Goal: Contribute content: Contribute content

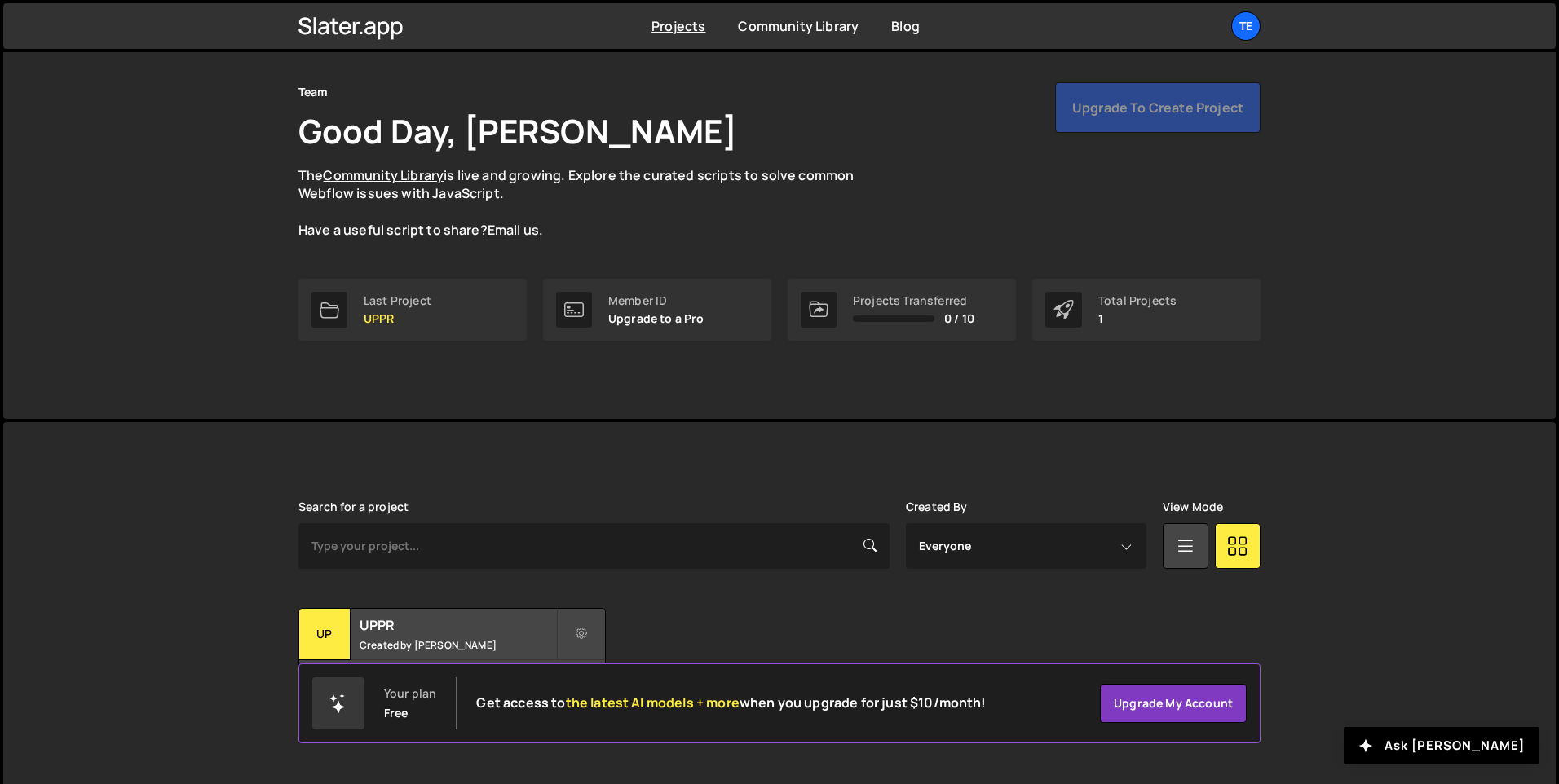
scroll to position [55, 0]
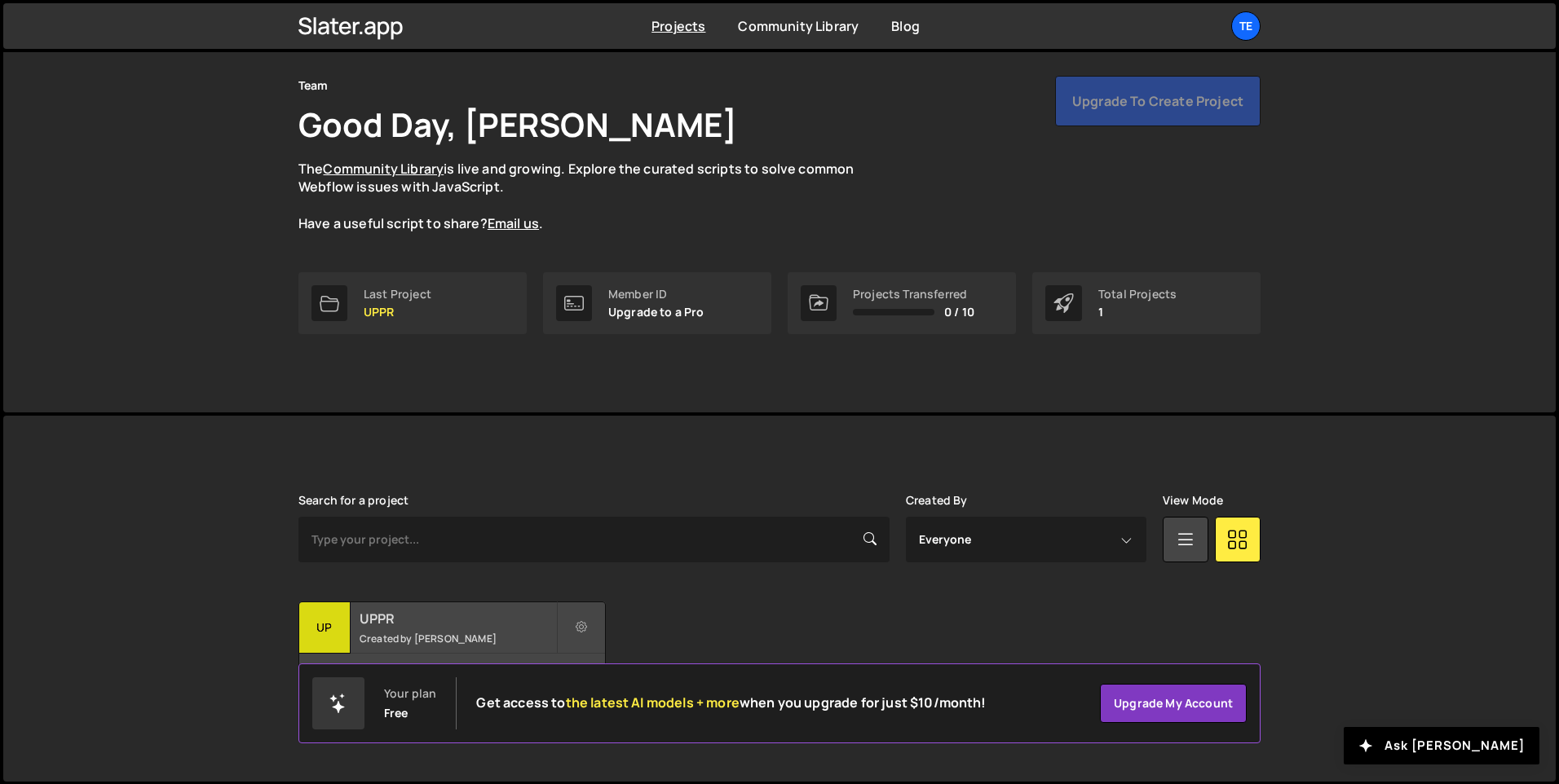
click at [473, 632] on small "Created by Darwin Maas" at bounding box center [457, 638] width 196 height 13
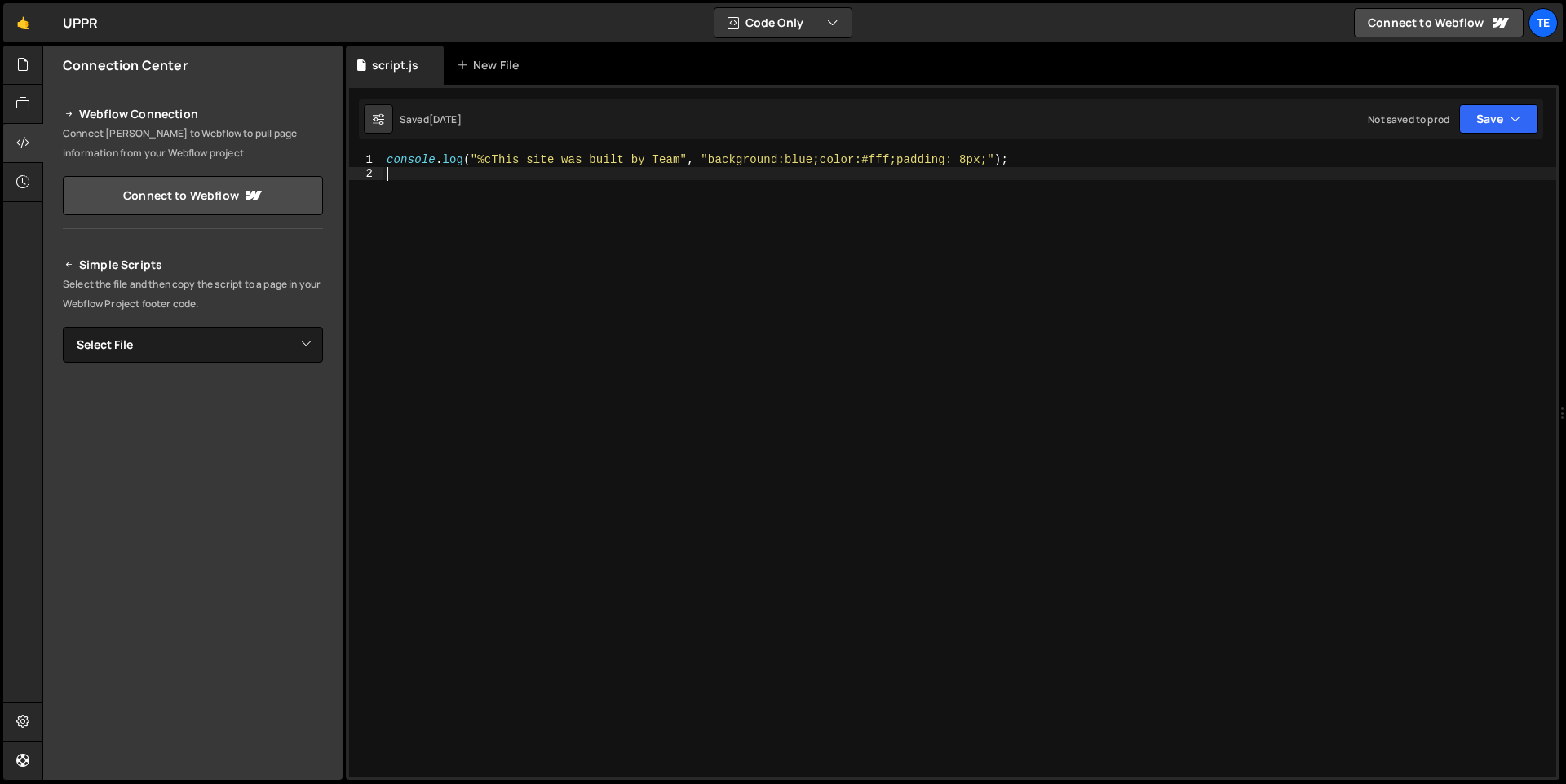
click at [485, 176] on div "console . log ( "%cThis site was built by Team" , "background:blue;color:#fff;p…" at bounding box center [970, 478] width 1173 height 651
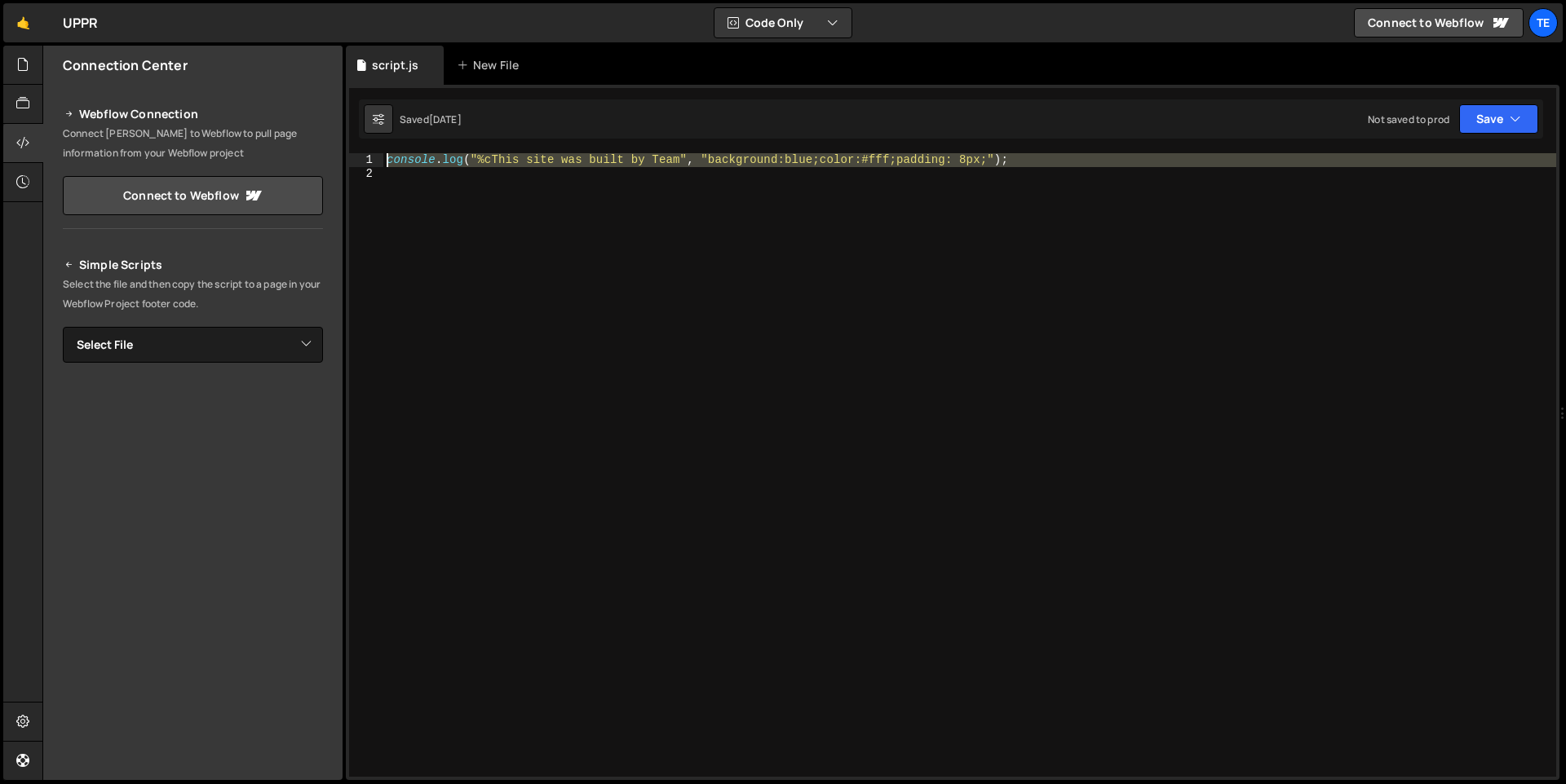
drag, startPoint x: 950, startPoint y: 179, endPoint x: 355, endPoint y: 142, distance: 596.1
click at [355, 142] on div "1 2 console . log ( "%cThis site was built by Team" , "background:blue;color:#f…" at bounding box center [952, 433] width 1214 height 696
type textarea "console.log("%cThis site was built by Team", "background:blue;color:#fff;paddin…"
click at [446, 183] on div "console . log ( "%cThis site was built by Team" , "background:blue;color:#fff;p…" at bounding box center [970, 465] width 1173 height 624
drag, startPoint x: 442, startPoint y: 179, endPoint x: 390, endPoint y: 164, distance: 54.1
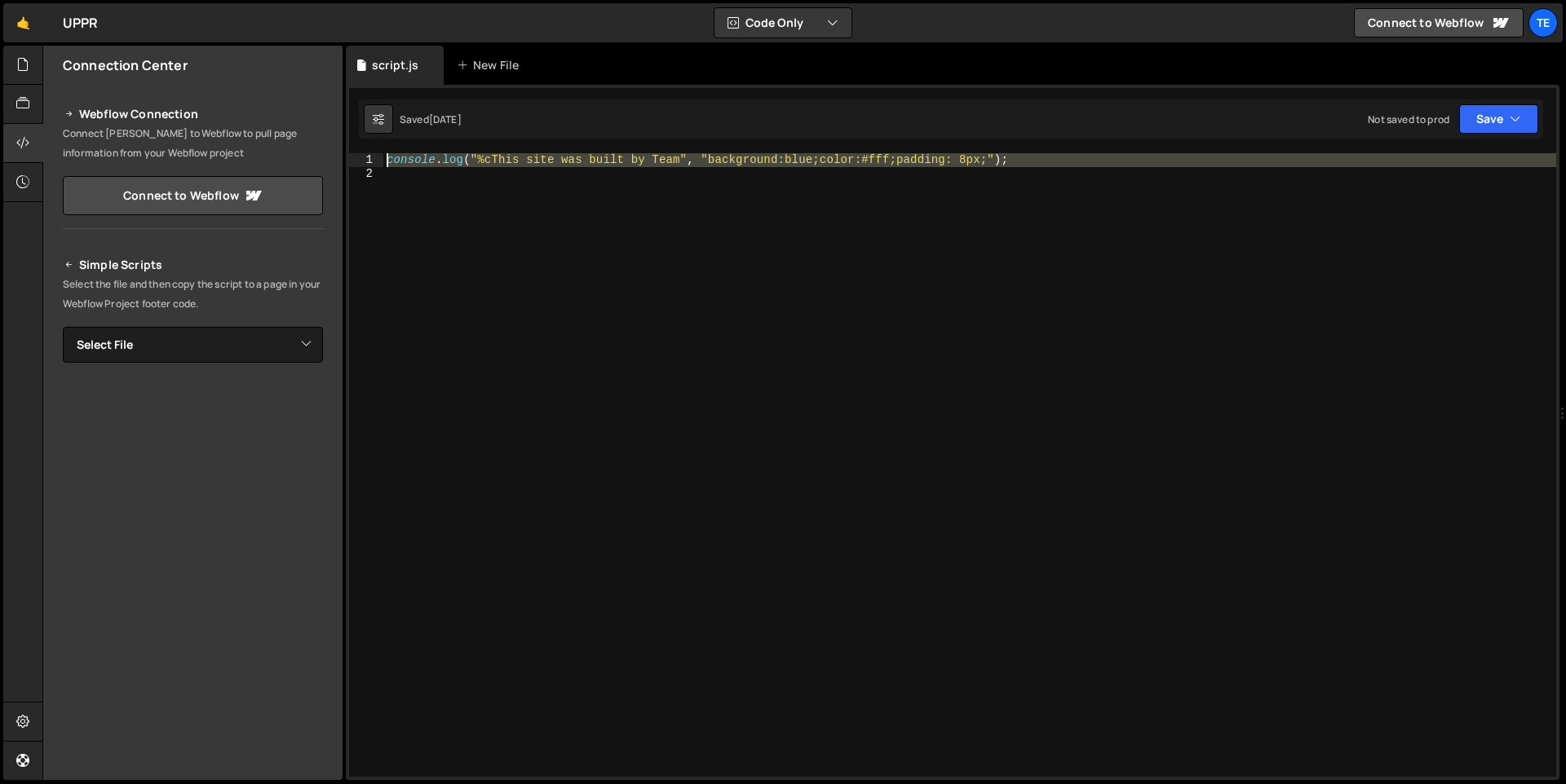
click at [390, 164] on div "console . log ( "%cThis site was built by Team" , "background:blue;color:#fff;p…" at bounding box center [970, 478] width 1173 height 651
type textarea "console.log("%cThis site was built by Team", "background:blue;color:#fff;paddin…"
type textarea "\"
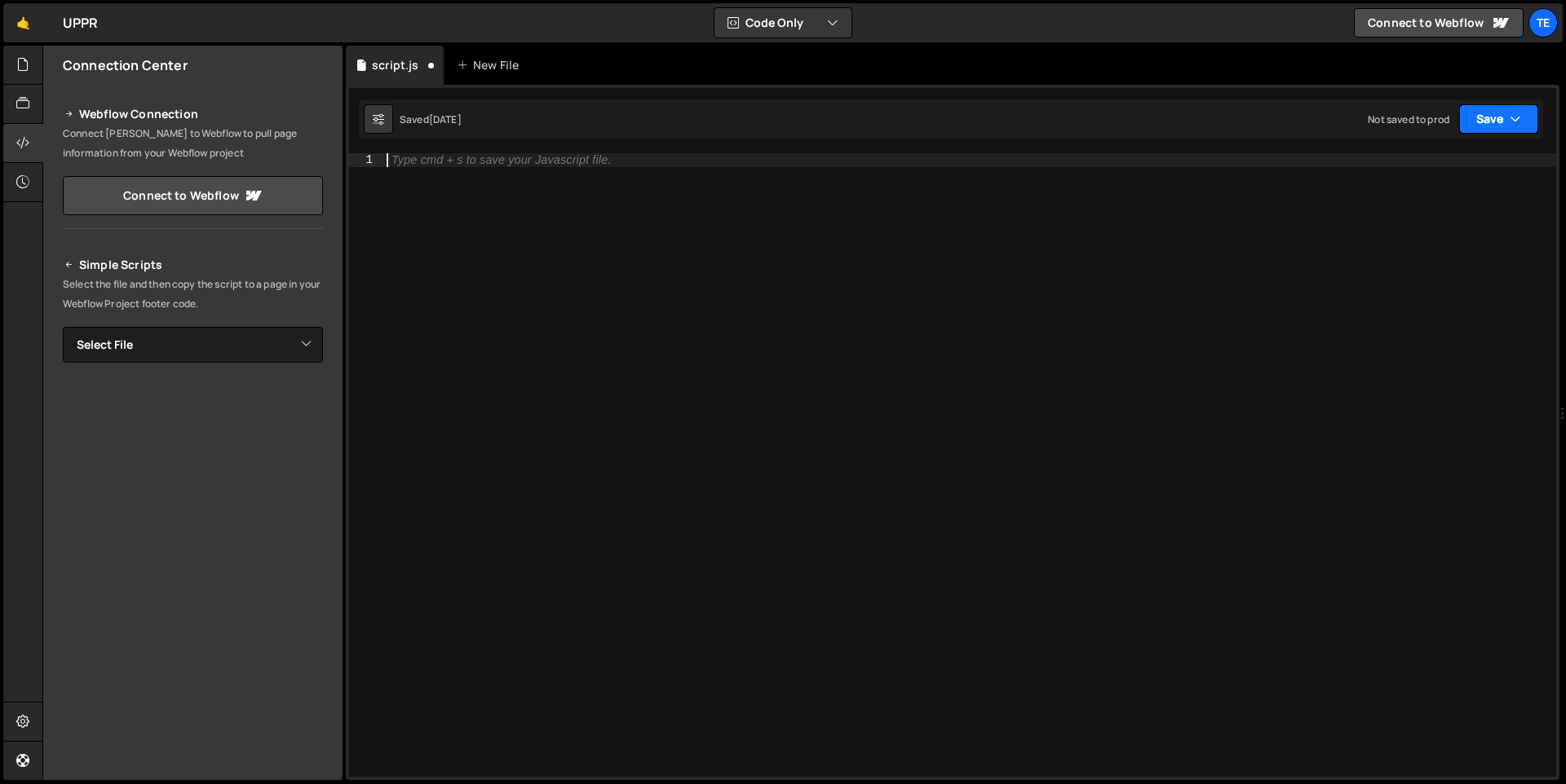
click at [1513, 119] on icon "button" at bounding box center [1515, 119] width 12 height 16
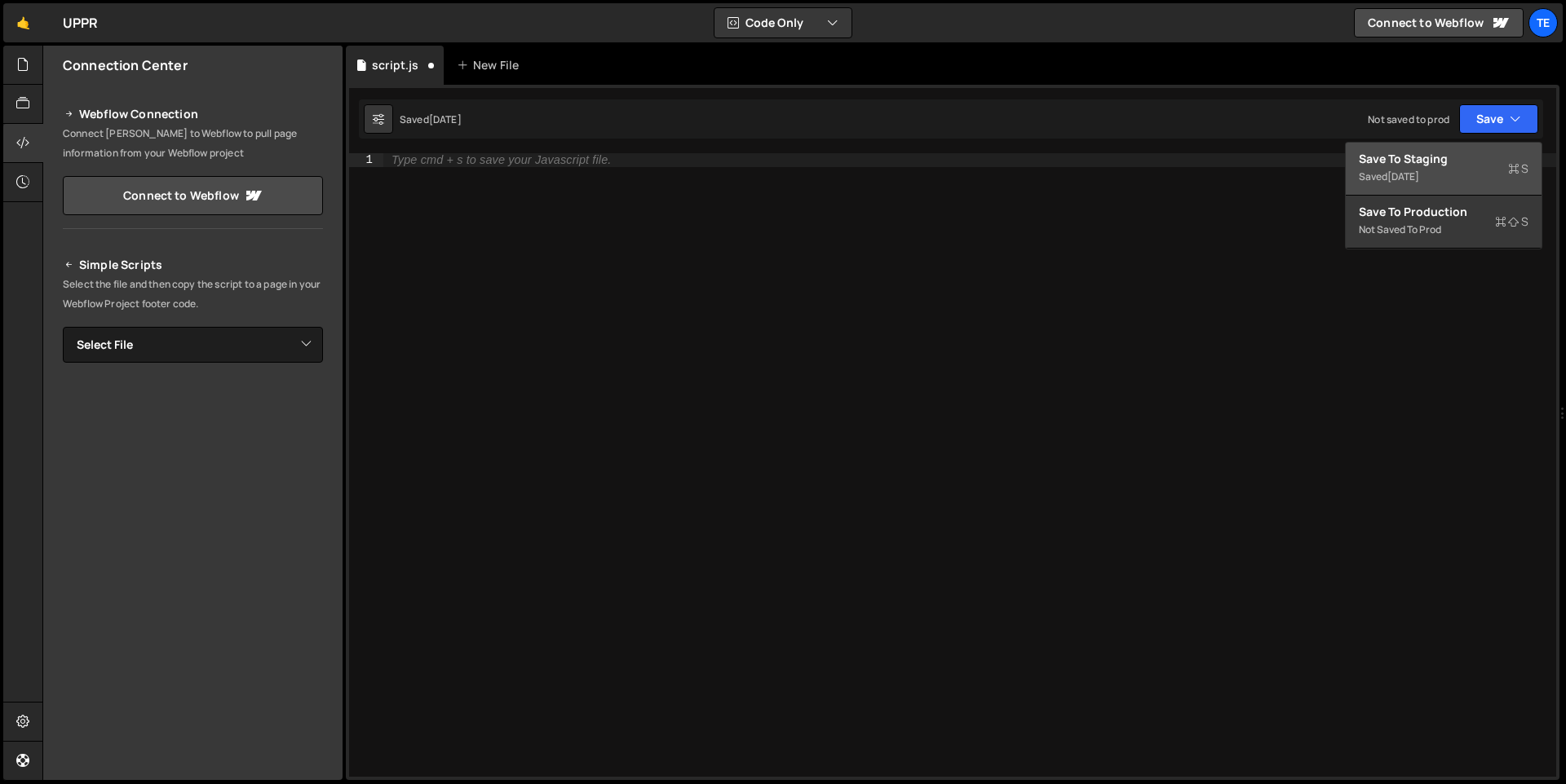
click at [1473, 160] on div "Save to Staging S" at bounding box center [1443, 158] width 169 height 16
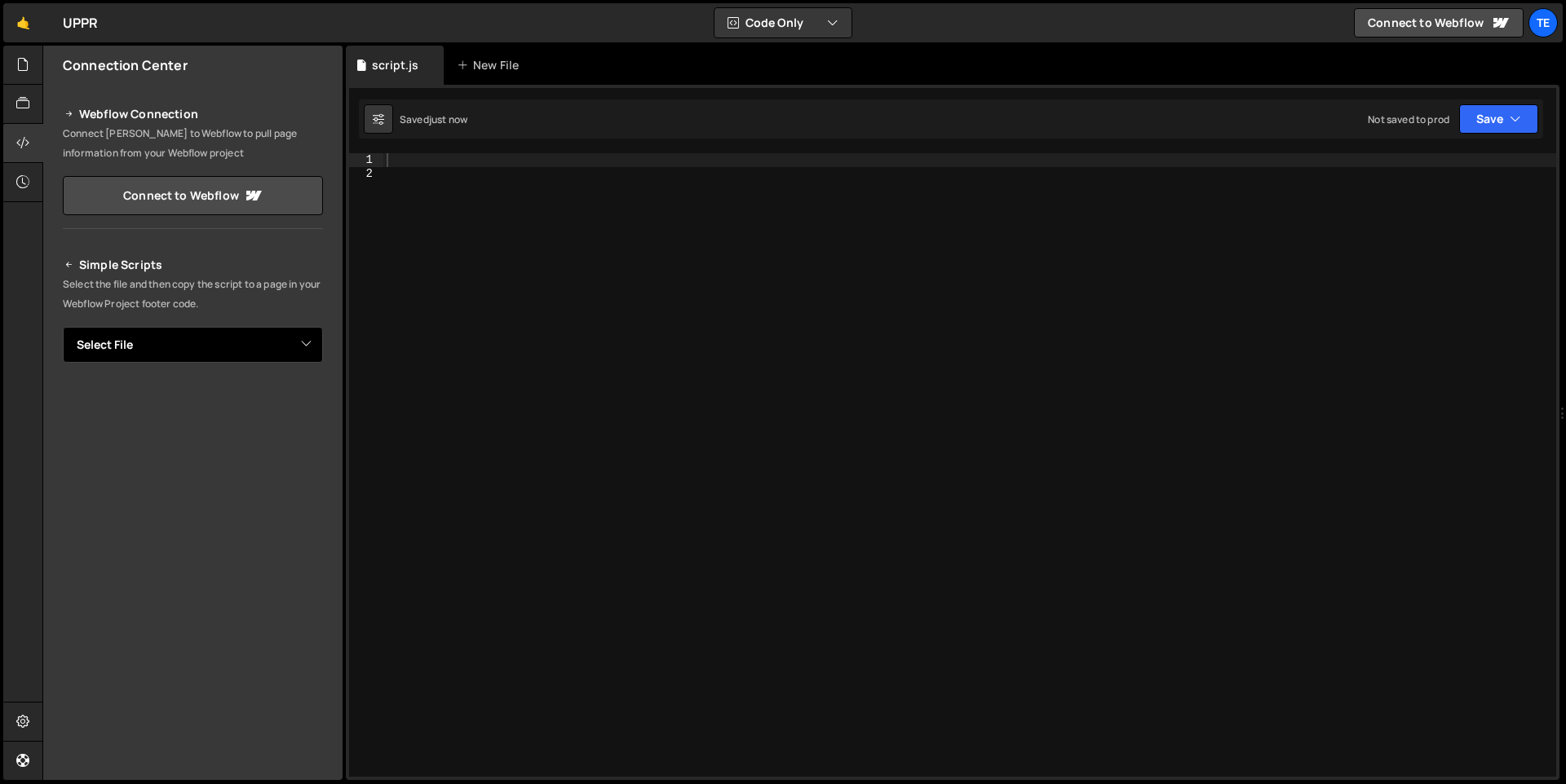
click at [304, 346] on select "Select File script.js" at bounding box center [193, 344] width 260 height 36
select select "47528"
click at [63, 327] on select "Select File script.js" at bounding box center [193, 344] width 260 height 36
click at [306, 405] on button "Button group with nested dropdown" at bounding box center [311, 400] width 23 height 35
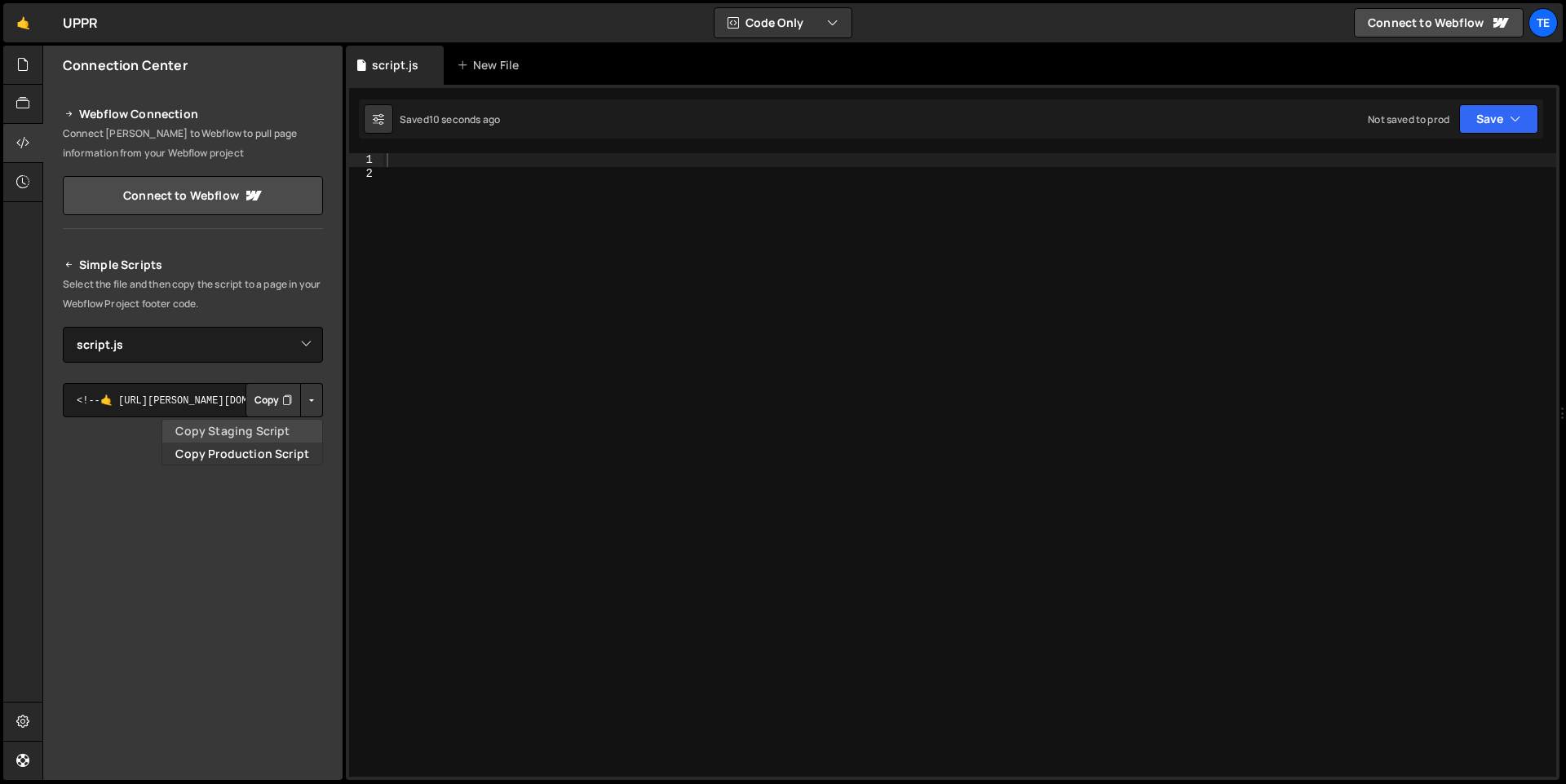
click at [278, 432] on link "Copy Staging Script" at bounding box center [243, 431] width 160 height 23
click at [261, 397] on button "Copy" at bounding box center [273, 400] width 56 height 35
click at [498, 224] on div at bounding box center [970, 478] width 1173 height 651
click at [438, 155] on div at bounding box center [970, 478] width 1173 height 651
paste textarea "});"
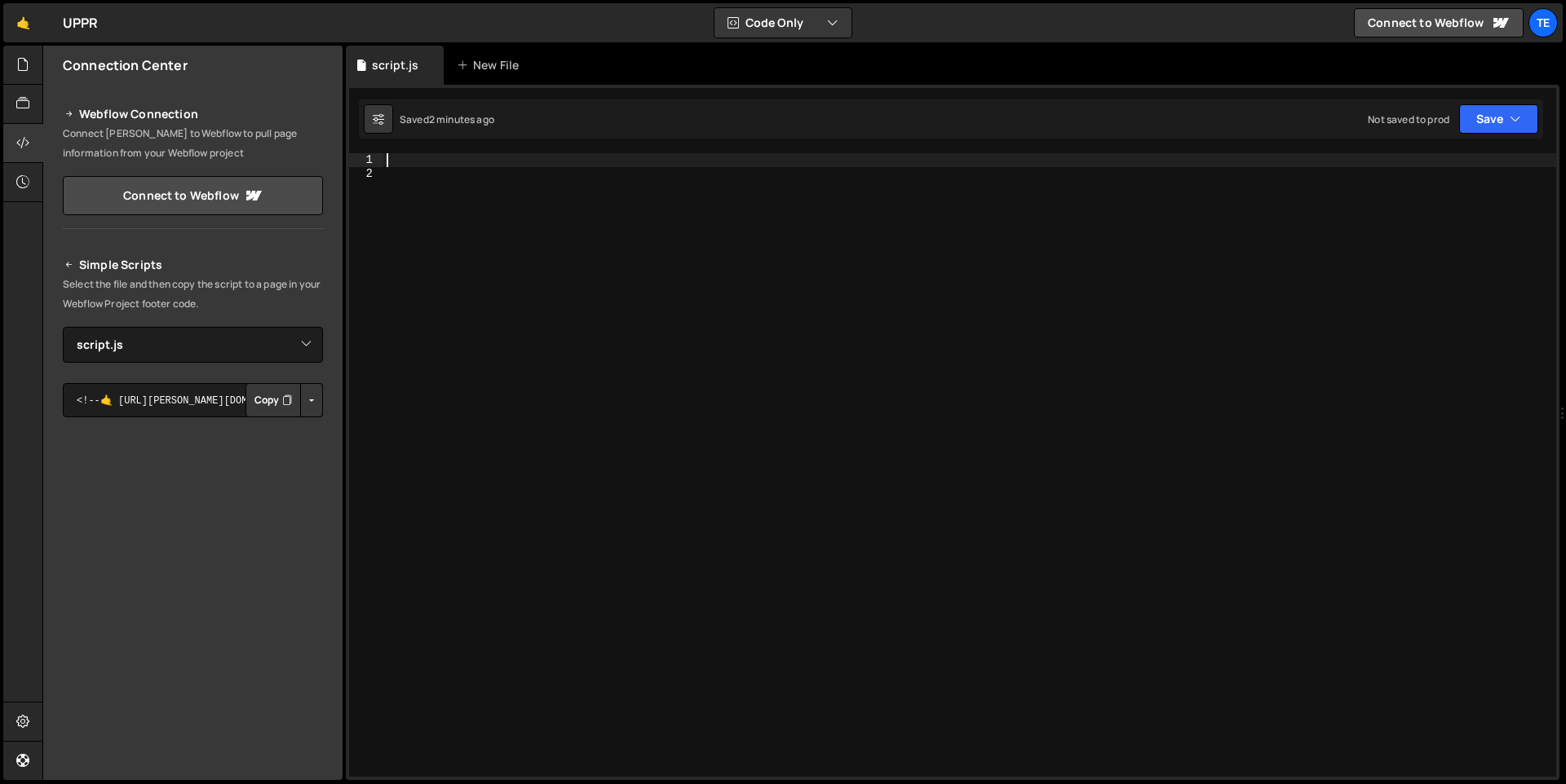
type textarea "});"
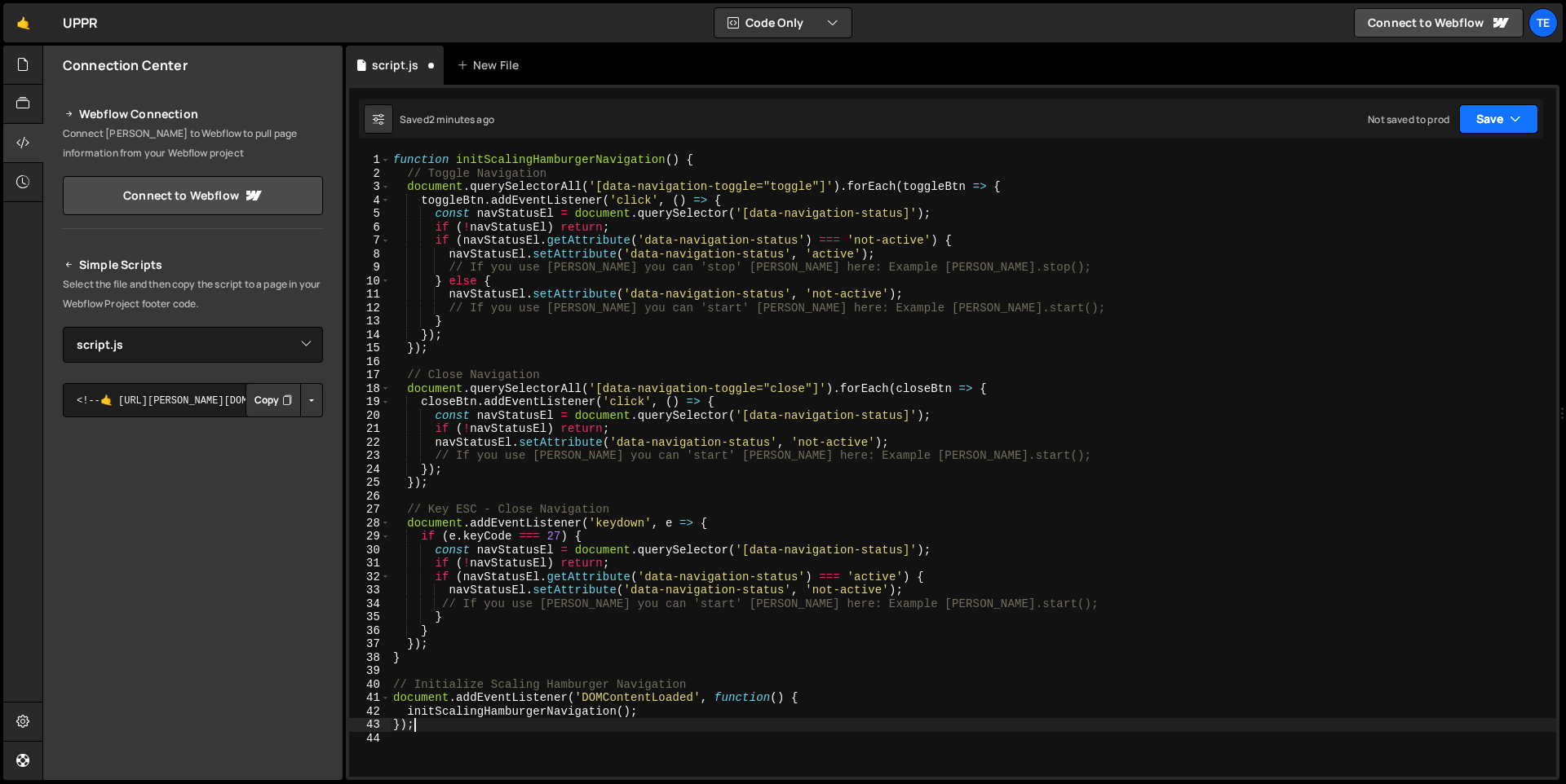
click at [1490, 121] on button "Save" at bounding box center [1499, 119] width 79 height 29
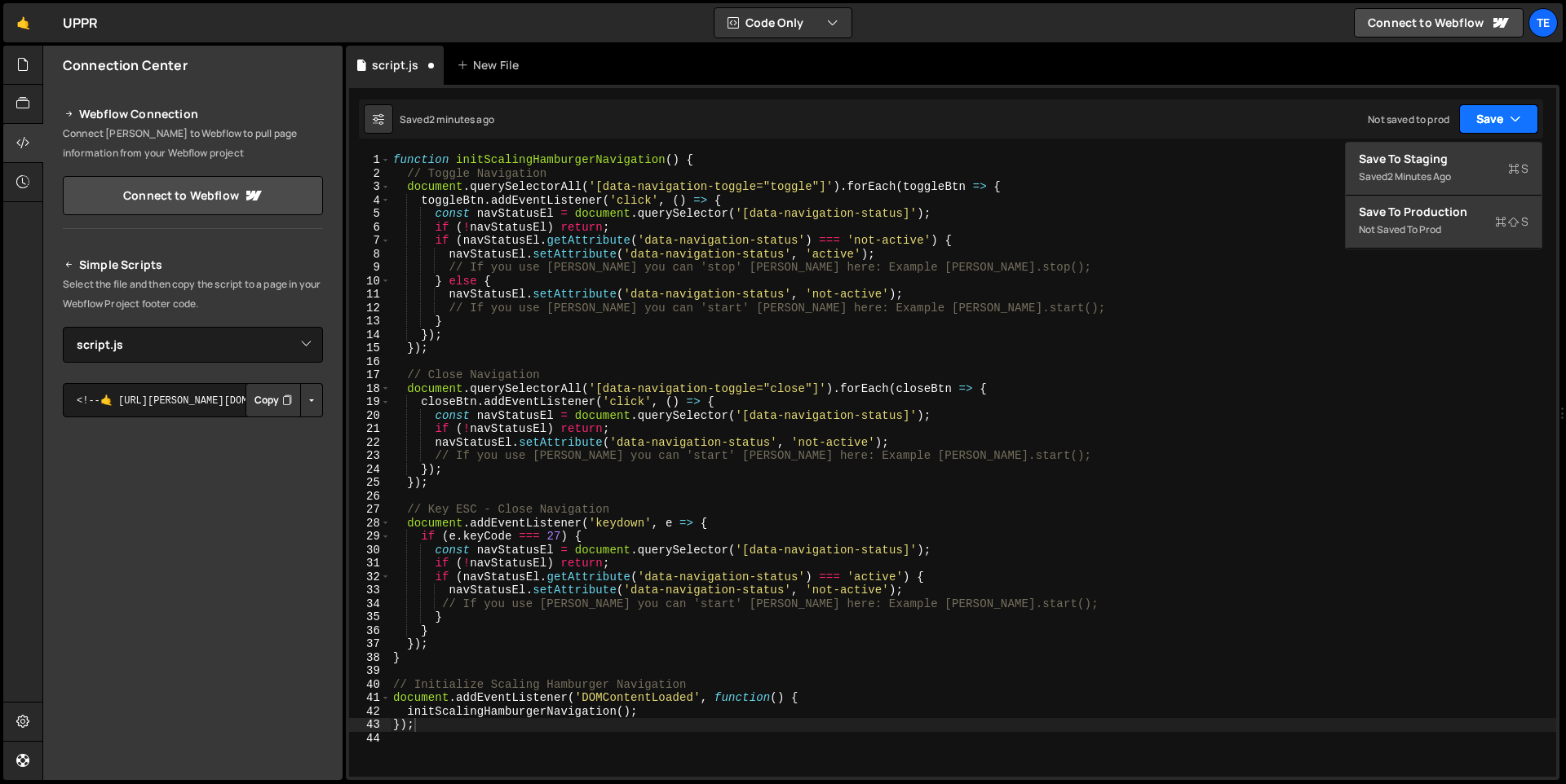
click at [1490, 121] on button "Save" at bounding box center [1499, 119] width 79 height 29
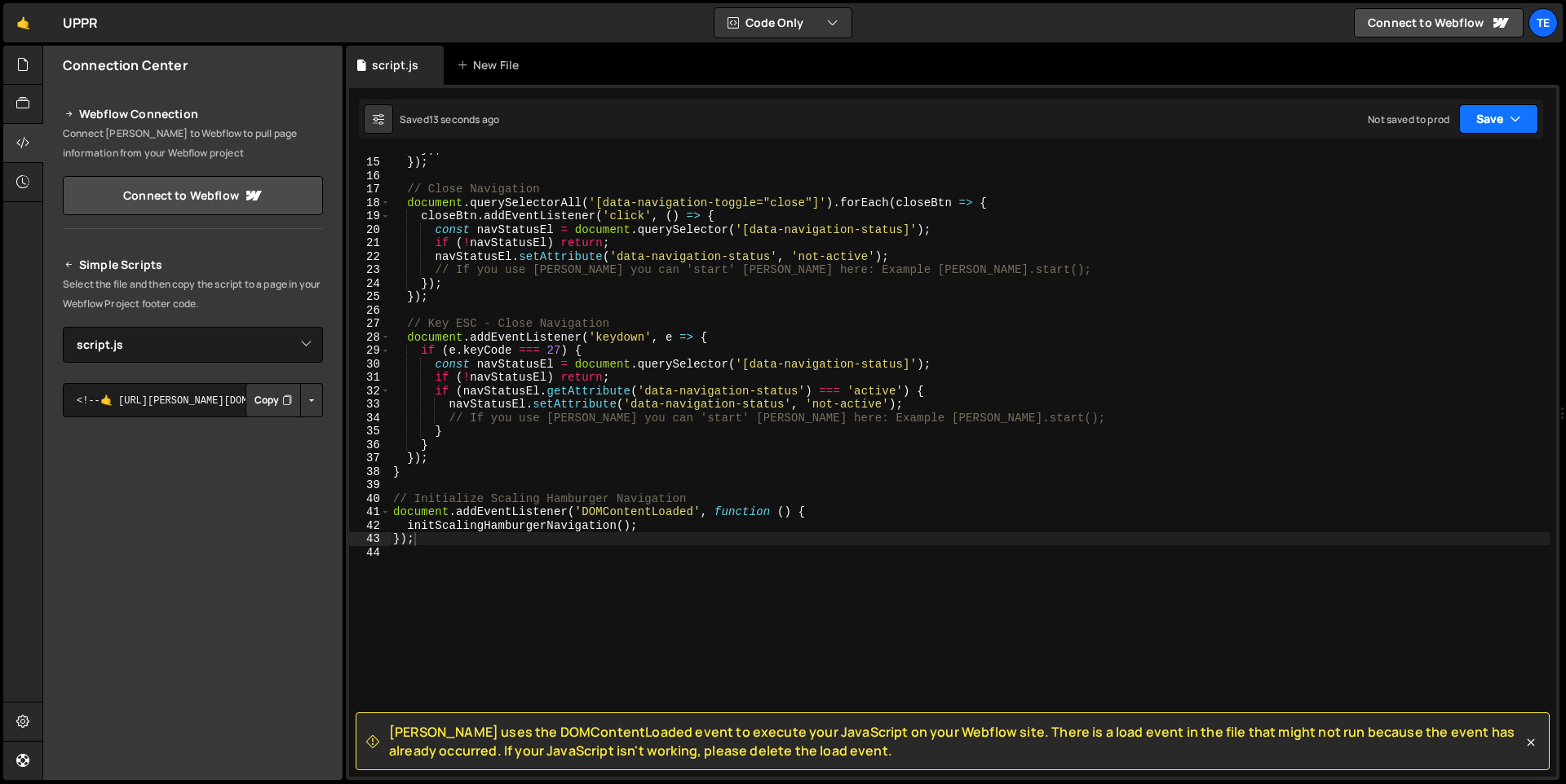
scroll to position [136, 0]
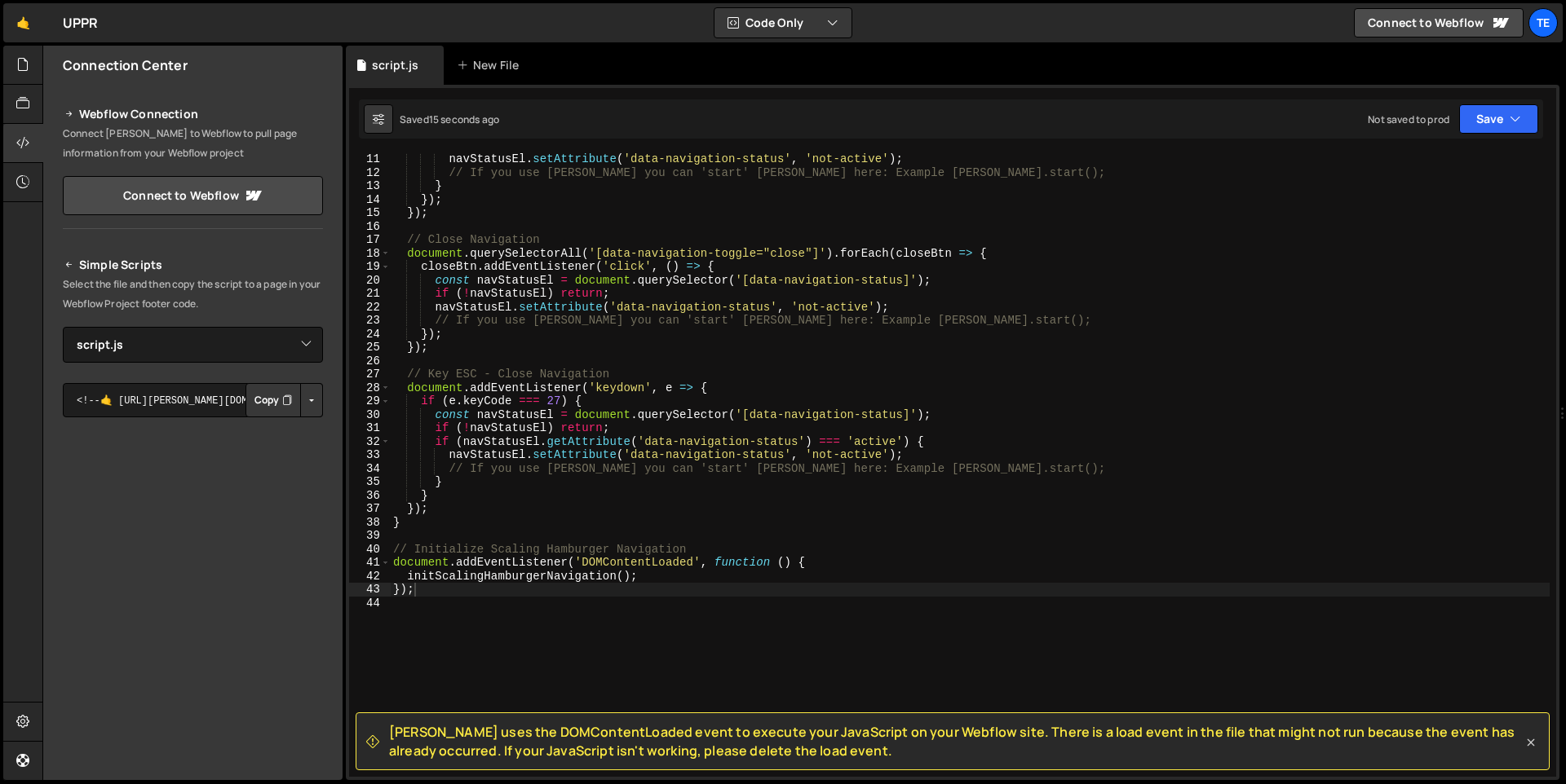
click at [1531, 742] on icon at bounding box center [1530, 742] width 16 height 16
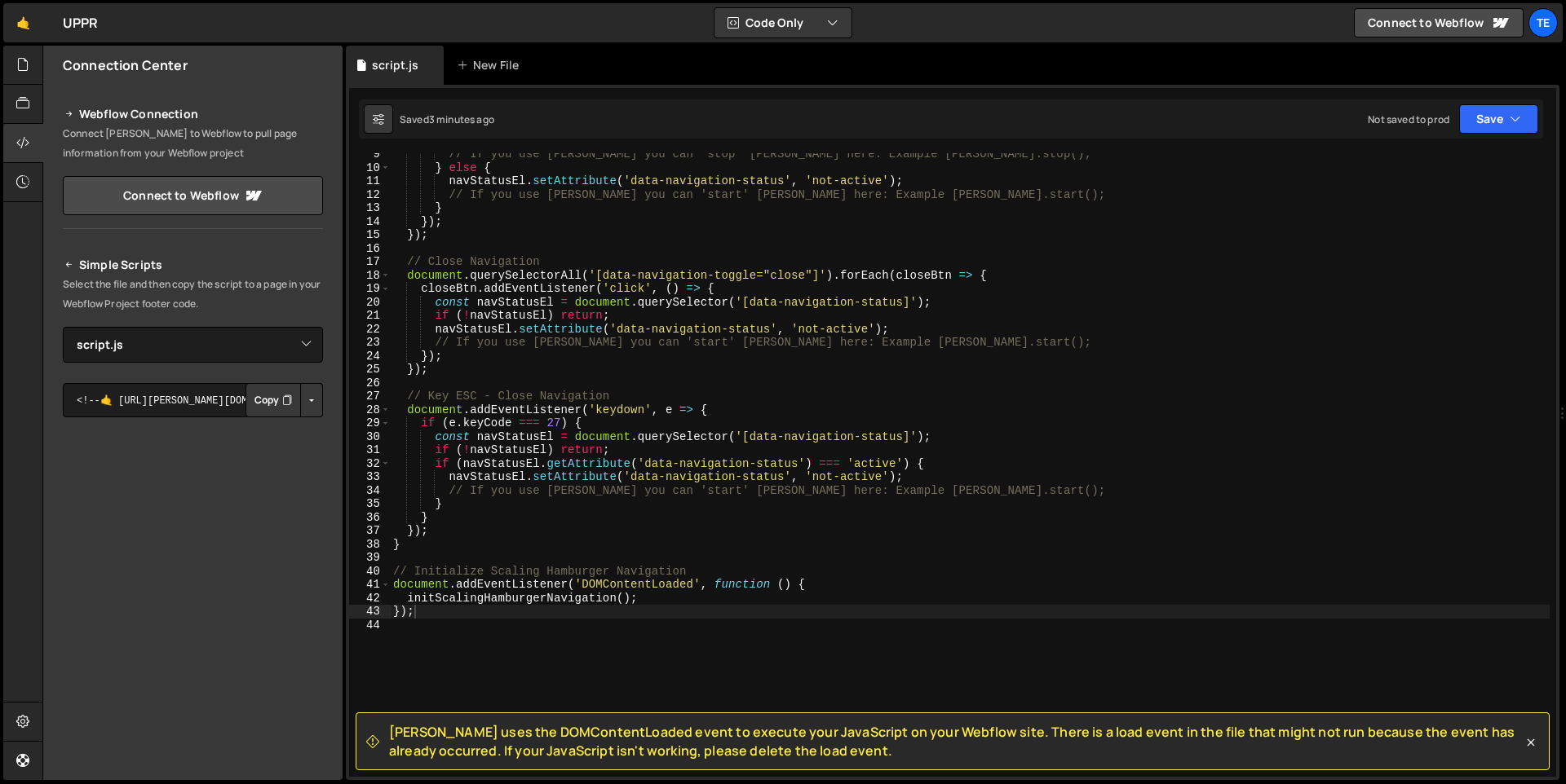
scroll to position [193, 0]
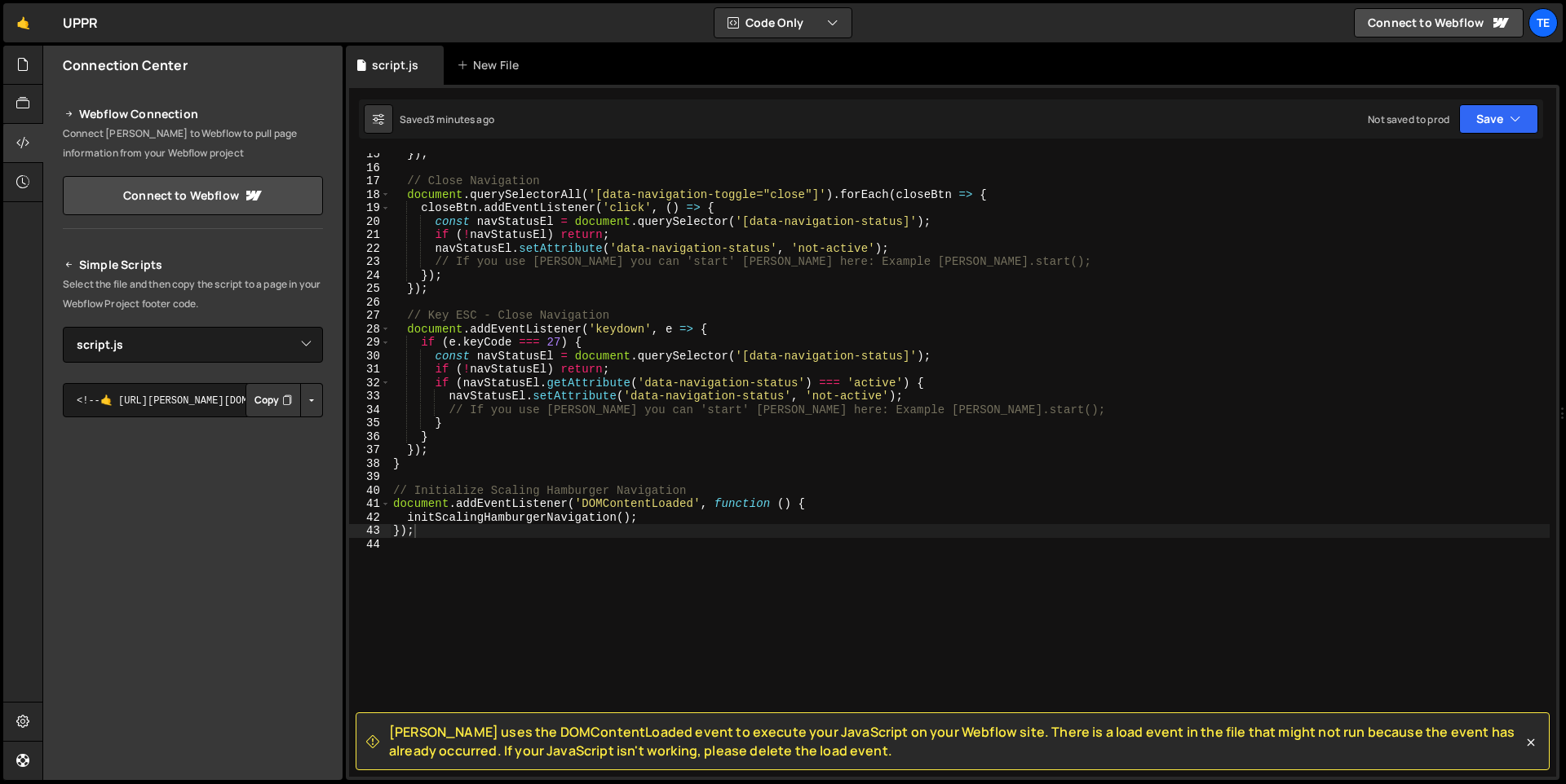
drag, startPoint x: 858, startPoint y: 754, endPoint x: 391, endPoint y: 733, distance: 467.5
click at [391, 733] on span "[PERSON_NAME] uses the DOMContentLoaded event to execute your JavaScript on you…" at bounding box center [956, 742] width 1134 height 37
copy span "[PERSON_NAME] uses the DOMContentLoaded event to execute your JavaScript on you…"
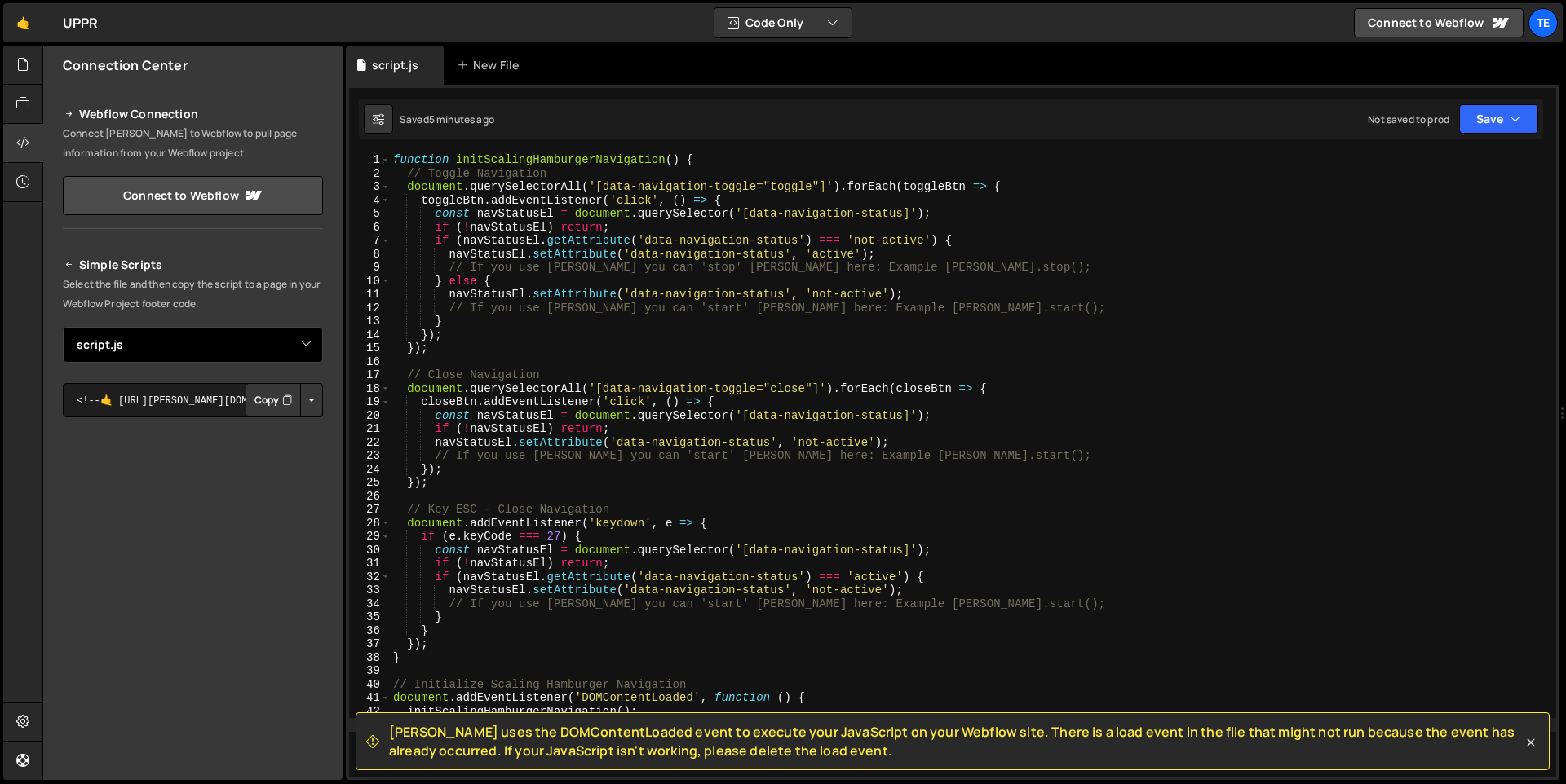
click at [304, 342] on select "Select File script.js" at bounding box center [193, 344] width 260 height 36
click at [63, 327] on select "Select File script.js" at bounding box center [193, 344] width 260 height 36
click at [249, 397] on button "Copy" at bounding box center [273, 400] width 56 height 35
click at [1521, 120] on icon "button" at bounding box center [1515, 119] width 12 height 16
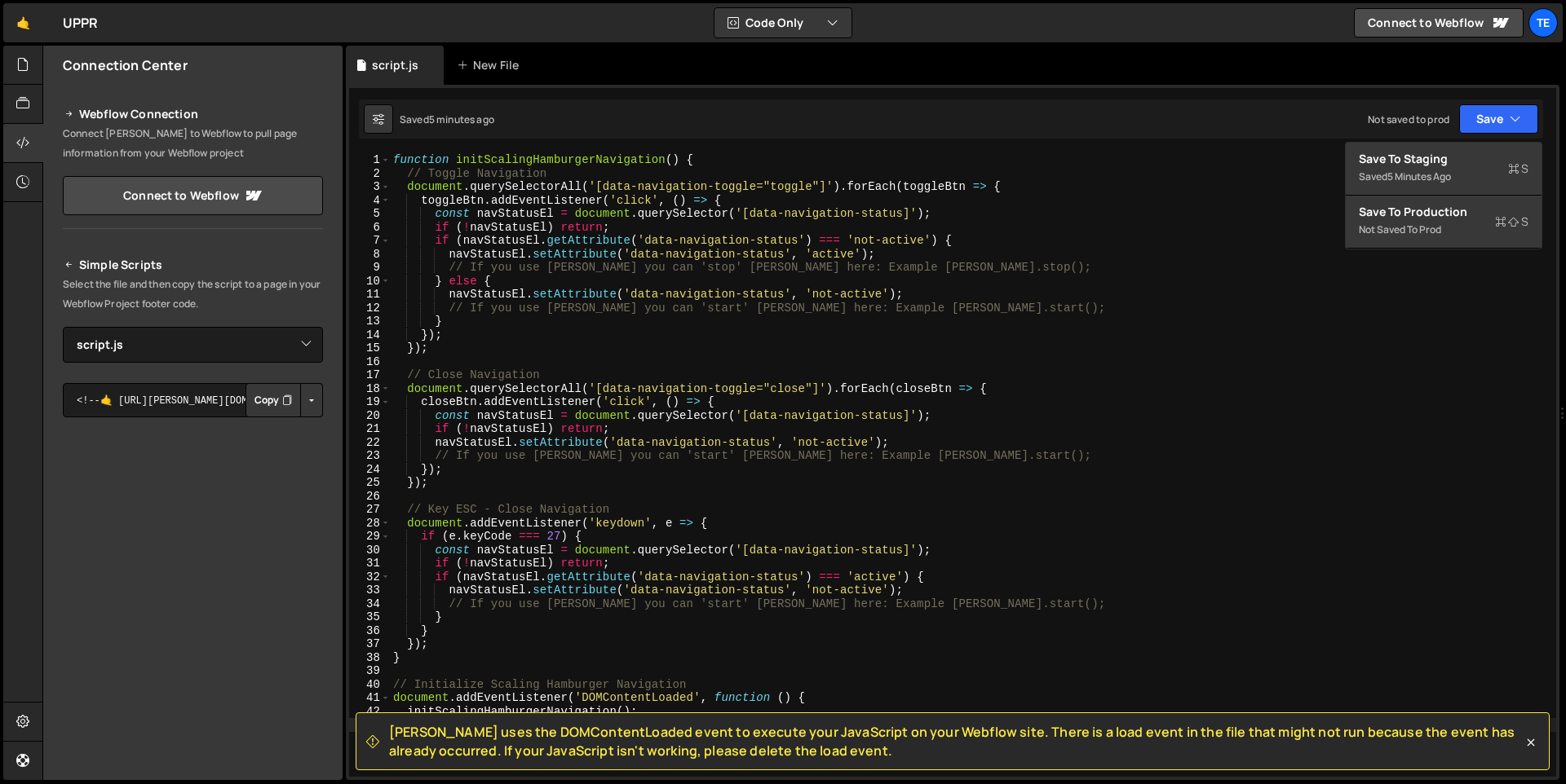
type textarea "// If you use [PERSON_NAME] you can 'stop' [PERSON_NAME] here: Example [PERSON_…"
click at [1184, 269] on div "function initScalingHamburgerNavigation ( ) { // Toggle Navigation document . q…" at bounding box center [973, 478] width 1166 height 651
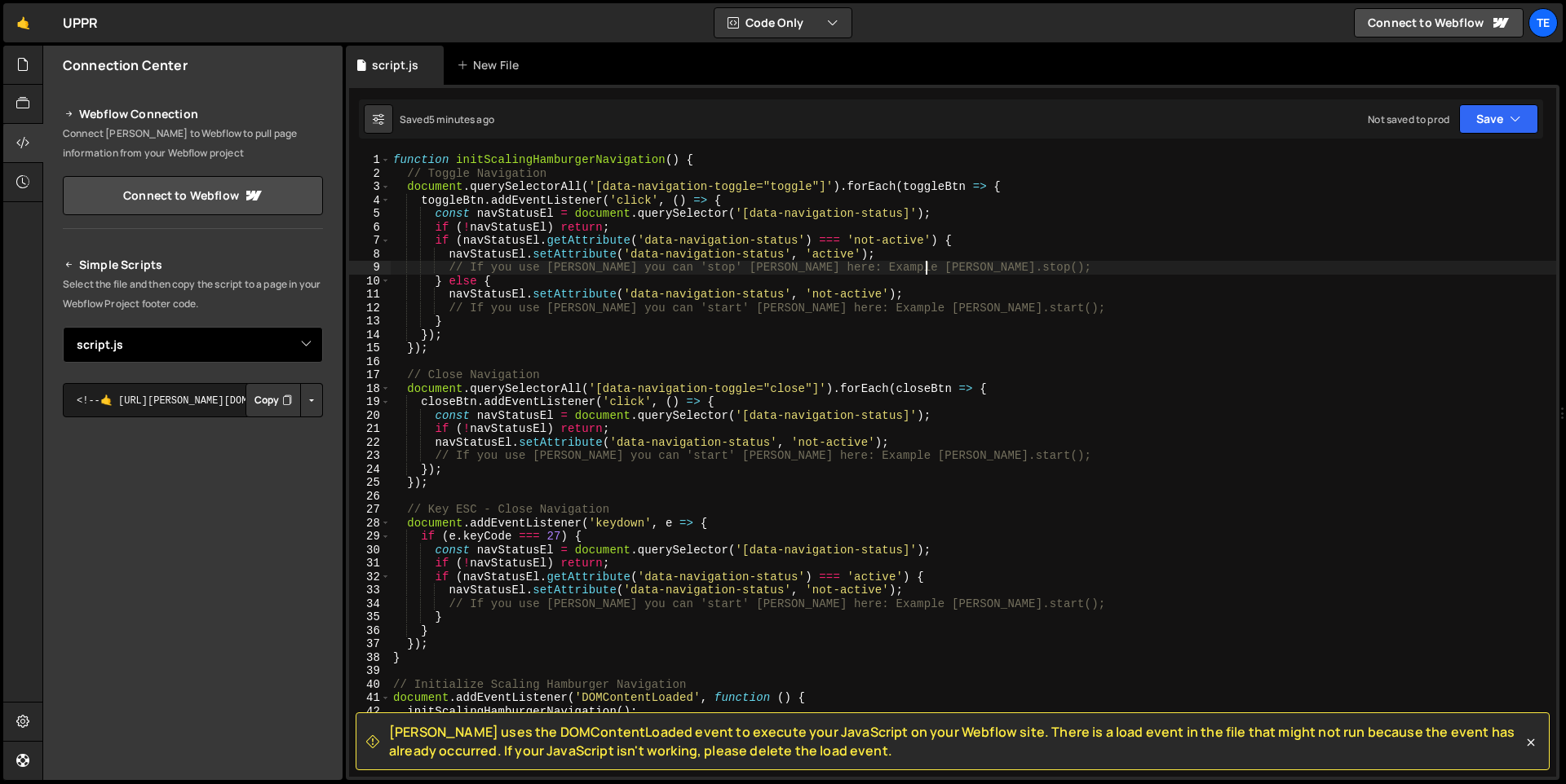
click at [301, 348] on select "Select File script.js" at bounding box center [193, 344] width 260 height 36
click at [63, 327] on select "Select File script.js" at bounding box center [193, 344] width 260 height 36
click at [298, 348] on select "Select File script.js" at bounding box center [193, 344] width 260 height 36
select select "47528"
click at [63, 327] on select "Select File script.js" at bounding box center [193, 344] width 260 height 36
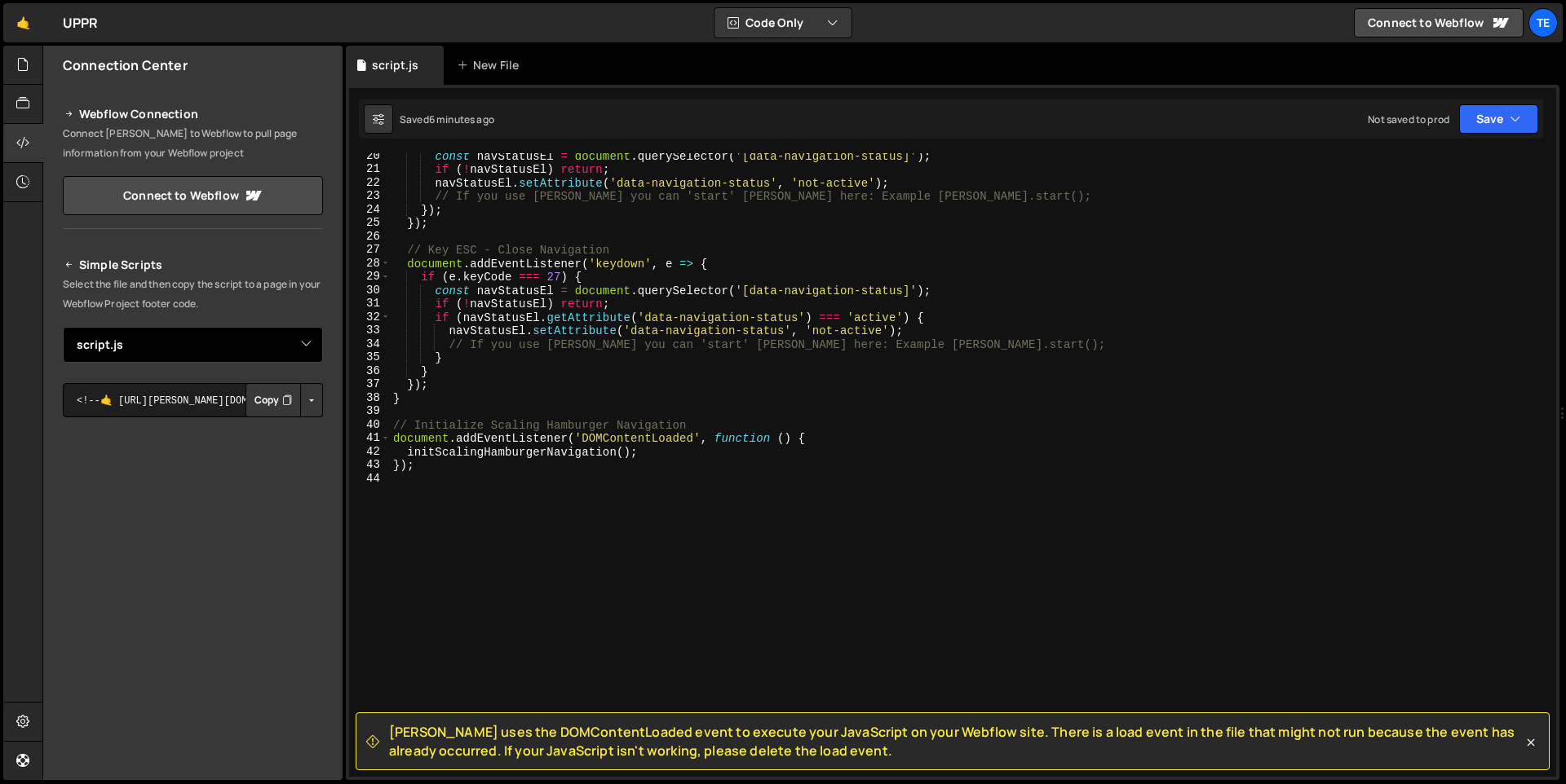
scroll to position [260, 0]
click at [698, 213] on div "const navStatusEl = document . querySelector ( '[data-navigation-status]' ) ; i…" at bounding box center [970, 474] width 1160 height 651
type textarea "});"
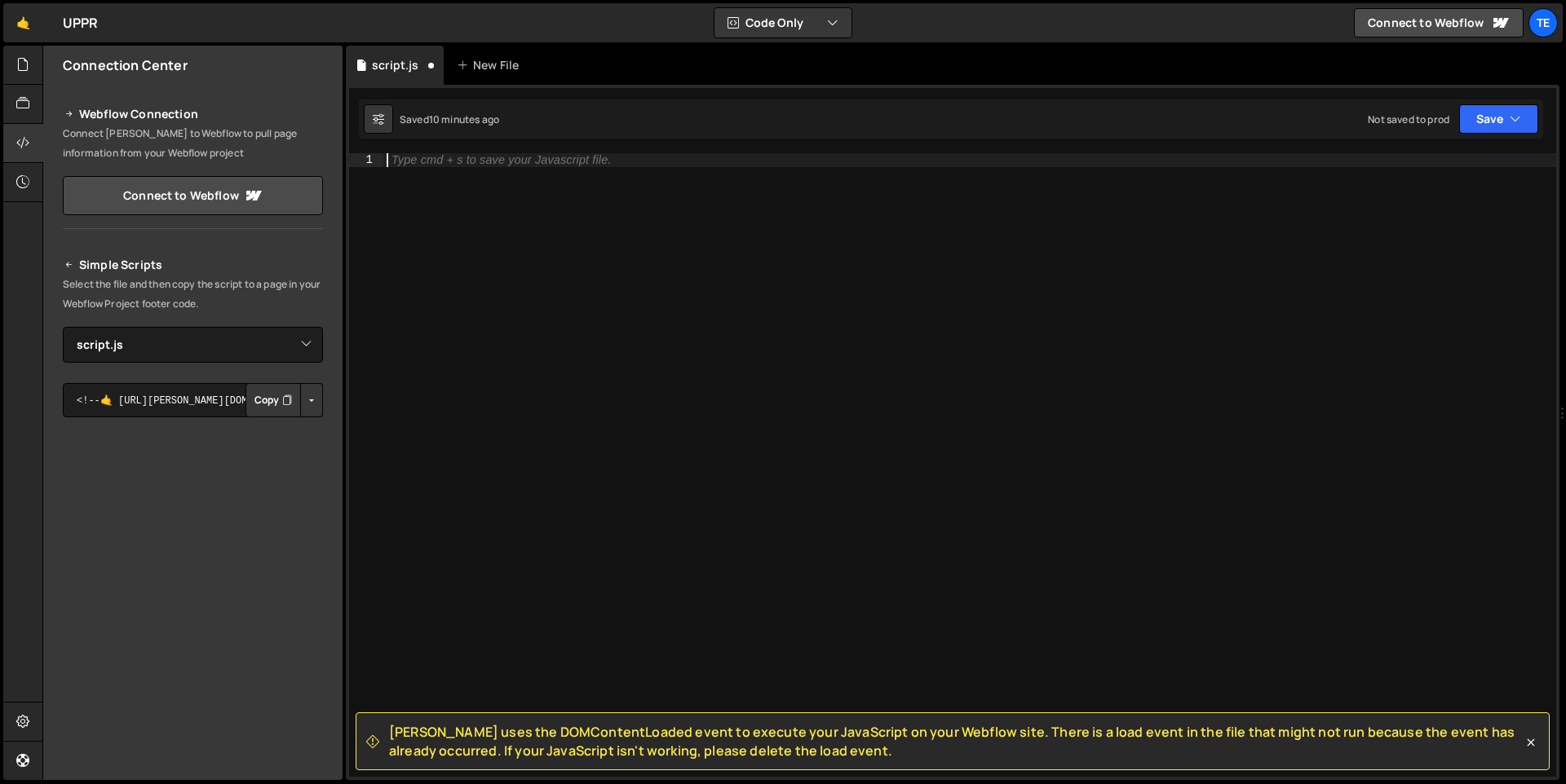
click at [1013, 279] on div "Type cmd + s to save your Javascript file." at bounding box center [970, 478] width 1173 height 651
click at [92, 351] on select "Select File script.js" at bounding box center [193, 344] width 260 height 36
click at [27, 50] on div at bounding box center [23, 65] width 40 height 39
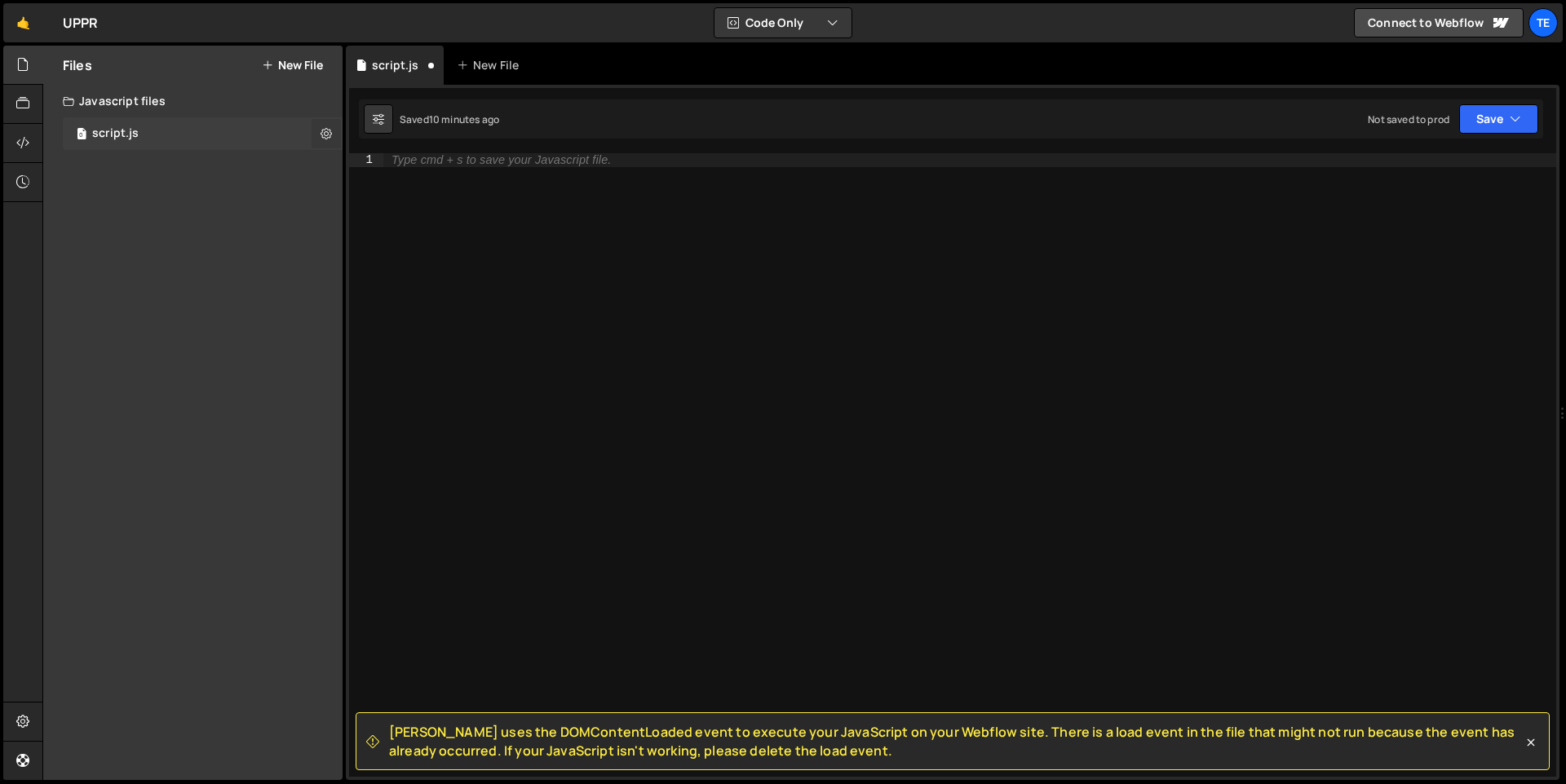
click at [325, 136] on icon at bounding box center [326, 133] width 12 height 15
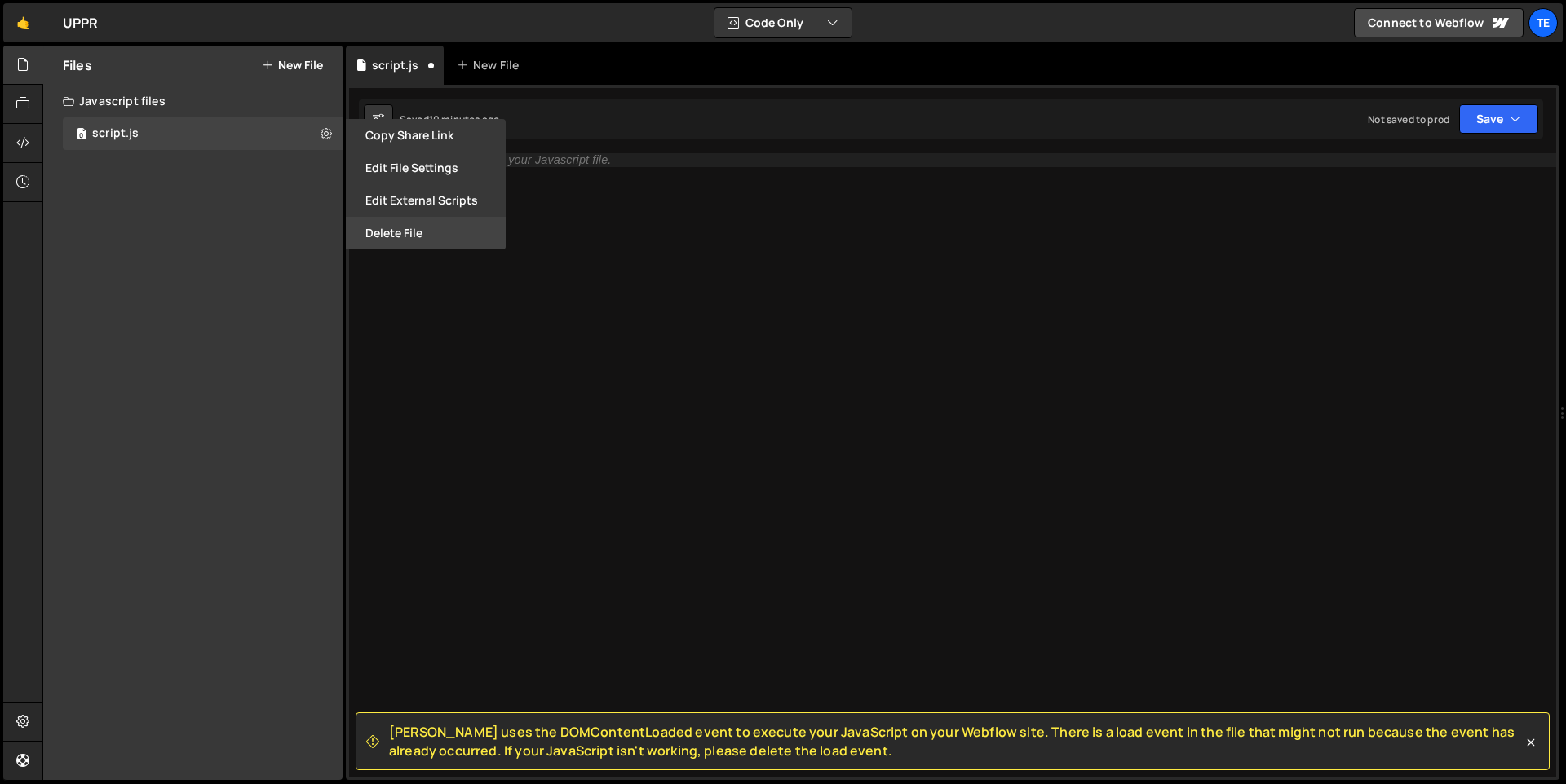
click at [410, 236] on button "Delete File" at bounding box center [425, 233] width 160 height 33
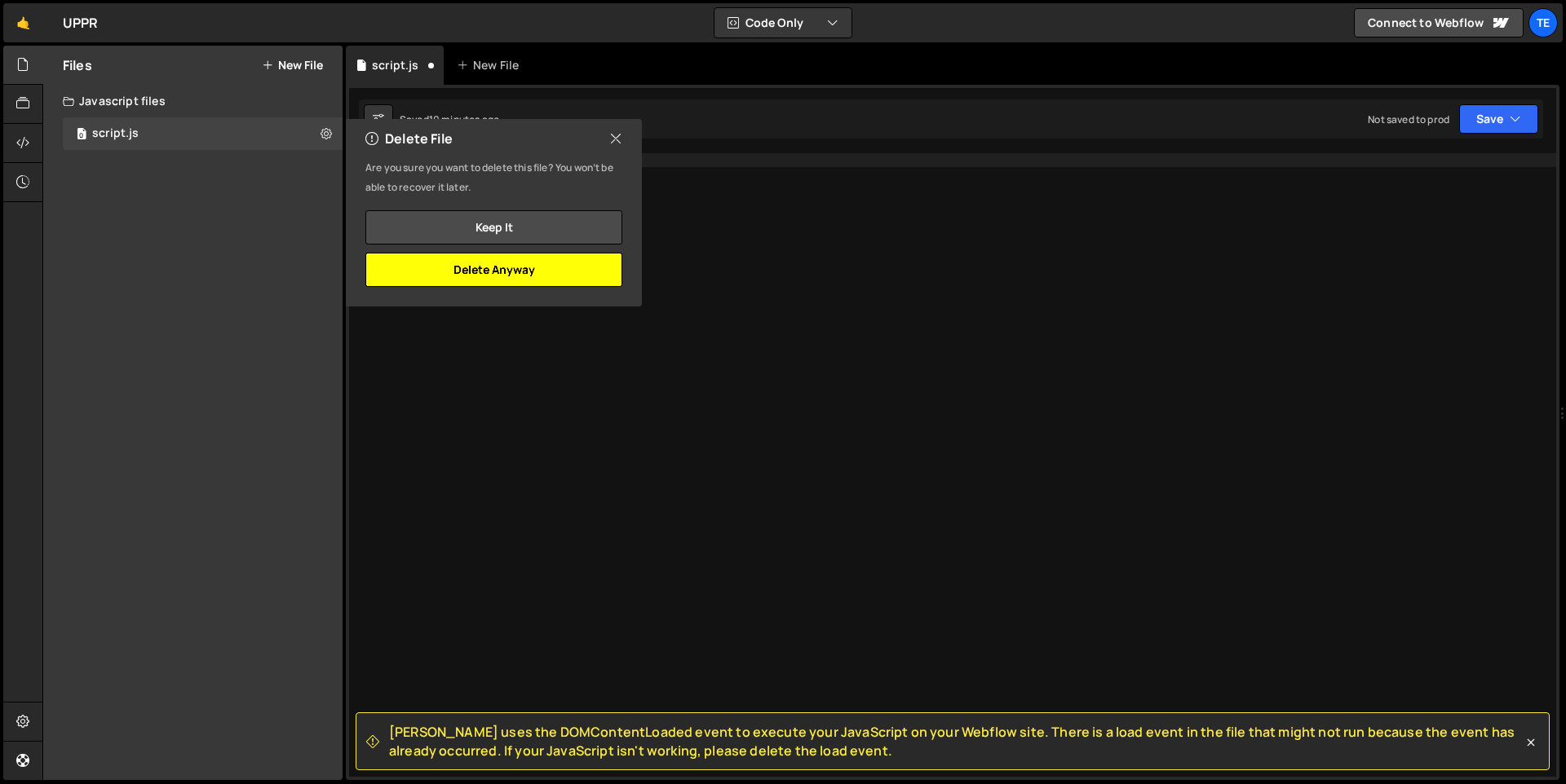
click at [519, 279] on button "Delete Anyway" at bounding box center [494, 269] width 257 height 35
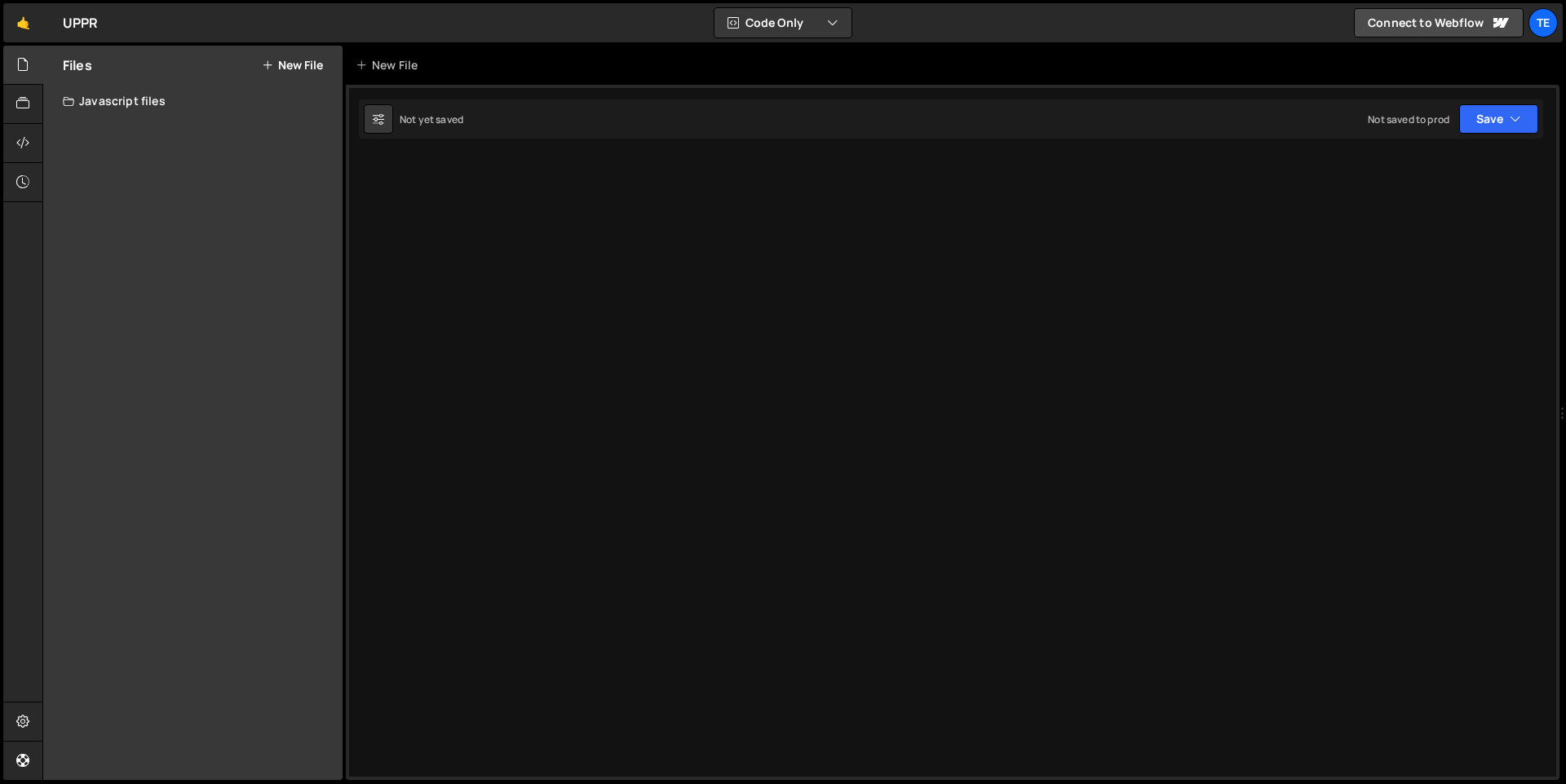
click at [291, 64] on button "New File" at bounding box center [292, 65] width 61 height 13
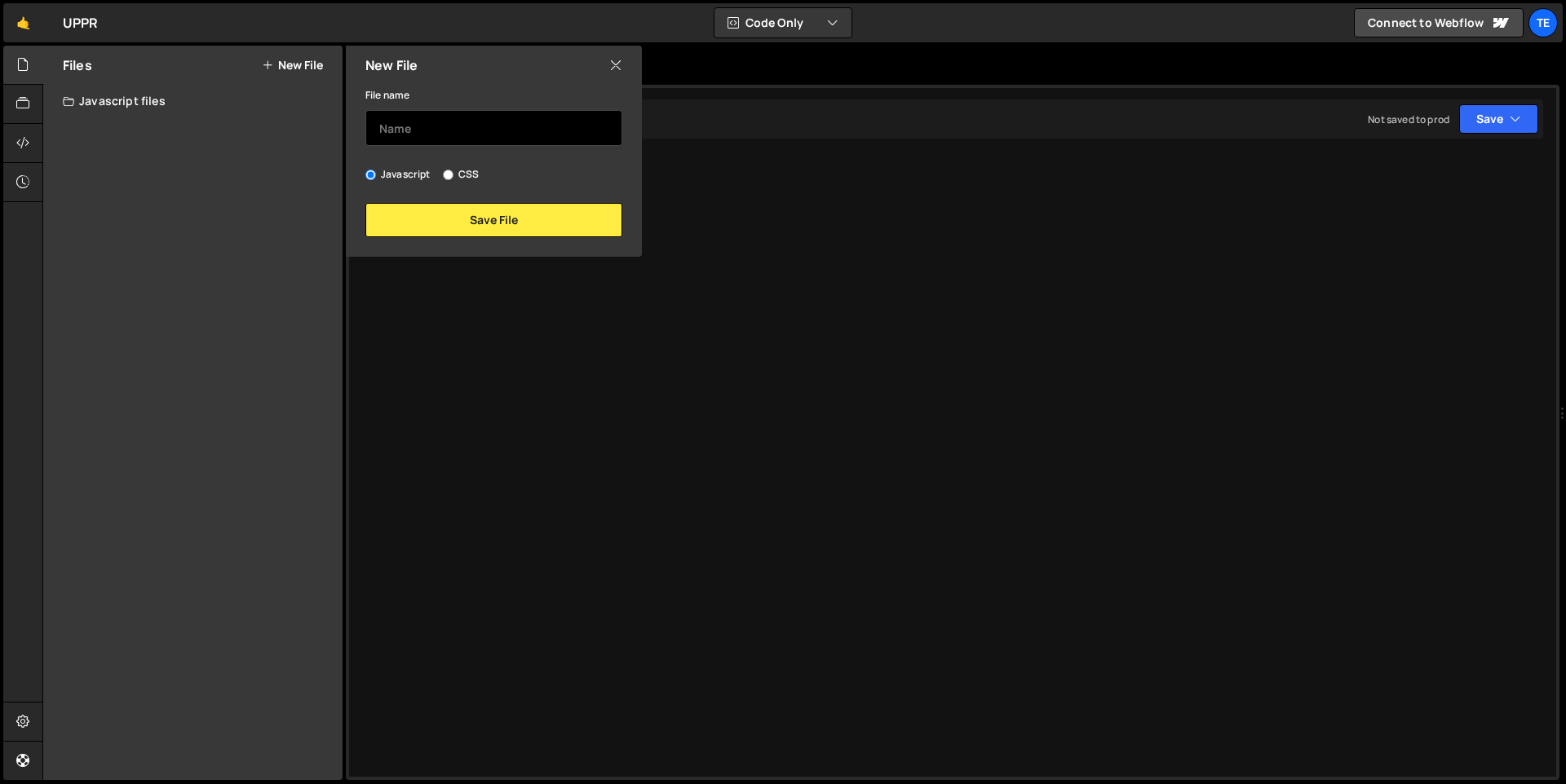
click at [454, 126] on input "text" at bounding box center [494, 128] width 257 height 36
type input "nav"
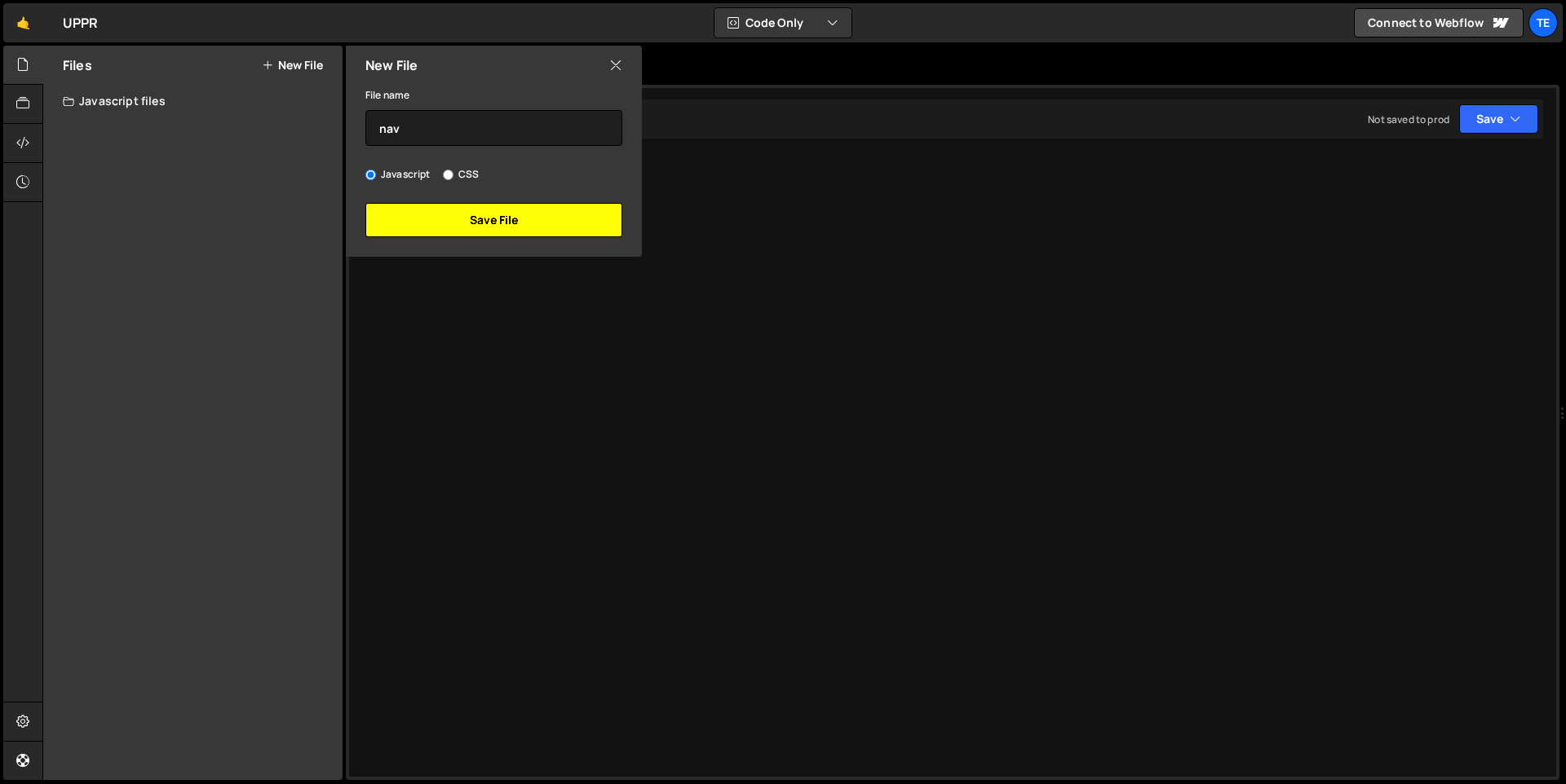
click at [533, 215] on button "Save File" at bounding box center [494, 220] width 257 height 35
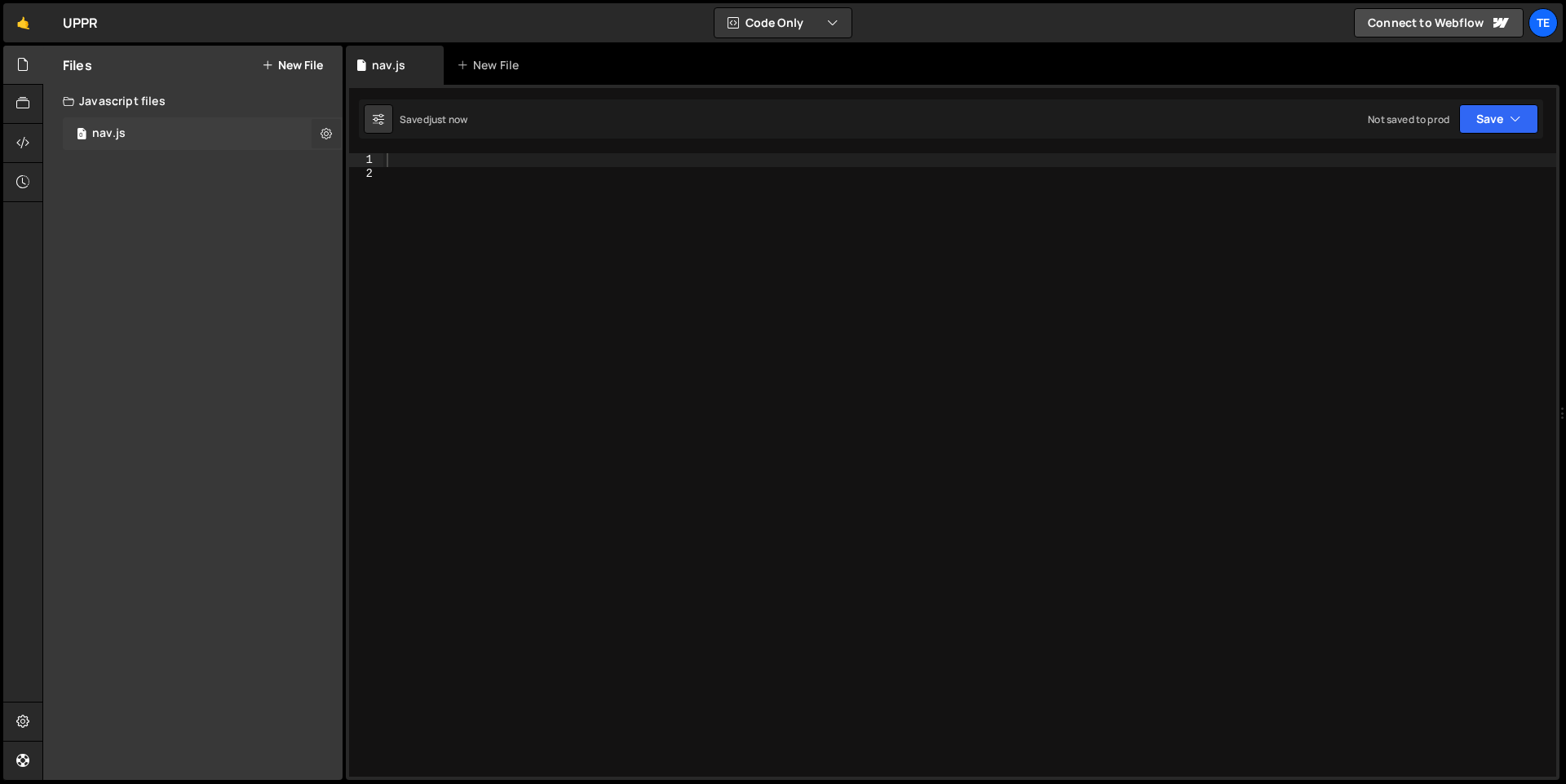
click at [329, 132] on icon at bounding box center [326, 133] width 12 height 15
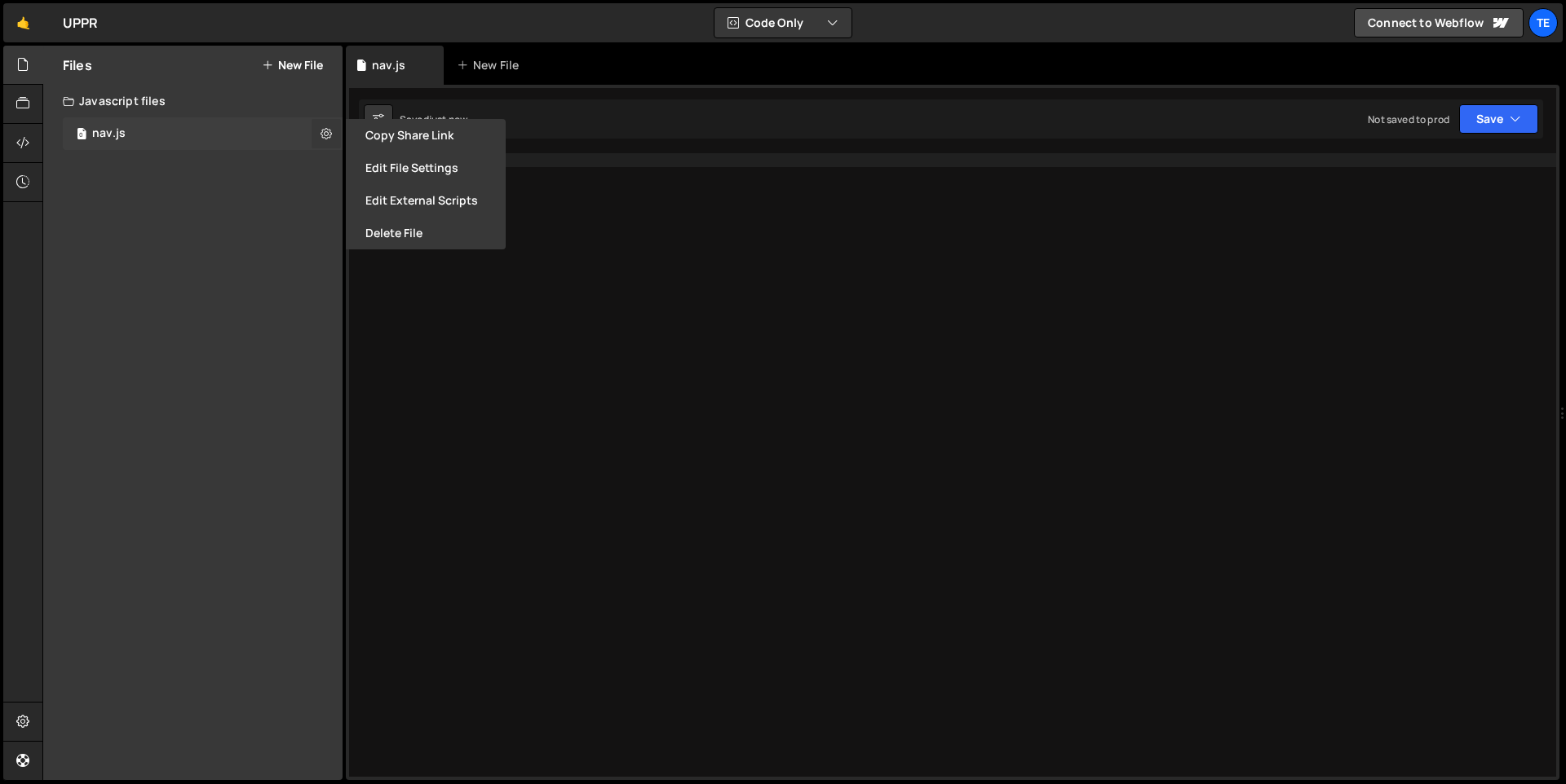
click at [329, 132] on icon at bounding box center [326, 133] width 12 height 15
click at [250, 138] on div "0 nav.js 0" at bounding box center [203, 133] width 280 height 33
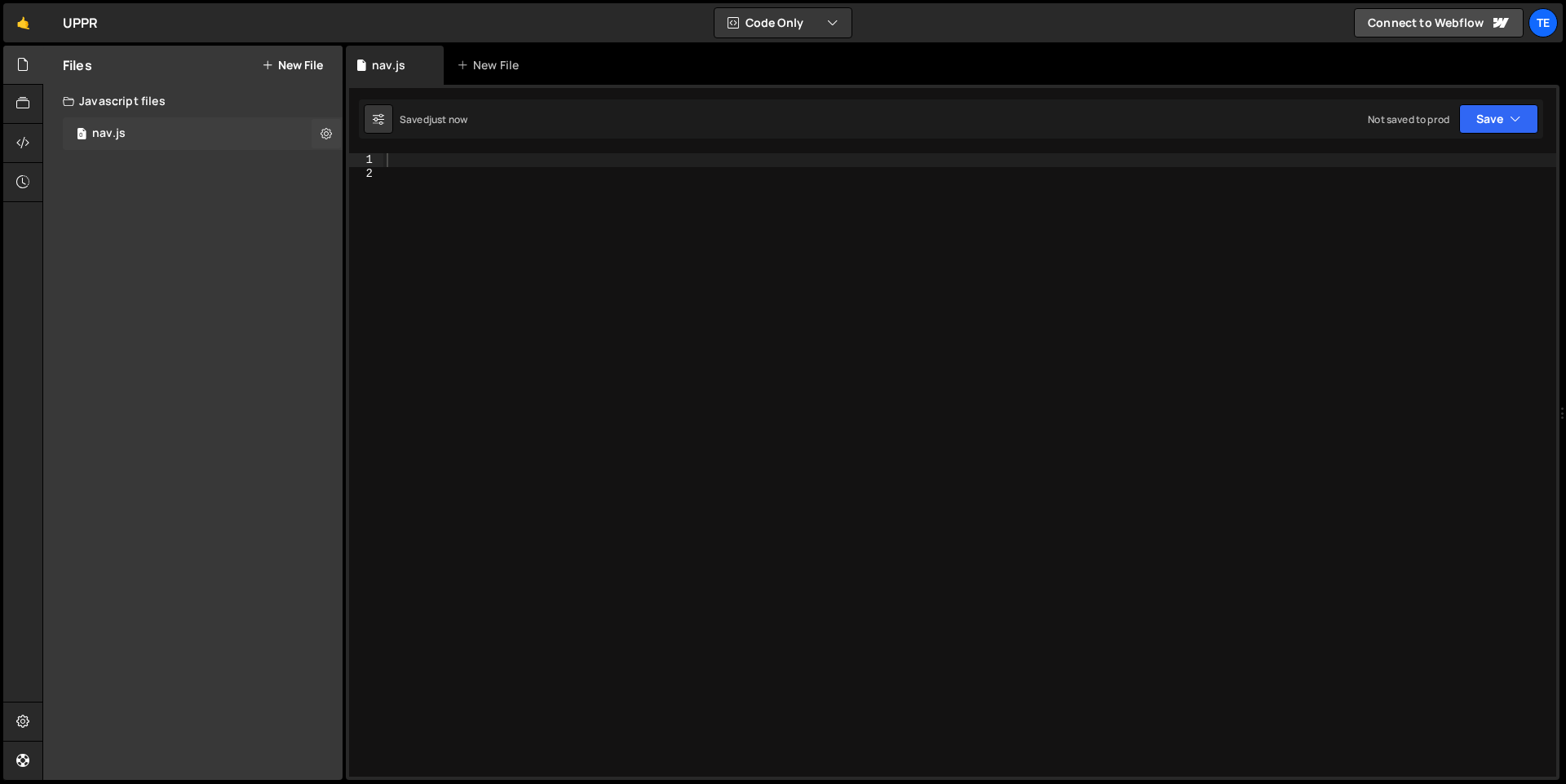
click at [250, 138] on div "0 nav.js 0" at bounding box center [203, 133] width 280 height 33
click at [518, 268] on div at bounding box center [970, 478] width 1173 height 651
click at [475, 156] on div at bounding box center [970, 478] width 1173 height 651
click at [152, 102] on div "Javascript files" at bounding box center [192, 101] width 299 height 33
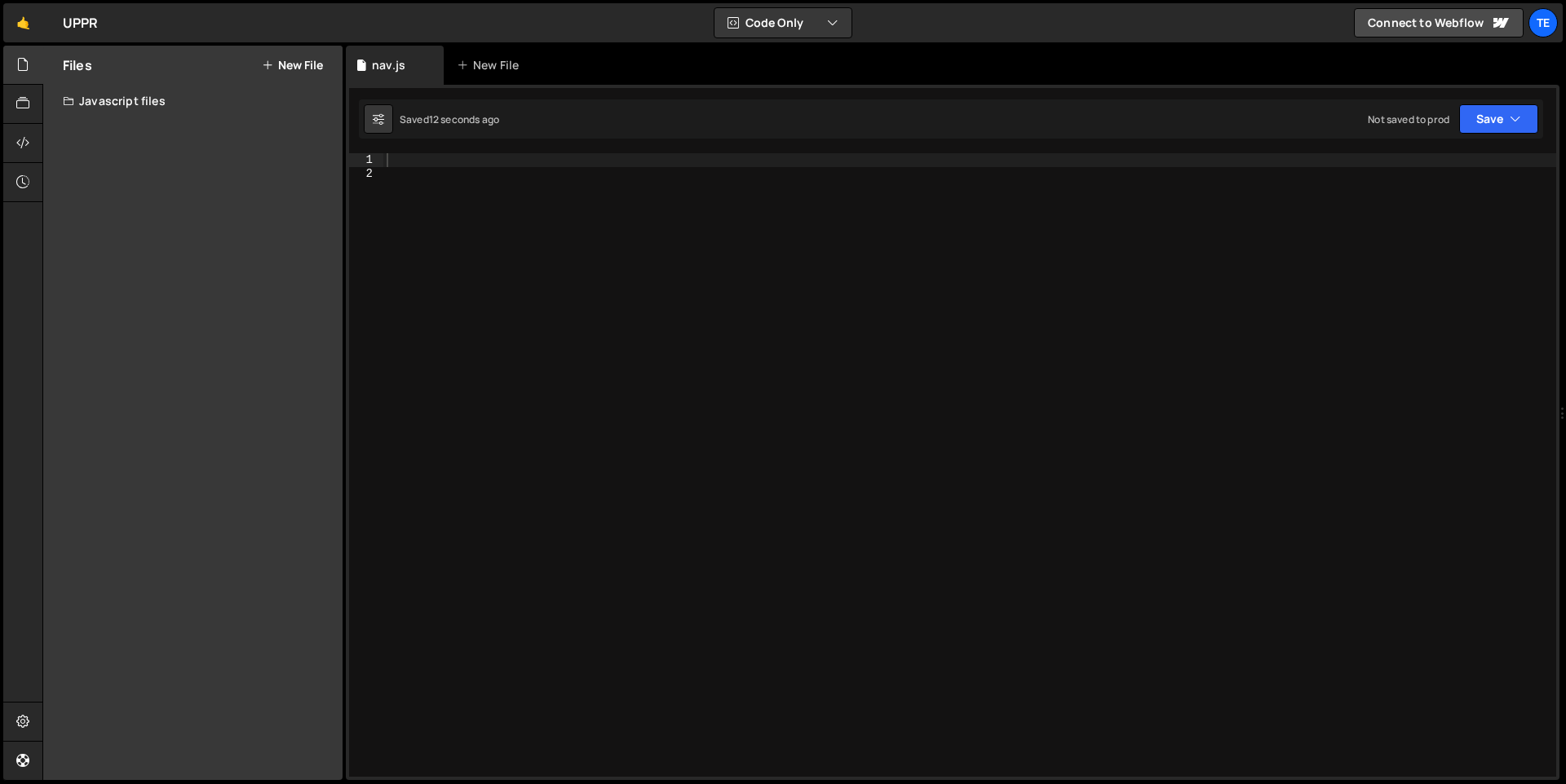
click at [152, 102] on div "Javascript files" at bounding box center [192, 101] width 299 height 33
click at [134, 137] on div "0 nav.js 0" at bounding box center [206, 133] width 286 height 33
click at [24, 139] on icon at bounding box center [22, 142] width 13 height 18
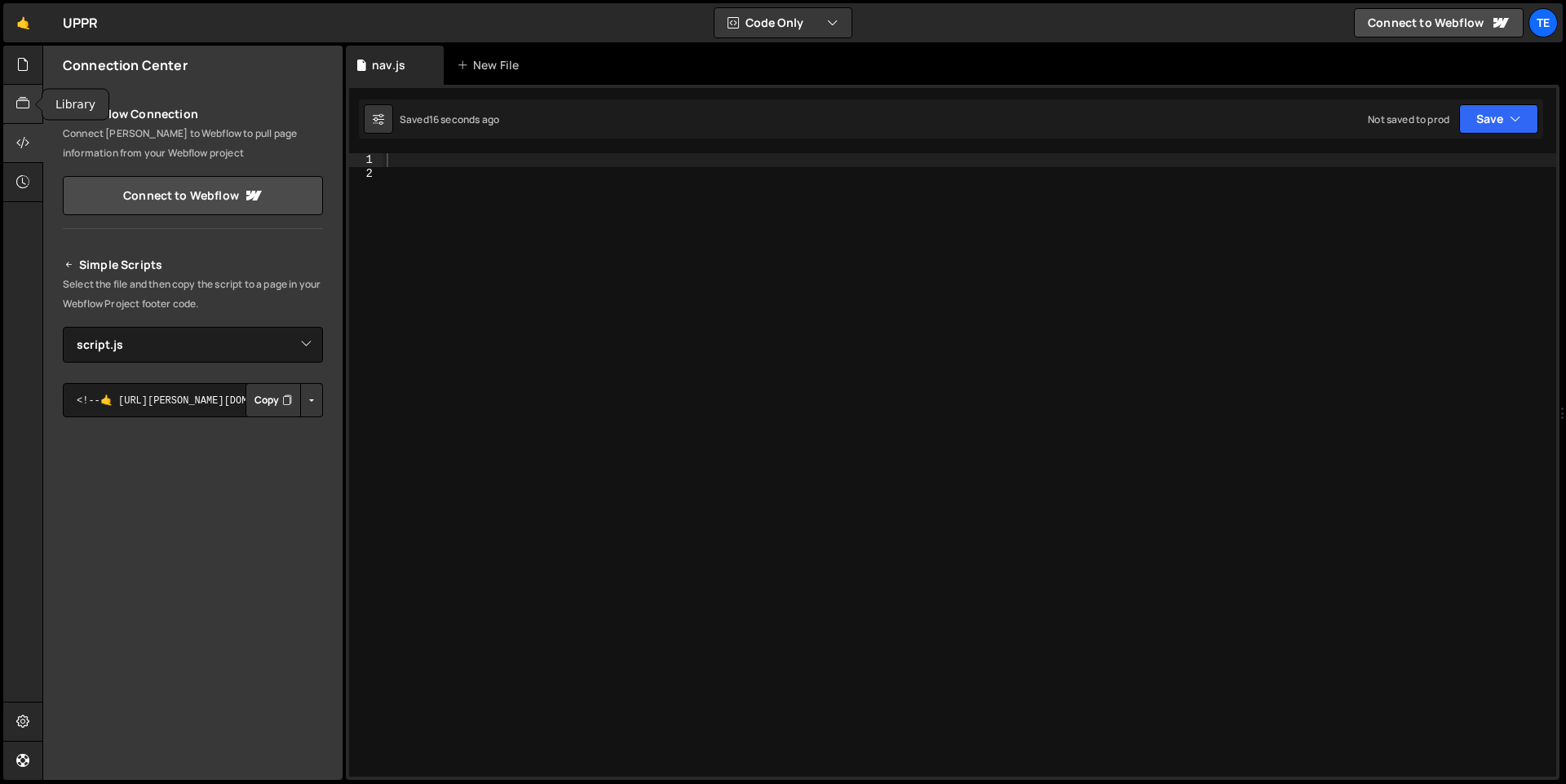
click at [29, 101] on icon at bounding box center [22, 103] width 13 height 18
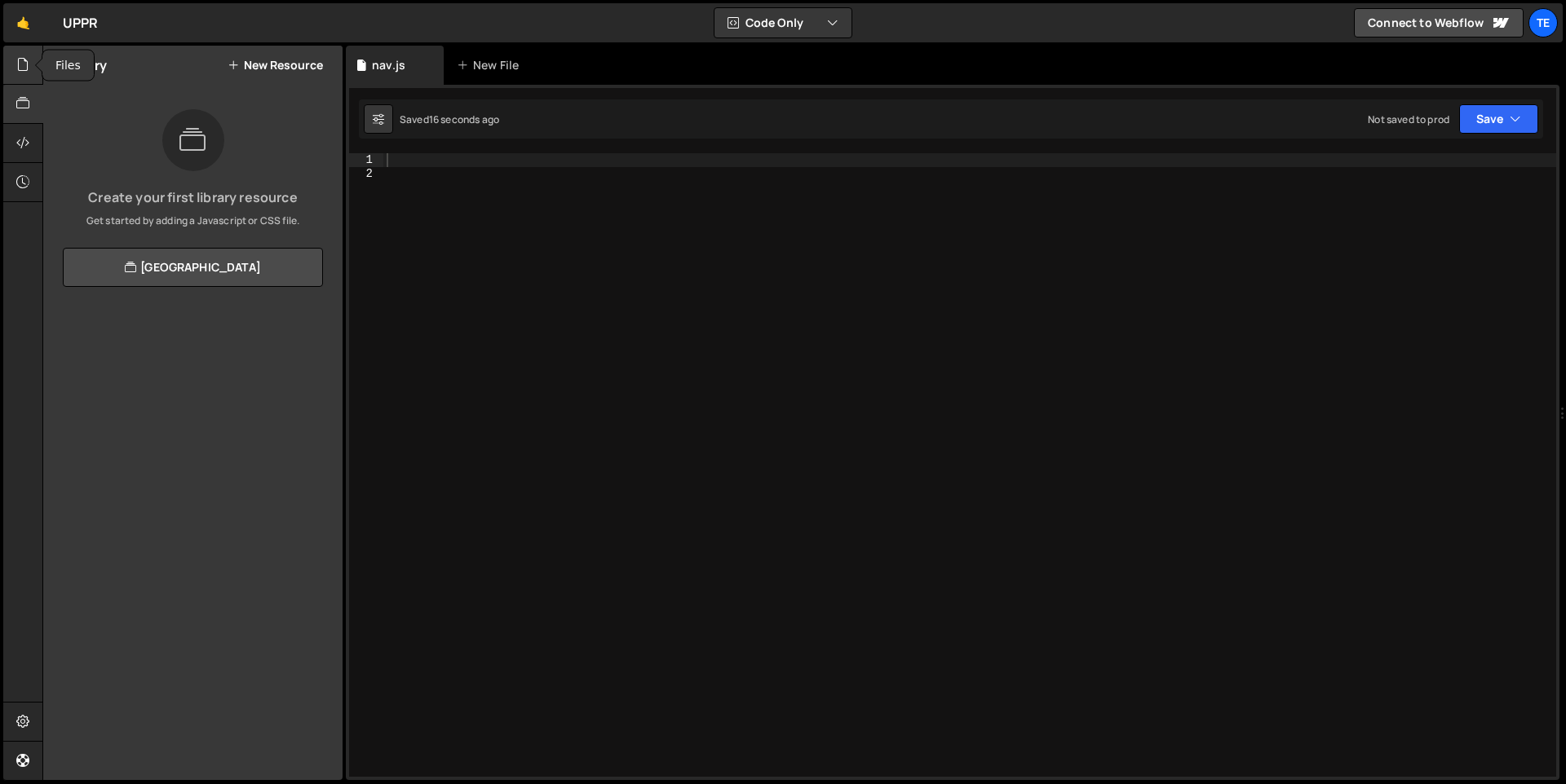
click at [27, 68] on icon at bounding box center [22, 64] width 13 height 18
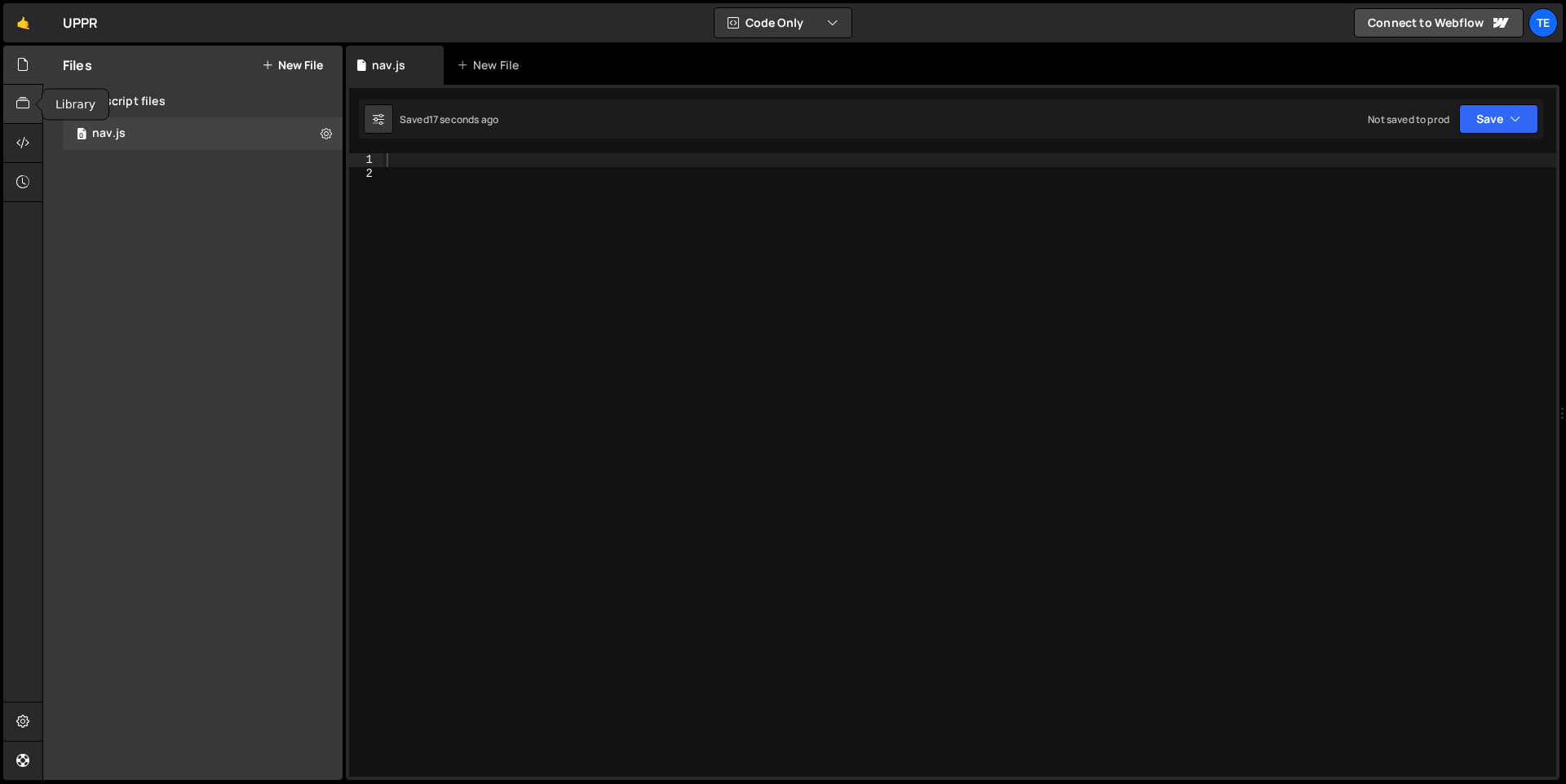
click at [29, 93] on div at bounding box center [23, 104] width 40 height 39
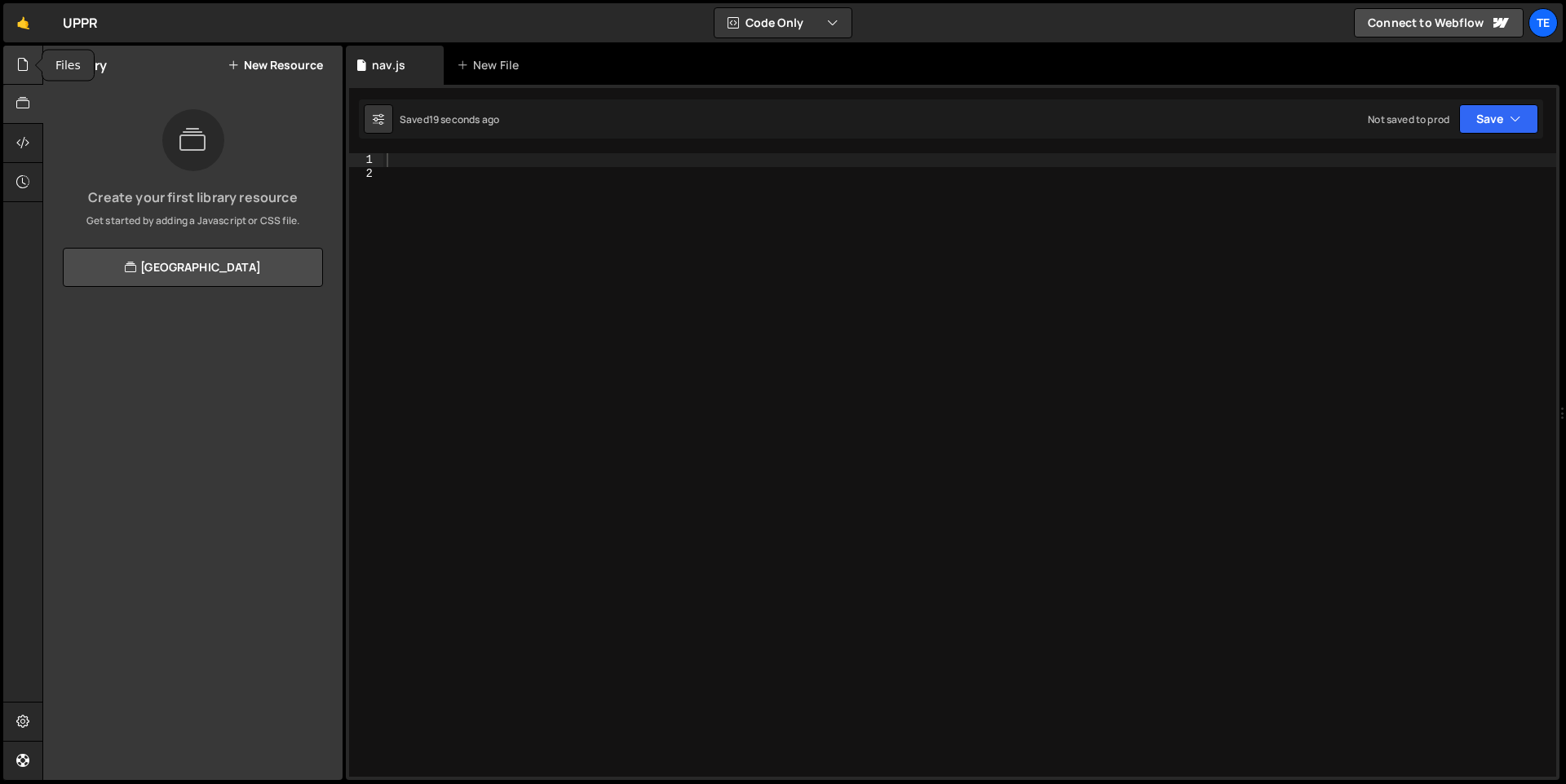
click at [24, 62] on icon at bounding box center [22, 64] width 13 height 18
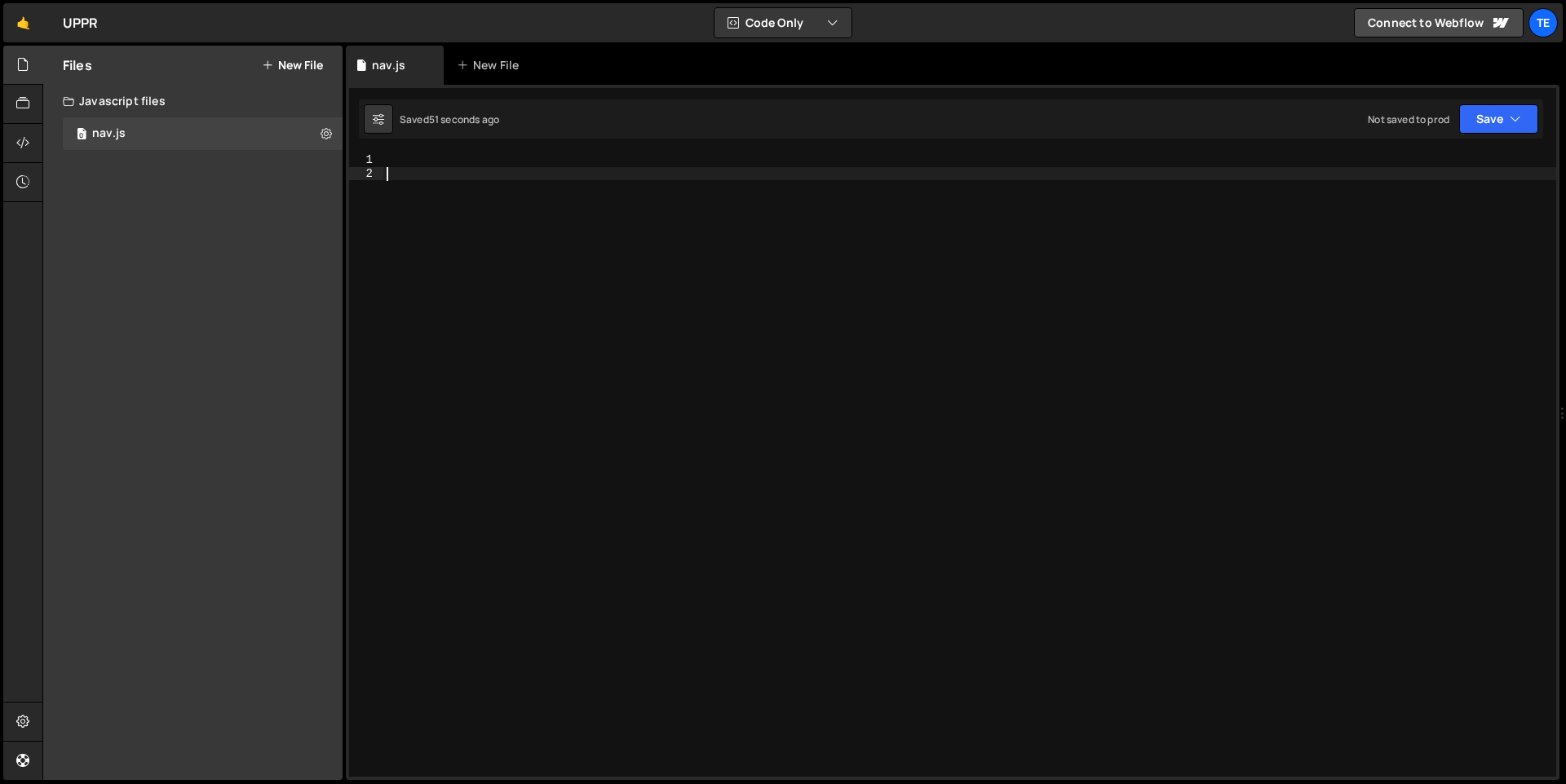
click at [785, 177] on div at bounding box center [970, 478] width 1173 height 651
click at [778, 155] on div at bounding box center [970, 478] width 1173 height 651
paste textarea "});"
type textarea "});"
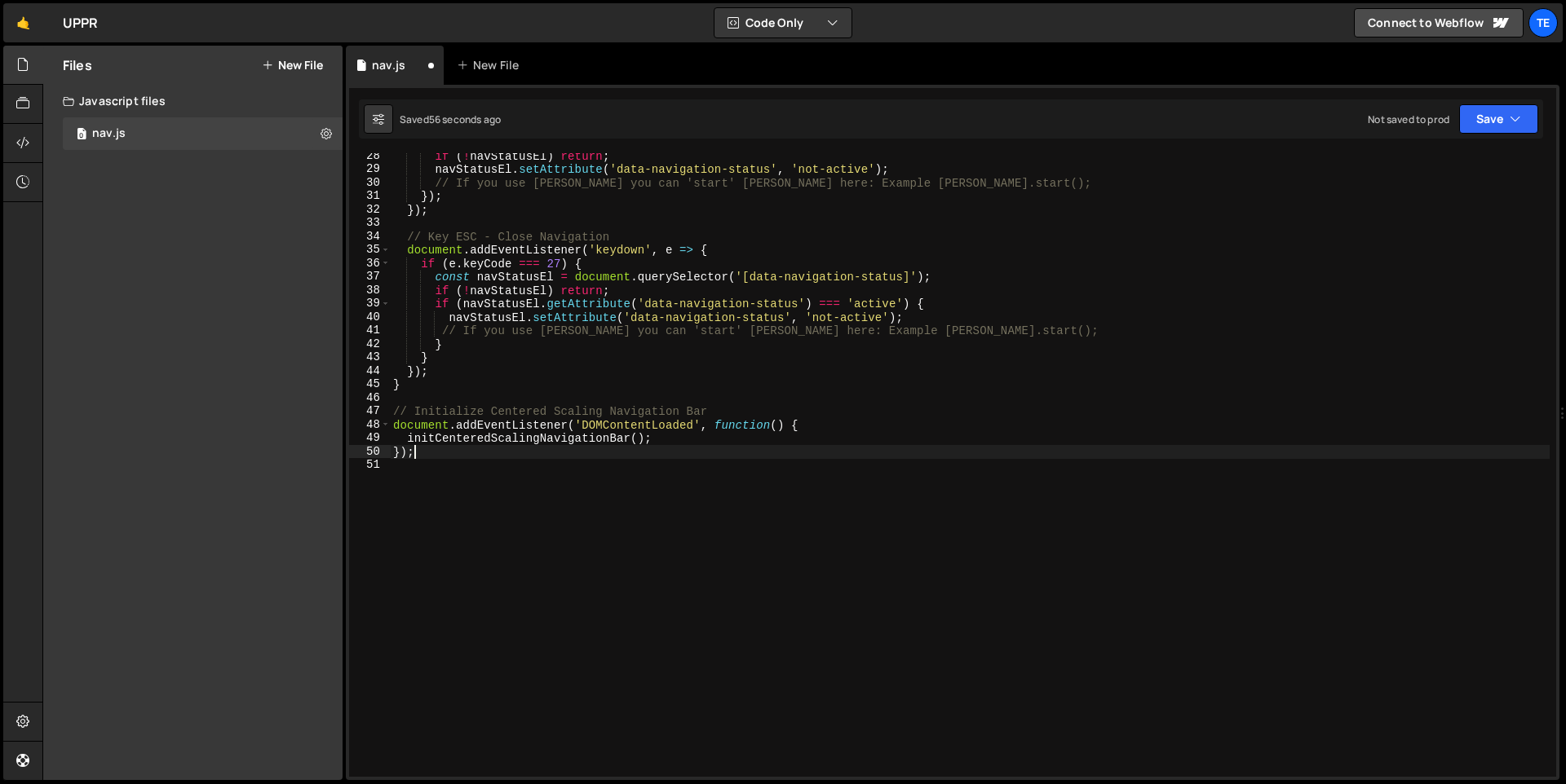
scroll to position [0, 0]
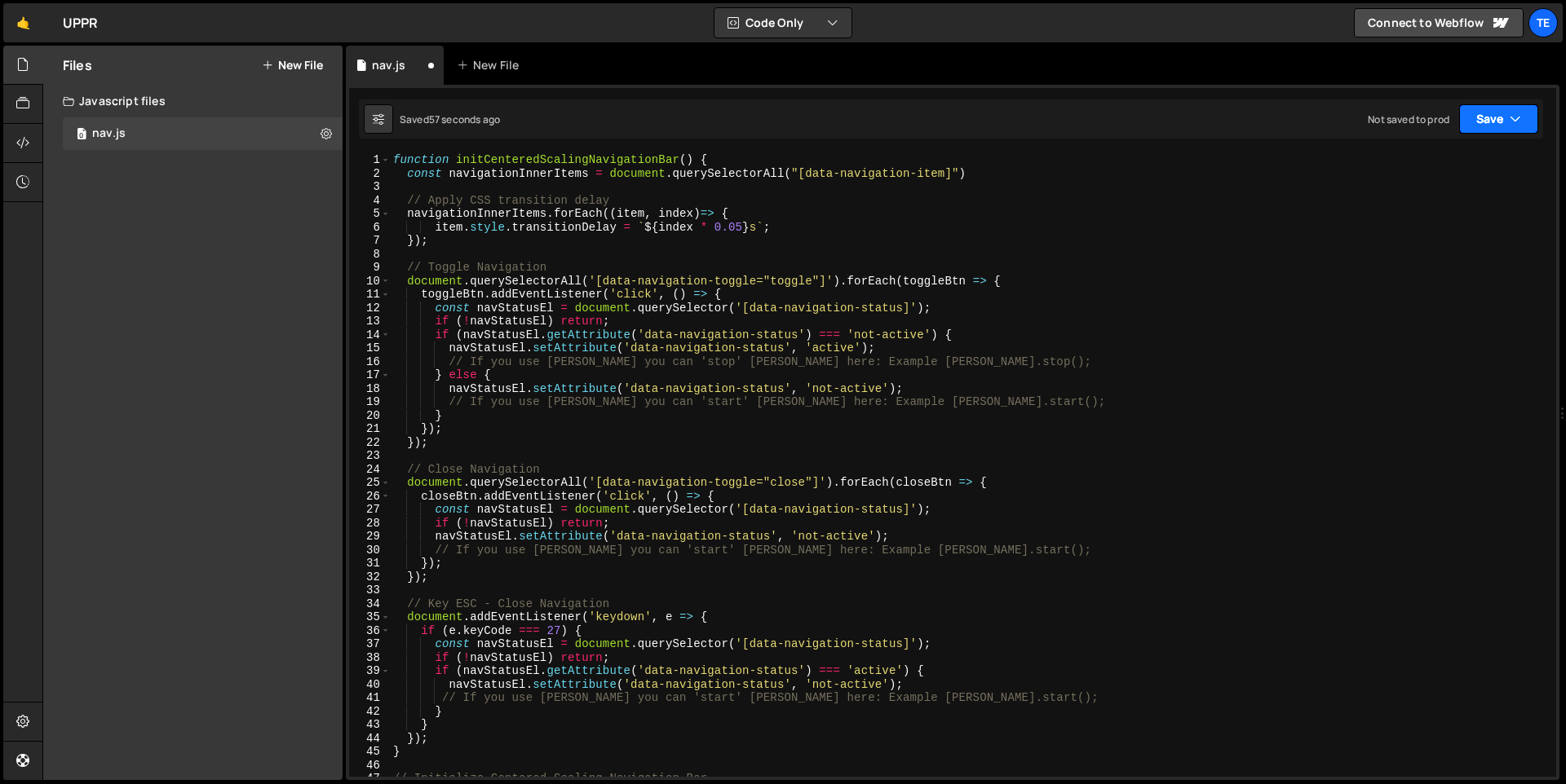
click at [1519, 119] on icon "button" at bounding box center [1515, 119] width 12 height 16
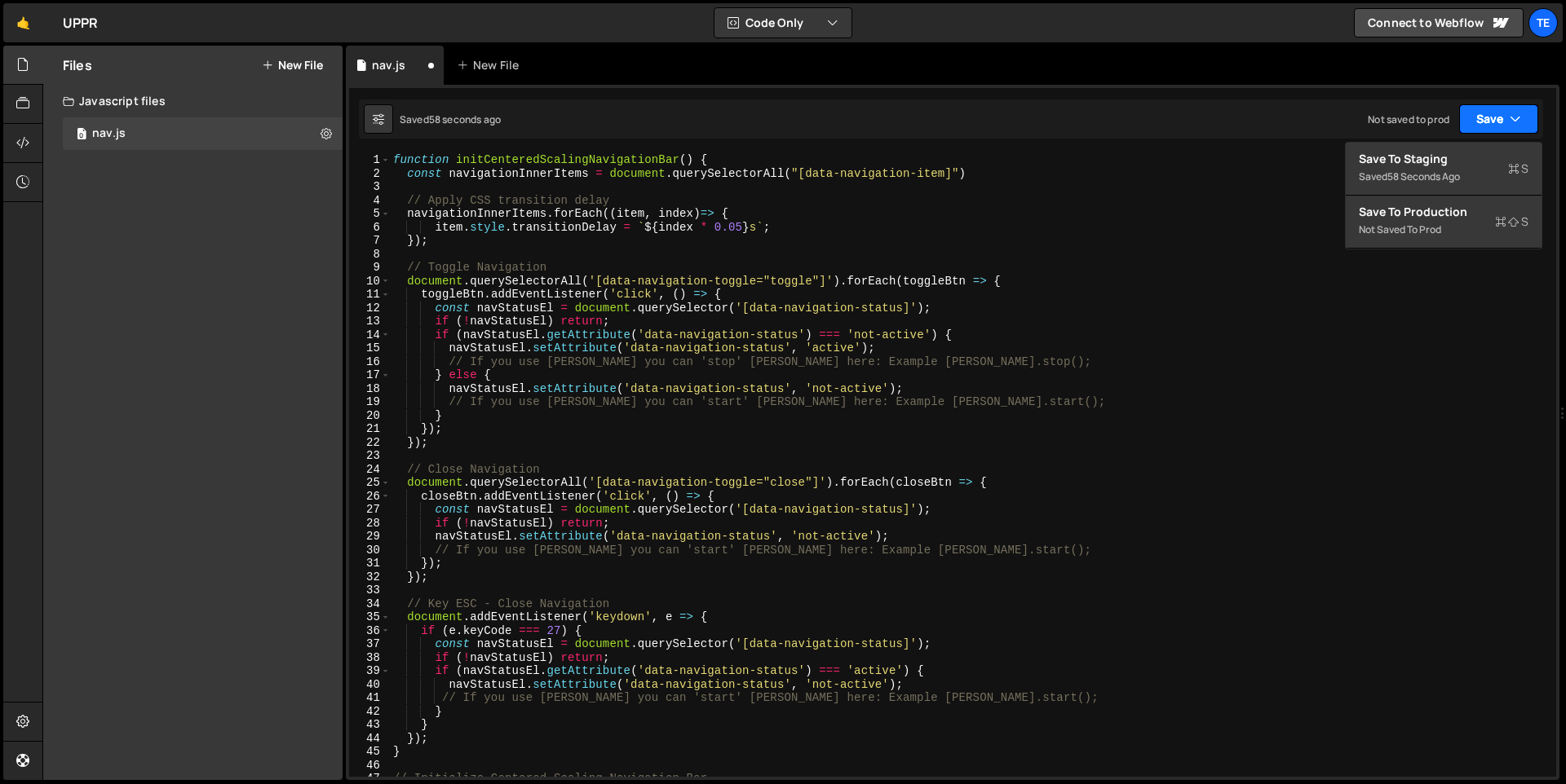
click at [1515, 119] on icon "button" at bounding box center [1515, 119] width 12 height 16
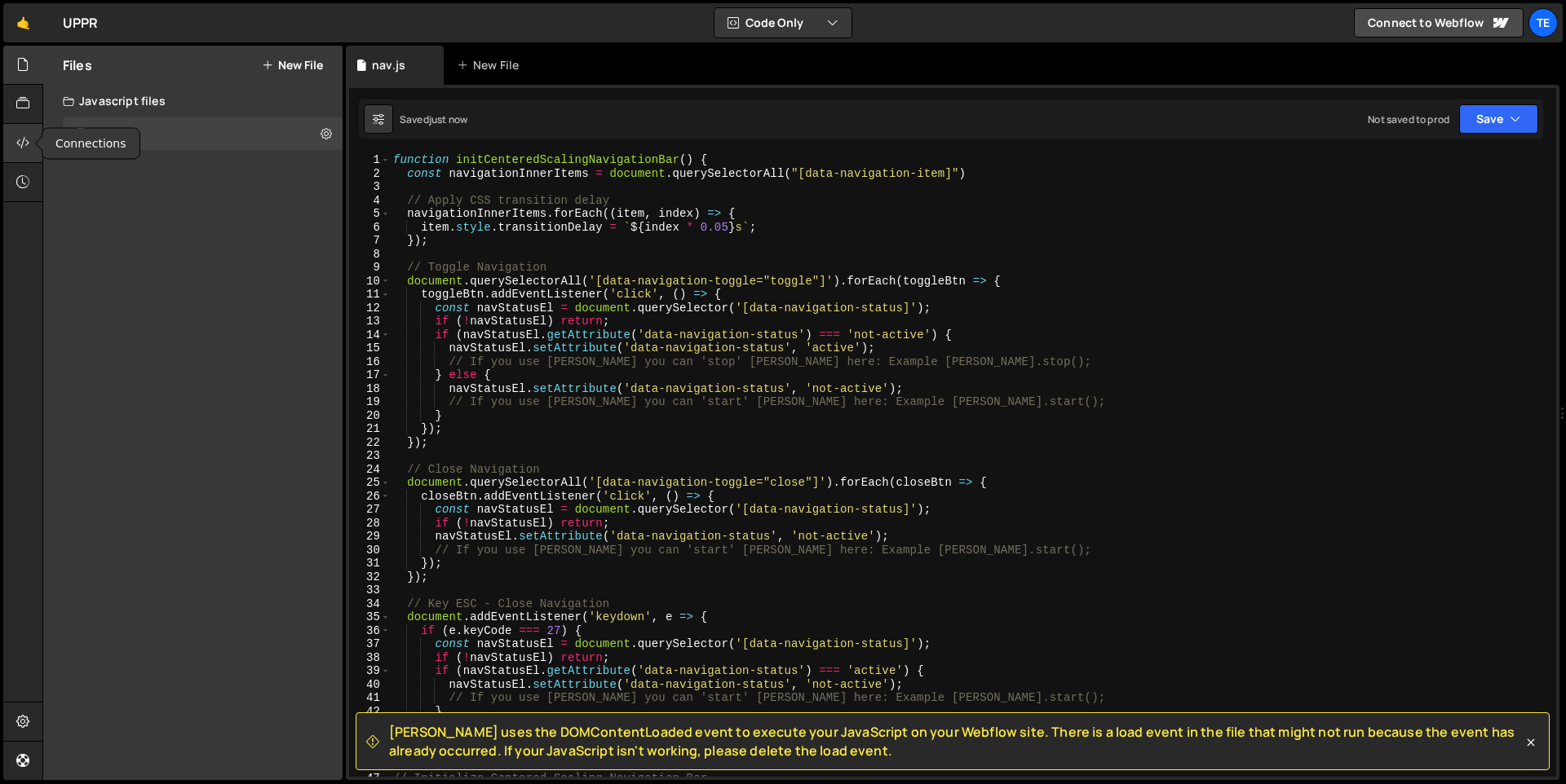
click at [6, 144] on div at bounding box center [23, 143] width 40 height 39
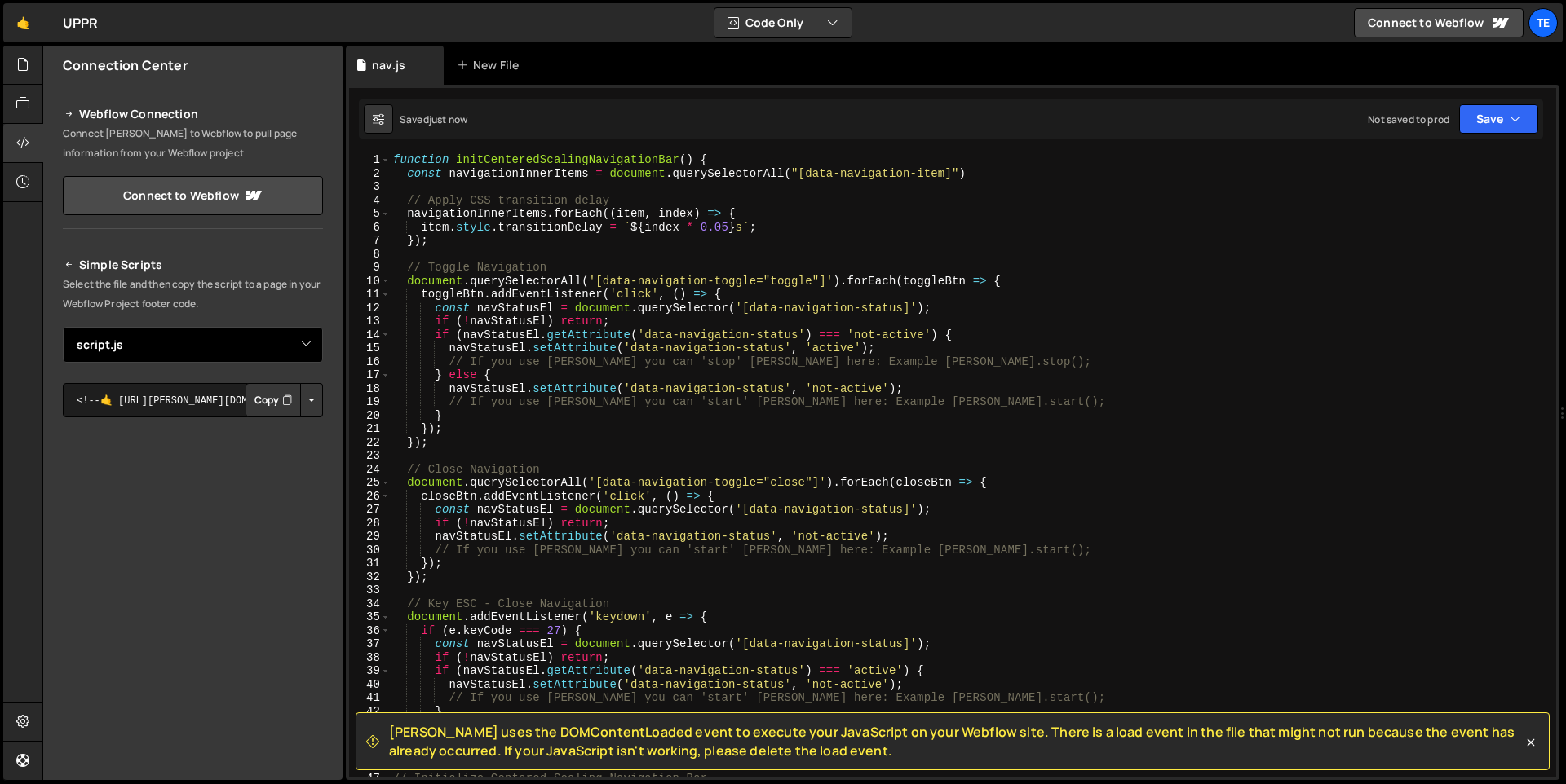
click at [301, 348] on select "Select File script.js nav.js" at bounding box center [193, 344] width 260 height 36
select select "47700"
click at [63, 327] on select "Select File script.js nav.js" at bounding box center [193, 344] width 260 height 36
click at [302, 406] on button "Button group with nested dropdown" at bounding box center [311, 400] width 23 height 35
click at [285, 429] on link "Copy Staging js" at bounding box center [254, 431] width 136 height 23
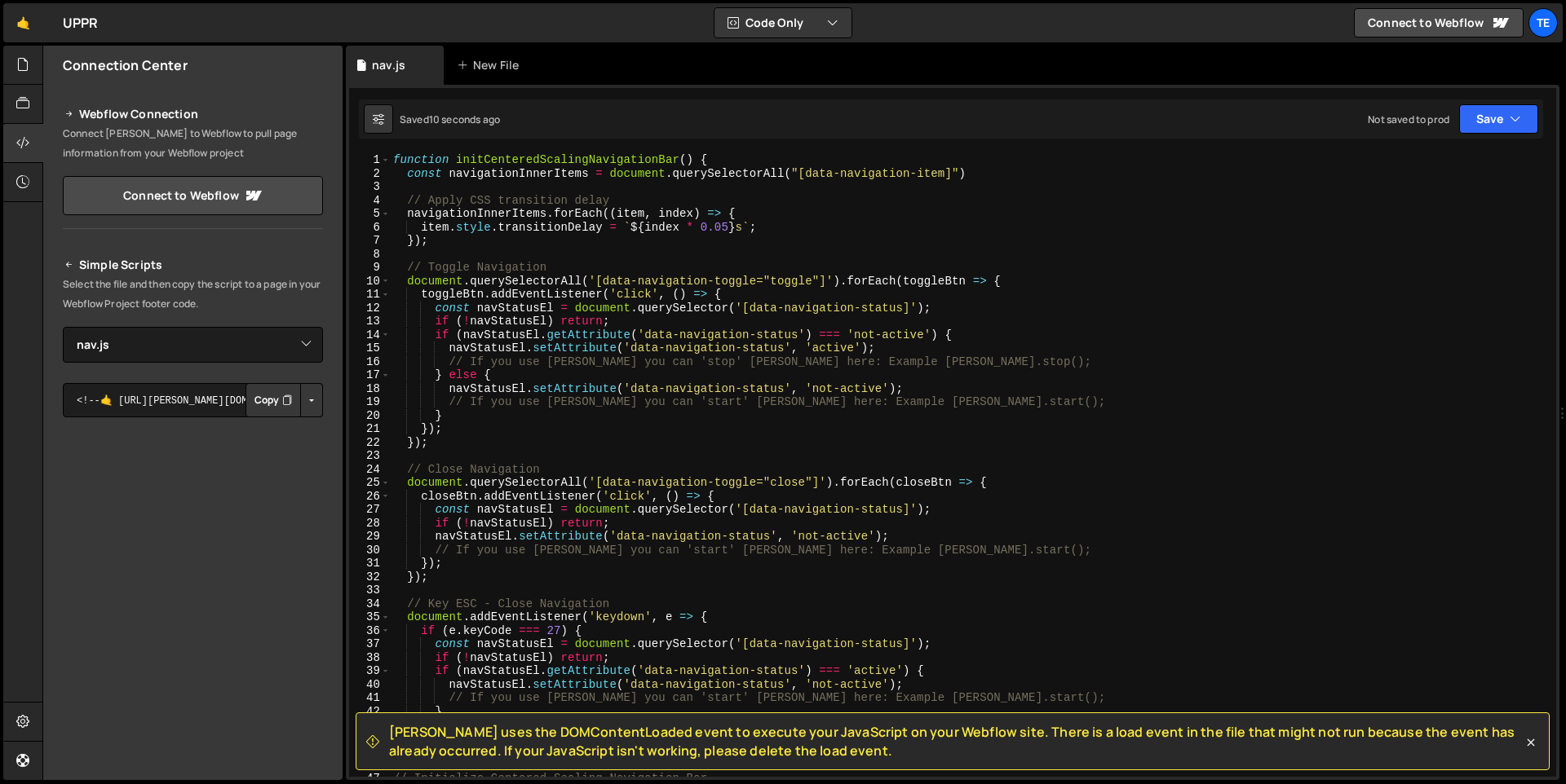
click at [251, 399] on button "Copy" at bounding box center [273, 400] width 56 height 35
click at [1483, 117] on button "Save" at bounding box center [1499, 119] width 79 height 29
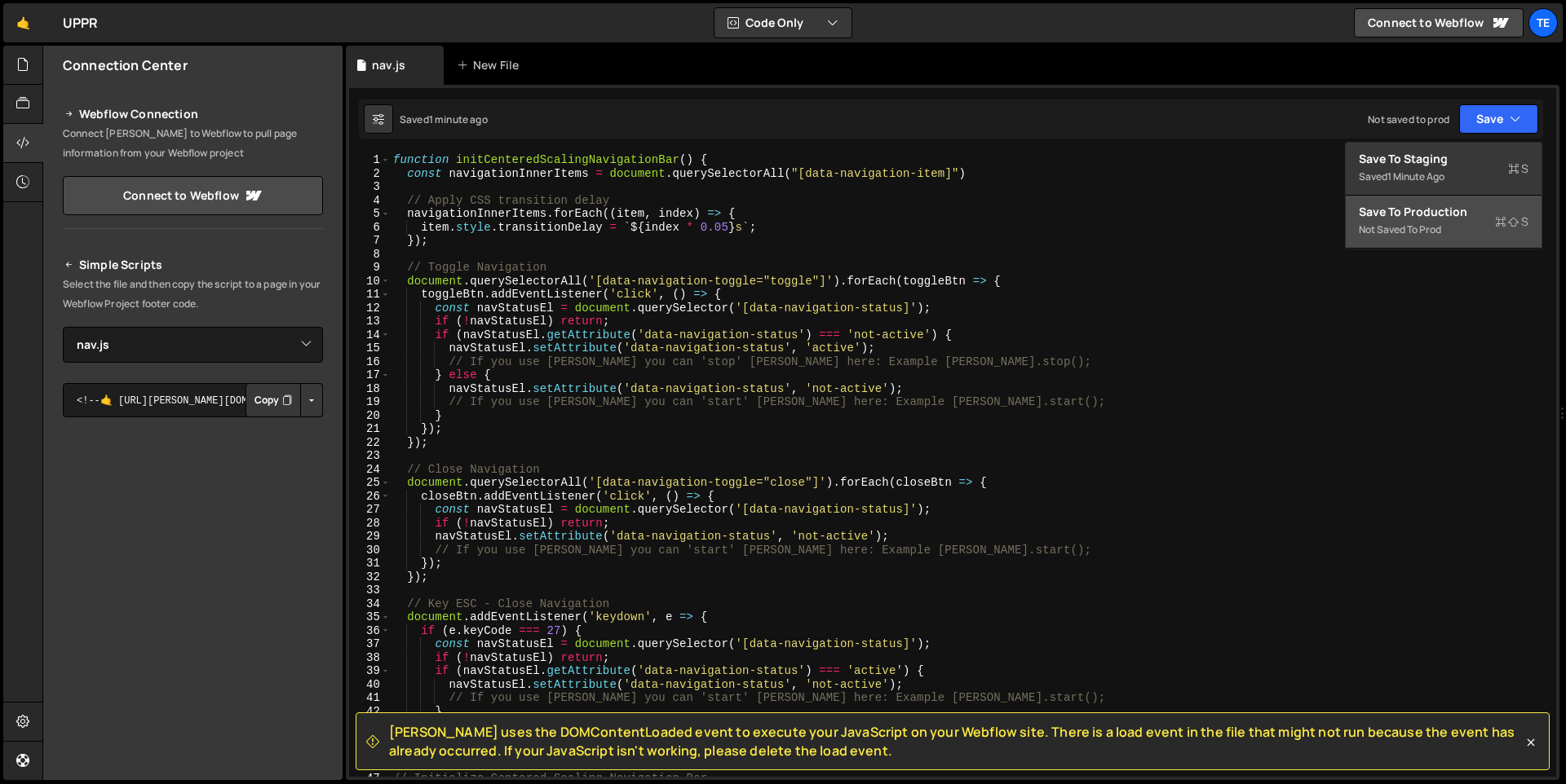
click at [1440, 233] on div "Not saved to prod" at bounding box center [1443, 229] width 169 height 19
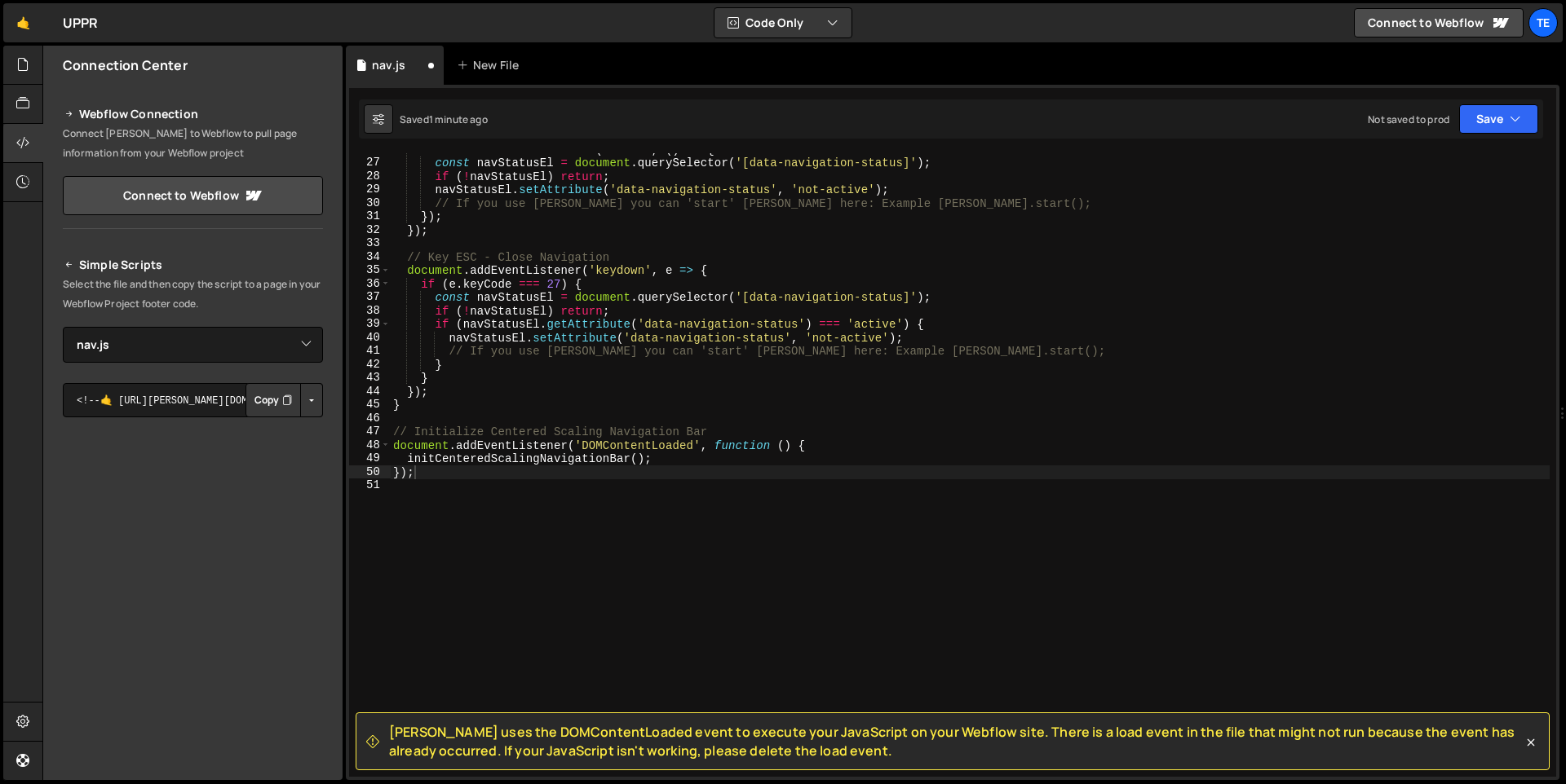
scroll to position [347, 0]
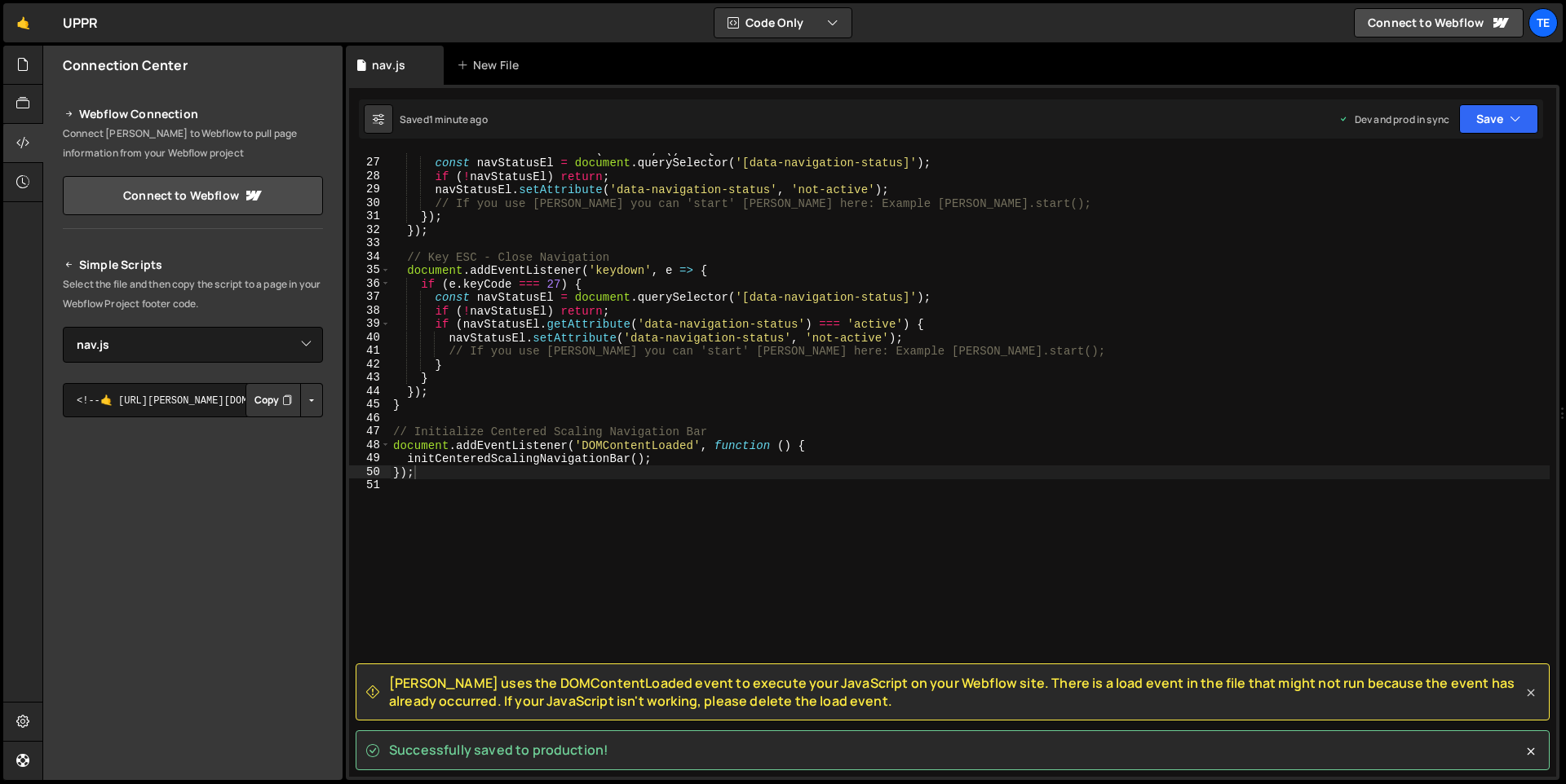
click at [1534, 696] on icon at bounding box center [1530, 692] width 16 height 16
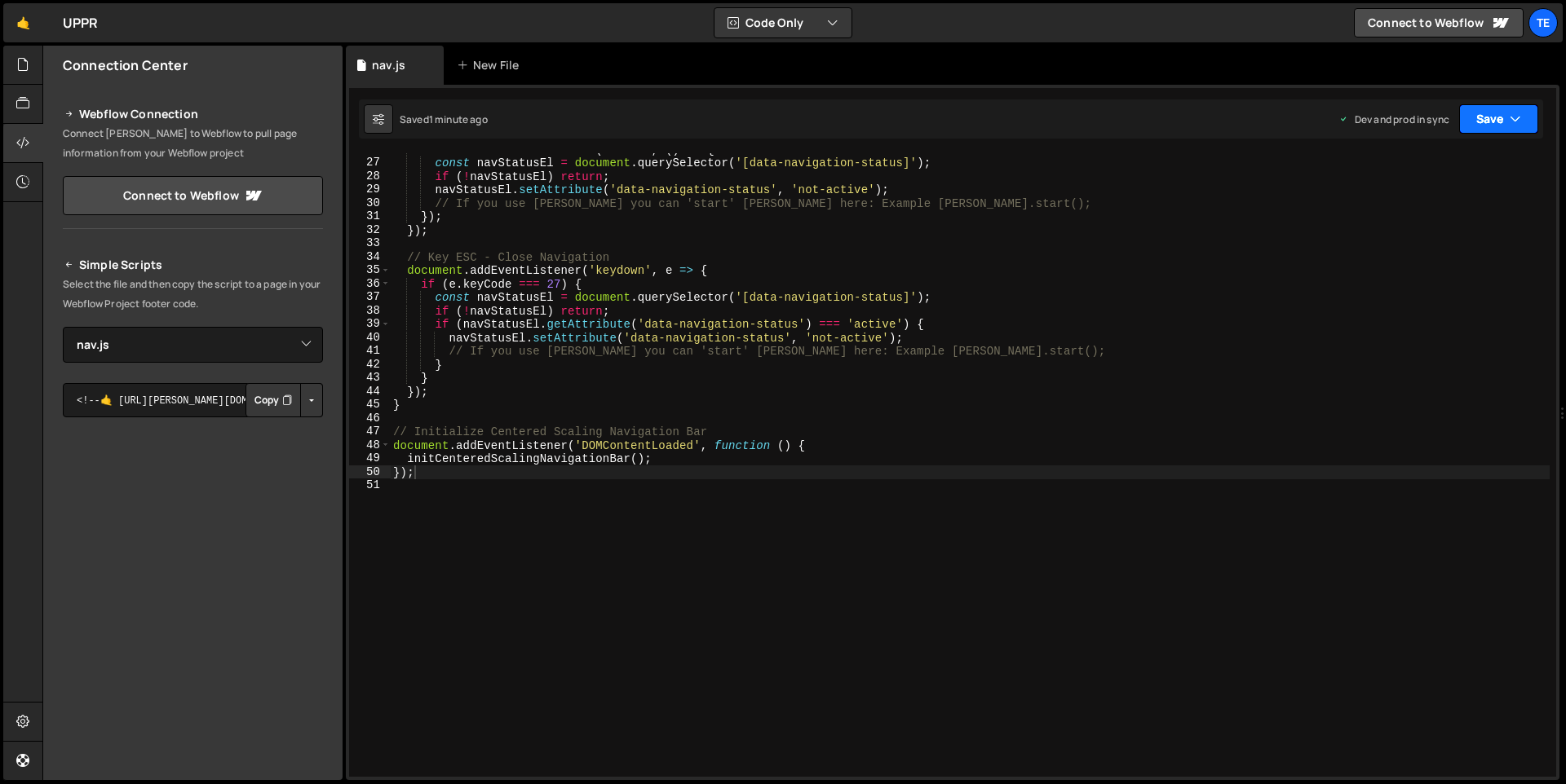
click at [1513, 122] on icon "button" at bounding box center [1515, 119] width 12 height 16
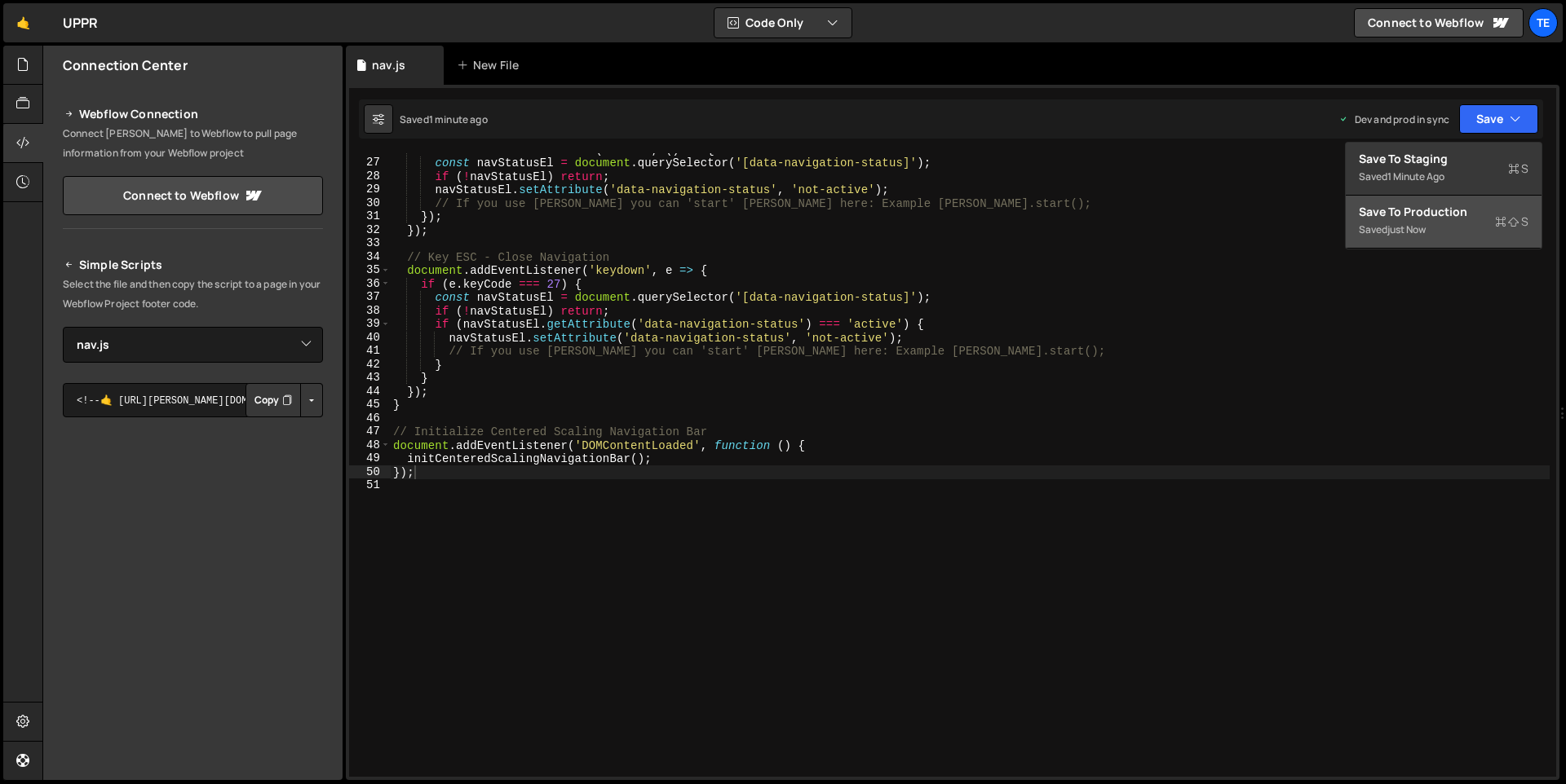
click at [1413, 222] on div "just now" at bounding box center [1406, 229] width 38 height 13
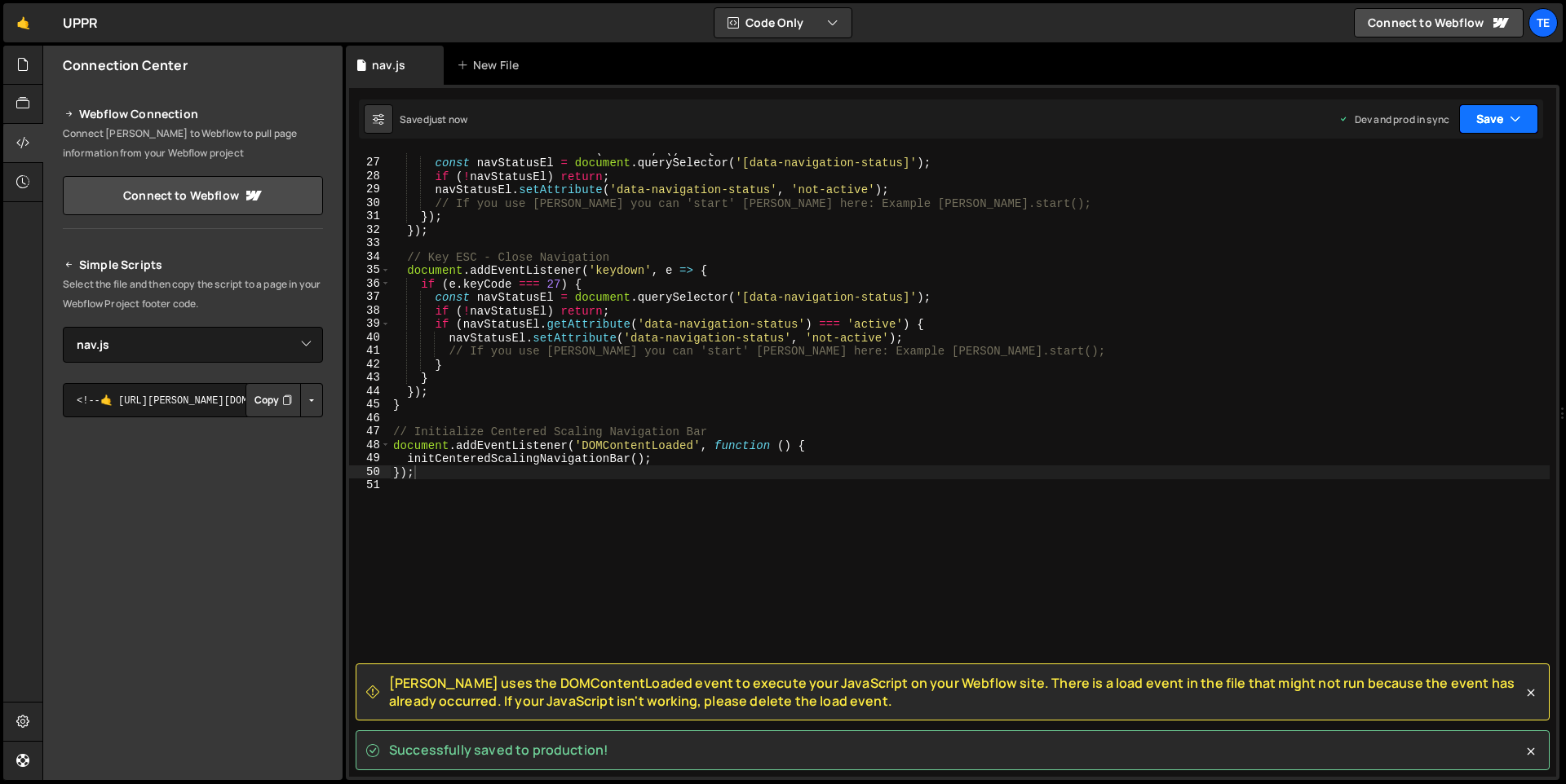
click at [1511, 119] on icon "button" at bounding box center [1515, 119] width 12 height 16
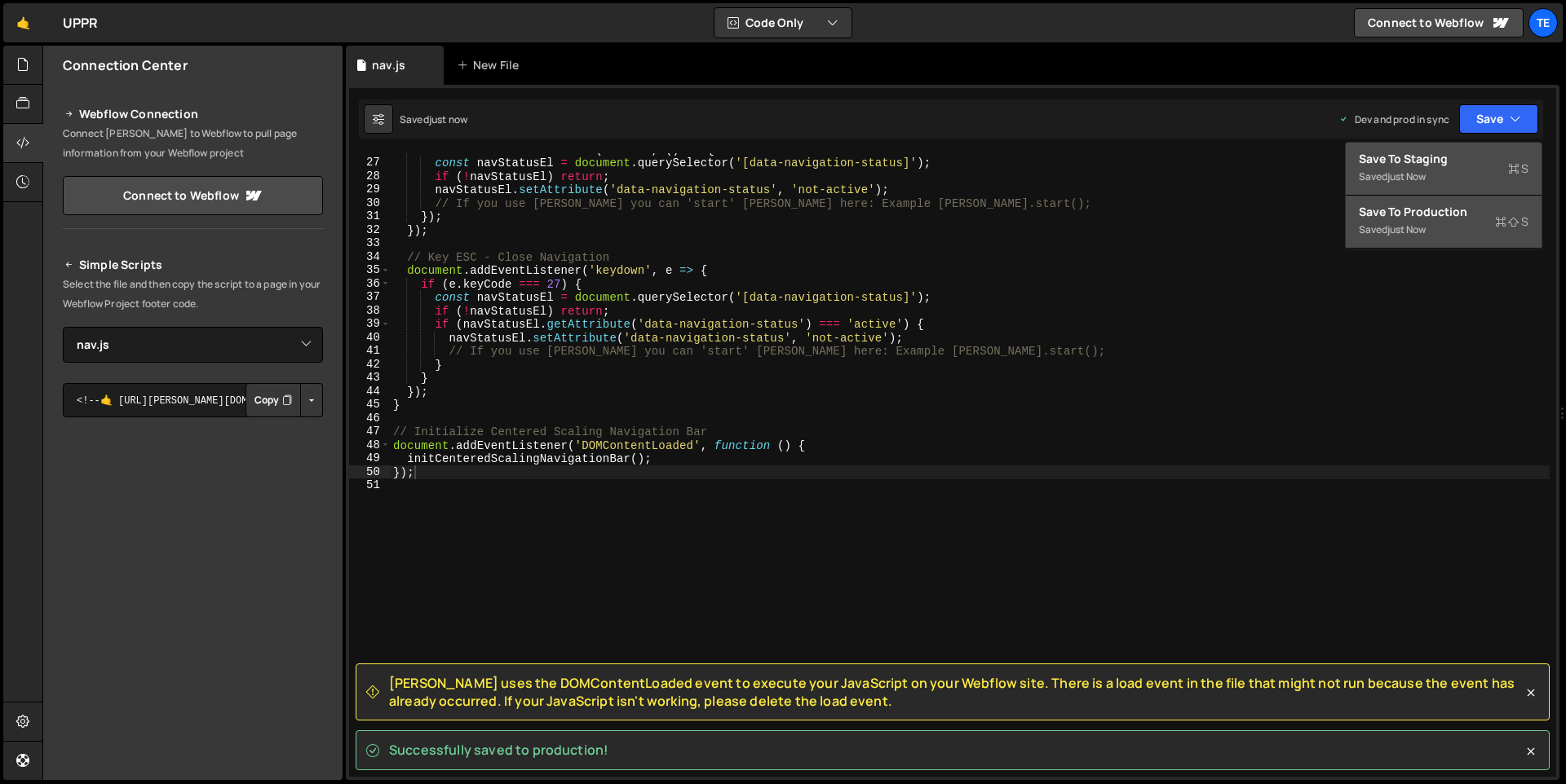
click at [1413, 165] on div "Save to Staging S" at bounding box center [1443, 158] width 169 height 16
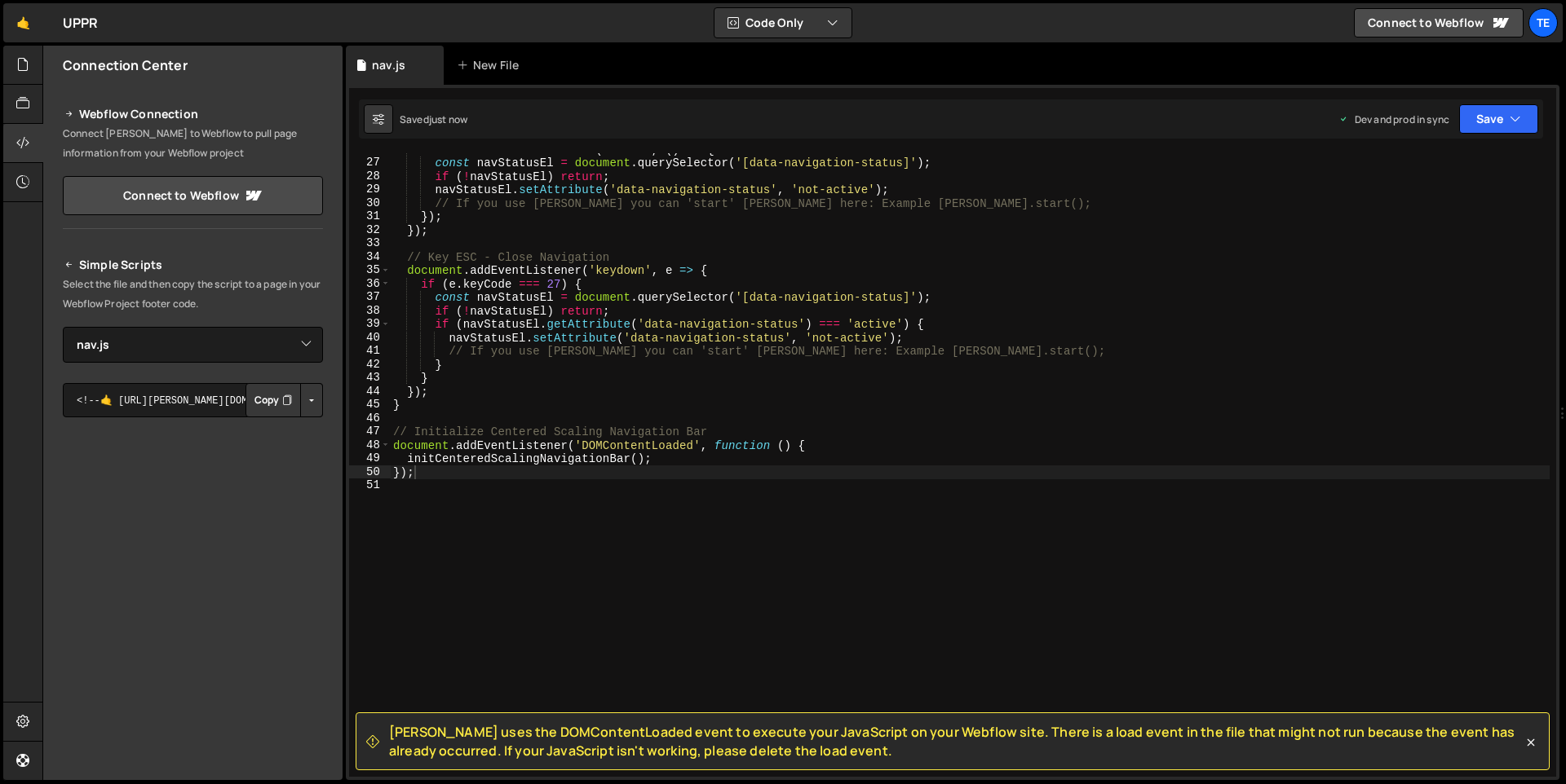
click at [307, 405] on button "Button group with nested dropdown" at bounding box center [311, 400] width 23 height 35
click at [293, 428] on link "Copy Staging js" at bounding box center [254, 431] width 136 height 23
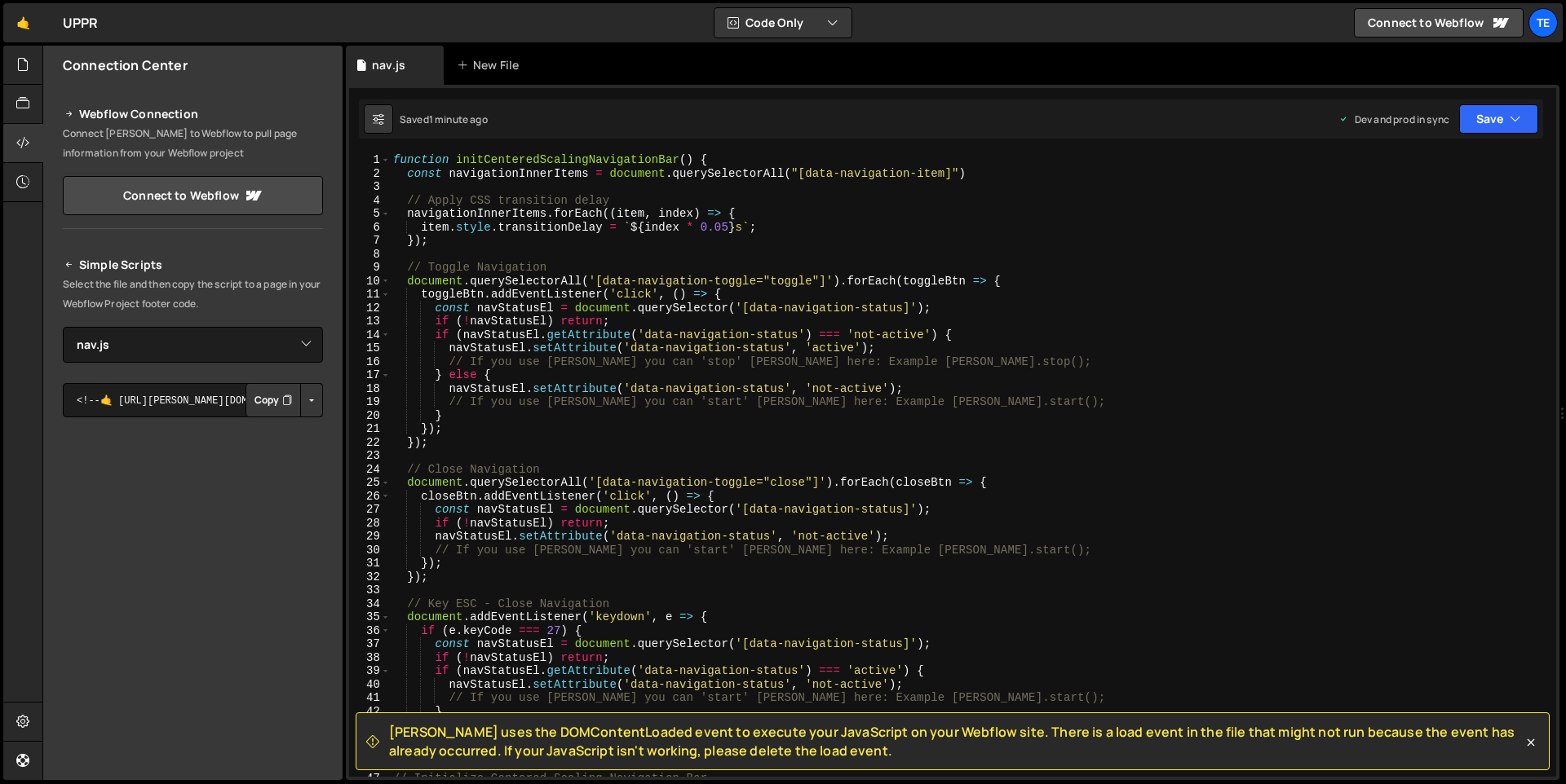
scroll to position [0, 0]
drag, startPoint x: 617, startPoint y: 732, endPoint x: 490, endPoint y: 728, distance: 127.1
click at [490, 728] on span "[PERSON_NAME] uses the DOMContentLoaded event to execute your JavaScript on you…" at bounding box center [956, 742] width 1134 height 37
copy span "DOMContentLoaded"
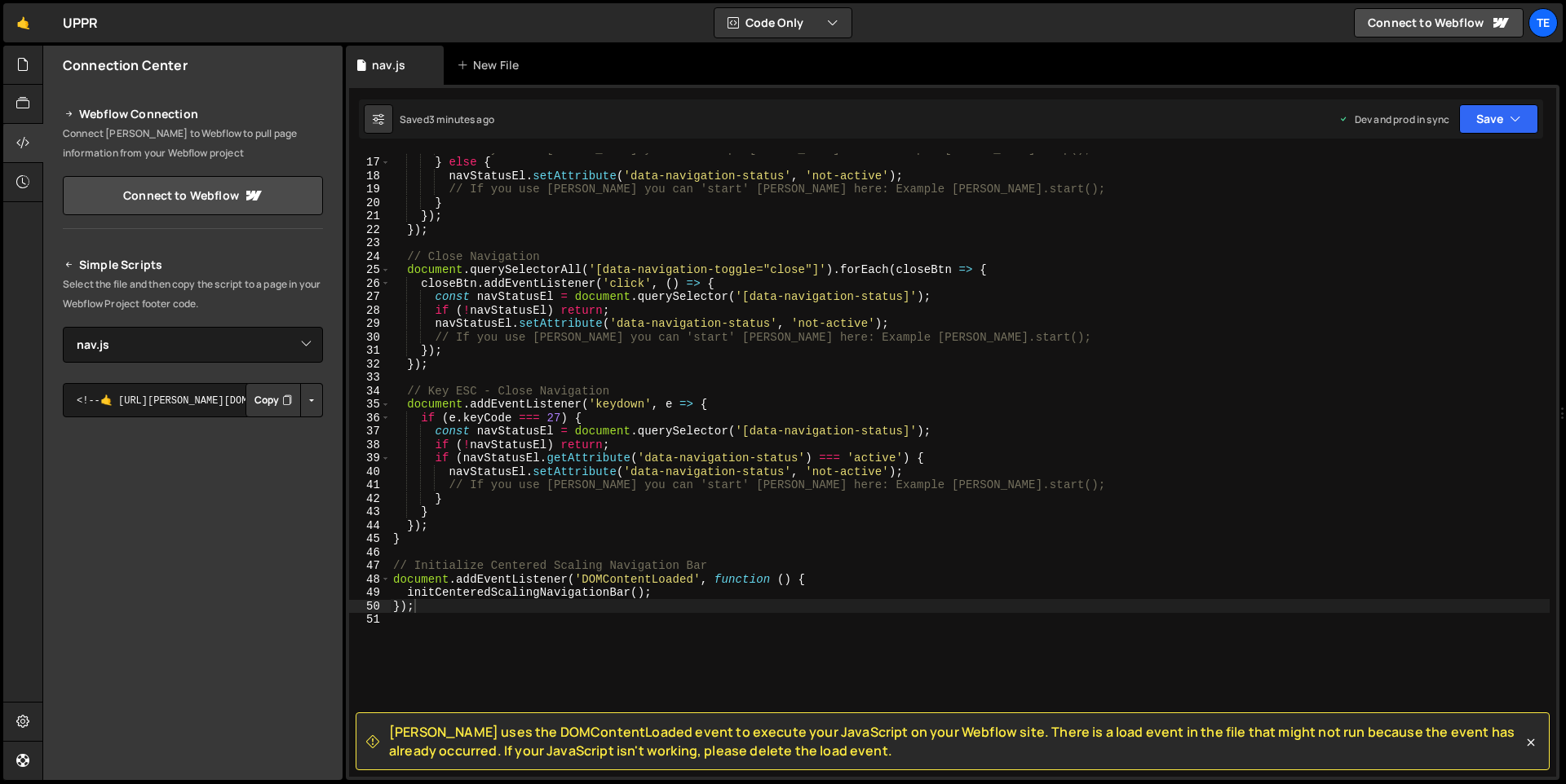
scroll to position [213, 0]
click at [1163, 383] on div "// If you use [PERSON_NAME] you can 'stop' [PERSON_NAME] here: Example [PERSON_…" at bounding box center [970, 467] width 1160 height 651
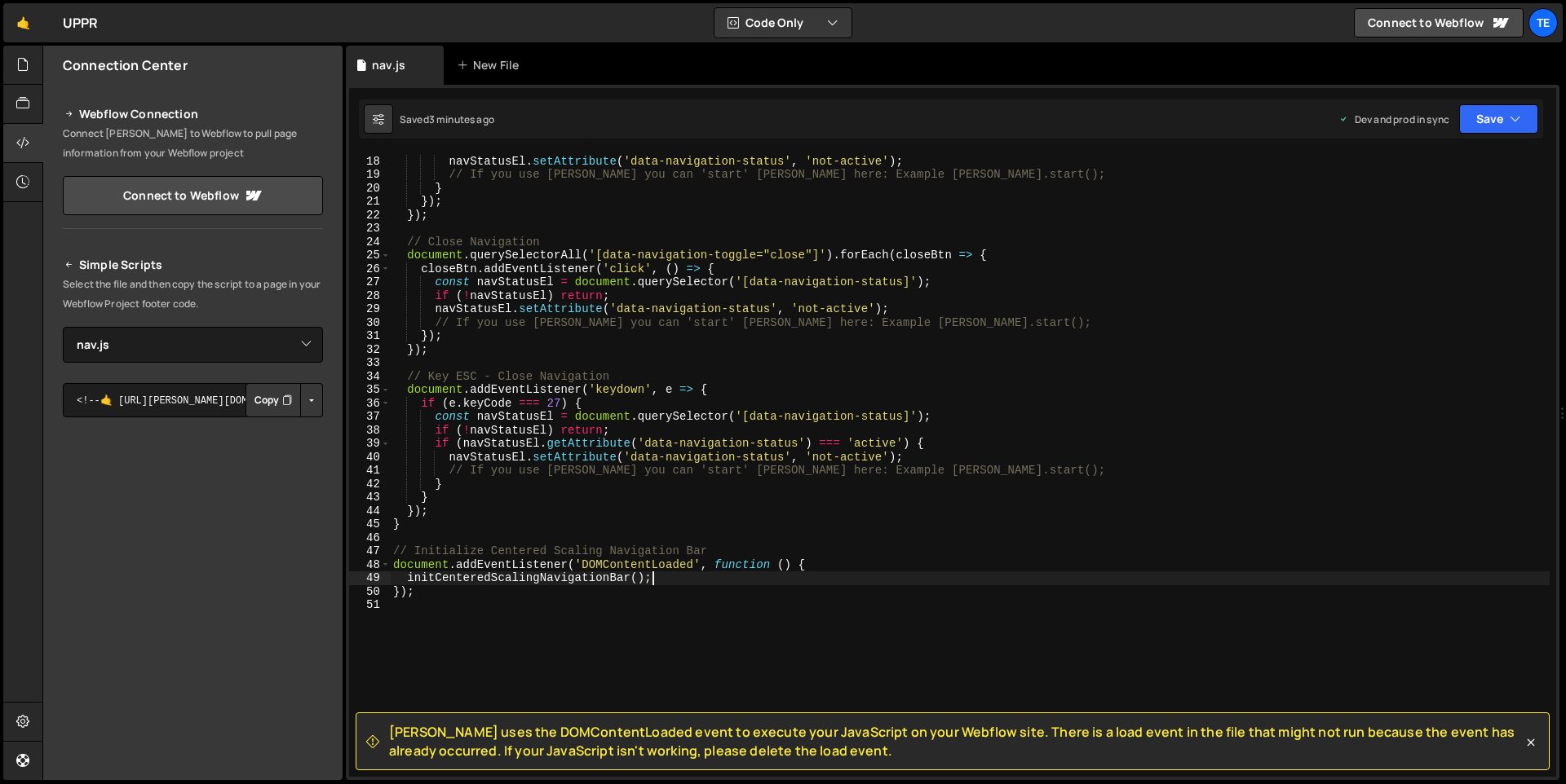
click at [702, 583] on div "} else { navStatusEl . setAttribute ( 'data-navigation-status' , 'not-active' )…" at bounding box center [970, 466] width 1160 height 651
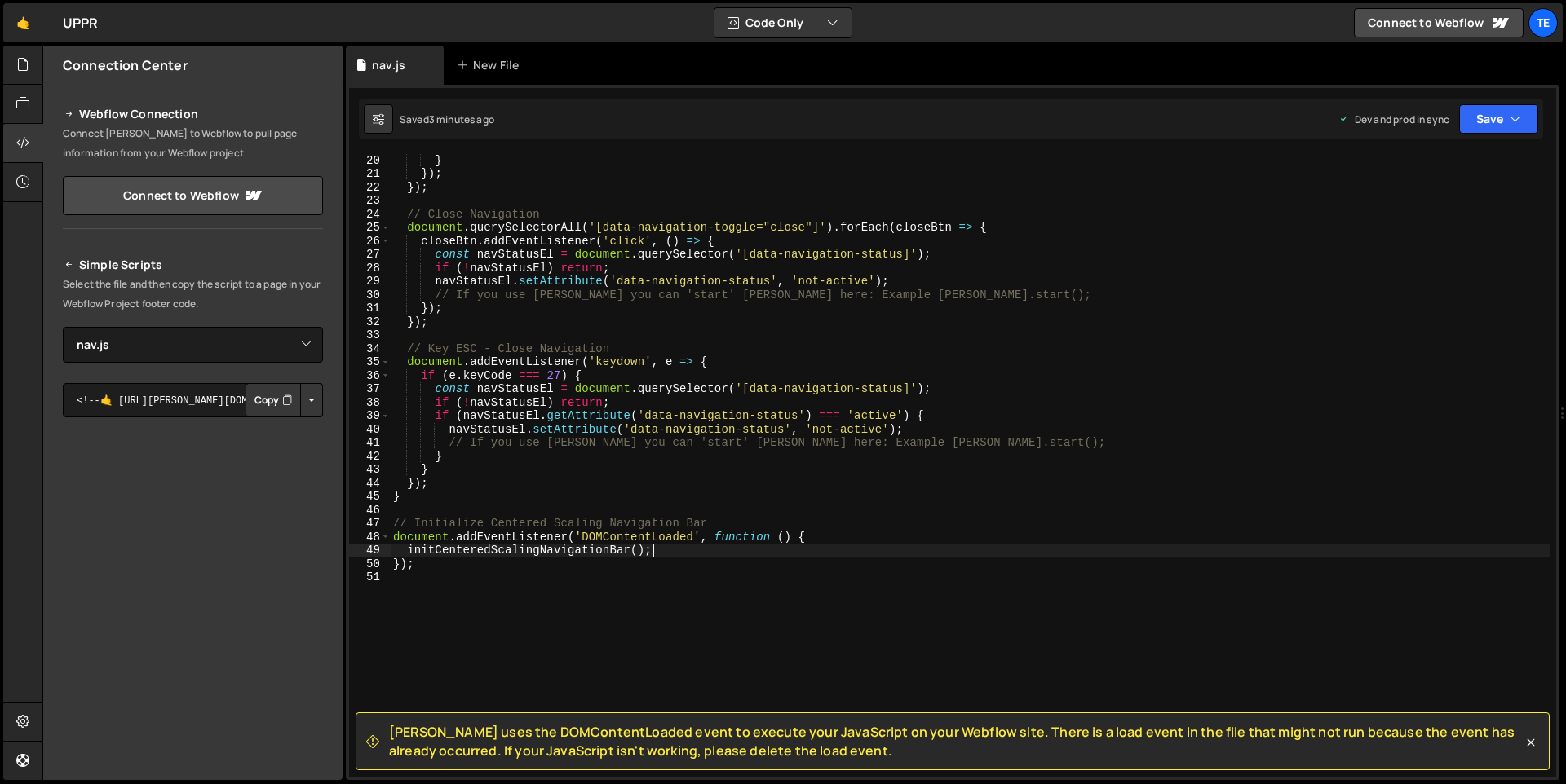
scroll to position [262, 0]
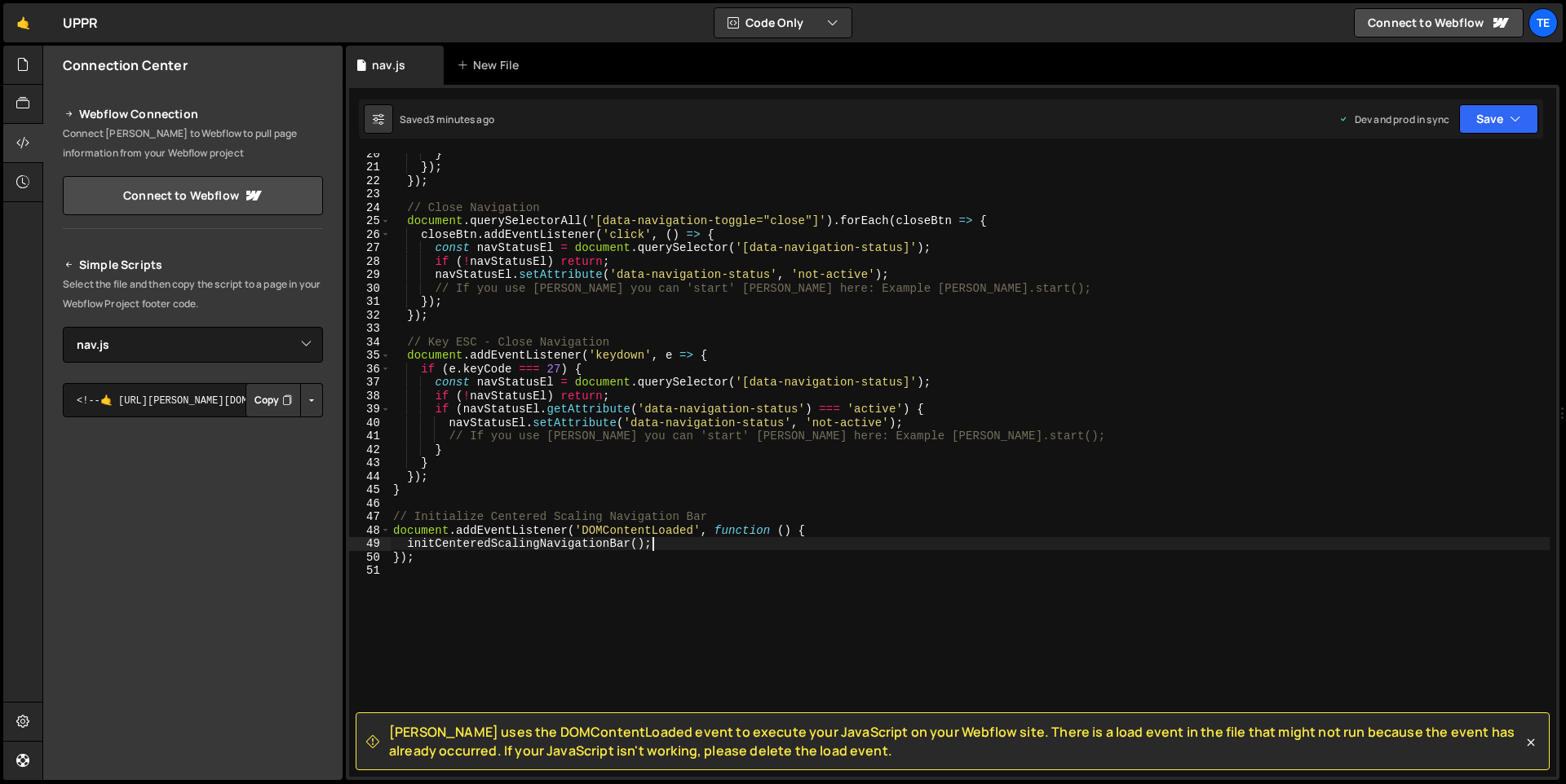
click at [677, 541] on div "} }) ; }) ; // Close Navigation document . querySelectorAll ( '[data-navigation…" at bounding box center [970, 472] width 1160 height 651
click at [1531, 745] on icon at bounding box center [1530, 742] width 16 height 16
click at [1521, 121] on icon "button" at bounding box center [1515, 119] width 12 height 16
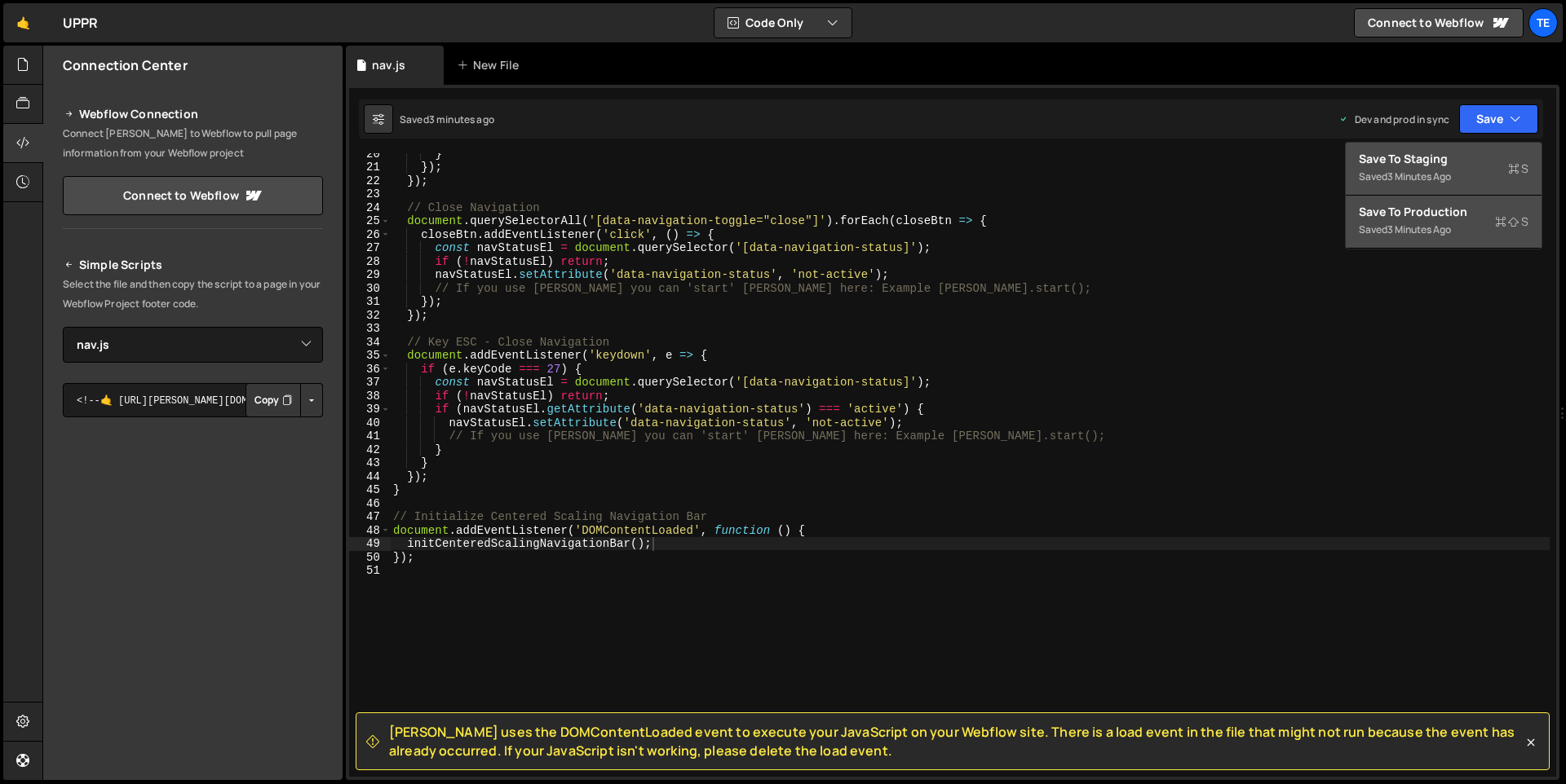
click at [1485, 177] on div "Saved 3 minutes ago" at bounding box center [1443, 176] width 169 height 19
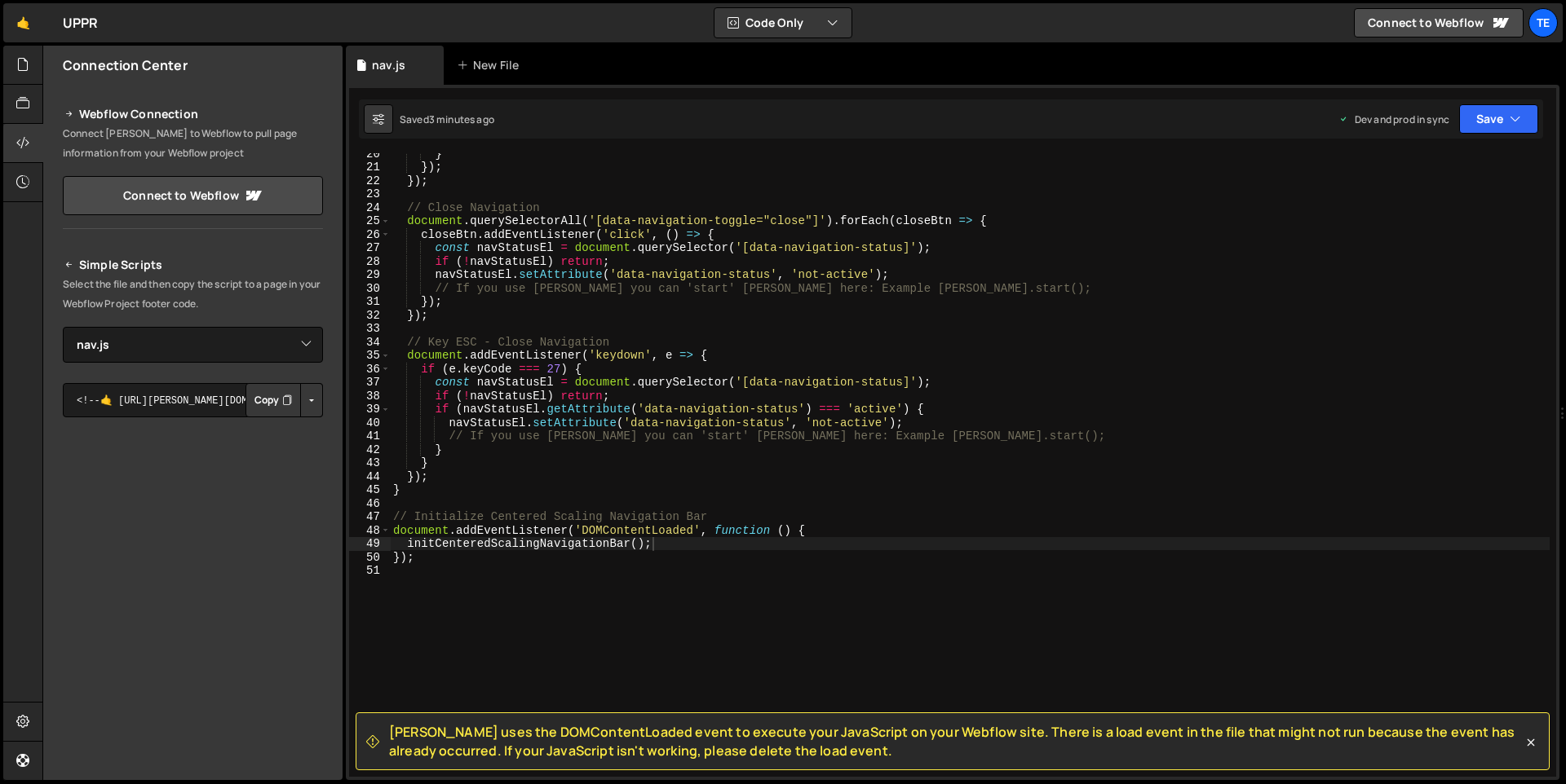
click at [1118, 173] on div "} }) ; }) ; // Close Navigation document . querySelectorAll ( '[data-navigation…" at bounding box center [970, 472] width 1160 height 651
click at [294, 349] on select "Select File script.js nav.js" at bounding box center [193, 344] width 260 height 36
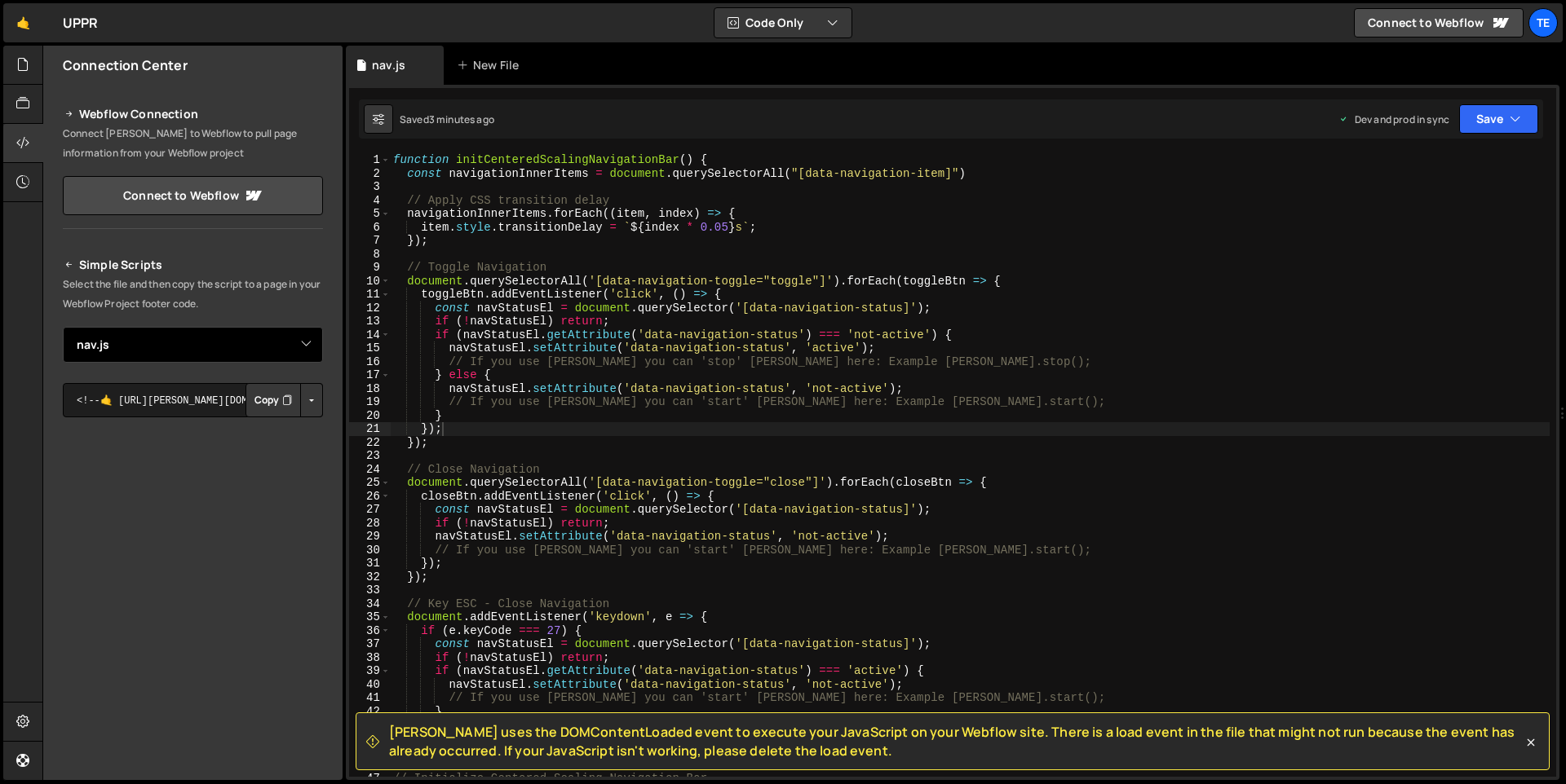
scroll to position [325, 0]
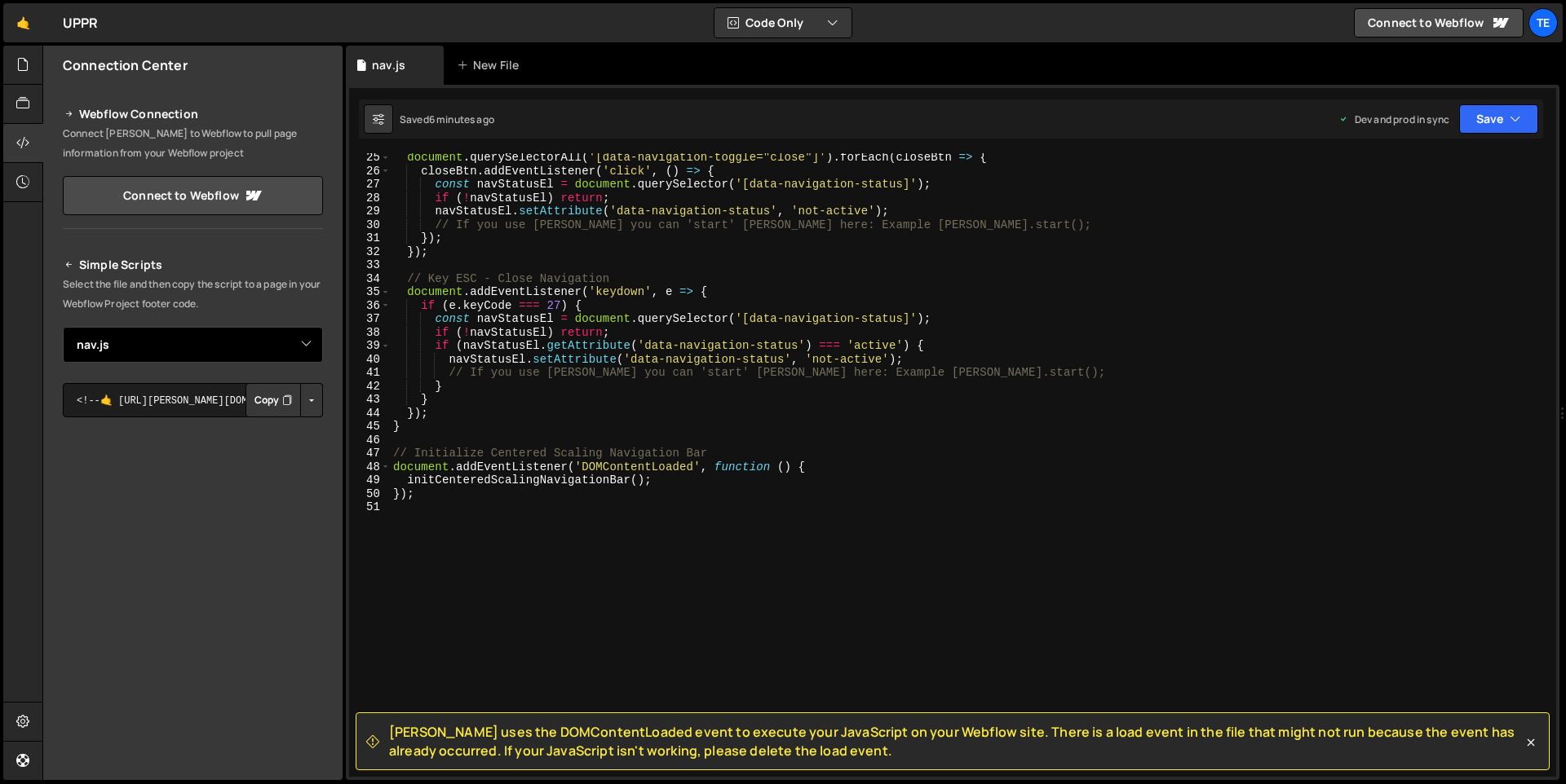
click at [303, 346] on select "Select File script.js nav.js" at bounding box center [193, 344] width 260 height 36
click at [63, 327] on select "Select File script.js nav.js" at bounding box center [193, 344] width 260 height 36
click at [305, 405] on button "Button group with nested dropdown" at bounding box center [311, 400] width 23 height 35
click at [297, 451] on link "Copy Production js" at bounding box center [254, 454] width 136 height 23
click at [304, 405] on button "Button group with nested dropdown" at bounding box center [311, 400] width 23 height 35
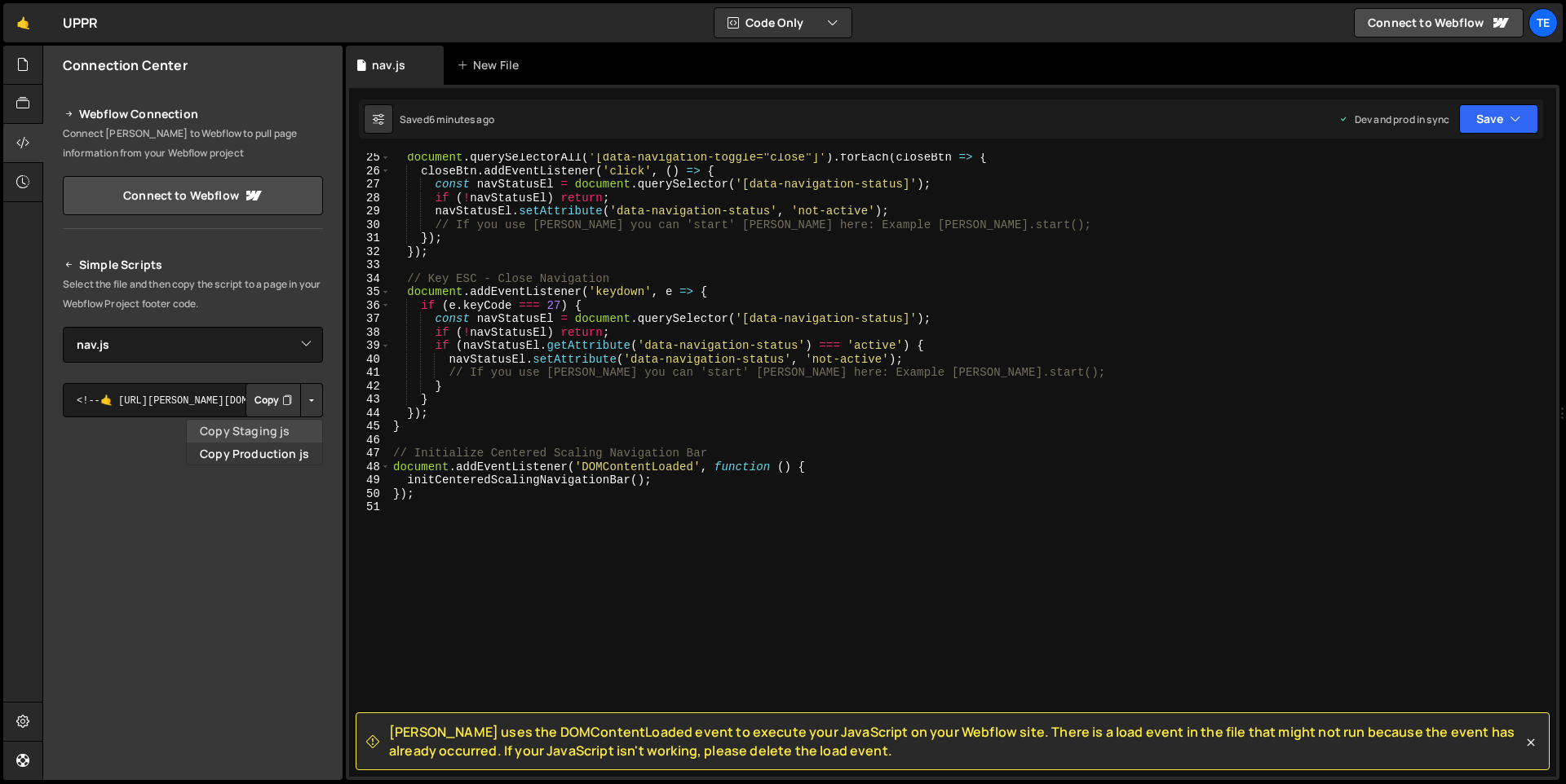
click at [279, 432] on link "Copy Staging js" at bounding box center [254, 431] width 136 height 23
click at [755, 232] on div "document . querySelectorAll ( '[data-navigation-toggle="close"]' ) . forEach ( …" at bounding box center [970, 476] width 1160 height 651
type textarea "});"
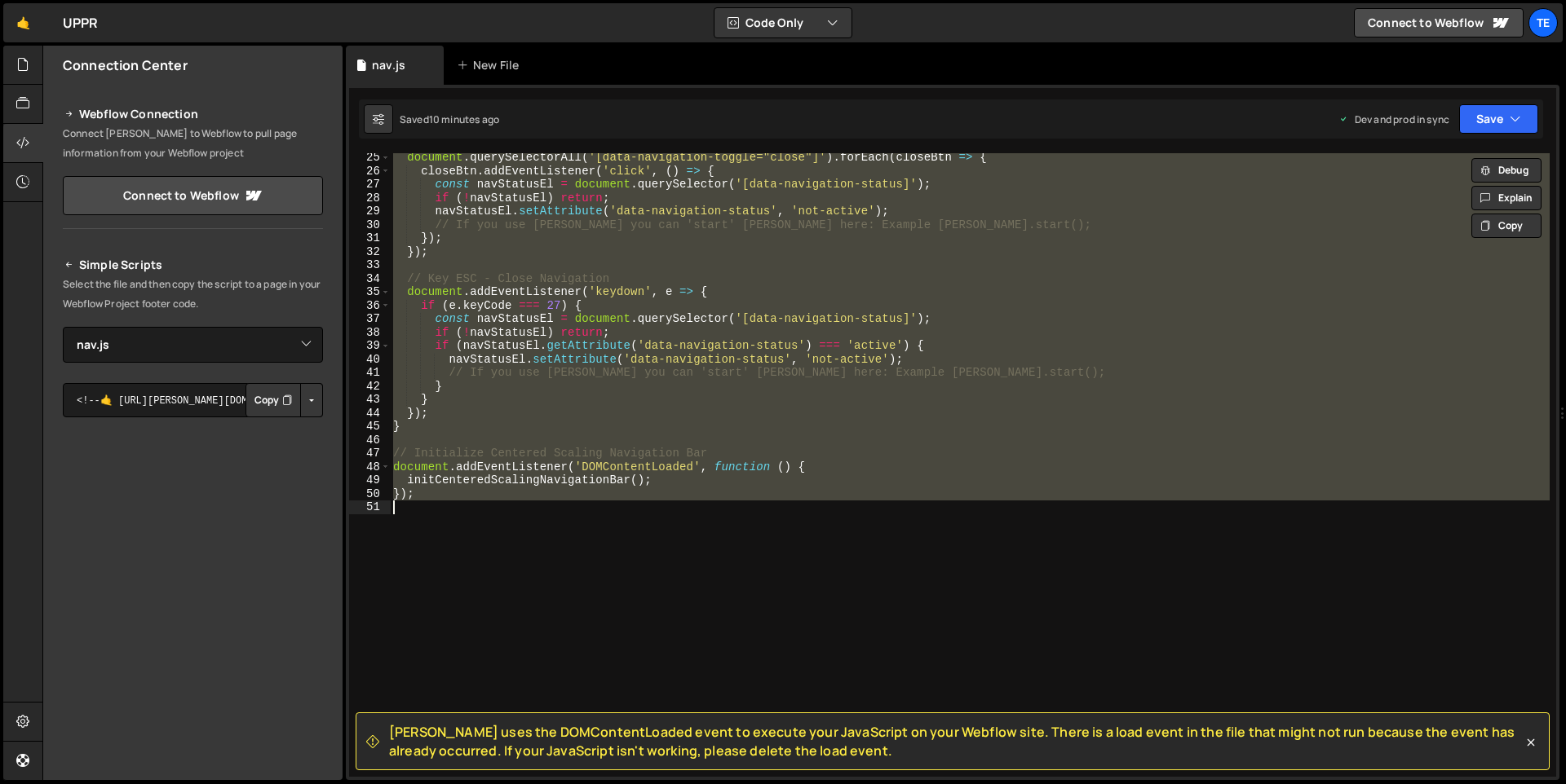
click at [307, 402] on button "Button group with nested dropdown" at bounding box center [311, 400] width 23 height 35
click at [1521, 124] on button "Save" at bounding box center [1499, 119] width 79 height 29
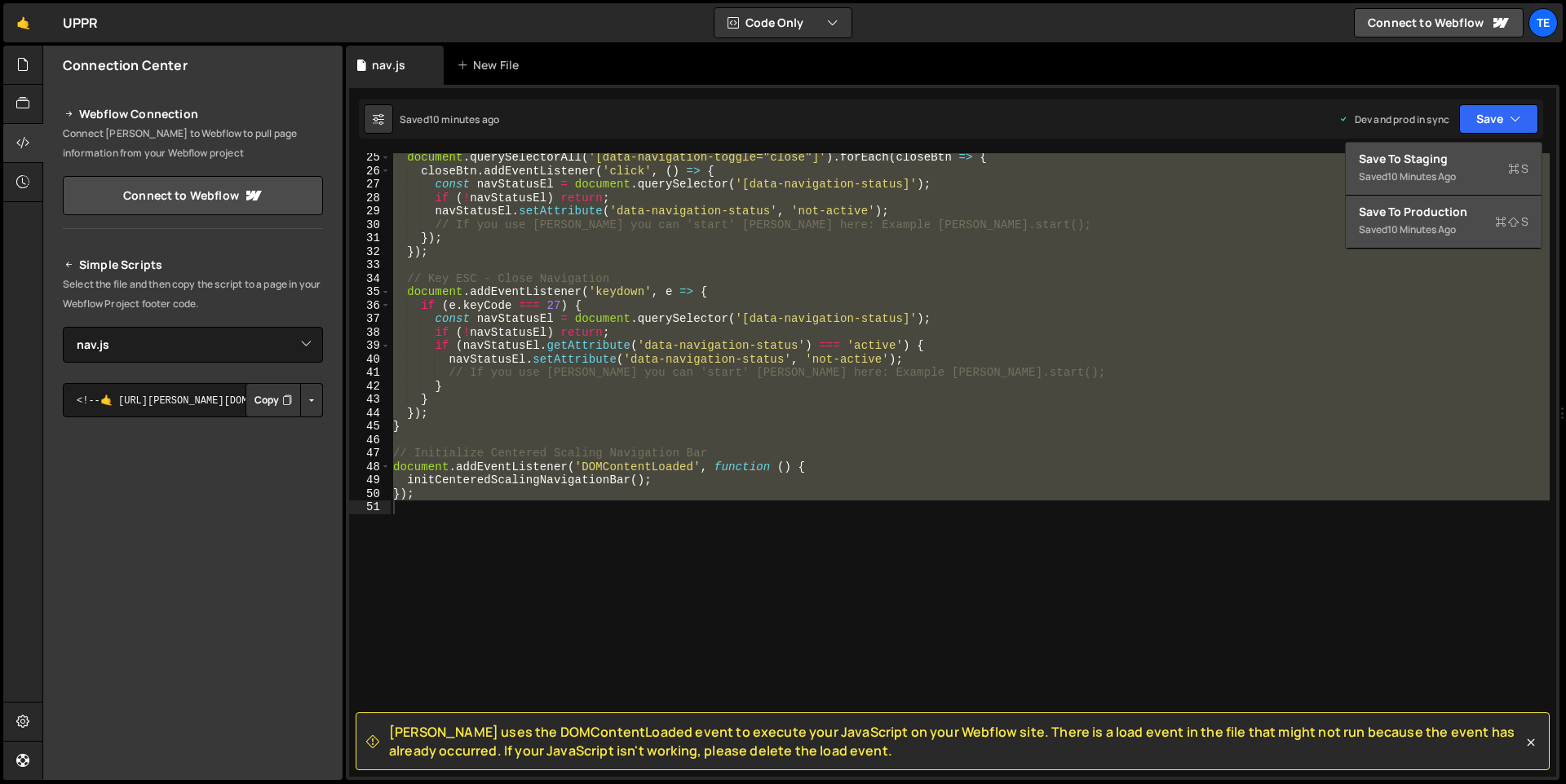
click at [1391, 170] on div "10 minutes ago" at bounding box center [1421, 176] width 68 height 13
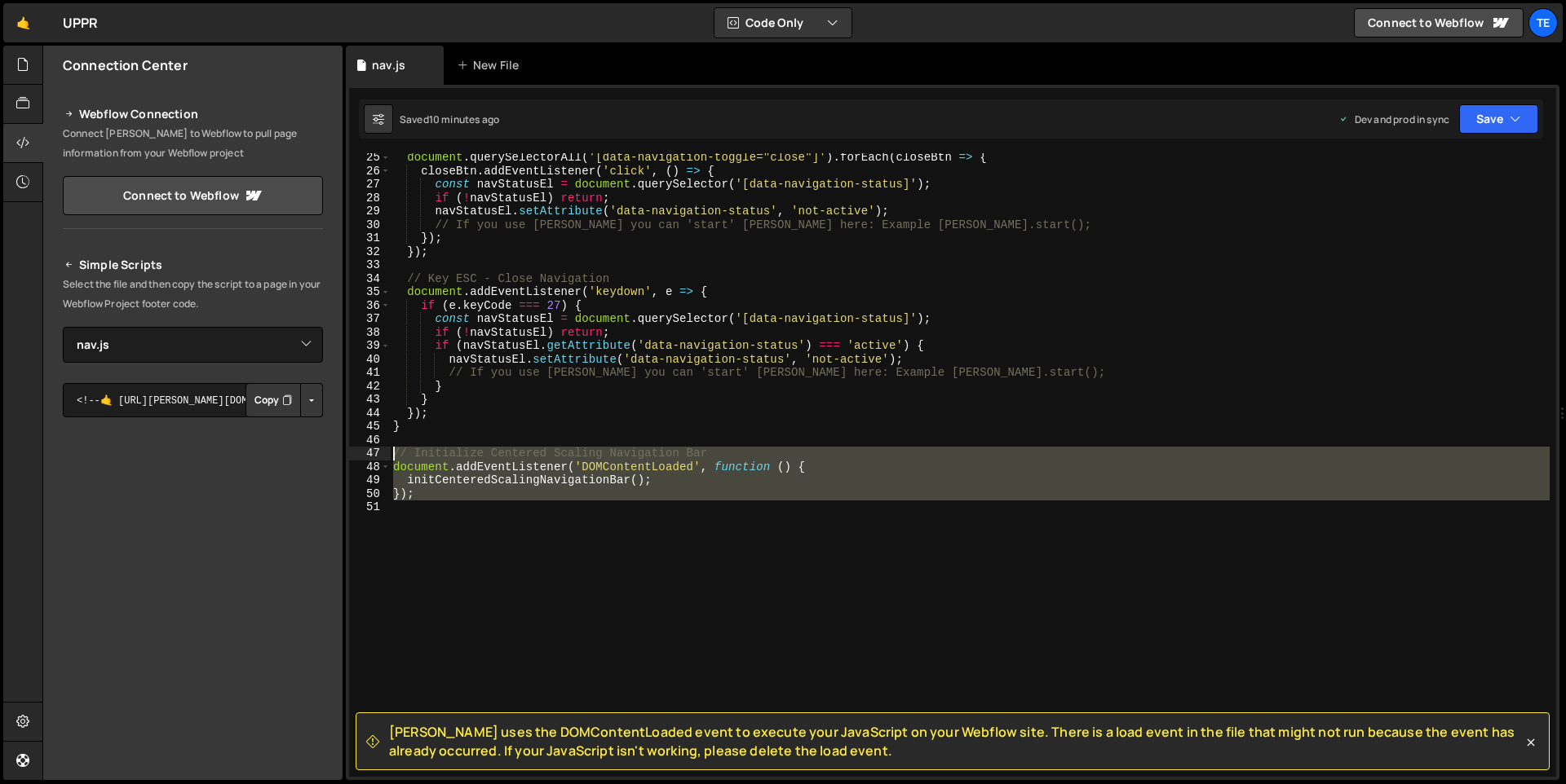
drag, startPoint x: 447, startPoint y: 504, endPoint x: 389, endPoint y: 456, distance: 75.3
click at [389, 456] on div "25 26 27 28 29 30 31 32 33 34 35 36 37 38 39 40 41 42 43 44 45 46 47 48 49 50 5…" at bounding box center [952, 465] width 1207 height 624
click at [1497, 123] on button "Save" at bounding box center [1499, 119] width 79 height 29
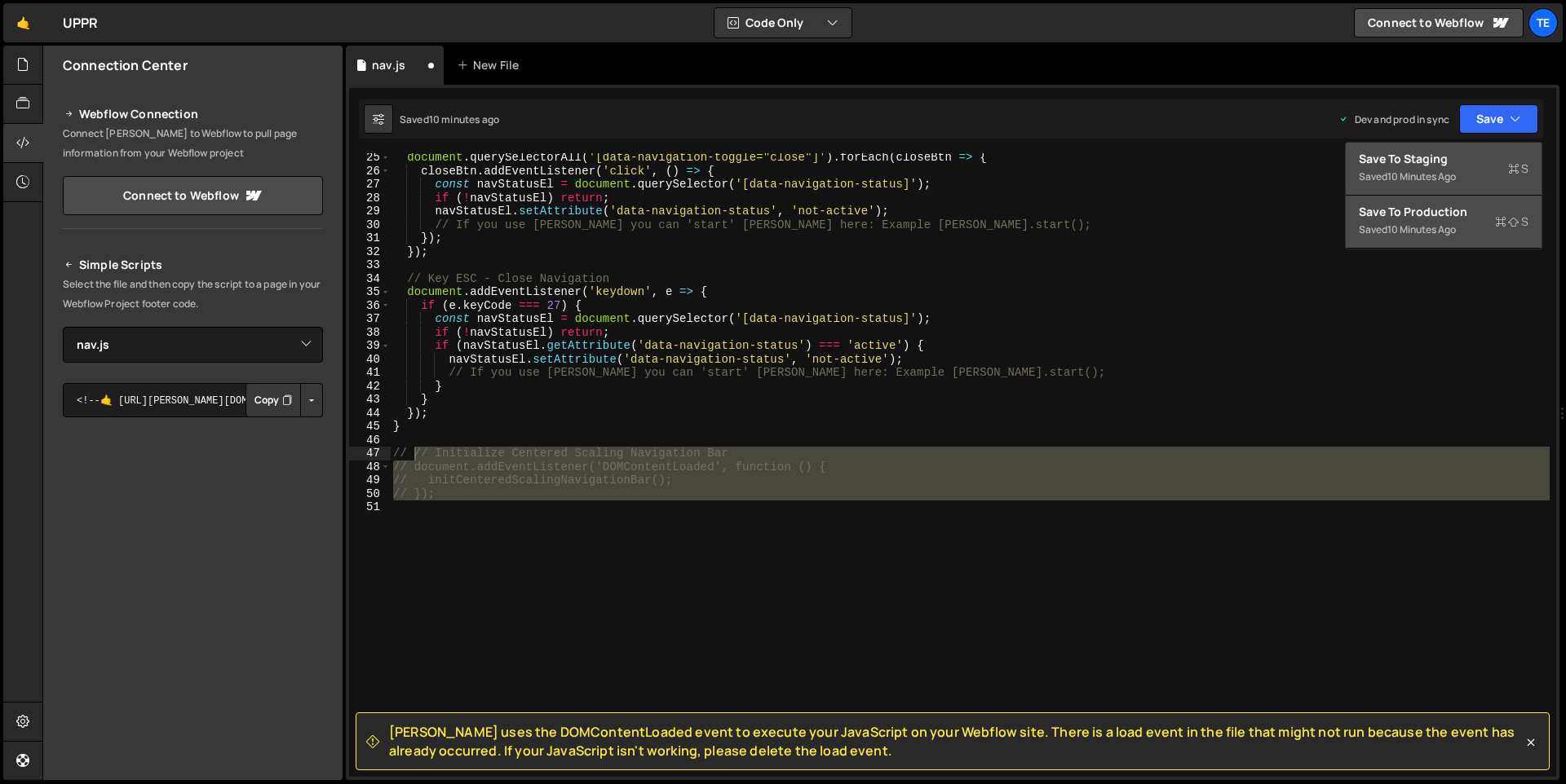
click at [1446, 163] on div "Save to Staging S" at bounding box center [1443, 158] width 169 height 16
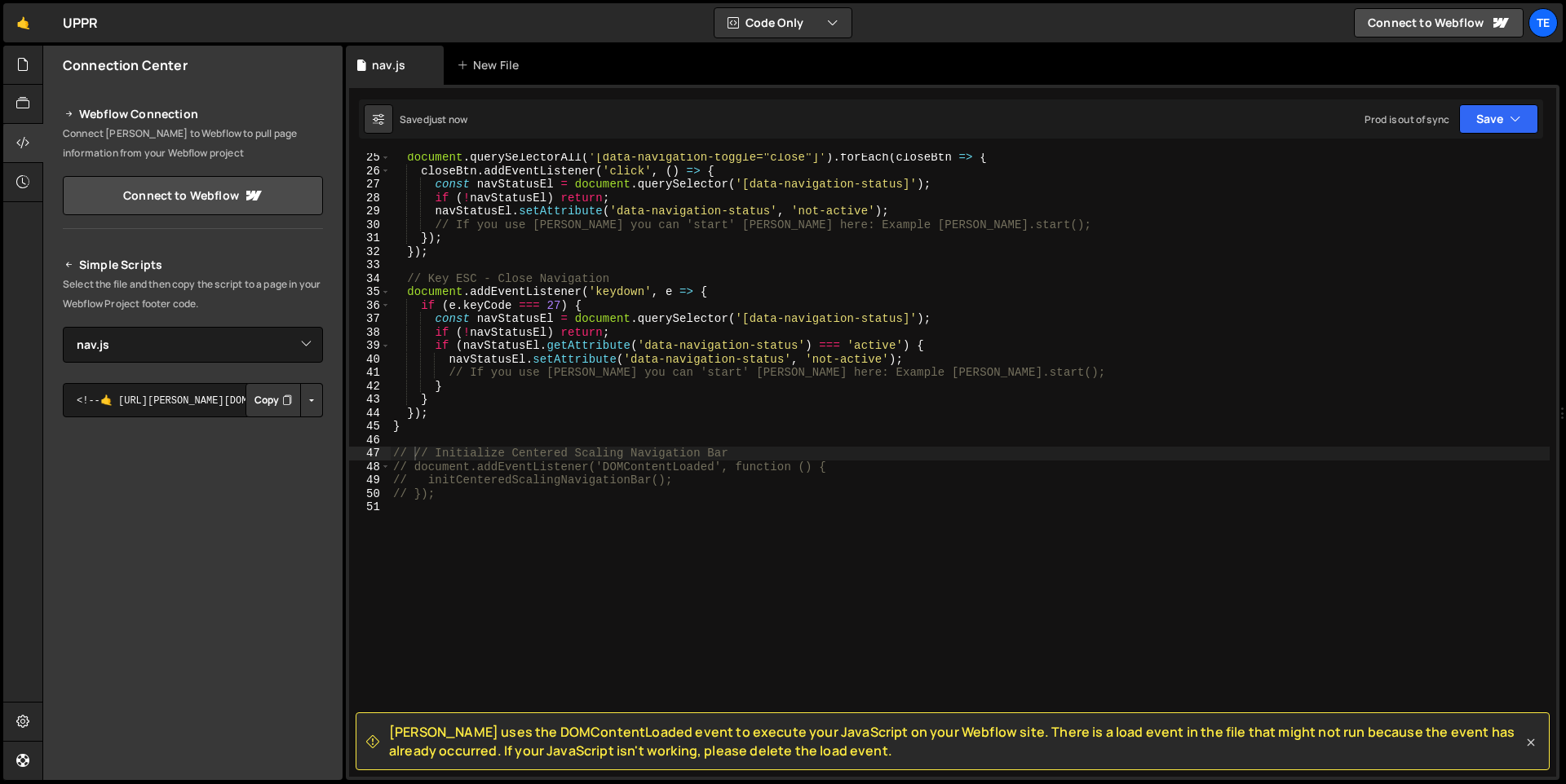
click at [1531, 747] on icon at bounding box center [1530, 742] width 16 height 16
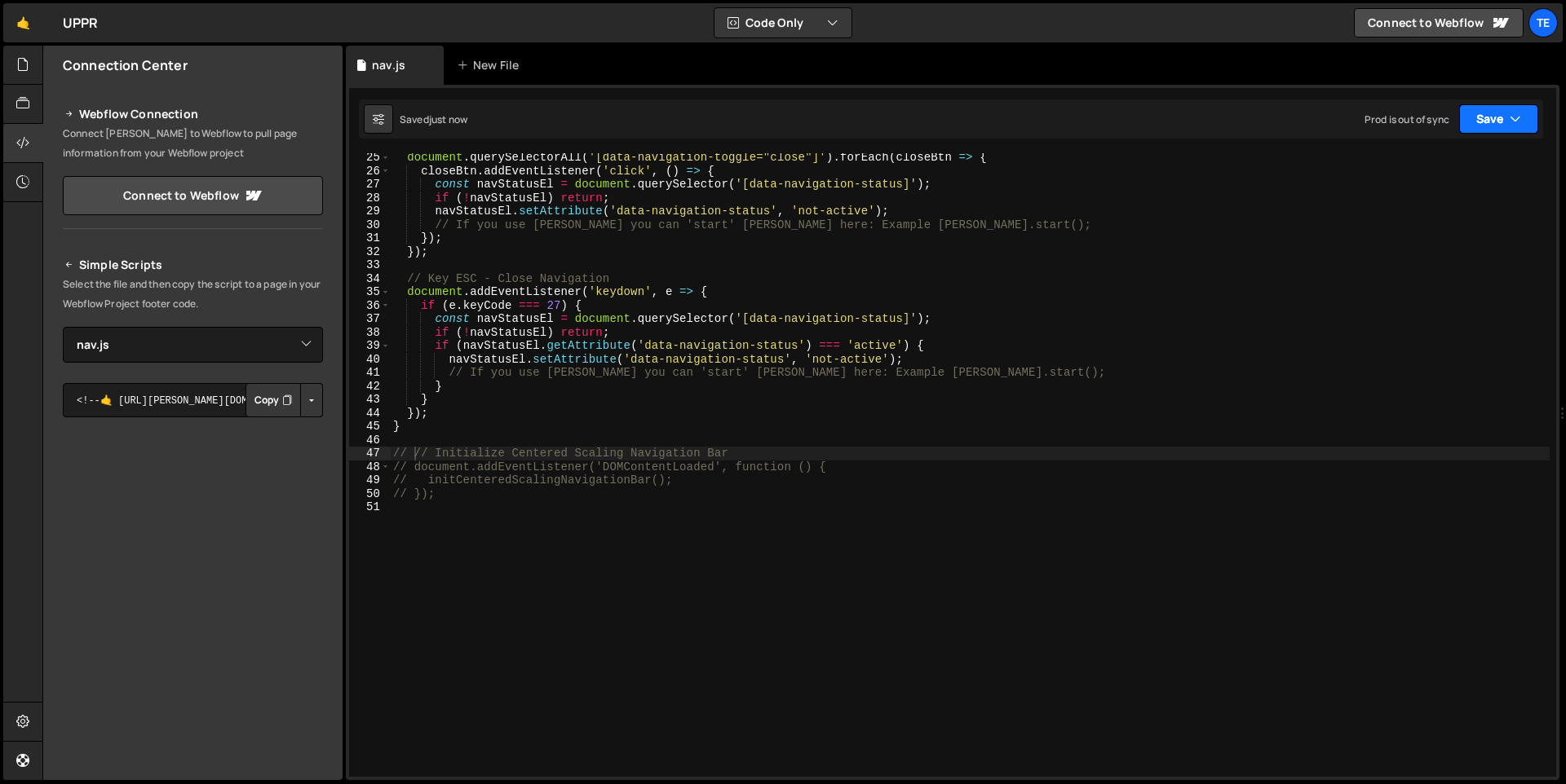
click at [1489, 115] on button "Save" at bounding box center [1499, 119] width 79 height 29
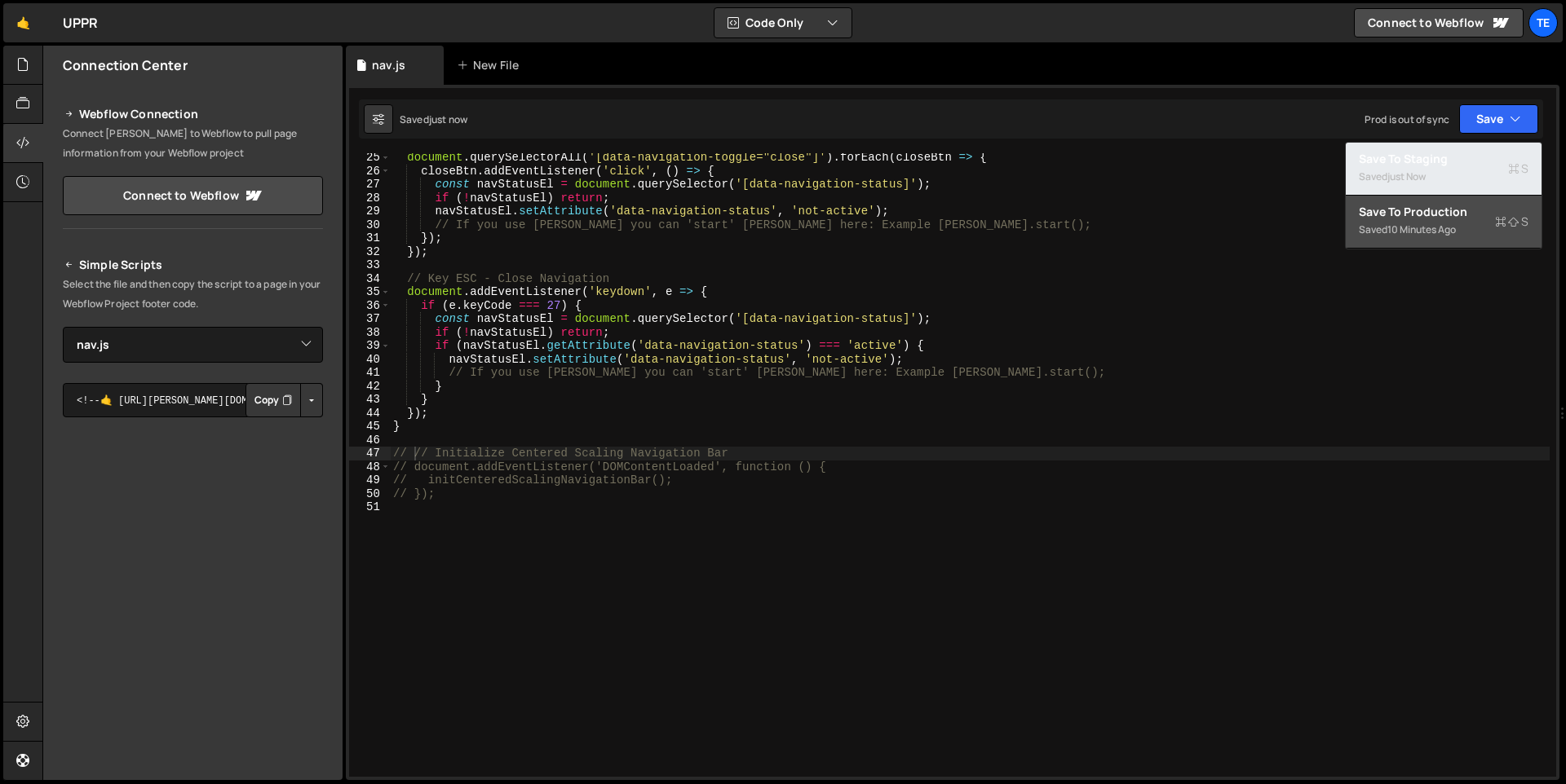
click at [1411, 168] on div "Saved just now" at bounding box center [1443, 176] width 169 height 19
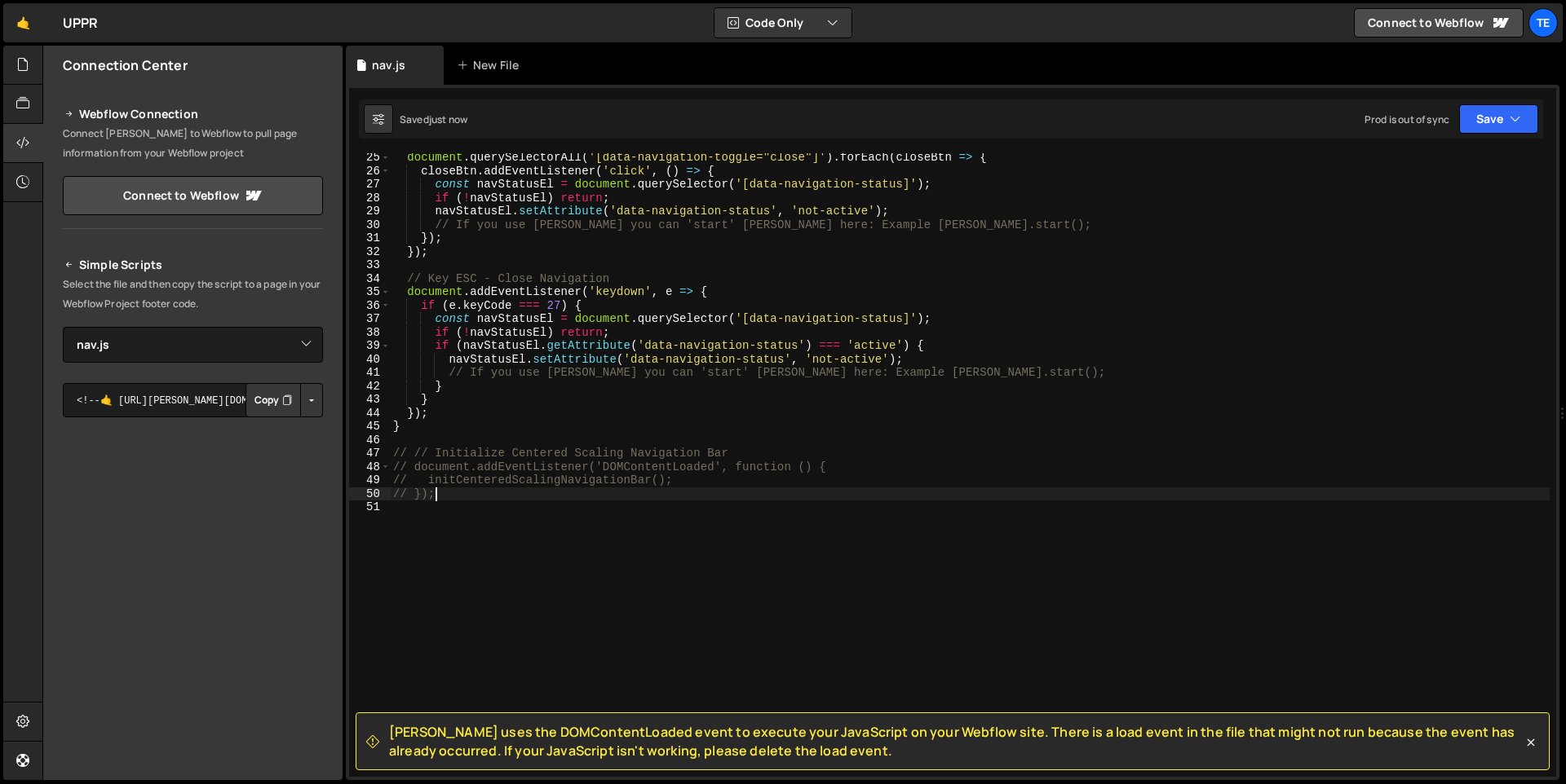
click at [490, 488] on div "document . querySelectorAll ( '[data-navigation-toggle="close"]' ) . forEach ( …" at bounding box center [970, 476] width 1160 height 651
click at [305, 402] on button "Button group with nested dropdown" at bounding box center [311, 400] width 23 height 35
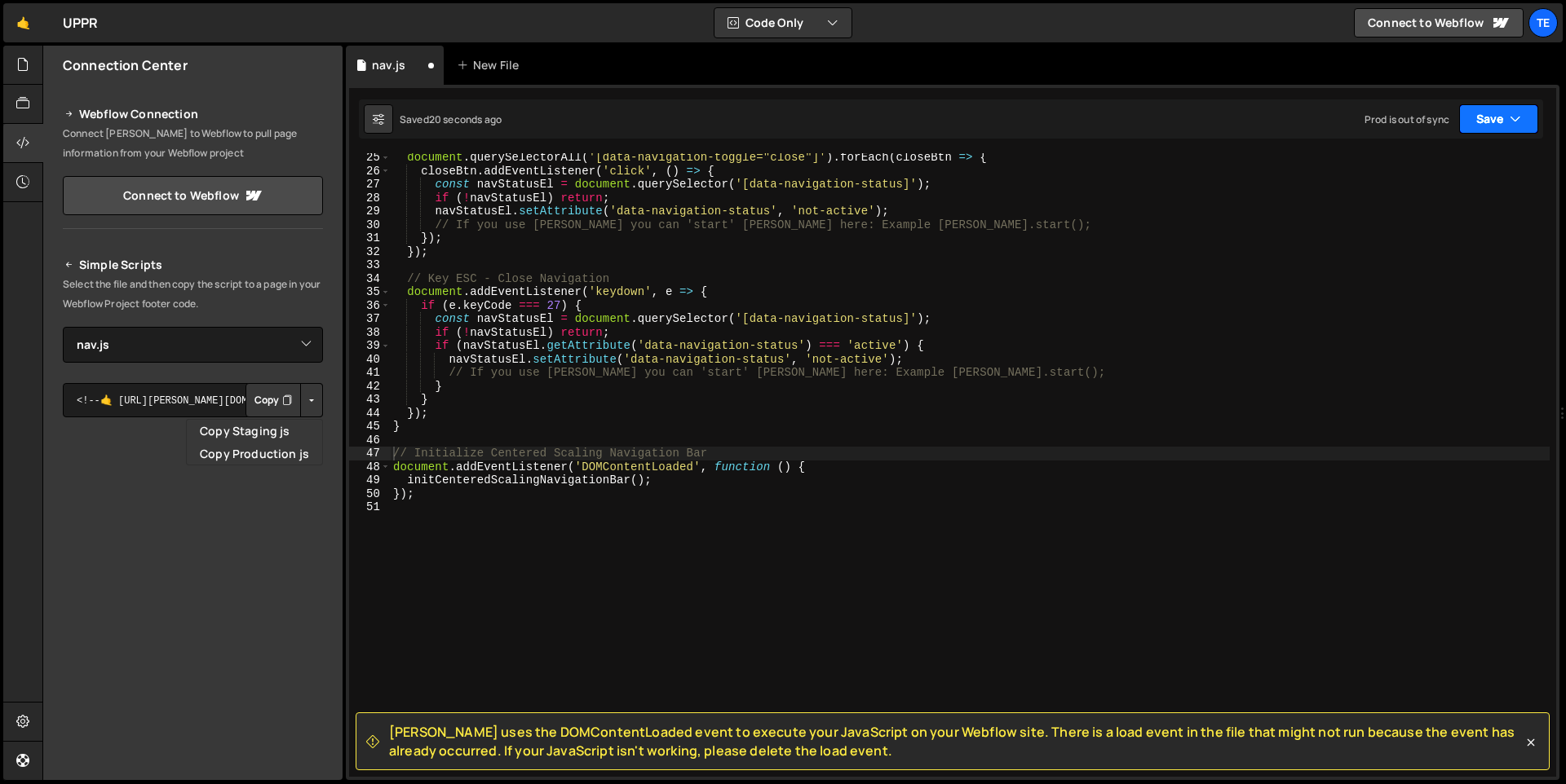
click at [1517, 113] on icon "button" at bounding box center [1515, 119] width 12 height 16
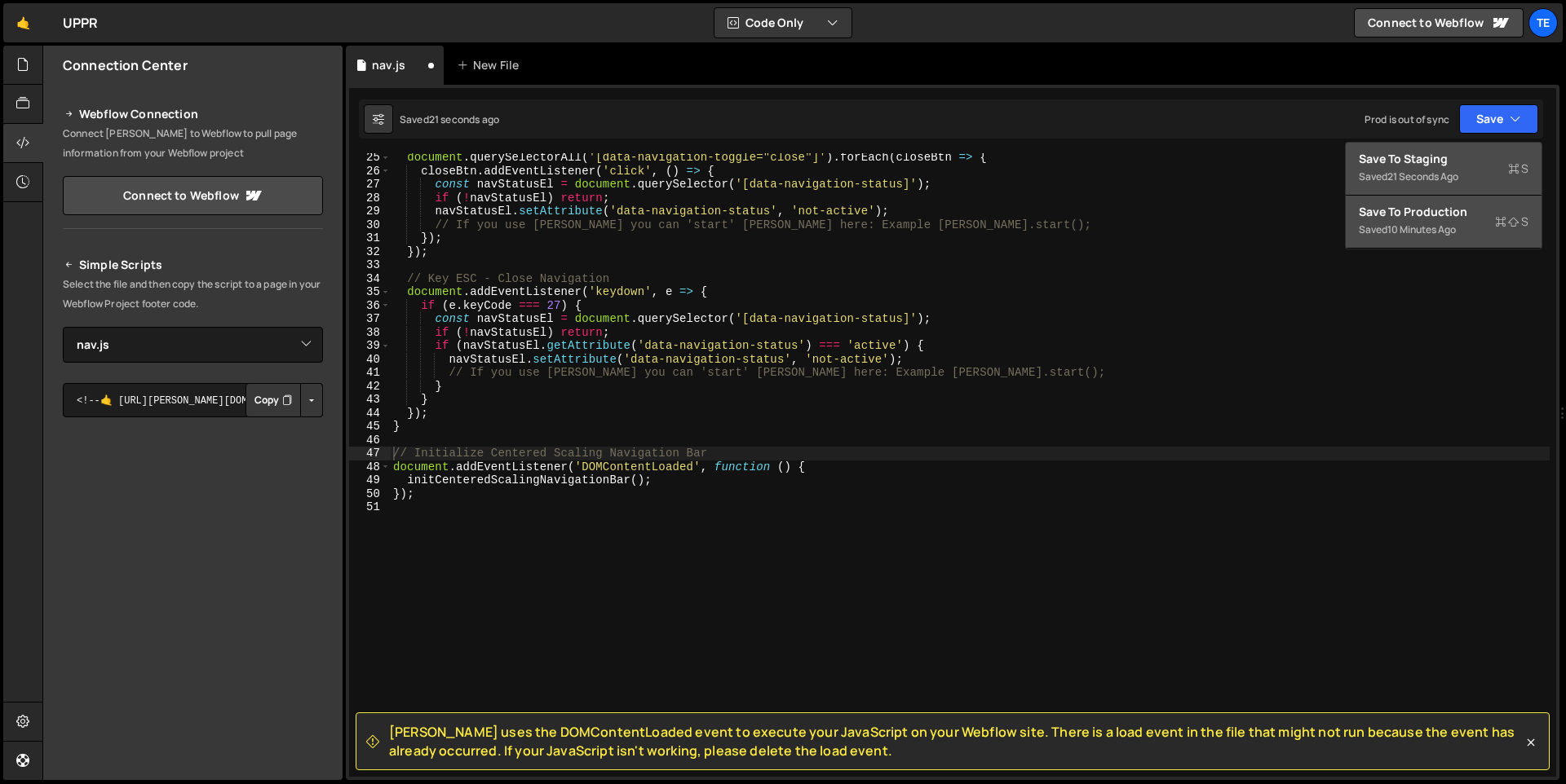
click at [1456, 161] on div "Save to Staging S" at bounding box center [1443, 158] width 169 height 16
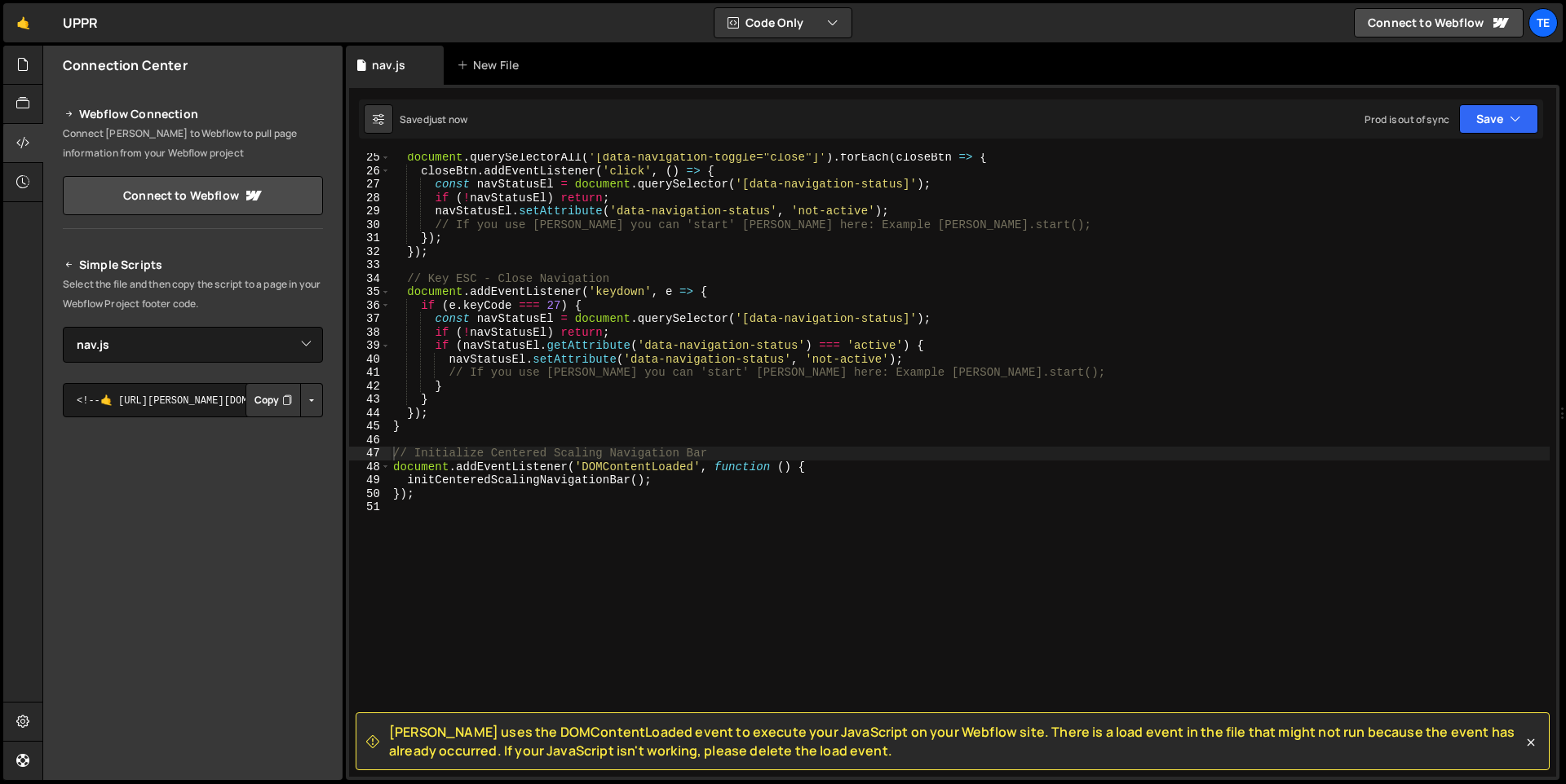
click at [300, 403] on button "Button group with nested dropdown" at bounding box center [311, 400] width 23 height 35
click at [274, 434] on link "Copy Staging js" at bounding box center [254, 431] width 136 height 23
click at [272, 401] on button "Copy" at bounding box center [273, 400] width 56 height 35
click at [1087, 360] on div "document . querySelectorAll ( '[data-navigation-toggle="close"]' ) . forEach ( …" at bounding box center [970, 476] width 1160 height 651
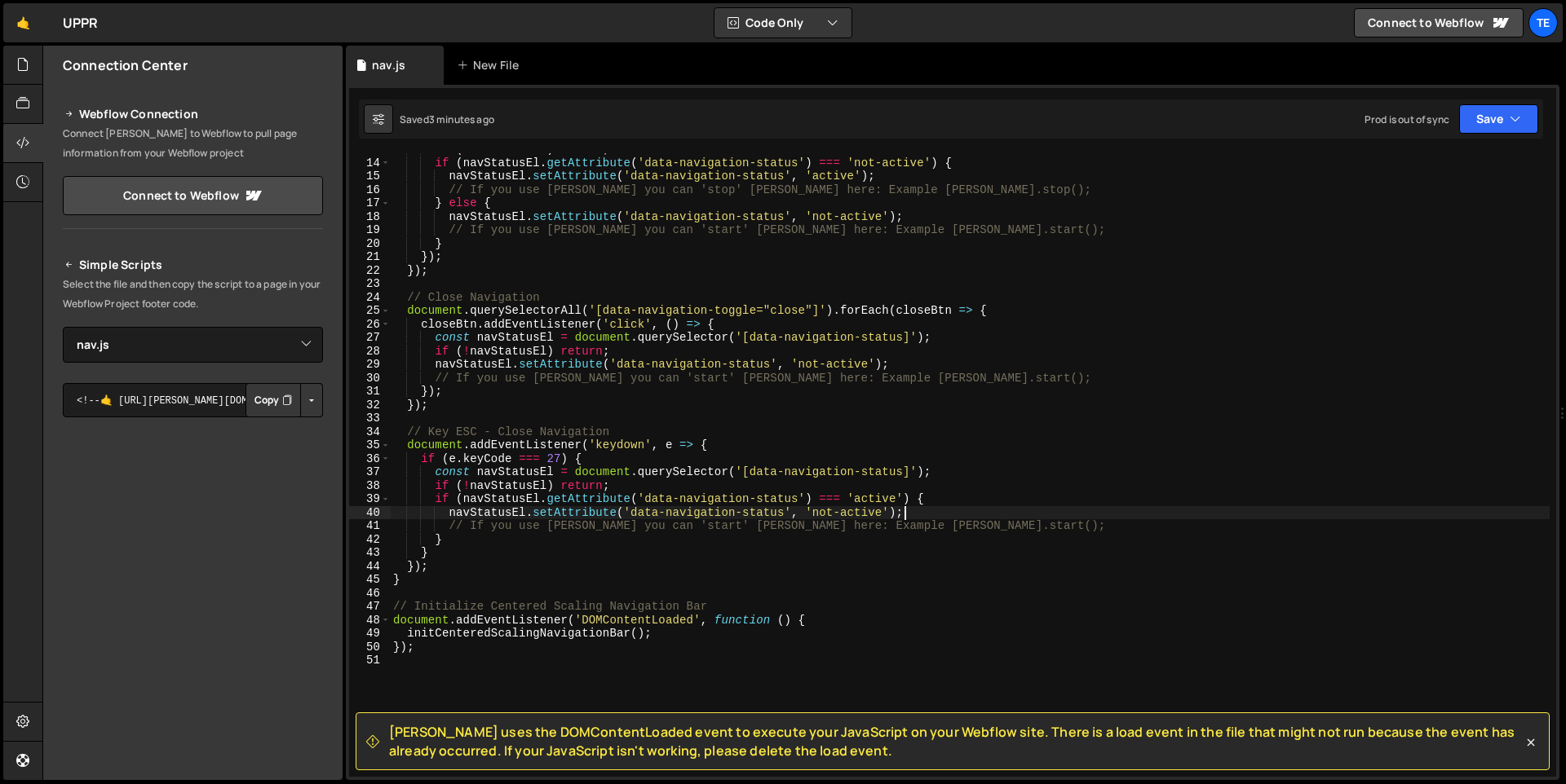
scroll to position [262, 0]
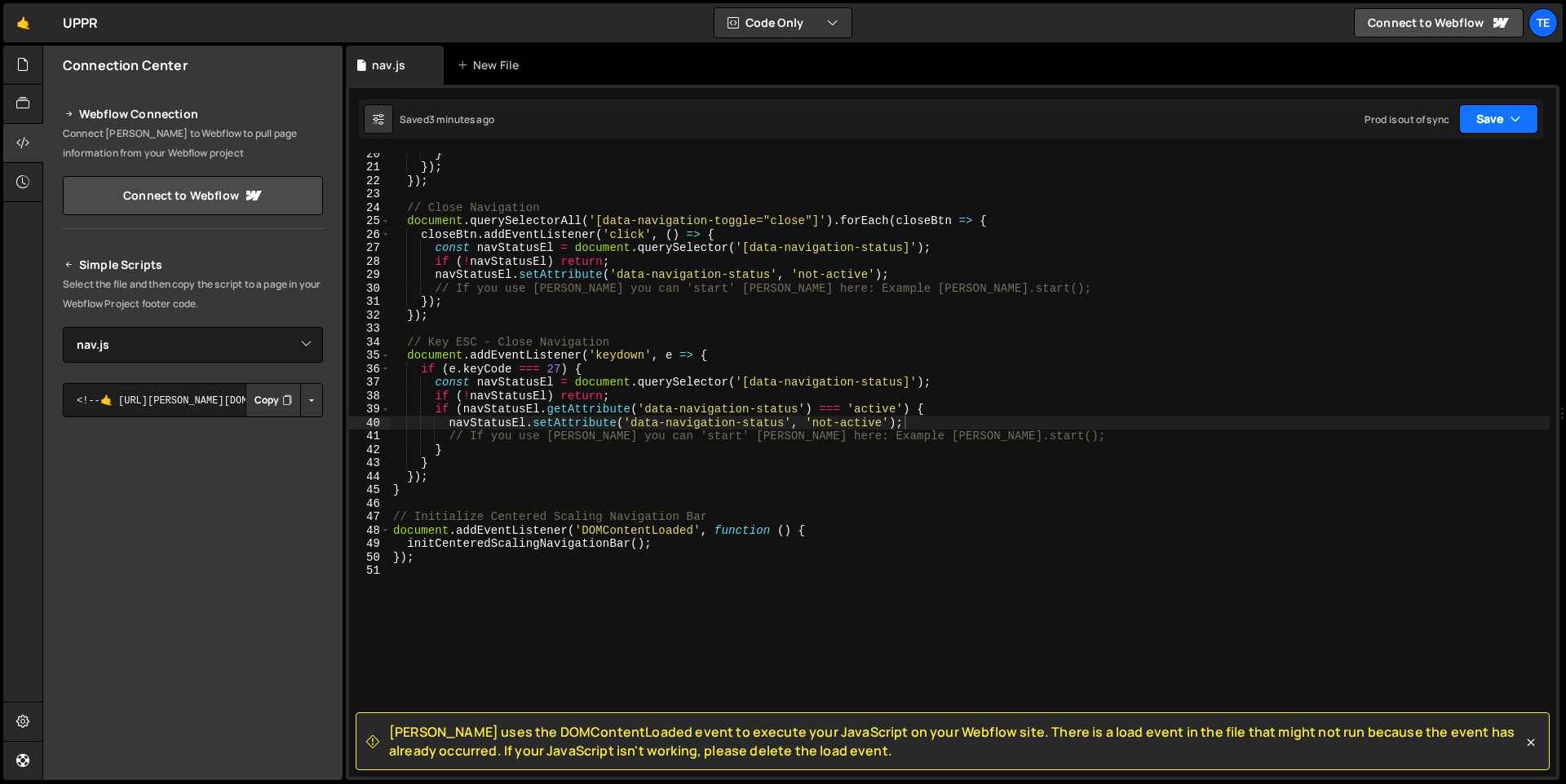
click at [1512, 117] on icon "button" at bounding box center [1515, 119] width 12 height 16
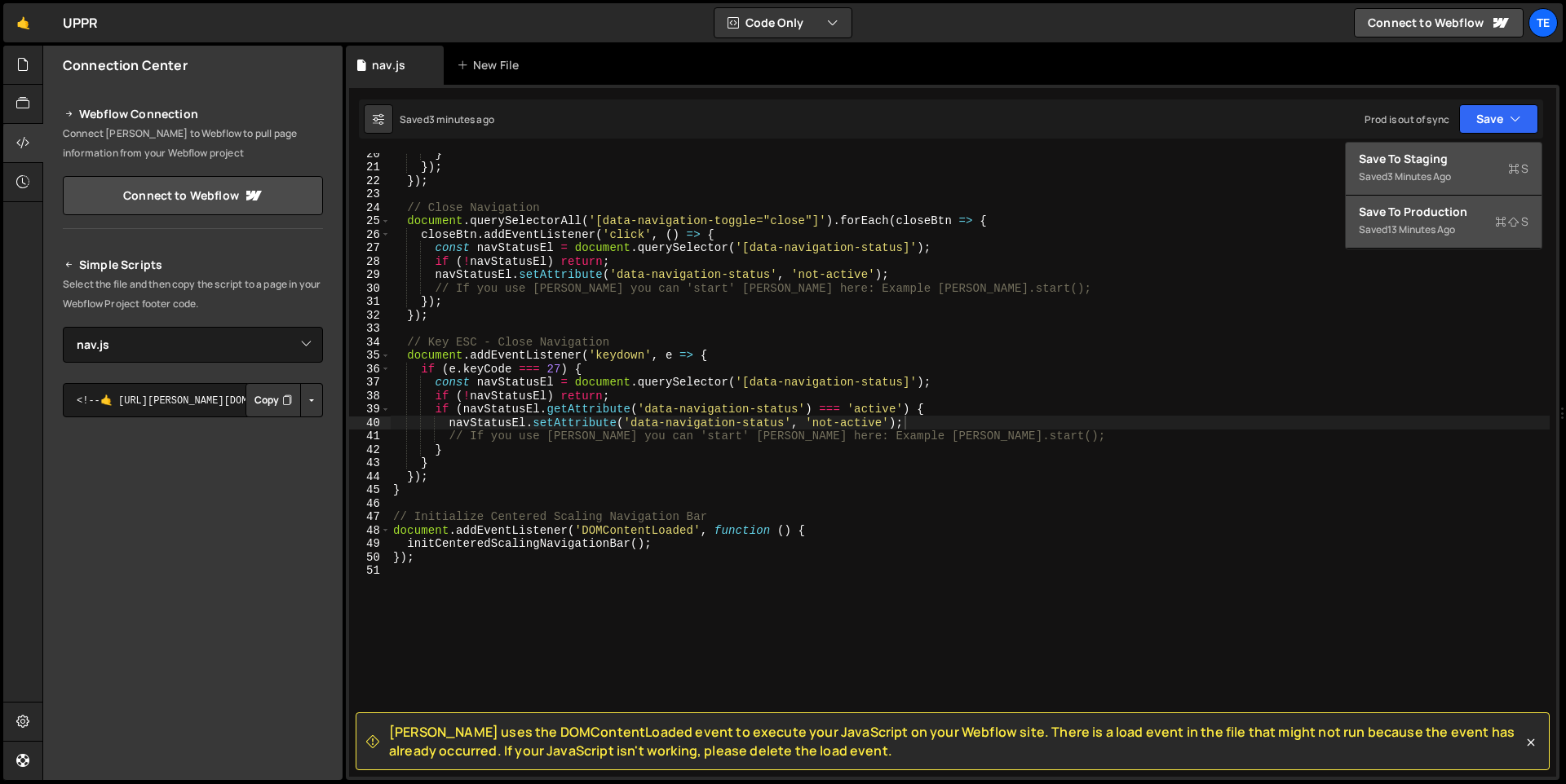
click at [1421, 172] on div "3 minutes ago" at bounding box center [1419, 176] width 64 height 13
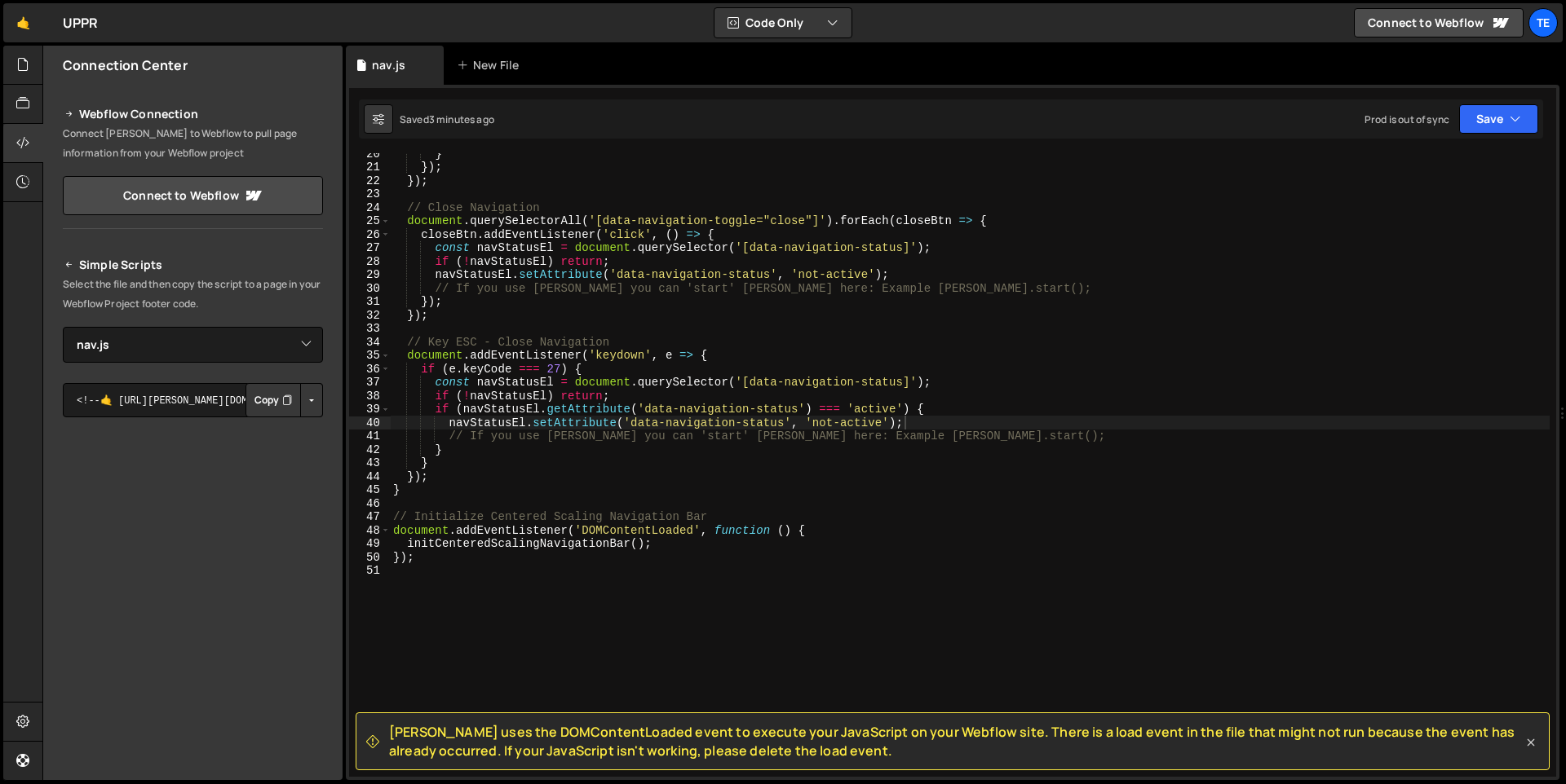
click at [1528, 739] on icon at bounding box center [1530, 742] width 16 height 16
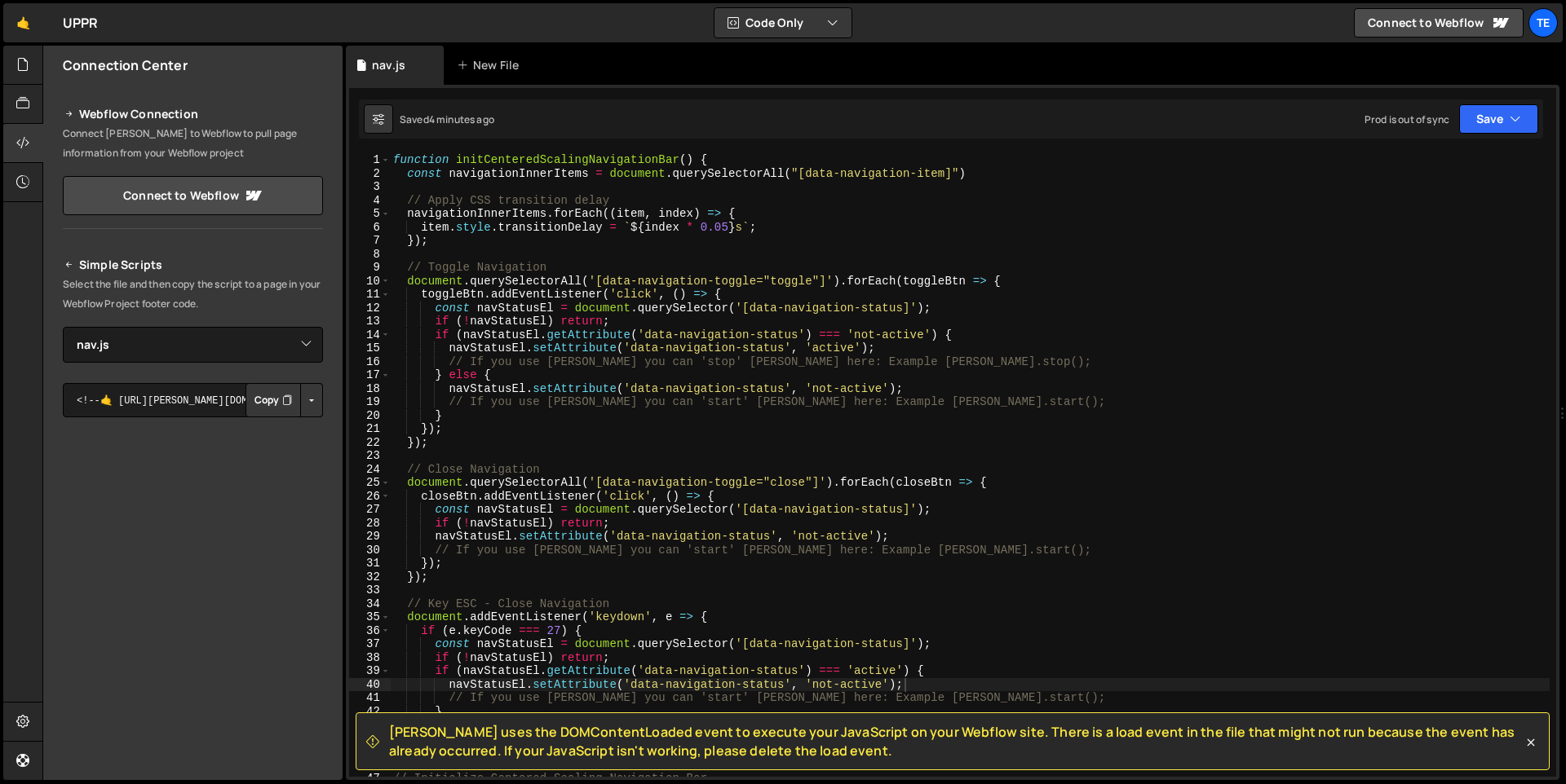
scroll to position [0, 0]
click at [734, 469] on div "function initCenteredScalingNavigationBar ( ) { const navigationInnerItems = do…" at bounding box center [970, 478] width 1160 height 651
type textarea "});"
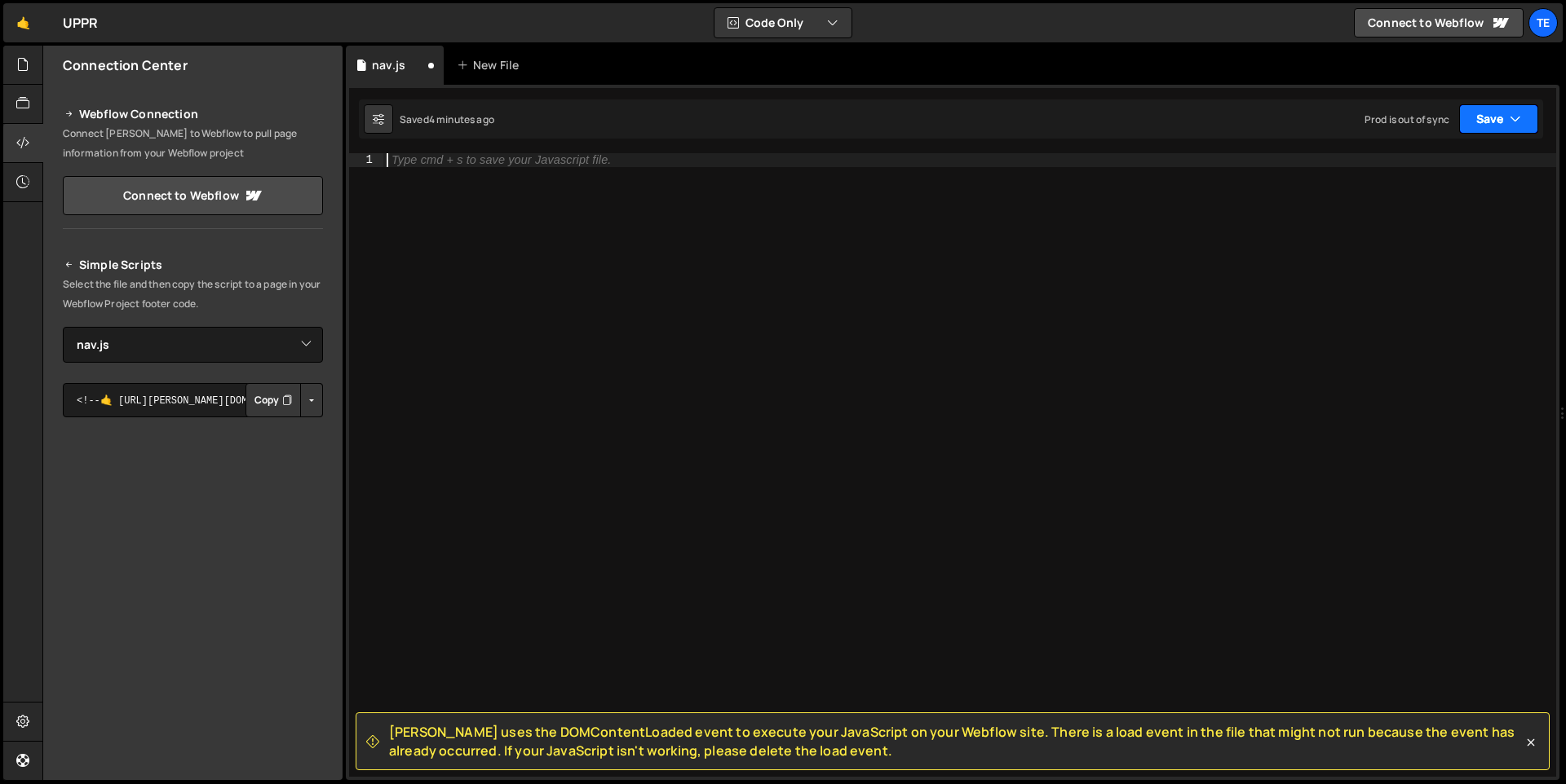
click at [1491, 117] on button "Save" at bounding box center [1499, 119] width 79 height 29
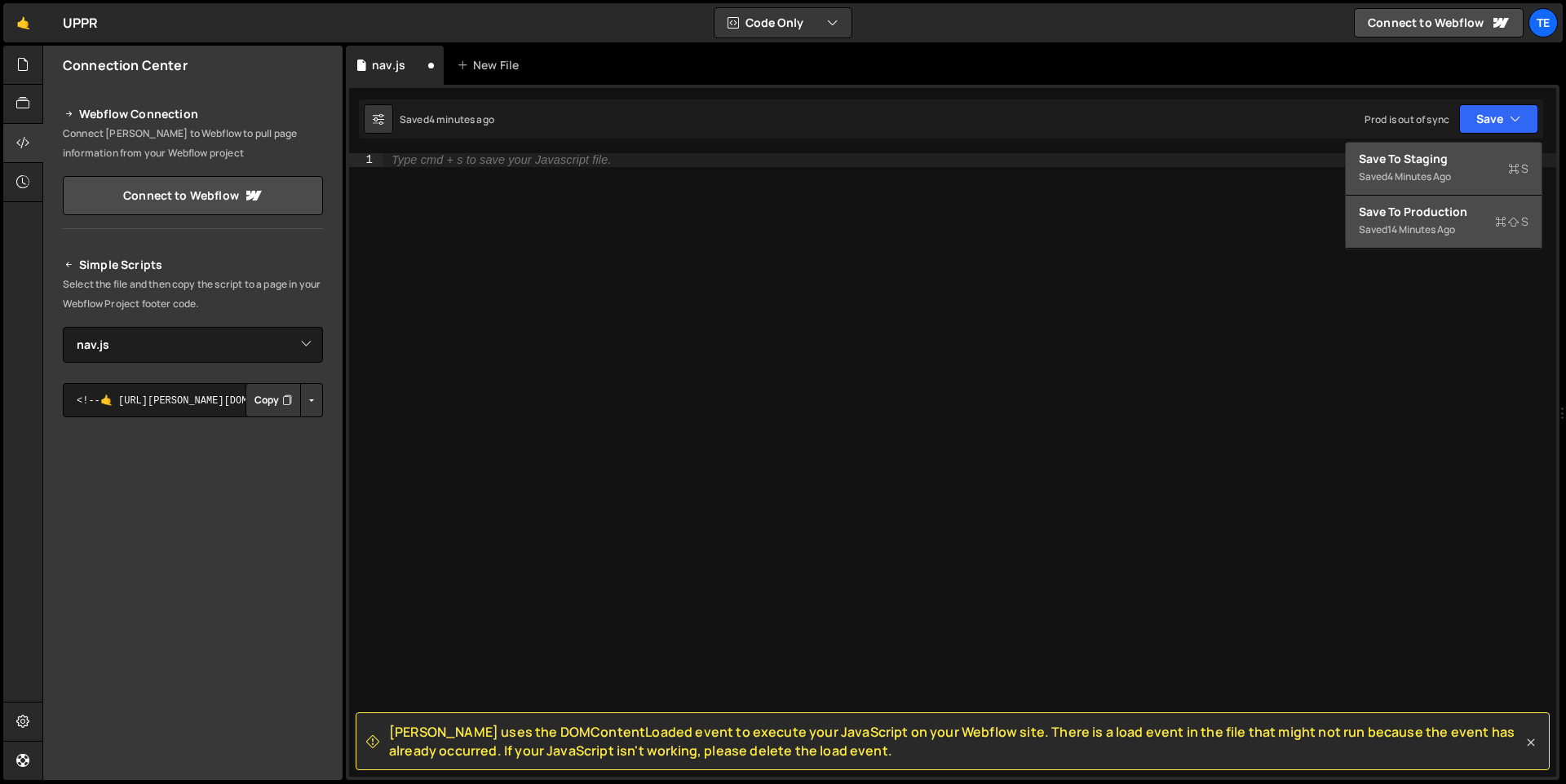
click at [1528, 738] on icon at bounding box center [1530, 742] width 16 height 16
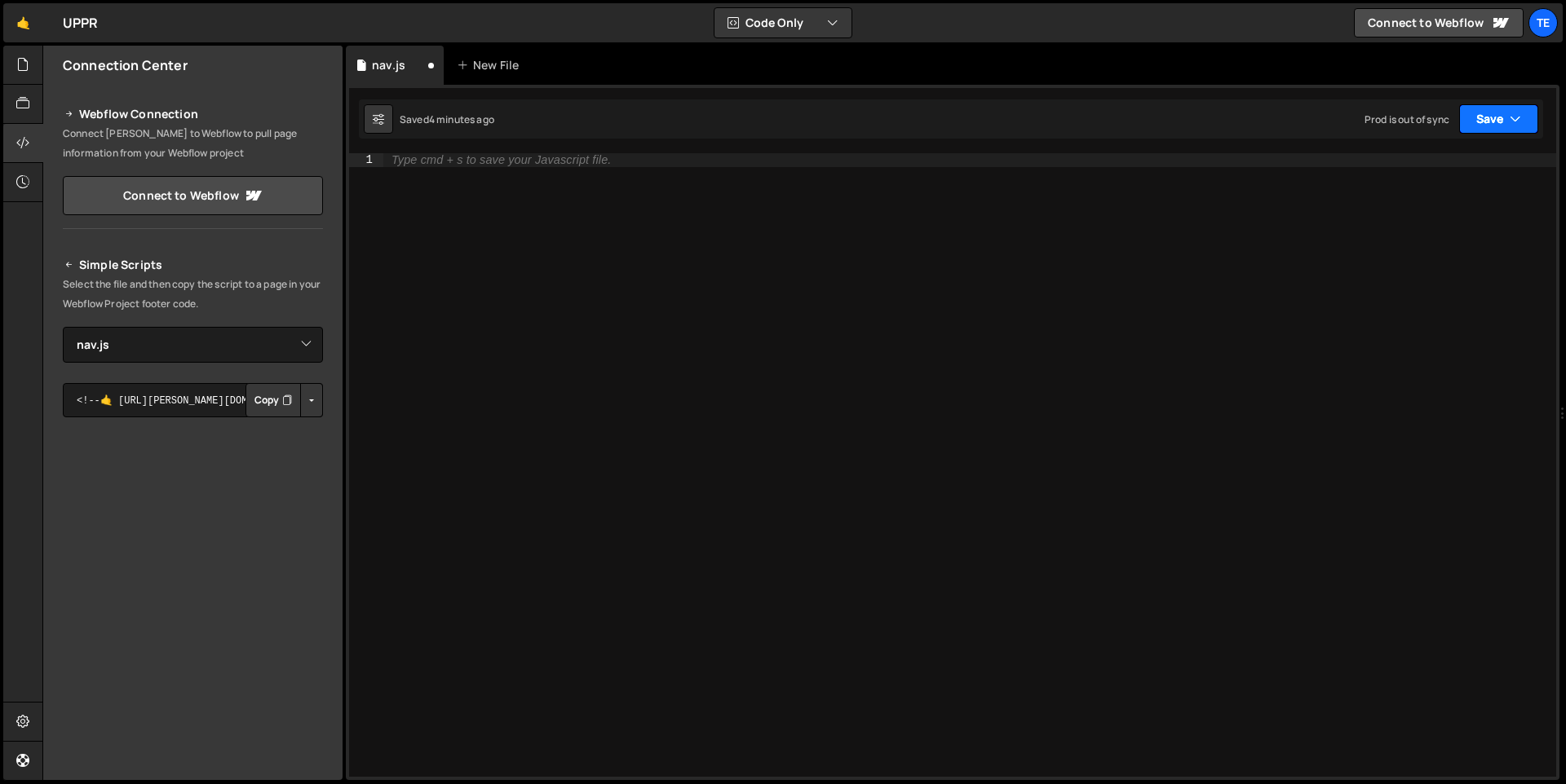
click at [1517, 121] on icon "button" at bounding box center [1515, 119] width 12 height 16
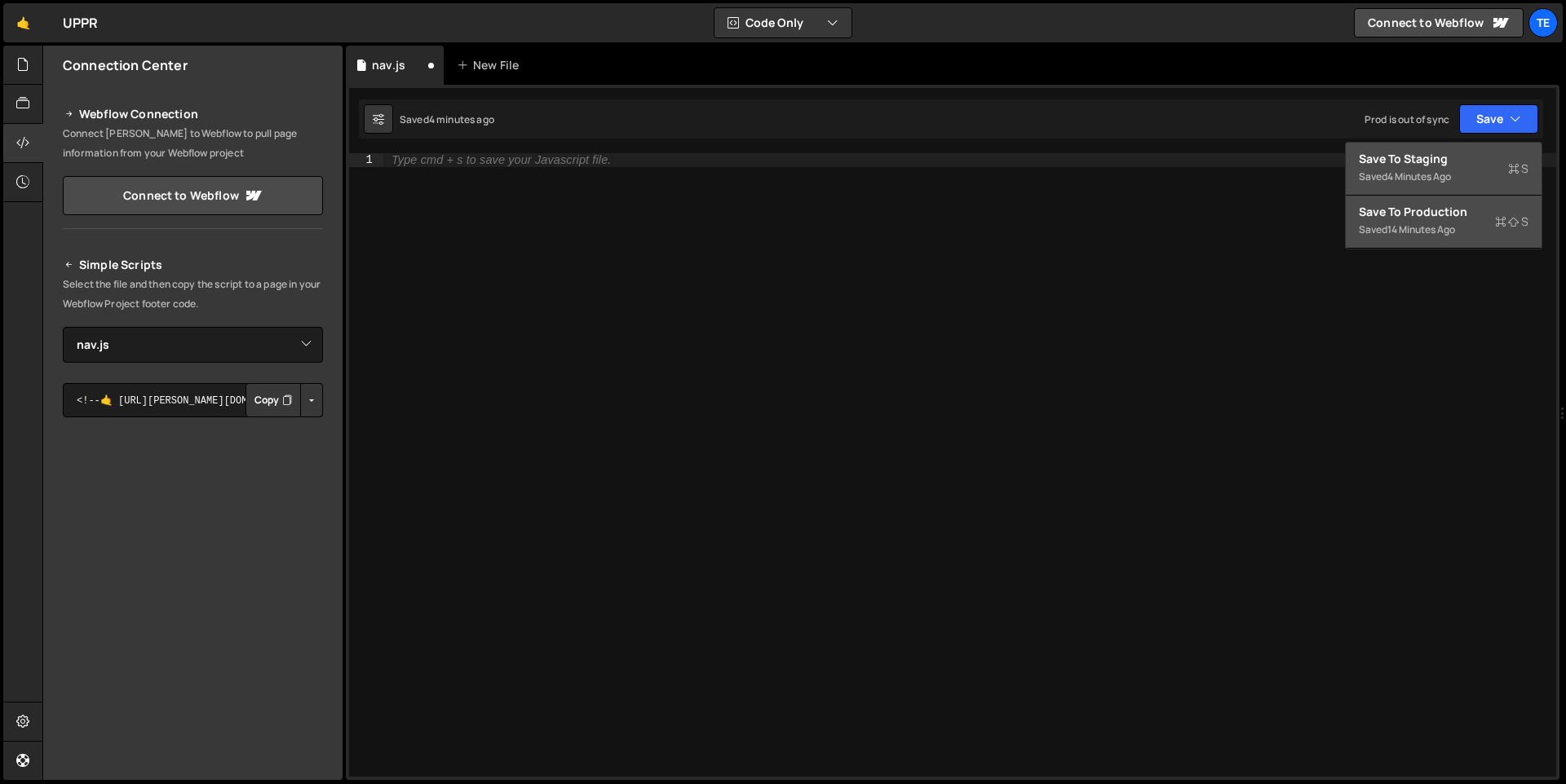
click at [1439, 168] on div "Saved 4 minutes ago" at bounding box center [1443, 176] width 169 height 19
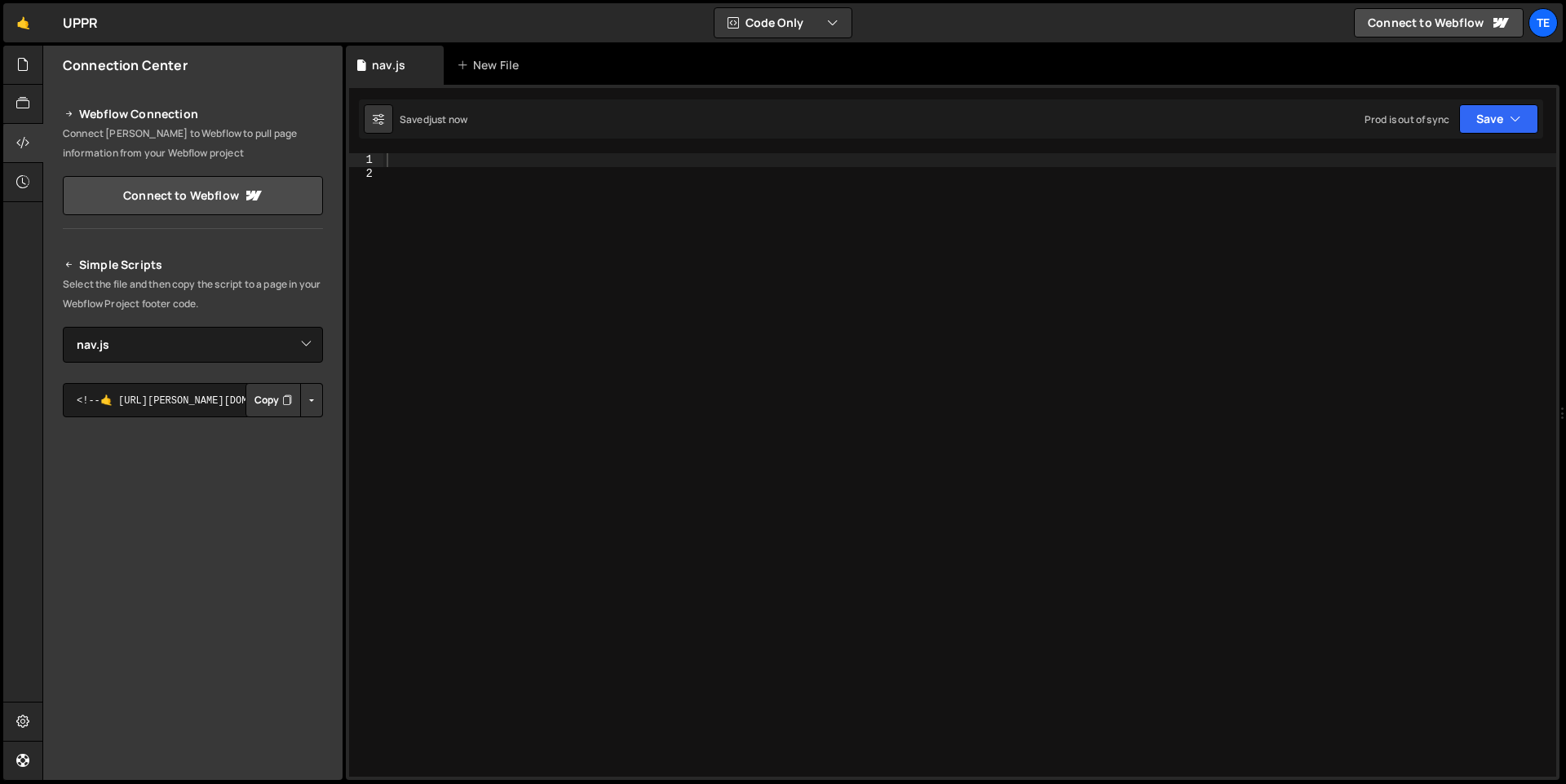
click at [431, 193] on div at bounding box center [970, 478] width 1173 height 651
type textarea "console.log("[PERSON_NAME] is working")"
click at [268, 404] on button "Copy" at bounding box center [273, 400] width 56 height 35
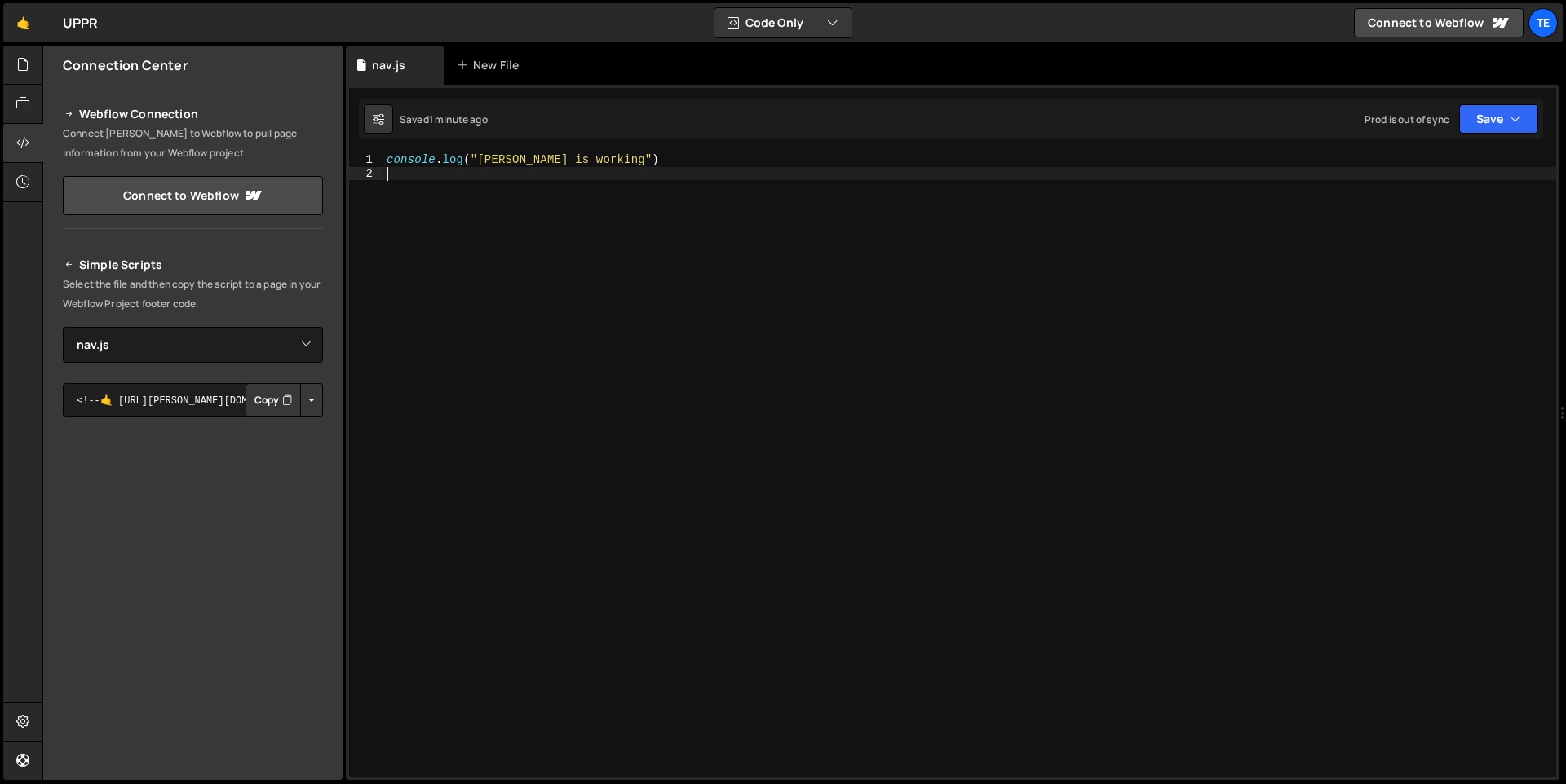
click at [749, 197] on div "console . log ( "[PERSON_NAME] is working" )" at bounding box center [970, 478] width 1173 height 651
paste textarea "});"
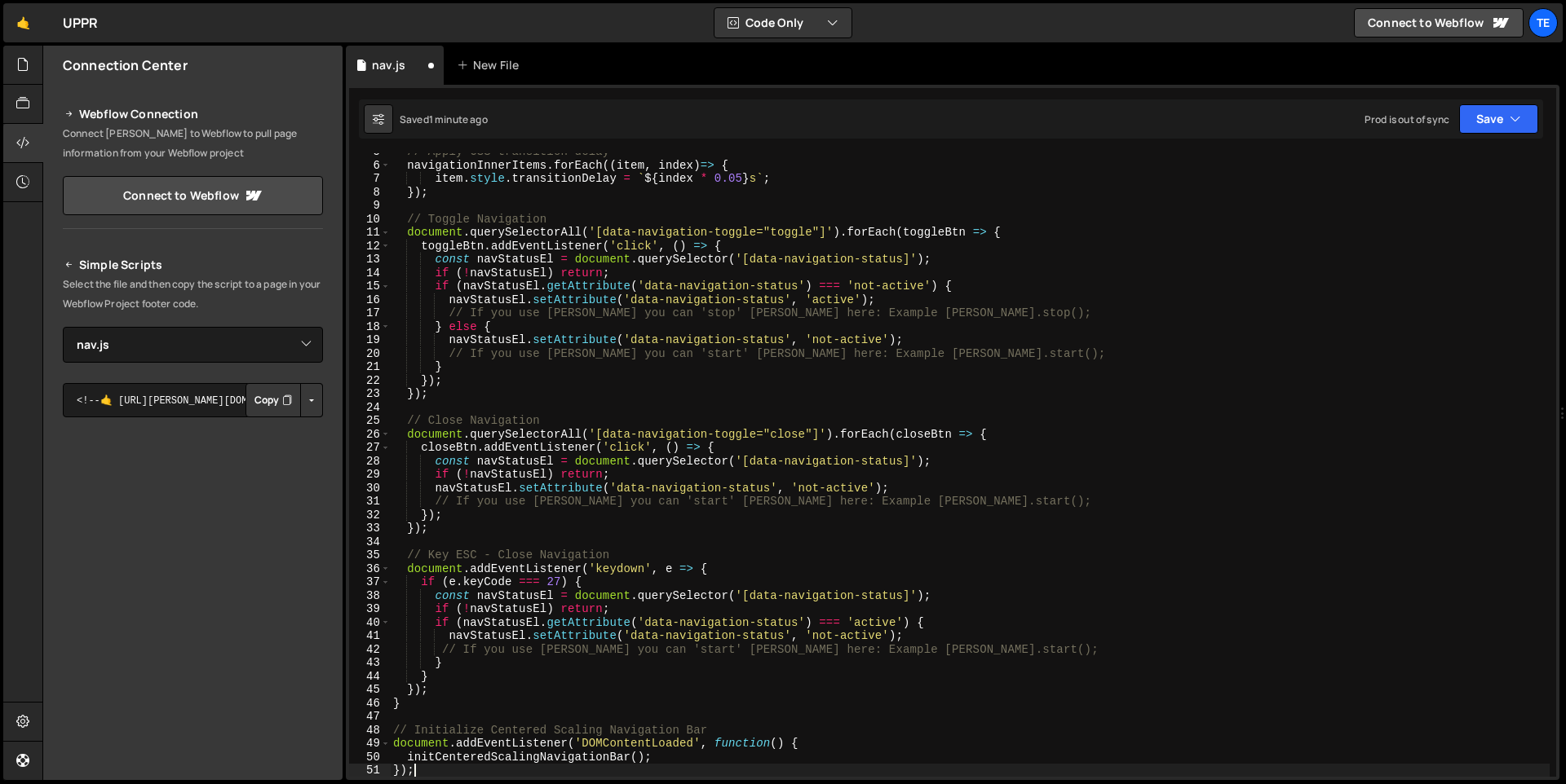
scroll to position [368, 0]
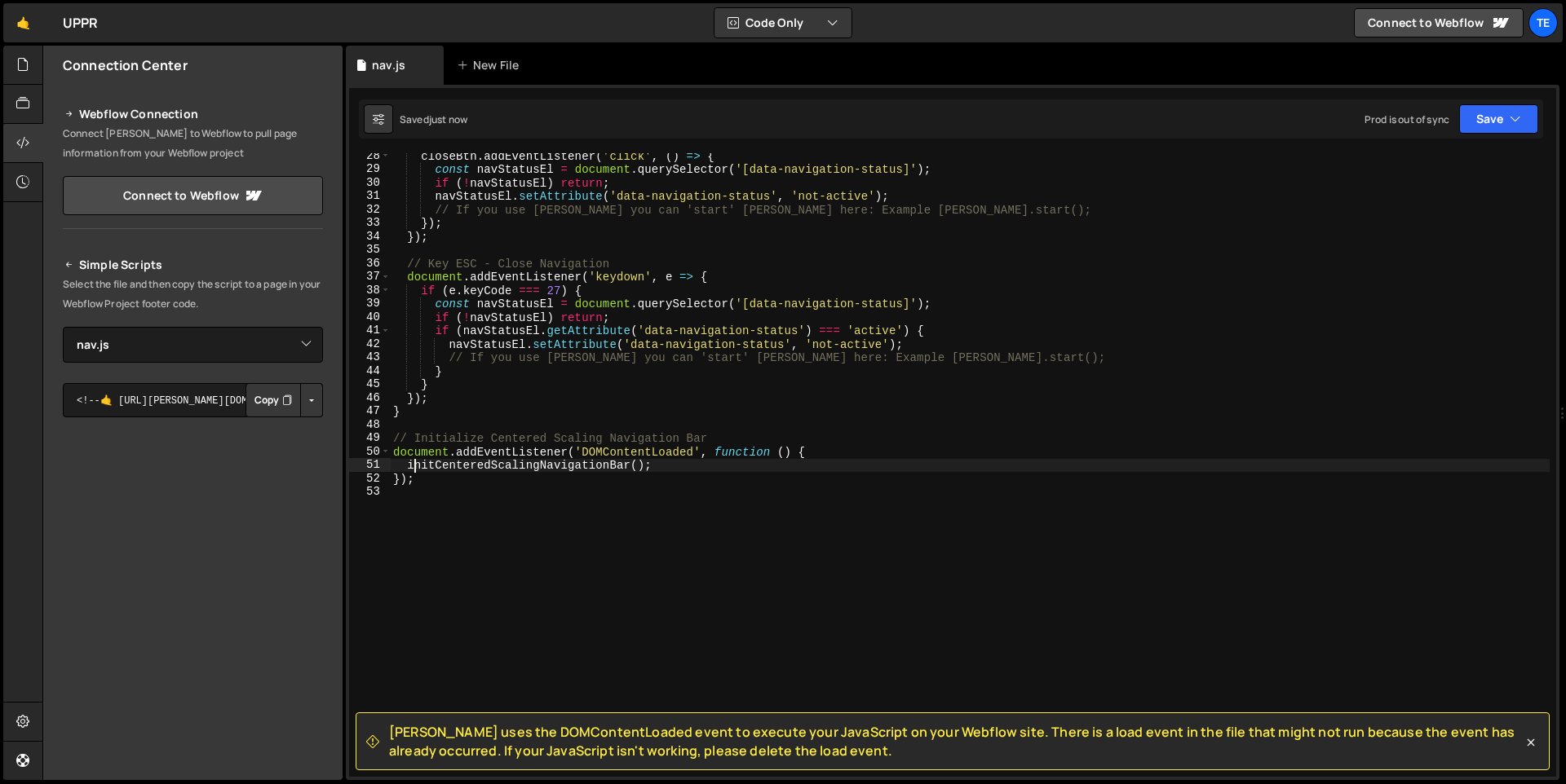
type textarea "initCenteredScalingNavigationBar(); });"
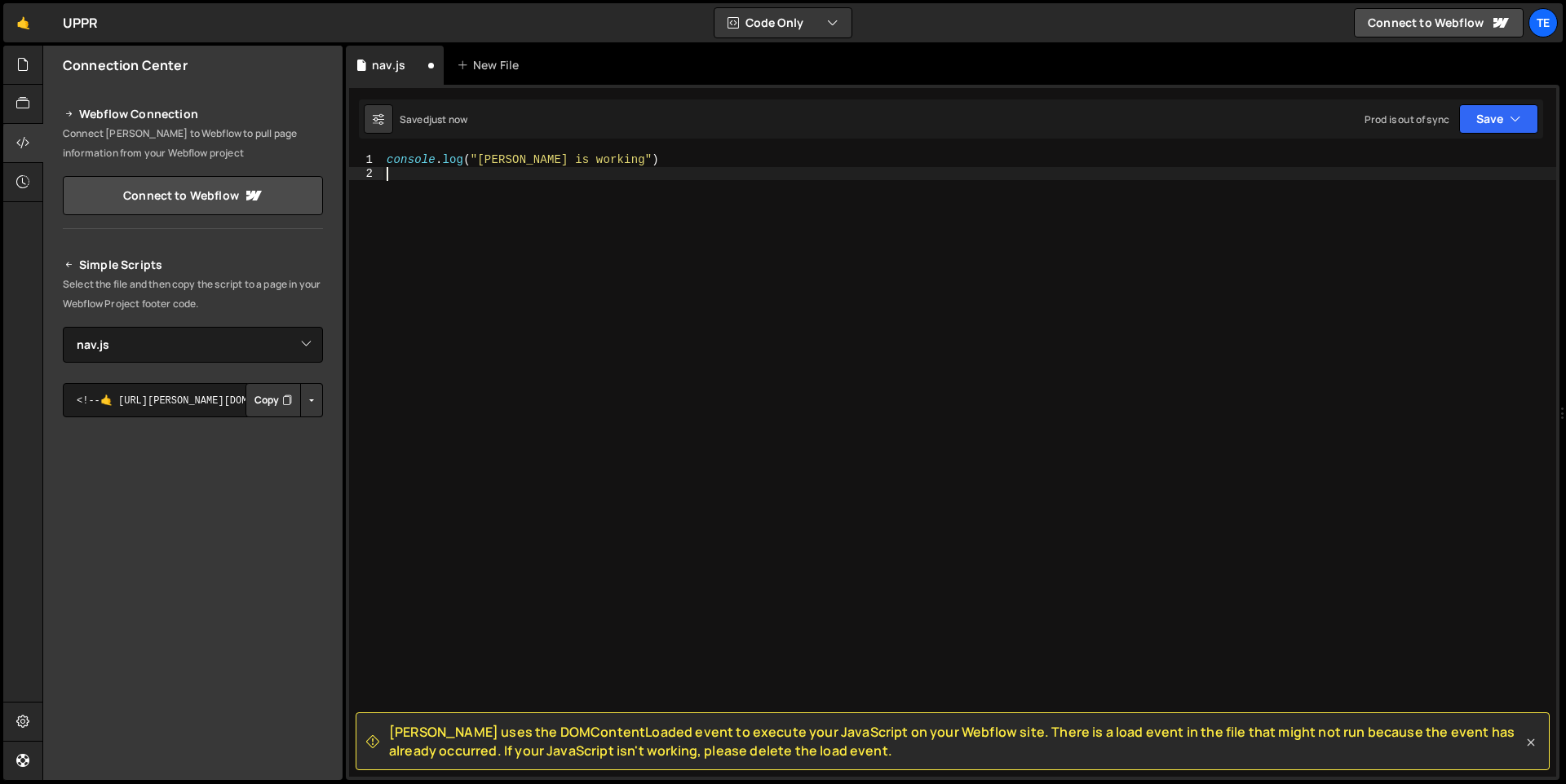
click at [1531, 744] on icon at bounding box center [1530, 742] width 16 height 16
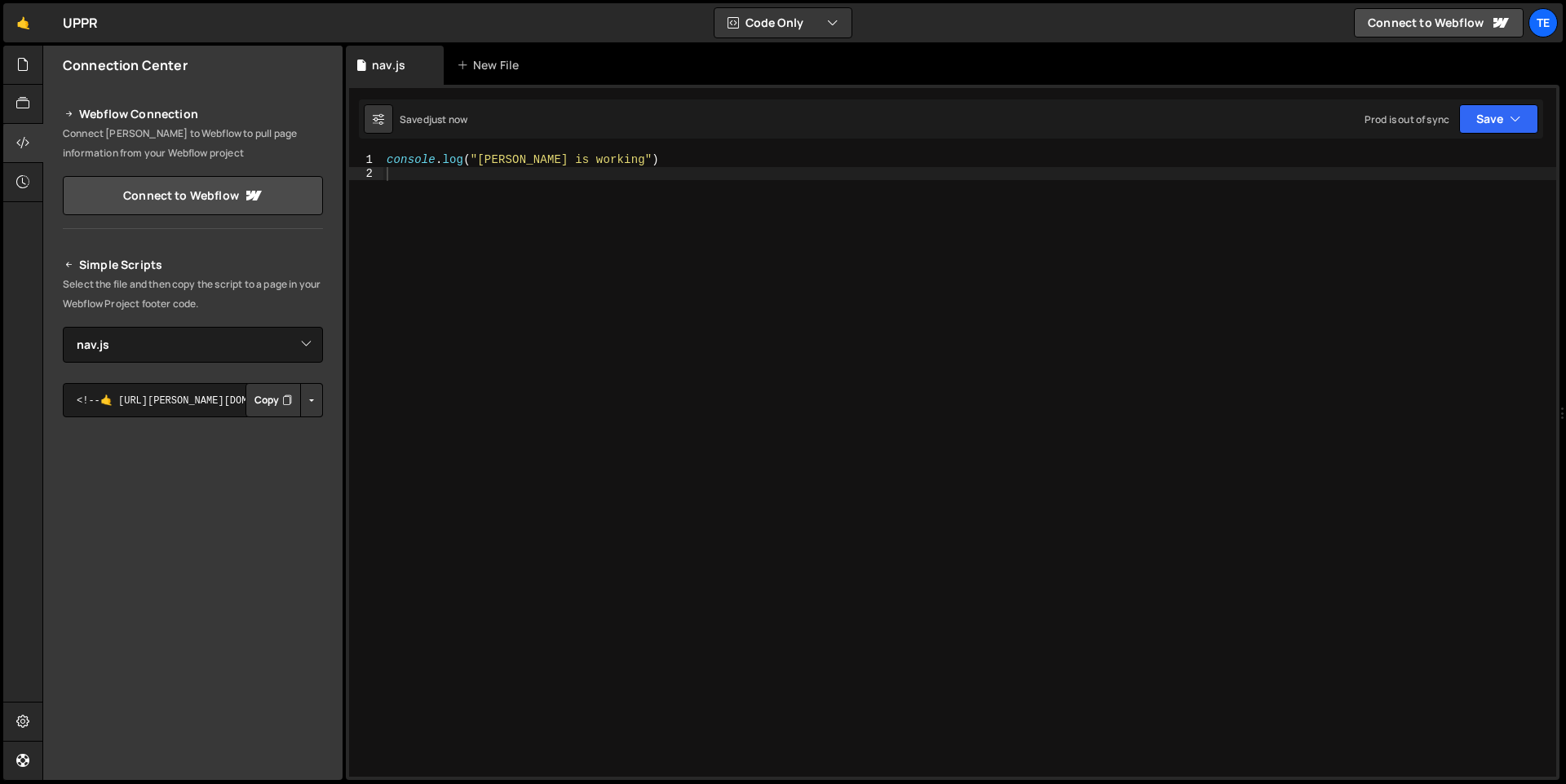
click at [563, 301] on div "console . log ( "[PERSON_NAME] is working" )" at bounding box center [970, 478] width 1173 height 651
paste textarea "});"
type textarea "});"
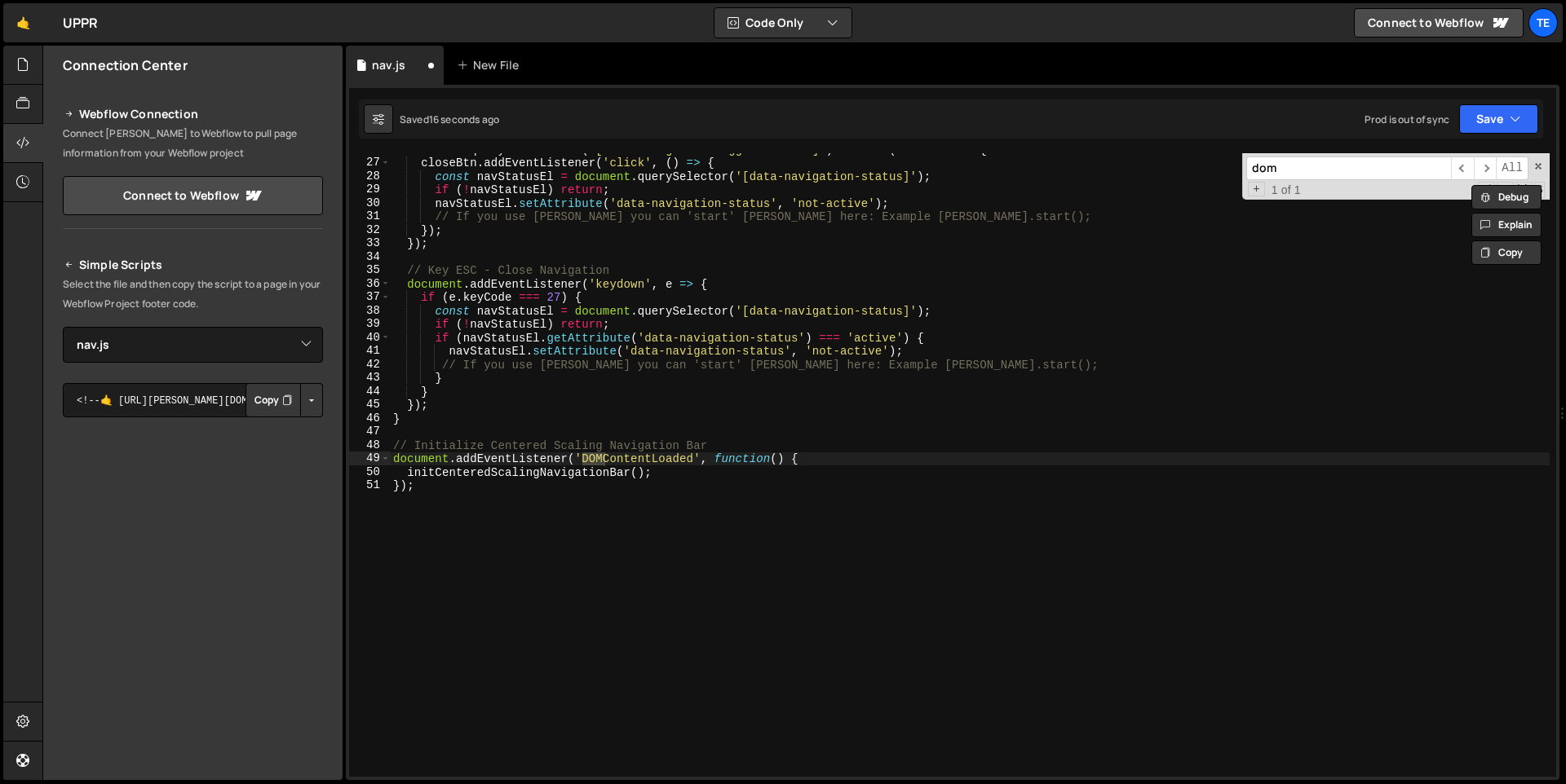
scroll to position [347, 0]
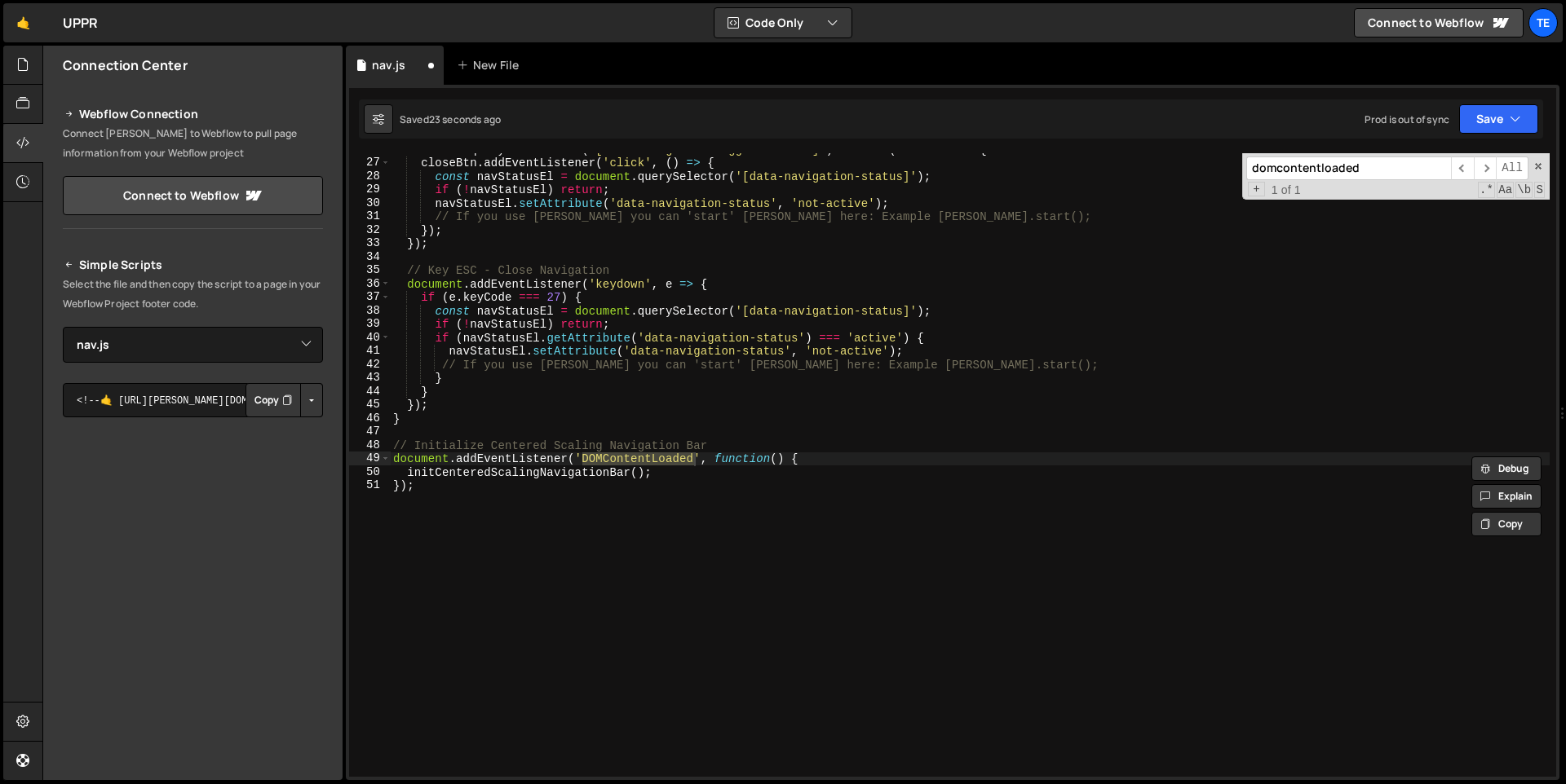
type input "domcontentloaded"
click at [438, 551] on div "document . querySelectorAll ( '[data-navigation-toggle="close"]' ) . forEach ( …" at bounding box center [970, 467] width 1160 height 651
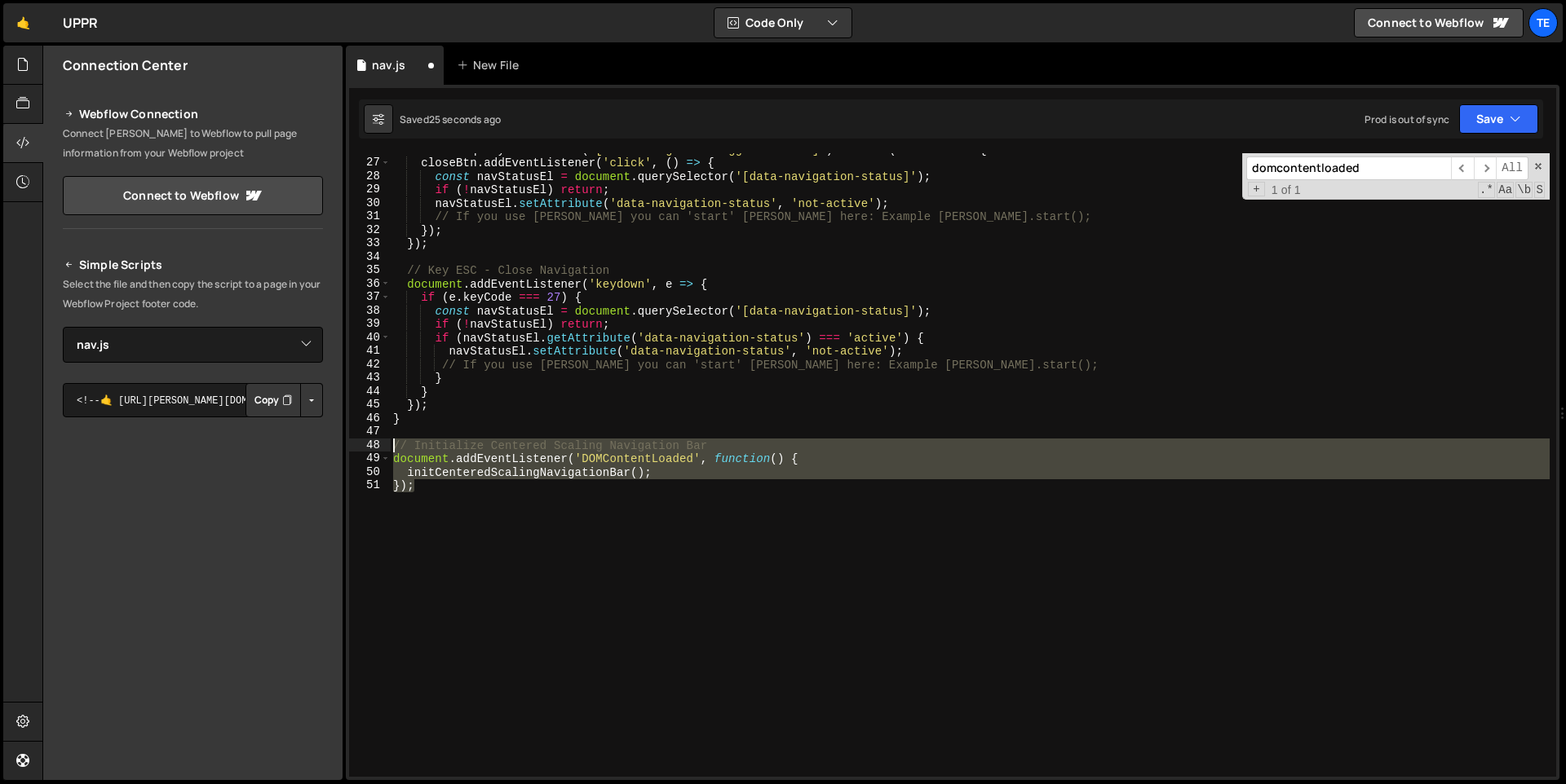
drag, startPoint x: 473, startPoint y: 495, endPoint x: 396, endPoint y: 446, distance: 91.3
click at [396, 446] on div "document . querySelectorAll ( '[data-navigation-toggle="close"]' ) . forEach ( …" at bounding box center [970, 467] width 1160 height 651
type textarea "// Initialize Centered Scaling Navigation Bar document.addEventListener('DOMCon…"
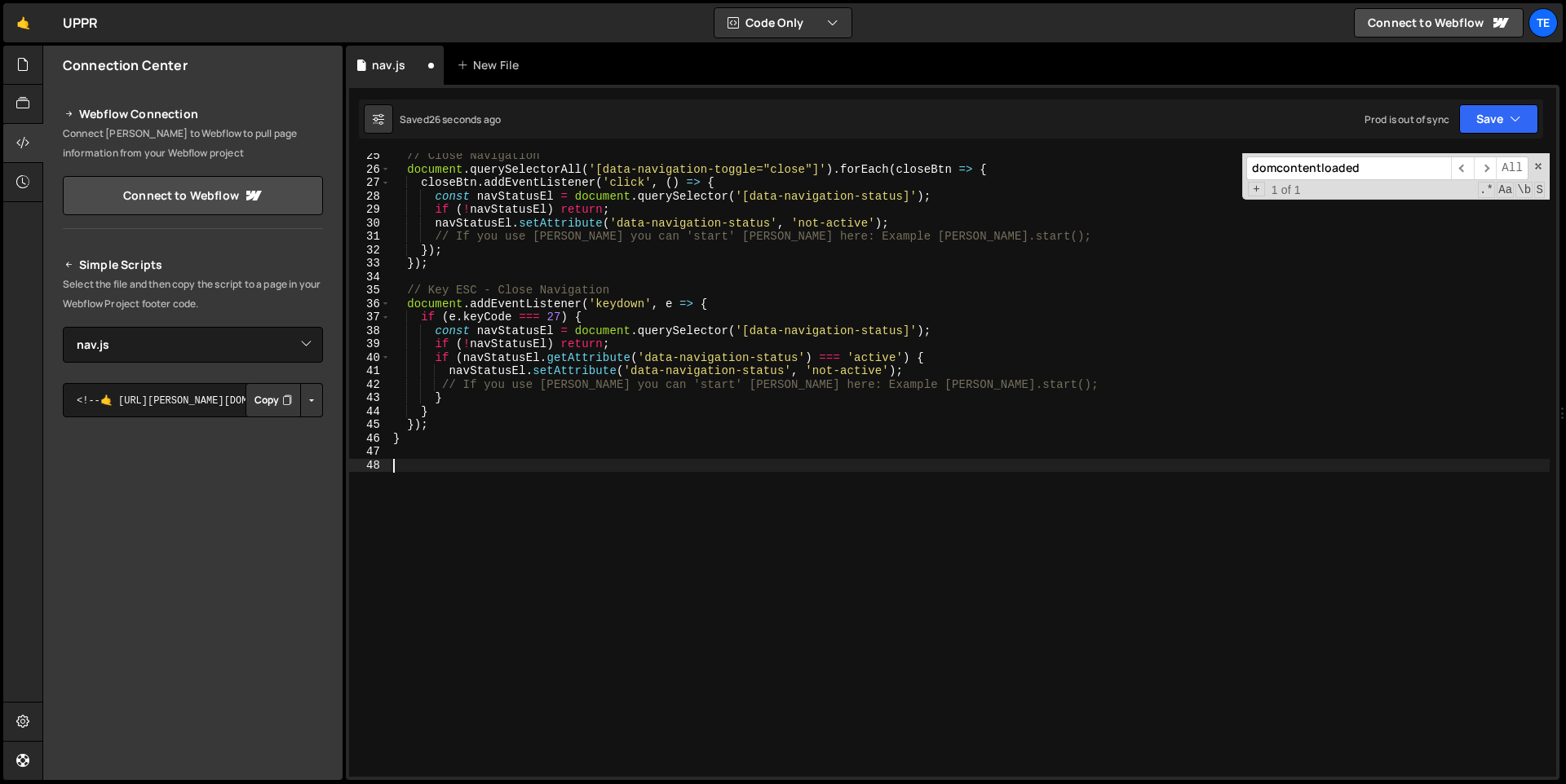
click at [1168, 363] on div "// Close Navigation document . querySelectorAll ( '[data-navigation-toggle="clo…" at bounding box center [970, 474] width 1160 height 651
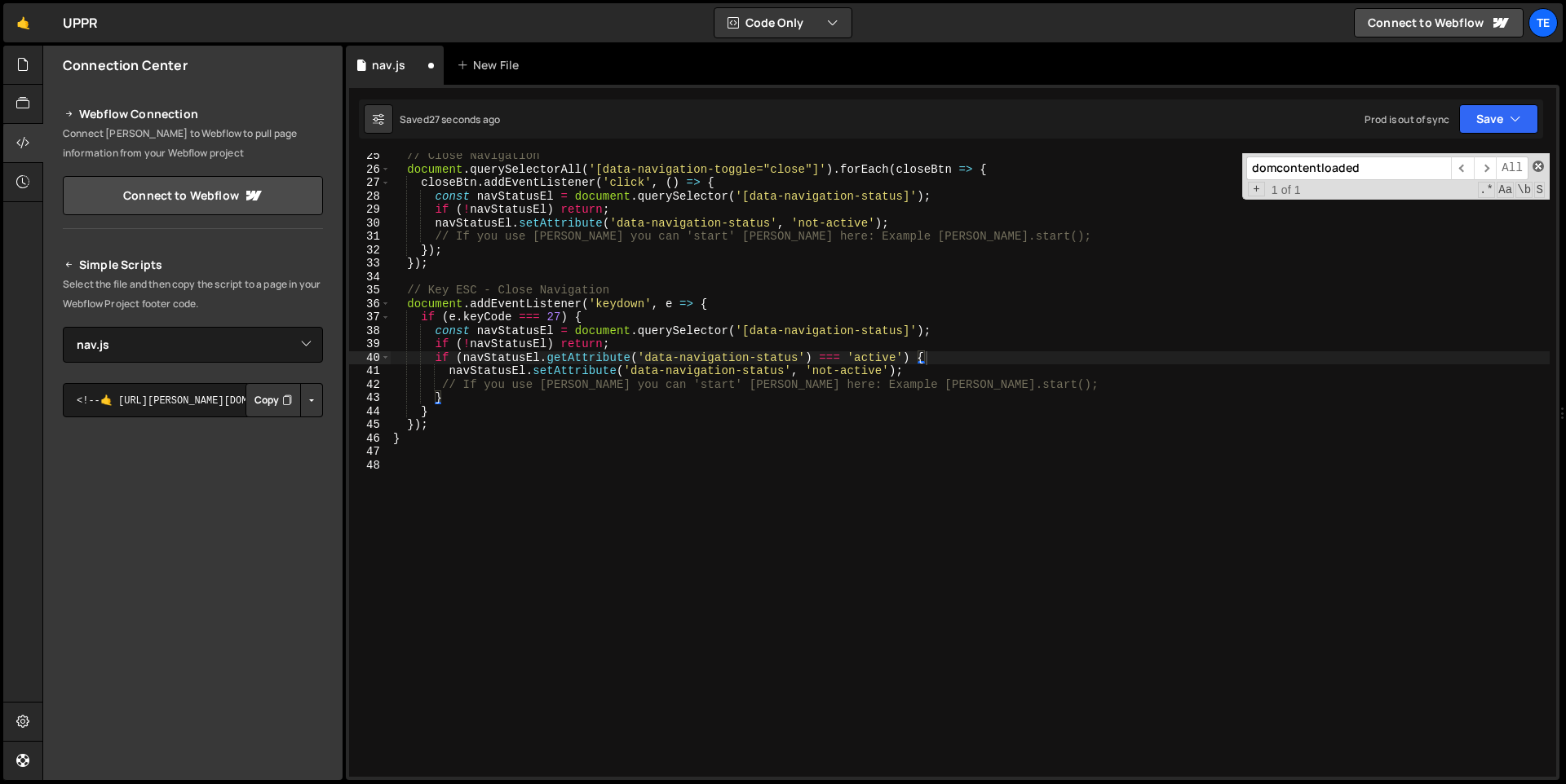
click at [1540, 166] on span at bounding box center [1538, 167] width 12 height 12
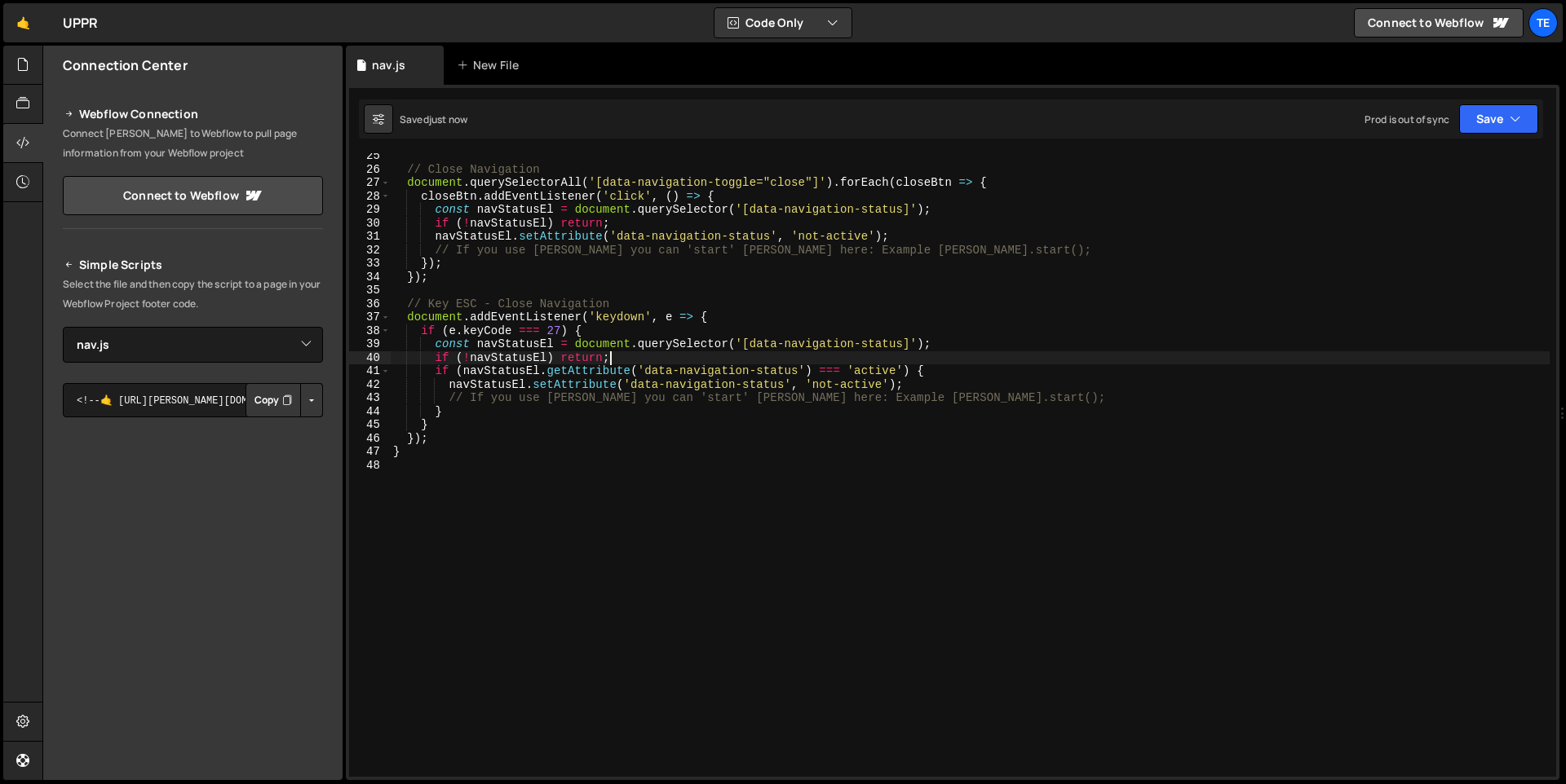
click at [1234, 349] on div "// Close Navigation document . querySelectorAll ( '[data-navigation-toggle="clo…" at bounding box center [970, 474] width 1160 height 651
type textarea "const navStatusEl = document.querySelector('[data-navigation-status]');"
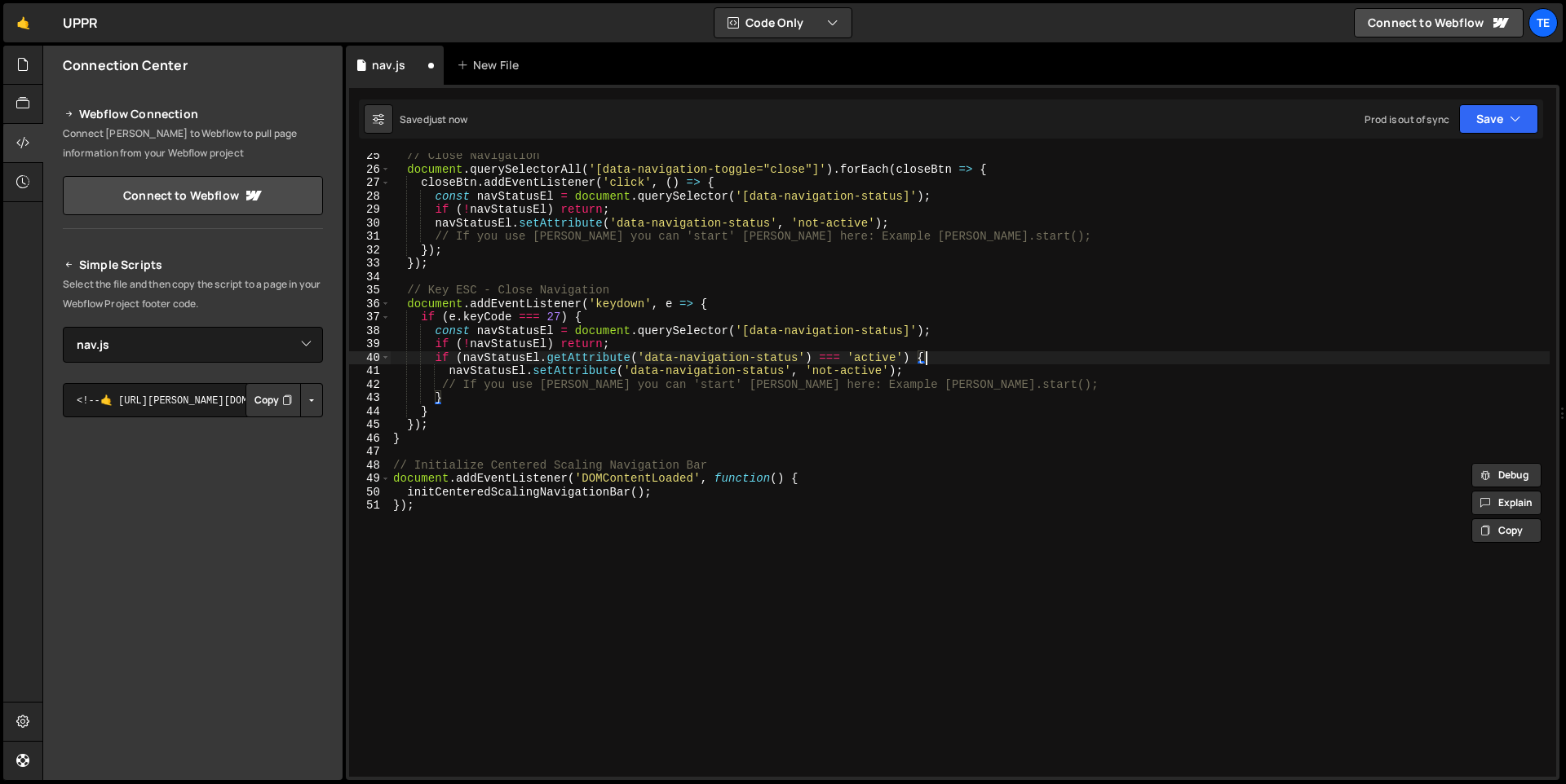
click at [1232, 351] on div "// Close Navigation document . querySelectorAll ( '[data-navigation-toggle="clo…" at bounding box center [970, 474] width 1160 height 651
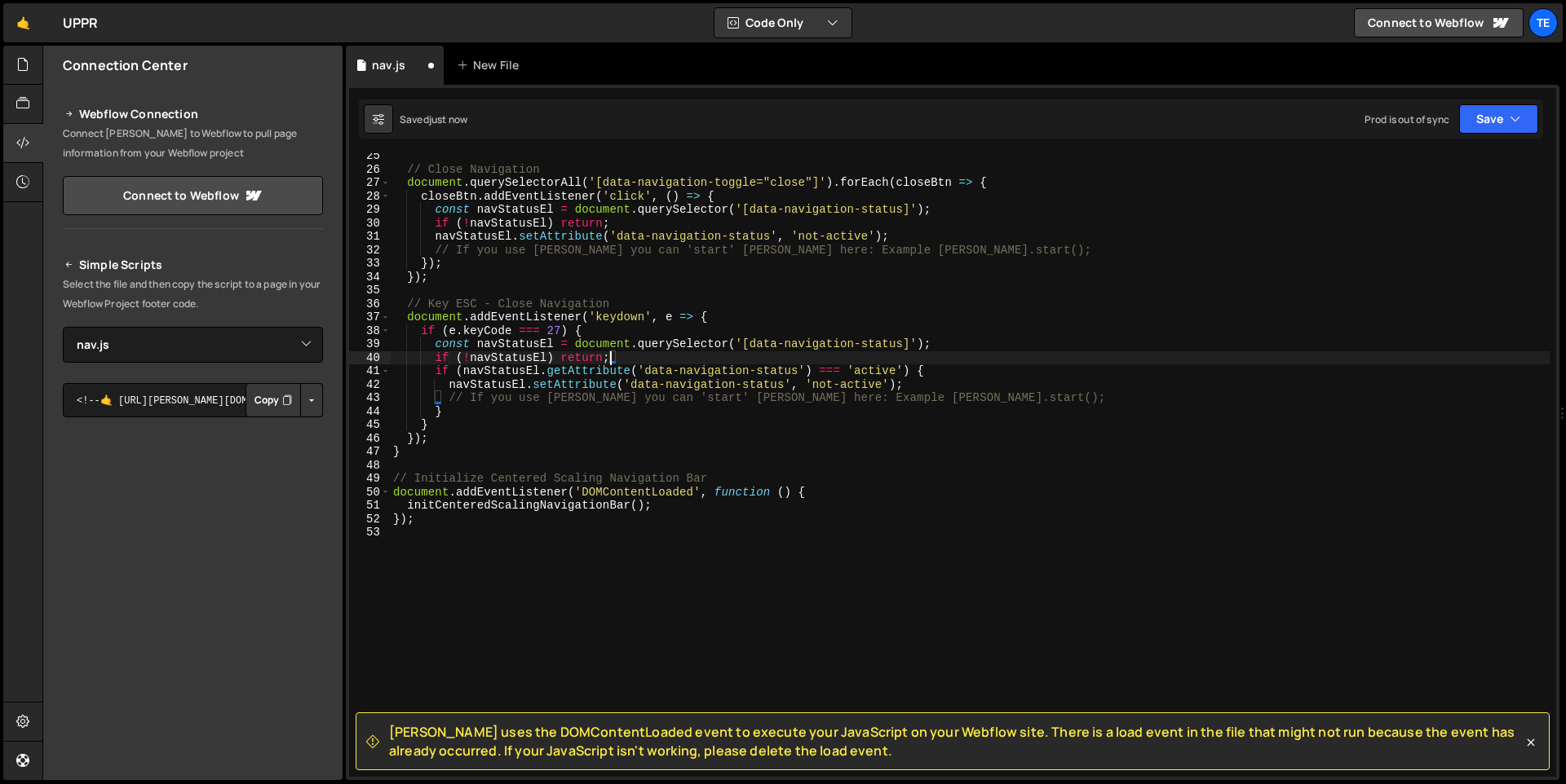
type textarea "if (!navStatusEl) return;"
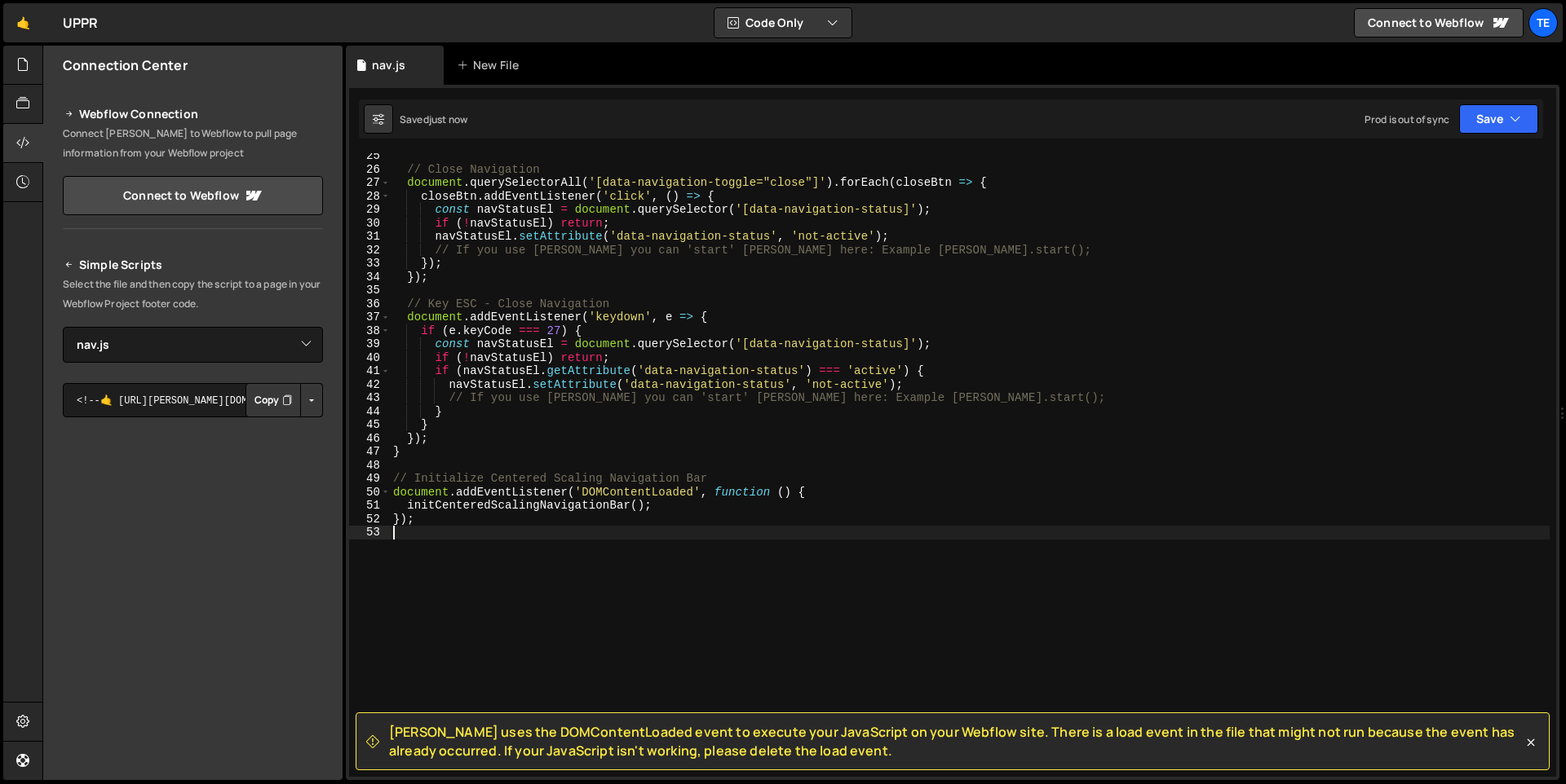
click at [460, 525] on div "// Close Navigation document . querySelectorAll ( '[data-navigation-toggle="clo…" at bounding box center [970, 474] width 1160 height 651
click at [528, 516] on div "// Close Navigation document . querySelectorAll ( '[data-navigation-toggle="clo…" at bounding box center [970, 474] width 1160 height 651
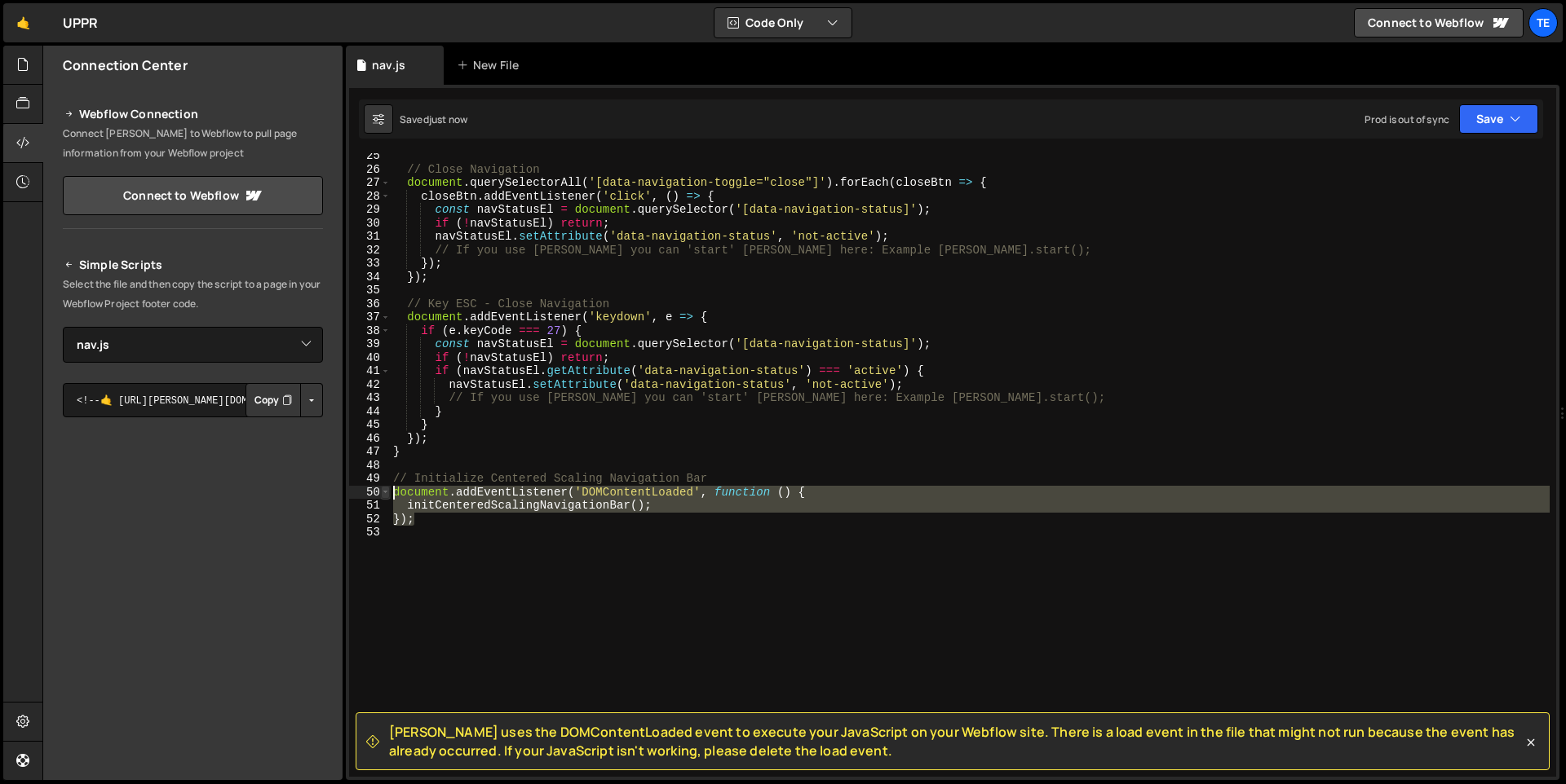
drag, startPoint x: 528, startPoint y: 516, endPoint x: 384, endPoint y: 496, distance: 145.4
click at [384, 496] on div "}); 25 26 27 28 29 30 31 32 33 34 35 36 37 38 39 40 41 42 43 44 45 46 47 48 49 …" at bounding box center [952, 465] width 1207 height 624
click at [450, 514] on div "// Close Navigation document . querySelectorAll ( '[data-navigation-toggle="clo…" at bounding box center [970, 465] width 1160 height 624
drag, startPoint x: 459, startPoint y: 515, endPoint x: 394, endPoint y: 496, distance: 67.7
click at [394, 496] on div "// Close Navigation document . querySelectorAll ( '[data-navigation-toggle="clo…" at bounding box center [970, 474] width 1160 height 651
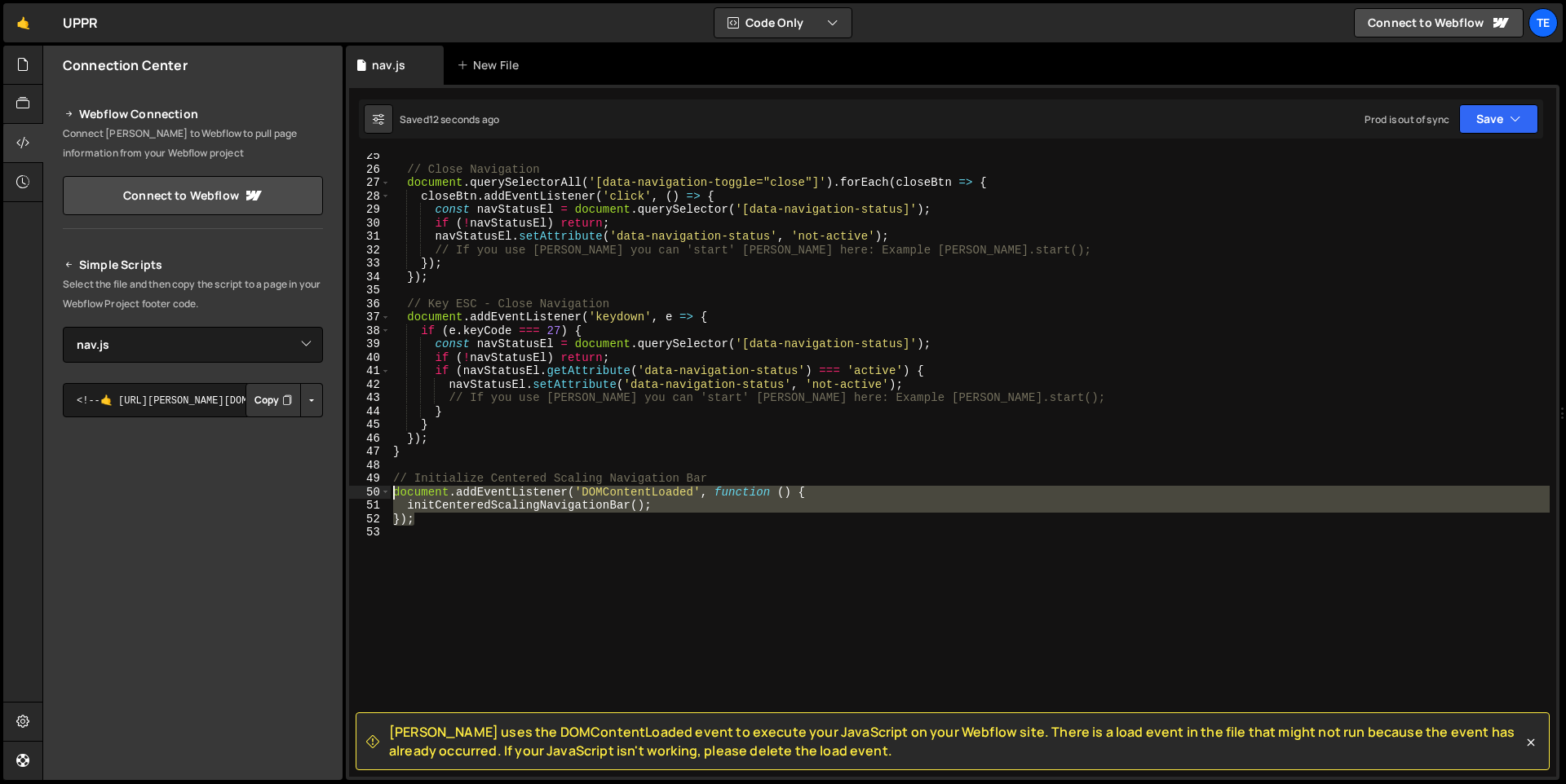
type textarea "document.addEventListener('DOMContentLoaded', function () { initCenteredScaling…"
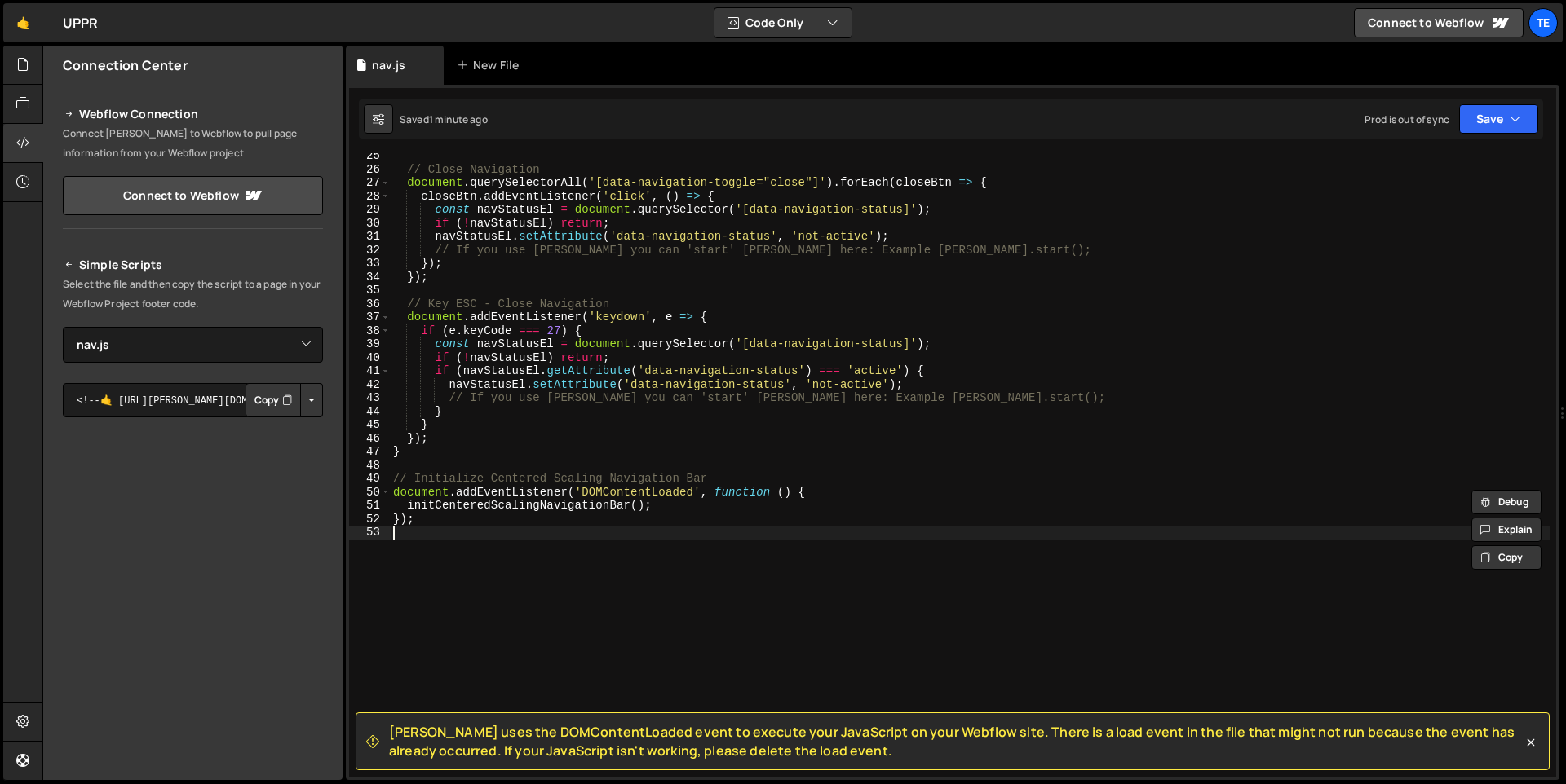
click at [526, 533] on div "// Close Navigation document . querySelectorAll ( '[data-navigation-toggle="clo…" at bounding box center [970, 474] width 1160 height 651
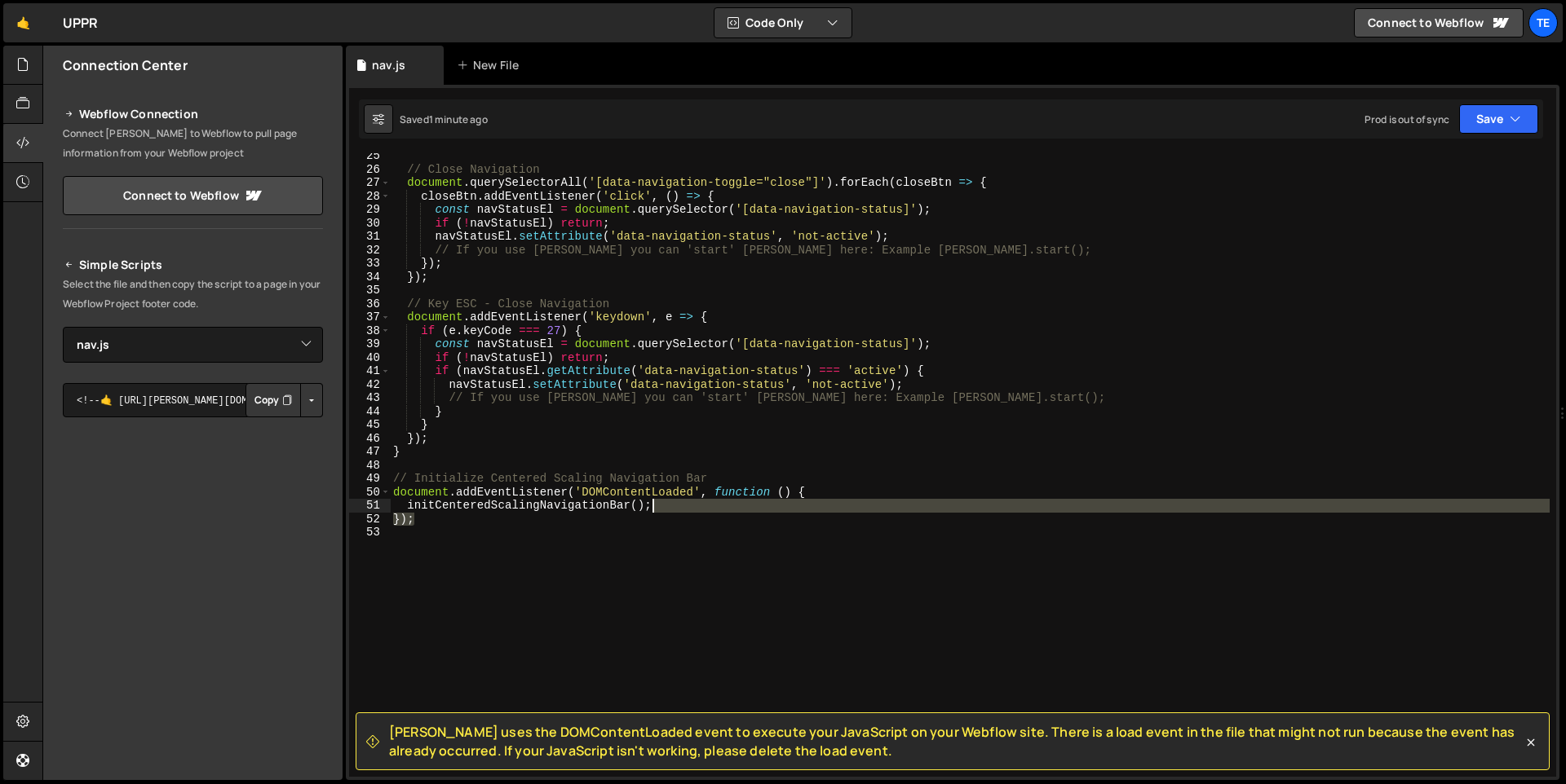
drag, startPoint x: 626, startPoint y: 523, endPoint x: 730, endPoint y: 508, distance: 105.1
click at [730, 508] on div "// Close Navigation document . querySelectorAll ( '[data-navigation-toggle="clo…" at bounding box center [970, 474] width 1160 height 651
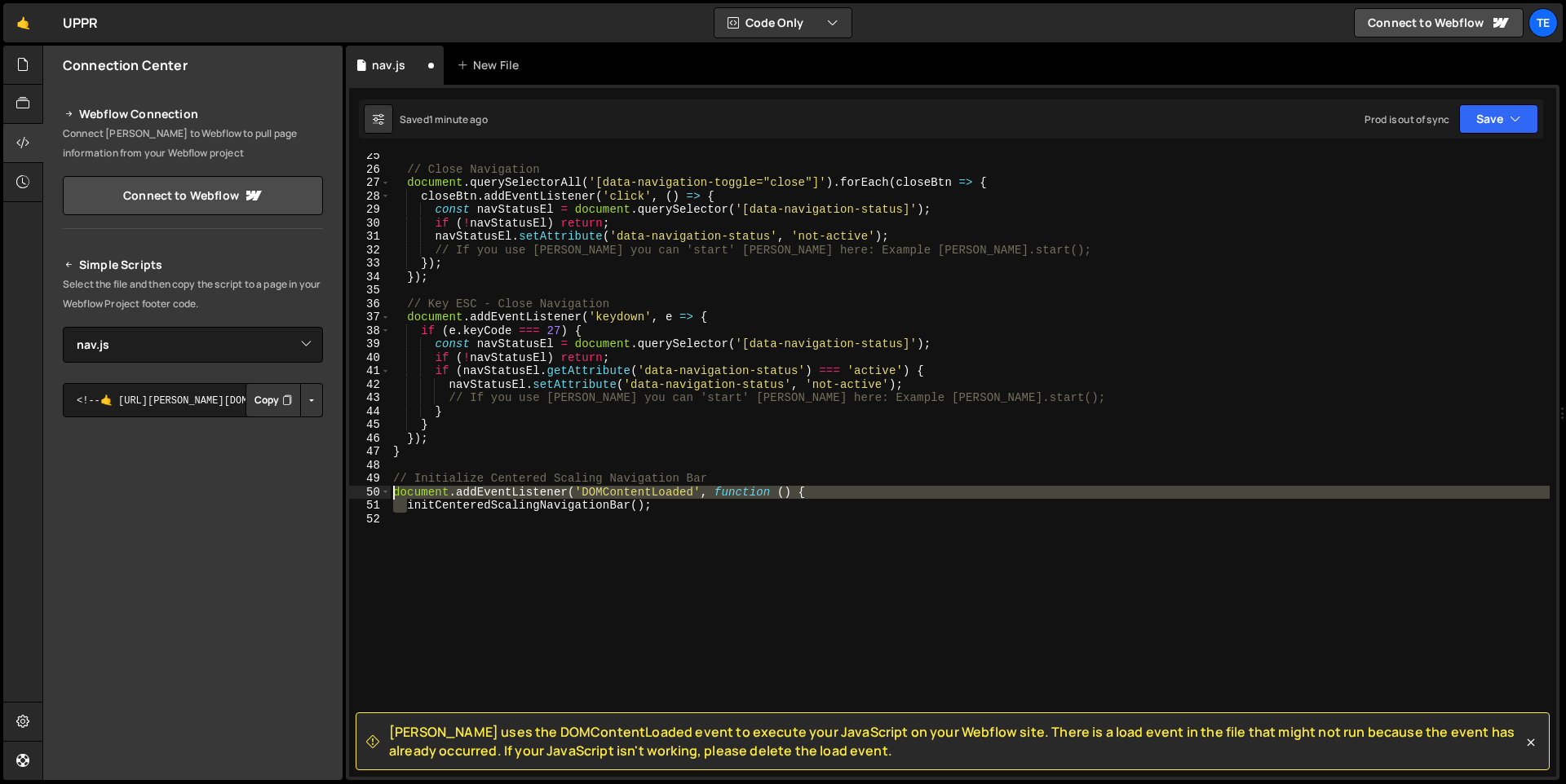
drag, startPoint x: 406, startPoint y: 506, endPoint x: 361, endPoint y: 488, distance: 48.5
click at [361, 488] on div "initCenteredScalingNavigationBar(); 25 26 27 28 29 30 31 32 33 34 35 36 37 38 3…" at bounding box center [952, 465] width 1207 height 624
type textarea "initCenteredScalingNavigationBar();"
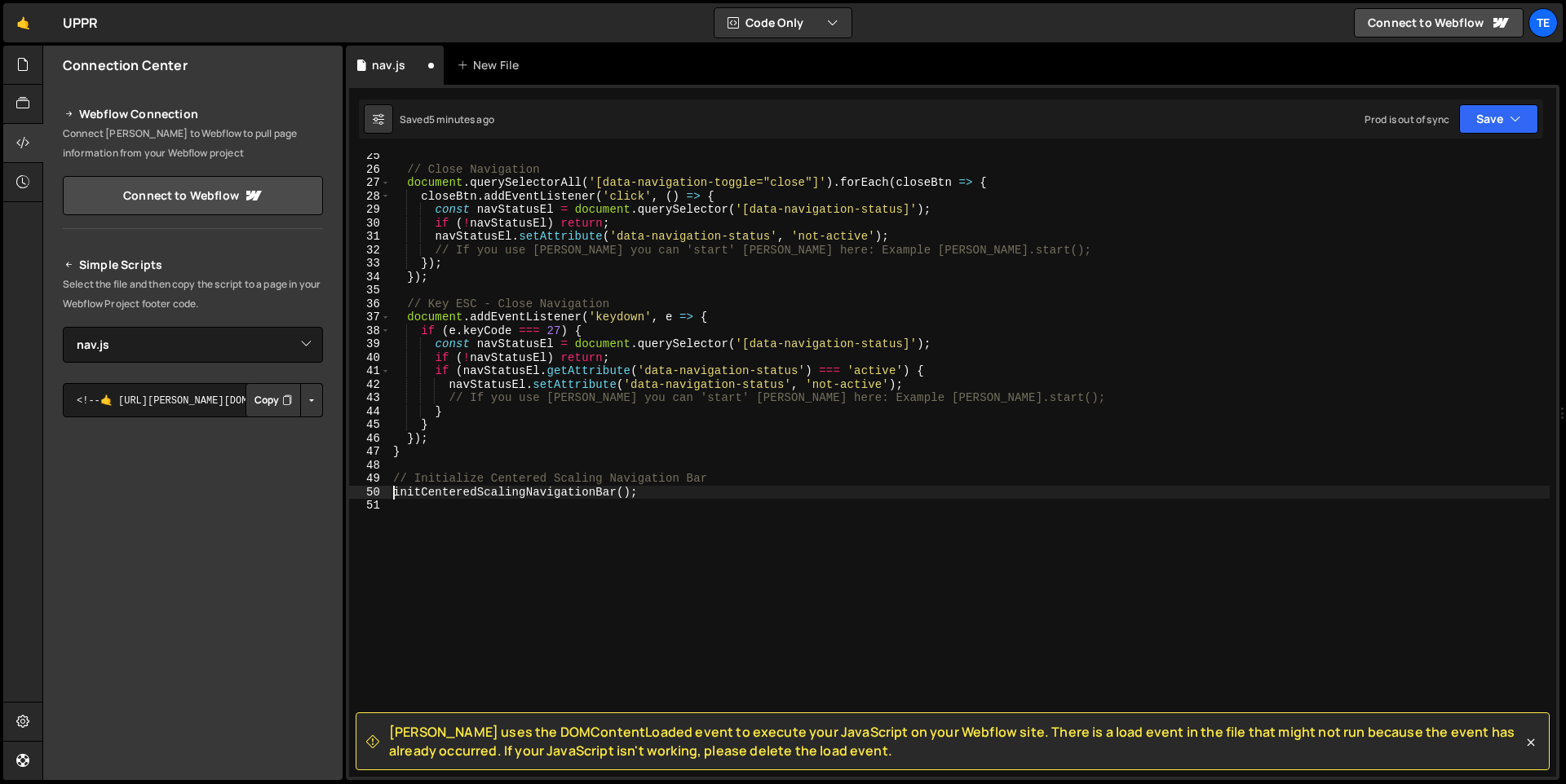
click at [840, 528] on div "// Close Navigation document . querySelectorAll ( '[data-navigation-toggle="clo…" at bounding box center [970, 474] width 1160 height 651
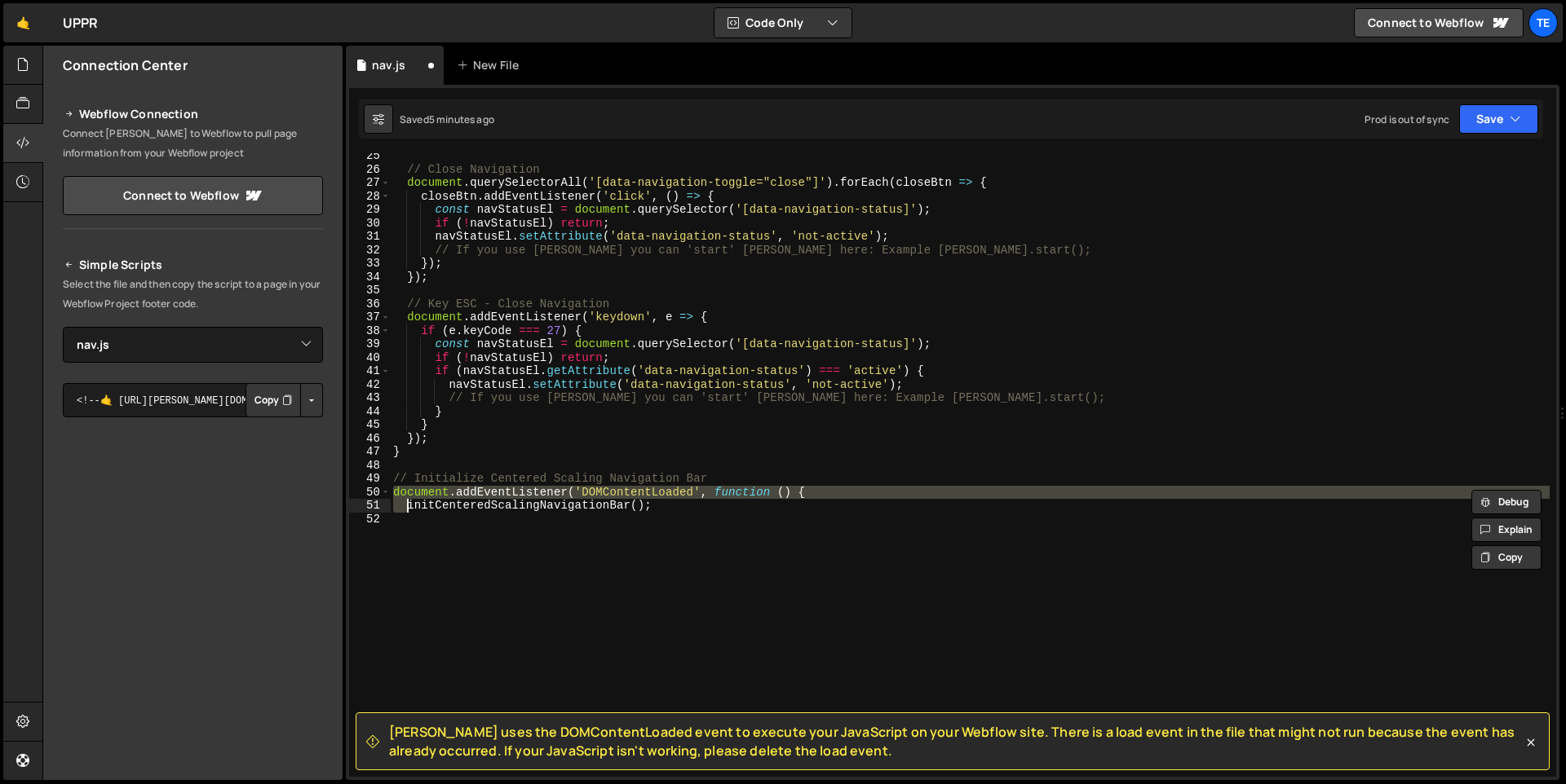
type textarea "initCenteredScalingNavigationBar();"
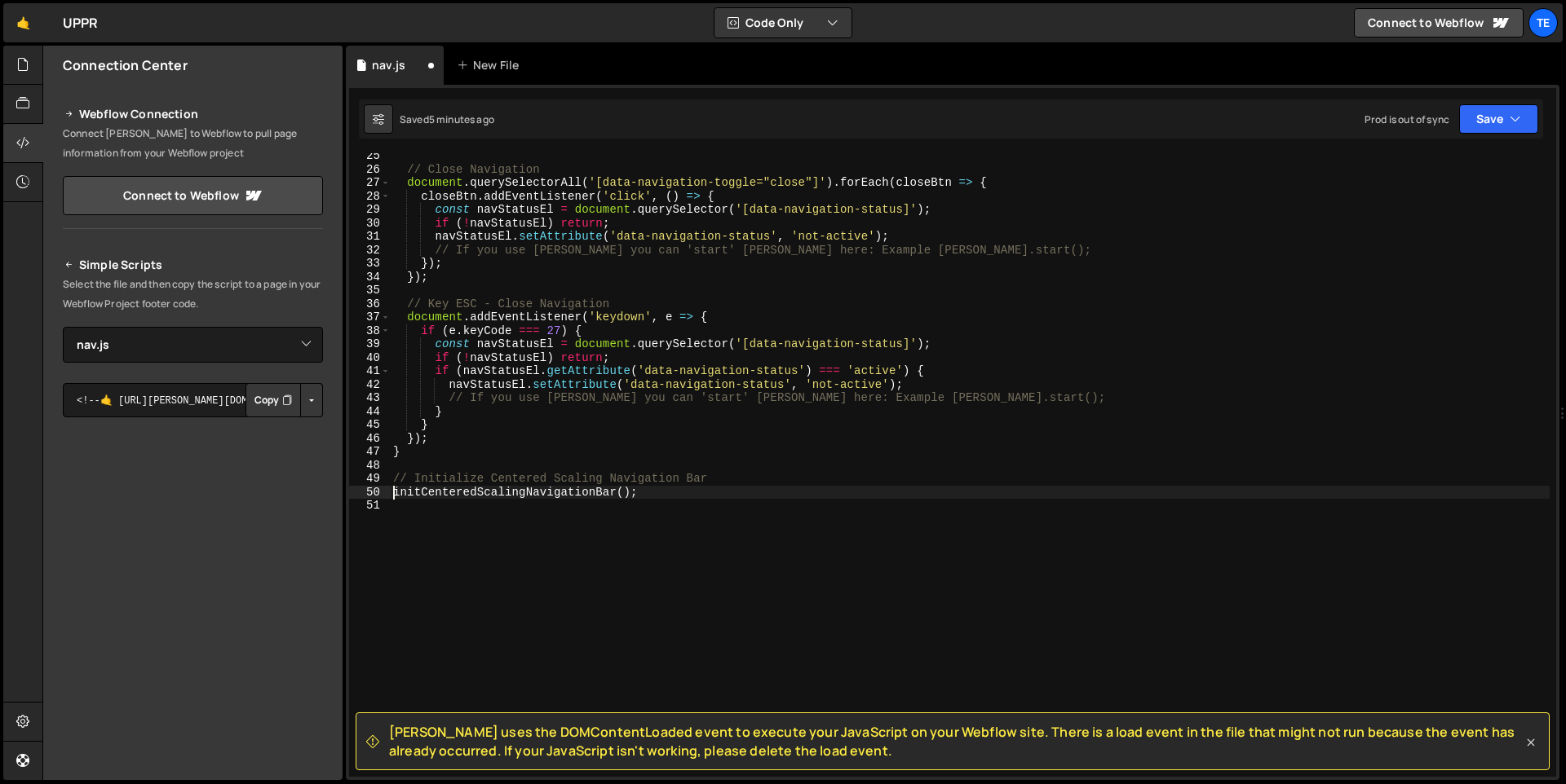
click at [1534, 741] on icon at bounding box center [1530, 742] width 16 height 16
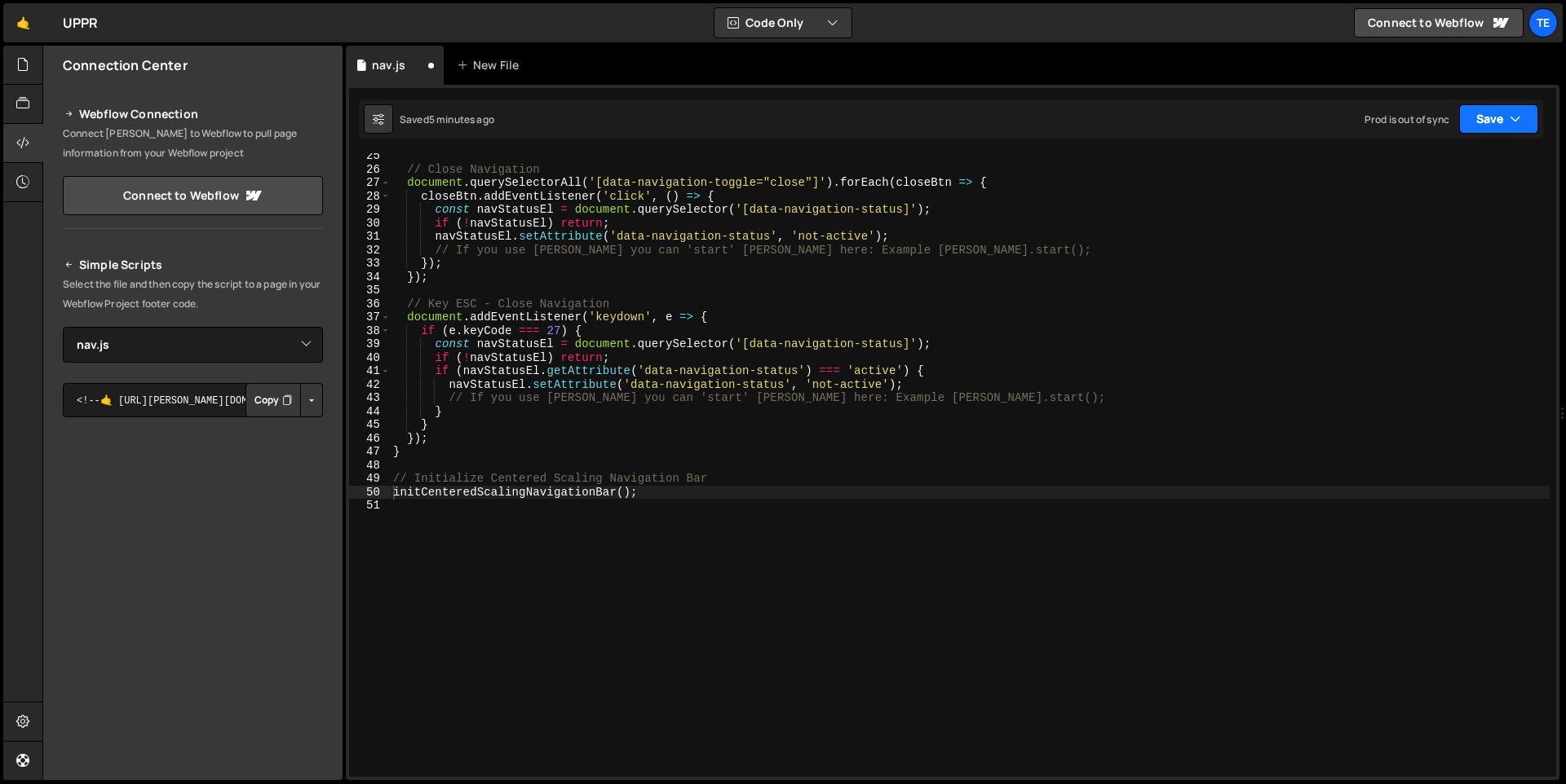
click at [1489, 122] on button "Save" at bounding box center [1499, 119] width 79 height 29
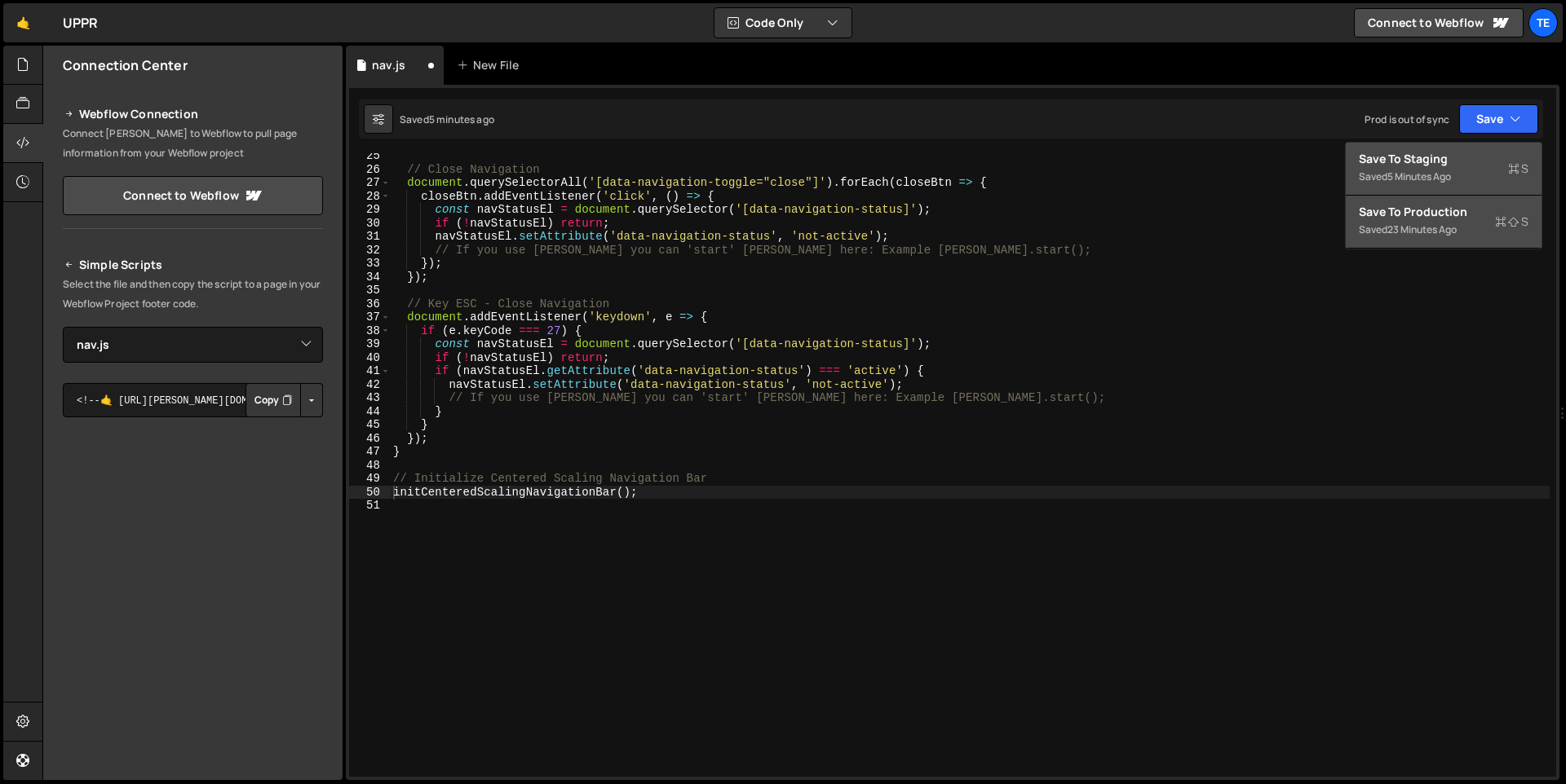
click at [1437, 177] on div "5 minutes ago" at bounding box center [1419, 176] width 64 height 13
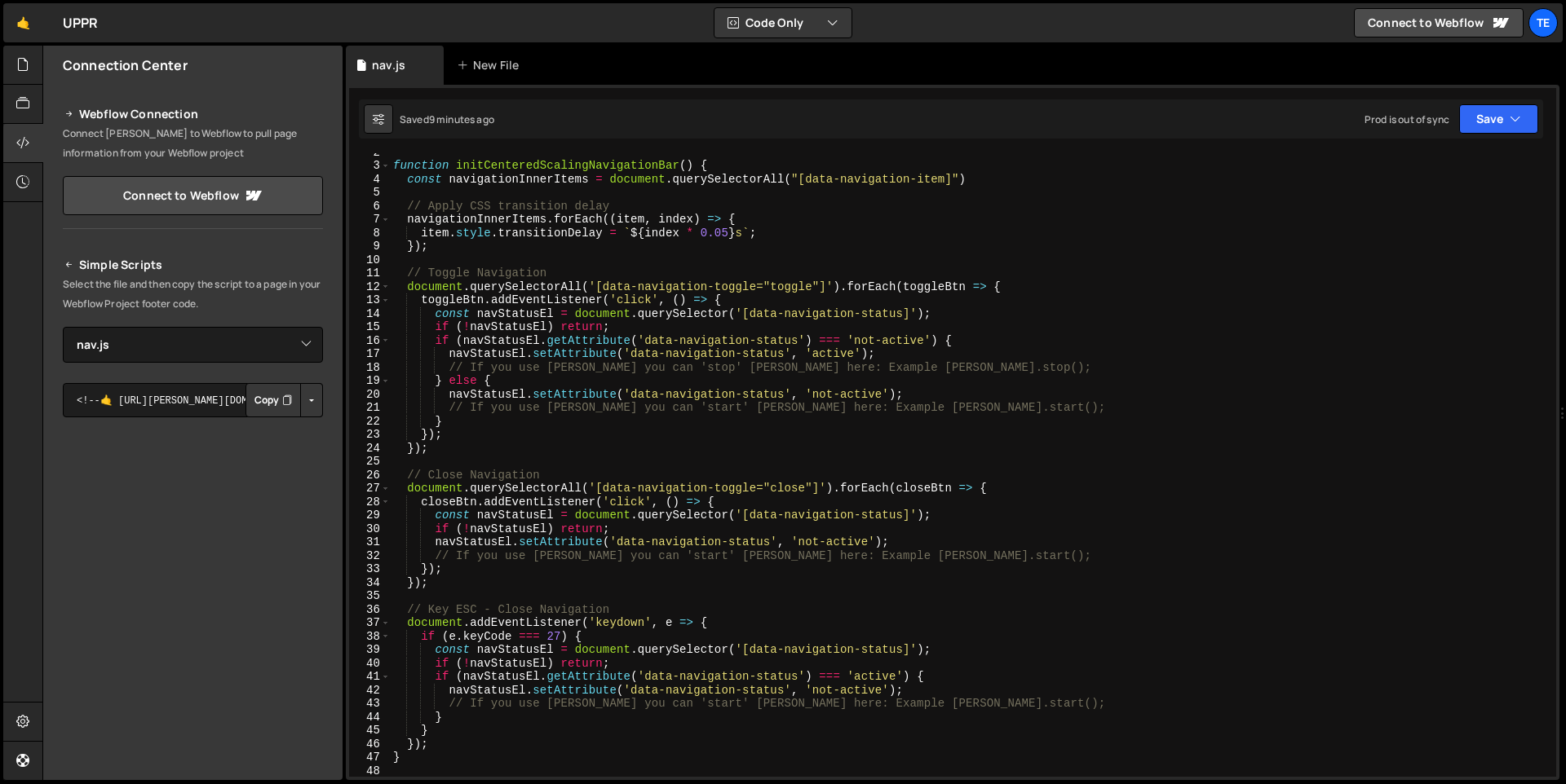
scroll to position [368, 0]
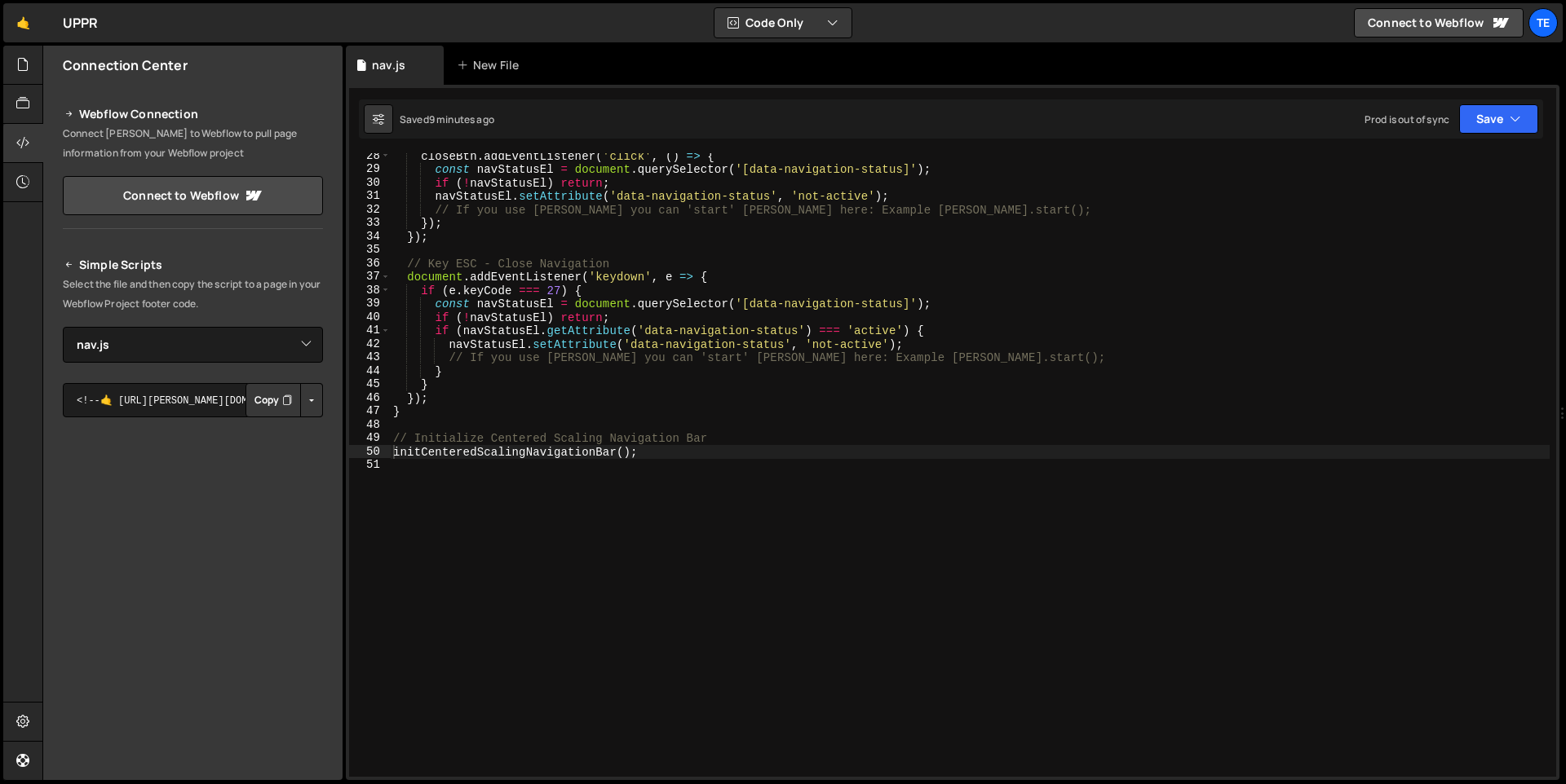
click at [667, 450] on div "closeBtn . addEventListener ( 'click' , ( ) => { const navStatusEl = document .…" at bounding box center [970, 474] width 1160 height 651
paste textarea "});"
type textarea "});"
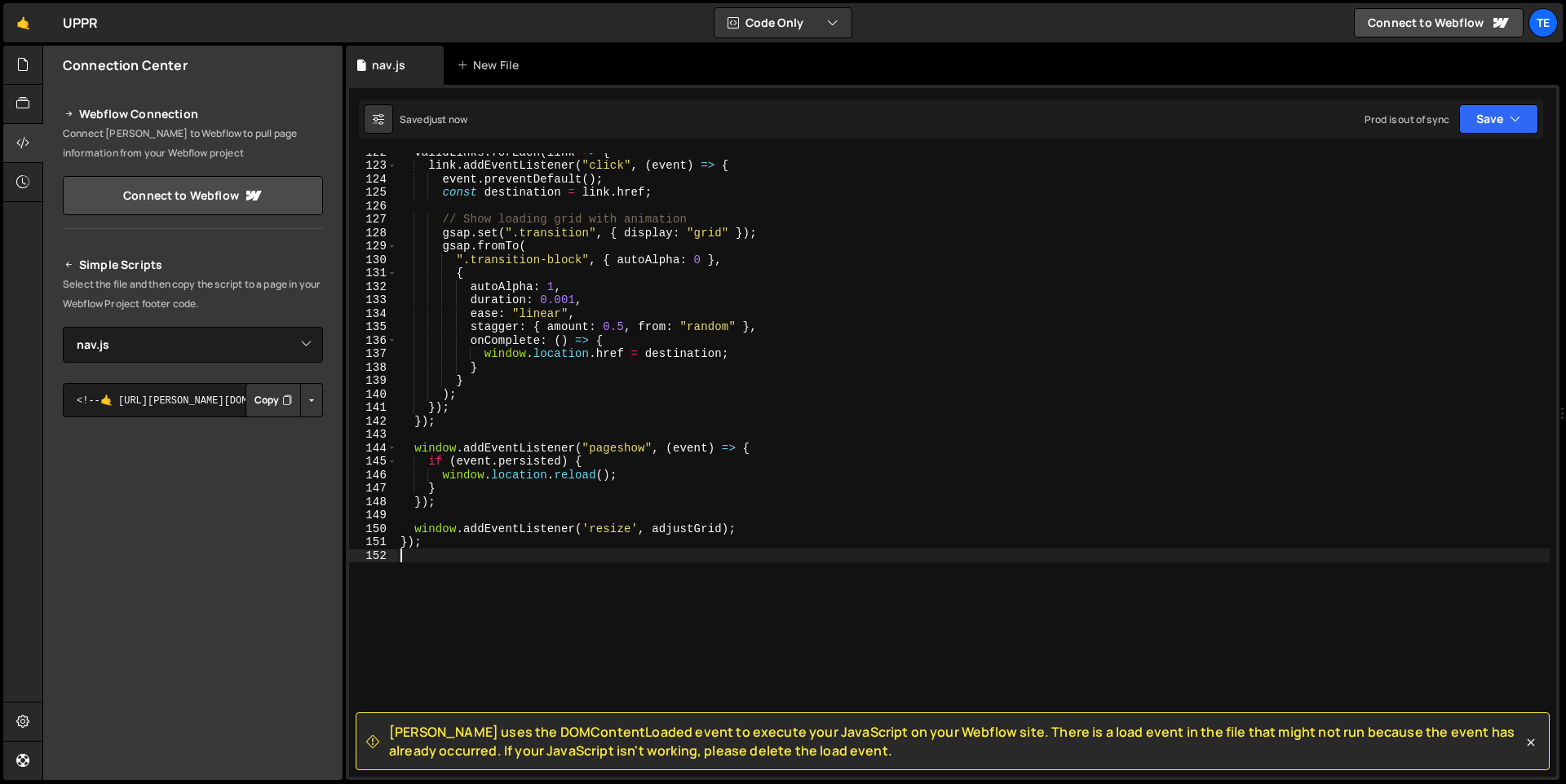
scroll to position [1635, 0]
drag, startPoint x: 618, startPoint y: 736, endPoint x: 490, endPoint y: 730, distance: 128.1
click at [490, 730] on span "[PERSON_NAME] uses the DOMContentLoaded event to execute your JavaScript on you…" at bounding box center [956, 742] width 1134 height 37
copy span "DOMContentLoaded"
click at [976, 429] on div "validLinks . forEach ( link => { link . addEventListener ( "click" , ( event ) …" at bounding box center [973, 470] width 1152 height 651
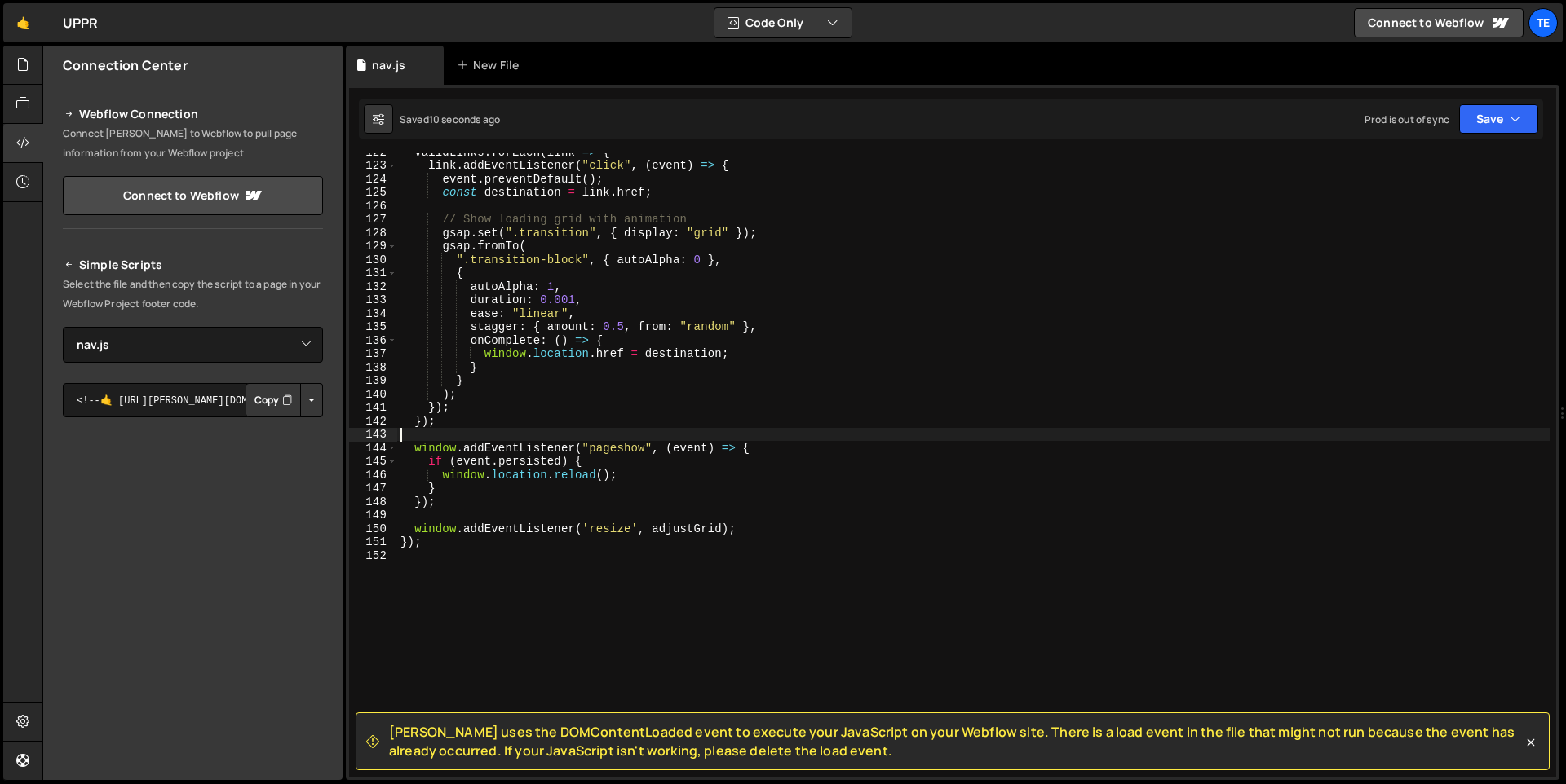
click at [976, 429] on div "validLinks . forEach ( link => { link . addEventListener ( "click" , ( event ) …" at bounding box center [973, 470] width 1152 height 651
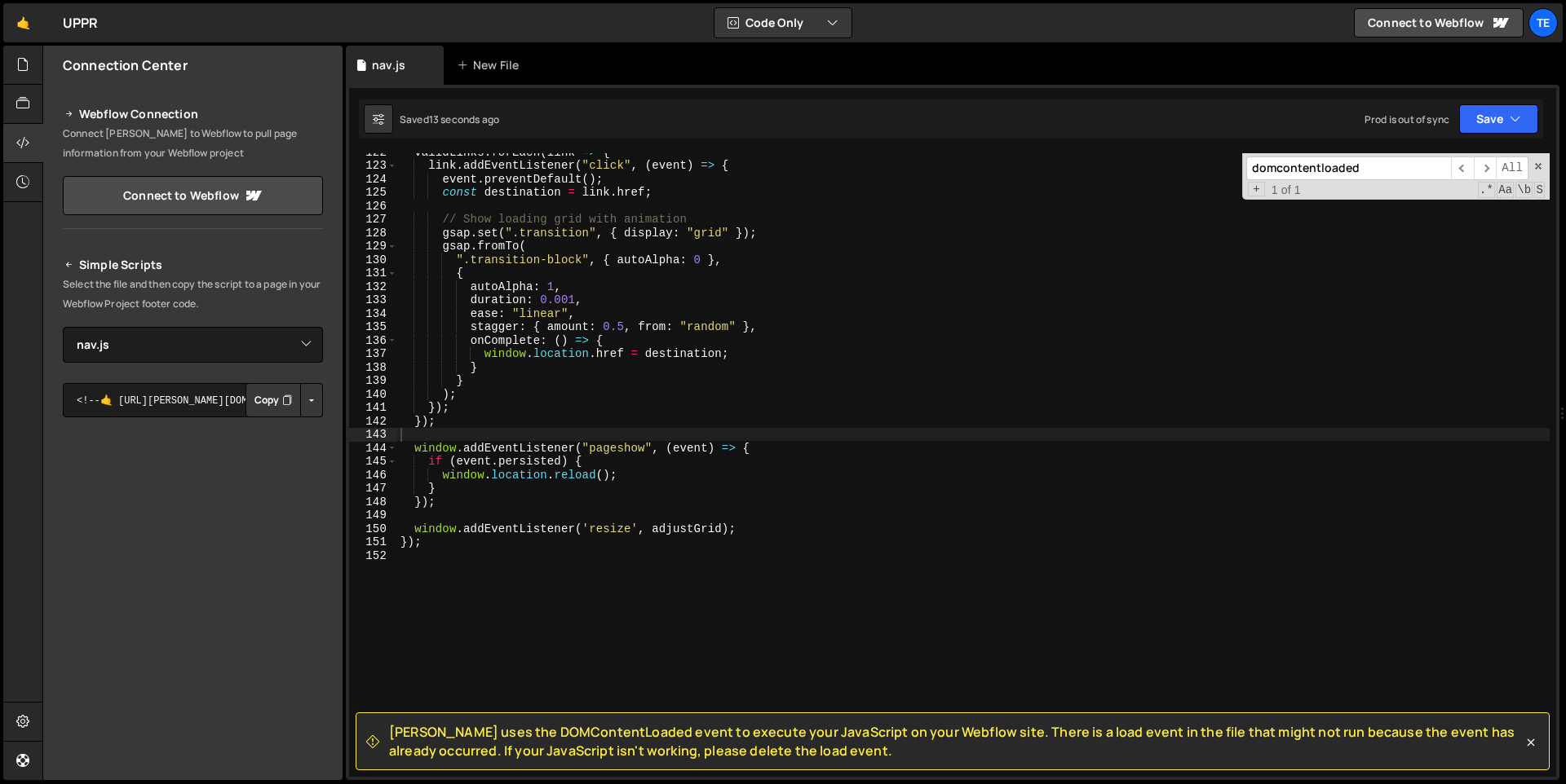
scroll to position [818, 0]
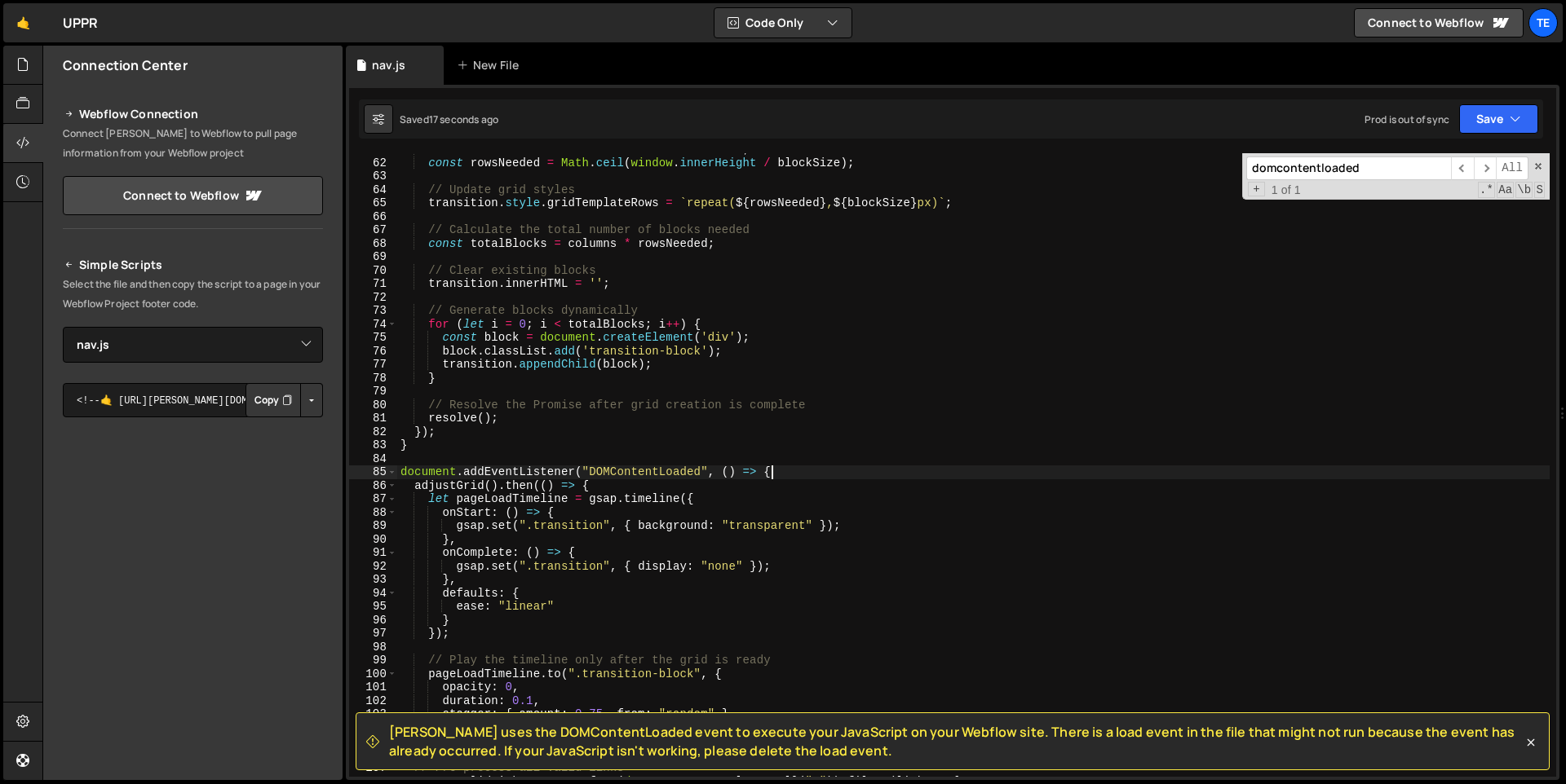
click at [856, 467] on div "const blockSize = window . innerWidth / columns ; const rowsNeeded = Math . cei…" at bounding box center [973, 467] width 1152 height 651
click at [663, 469] on div "const blockSize = window . innerWidth / columns ; const rowsNeeded = Math . cei…" at bounding box center [973, 467] width 1152 height 651
click at [1522, 742] on icon at bounding box center [1530, 742] width 16 height 16
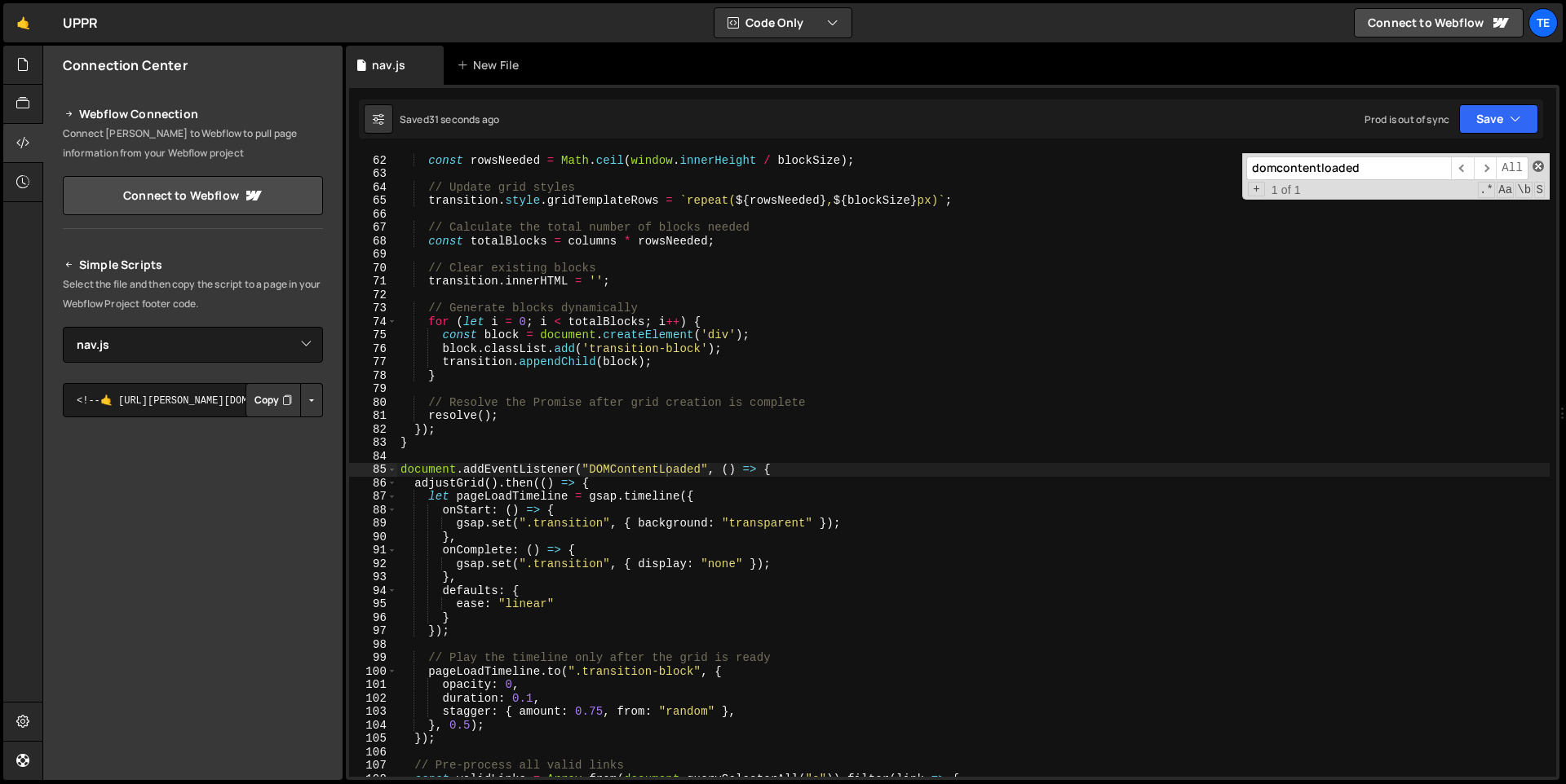
click at [1538, 168] on span at bounding box center [1538, 167] width 12 height 12
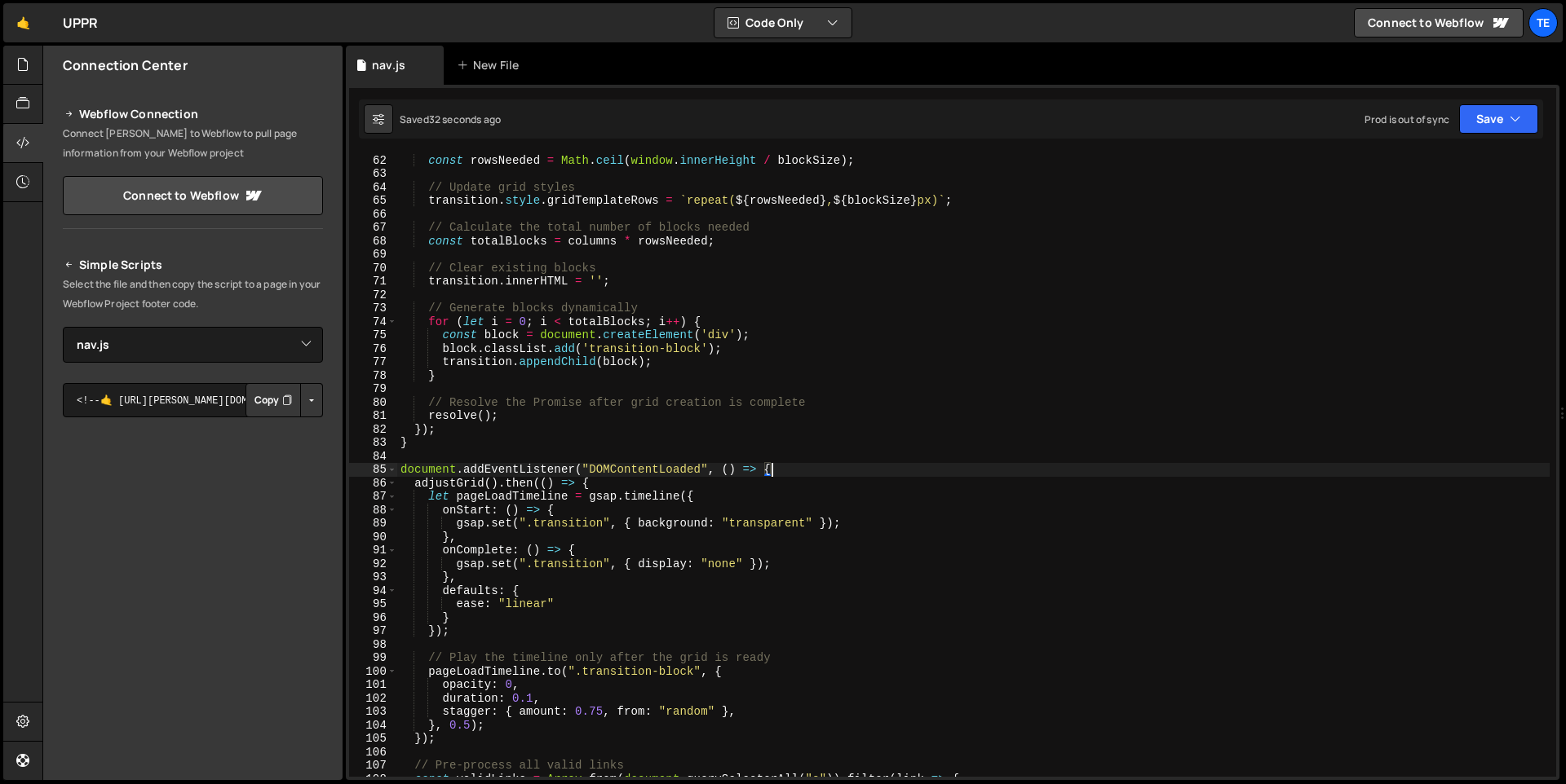
click at [794, 472] on div "const blockSize = window . innerWidth / columns ; const rowsNeeded = Math . cei…" at bounding box center [973, 466] width 1152 height 651
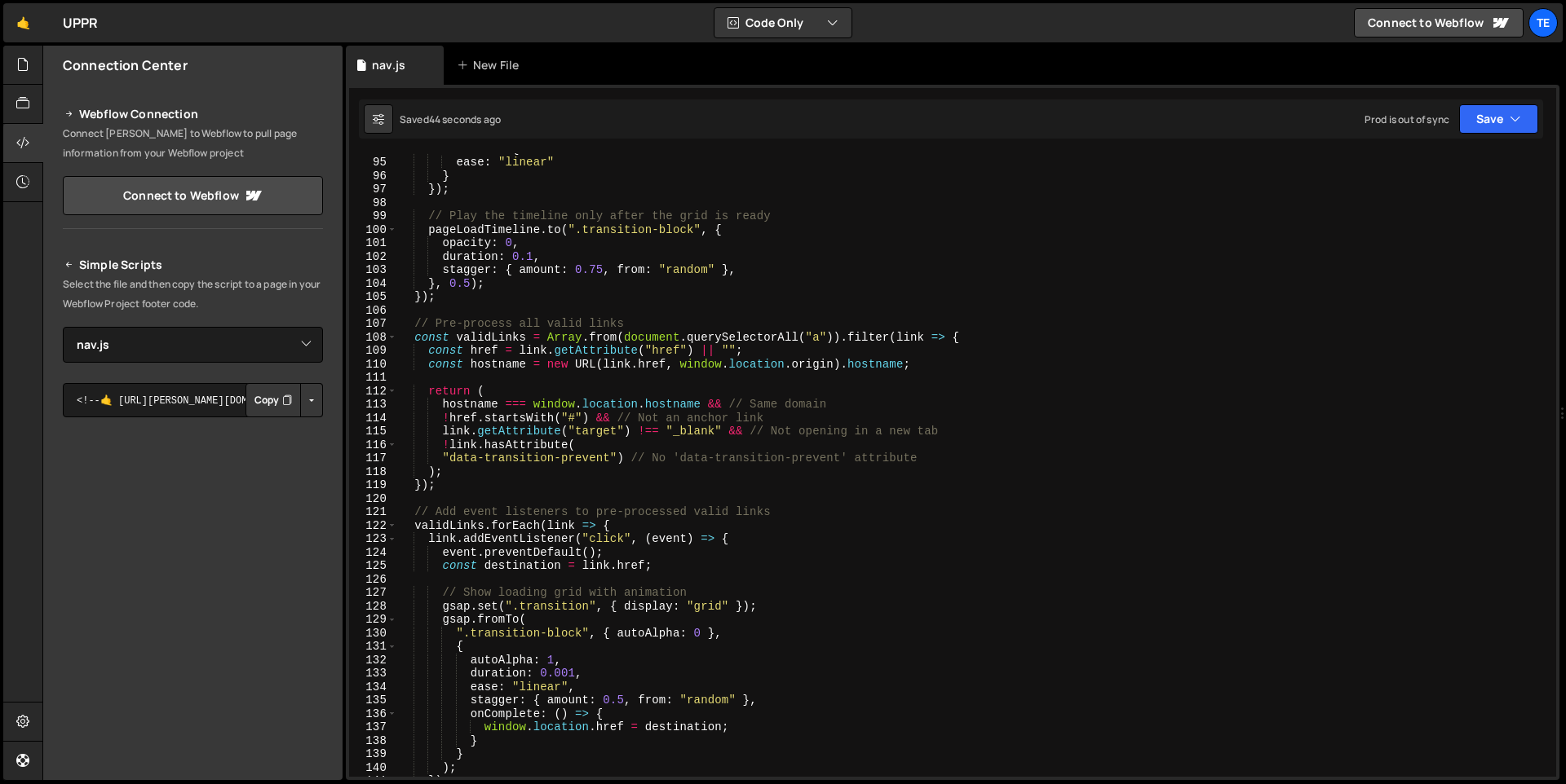
scroll to position [1024, 0]
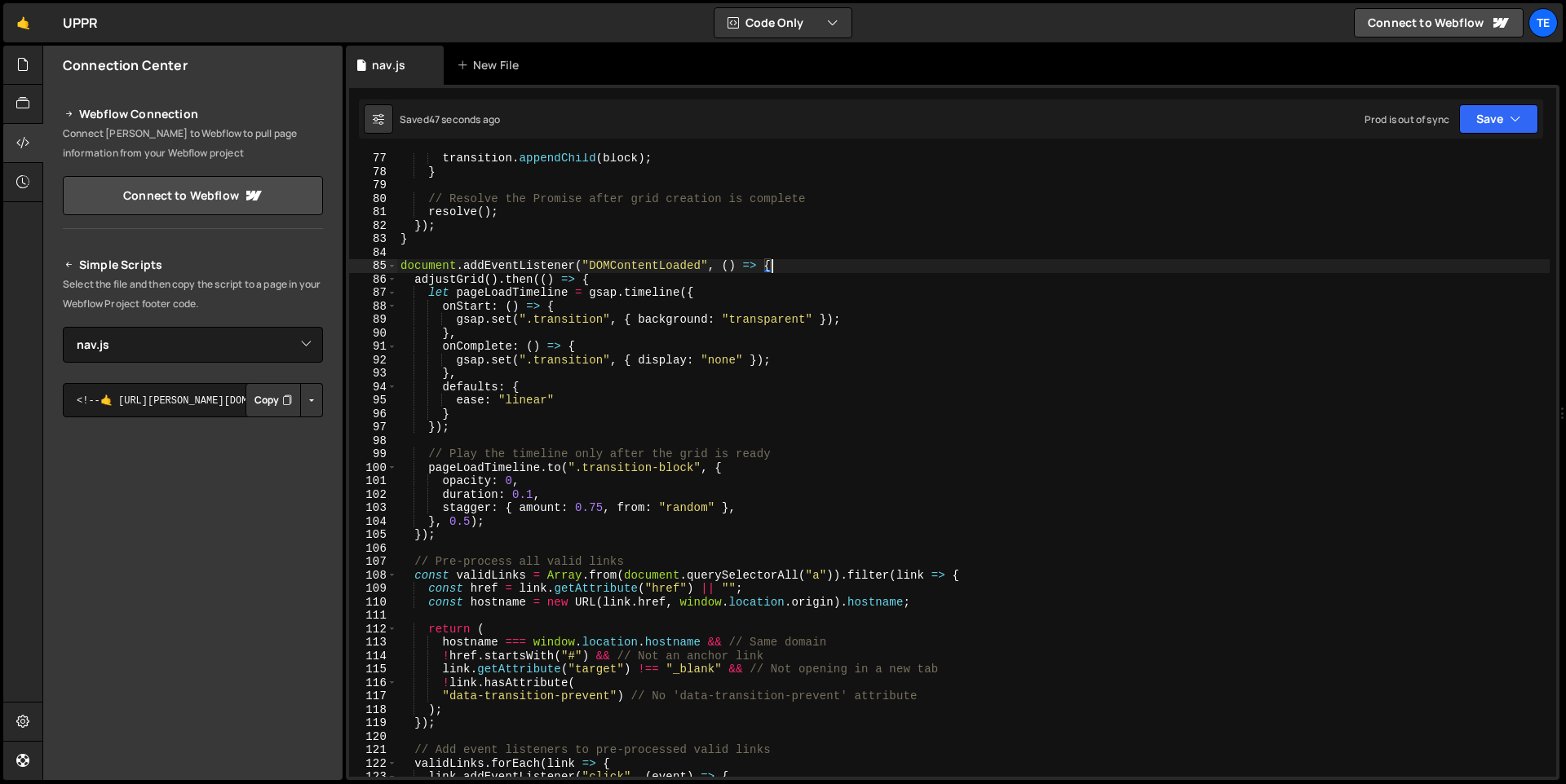
click at [432, 264] on div "transition . appendChild ( block ) ; } // Resolve the Promise after grid creati…" at bounding box center [973, 477] width 1152 height 651
click at [537, 263] on div "transition . appendChild ( block ) ; } // Resolve the Promise after grid creati…" at bounding box center [973, 477] width 1152 height 651
click at [665, 265] on div "transition . appendChild ( block ) ; } // Resolve the Promise after grid creati…" at bounding box center [973, 477] width 1152 height 651
click at [799, 270] on div "transition . appendChild ( block ) ; } // Resolve the Promise after grid creati…" at bounding box center [973, 477] width 1152 height 651
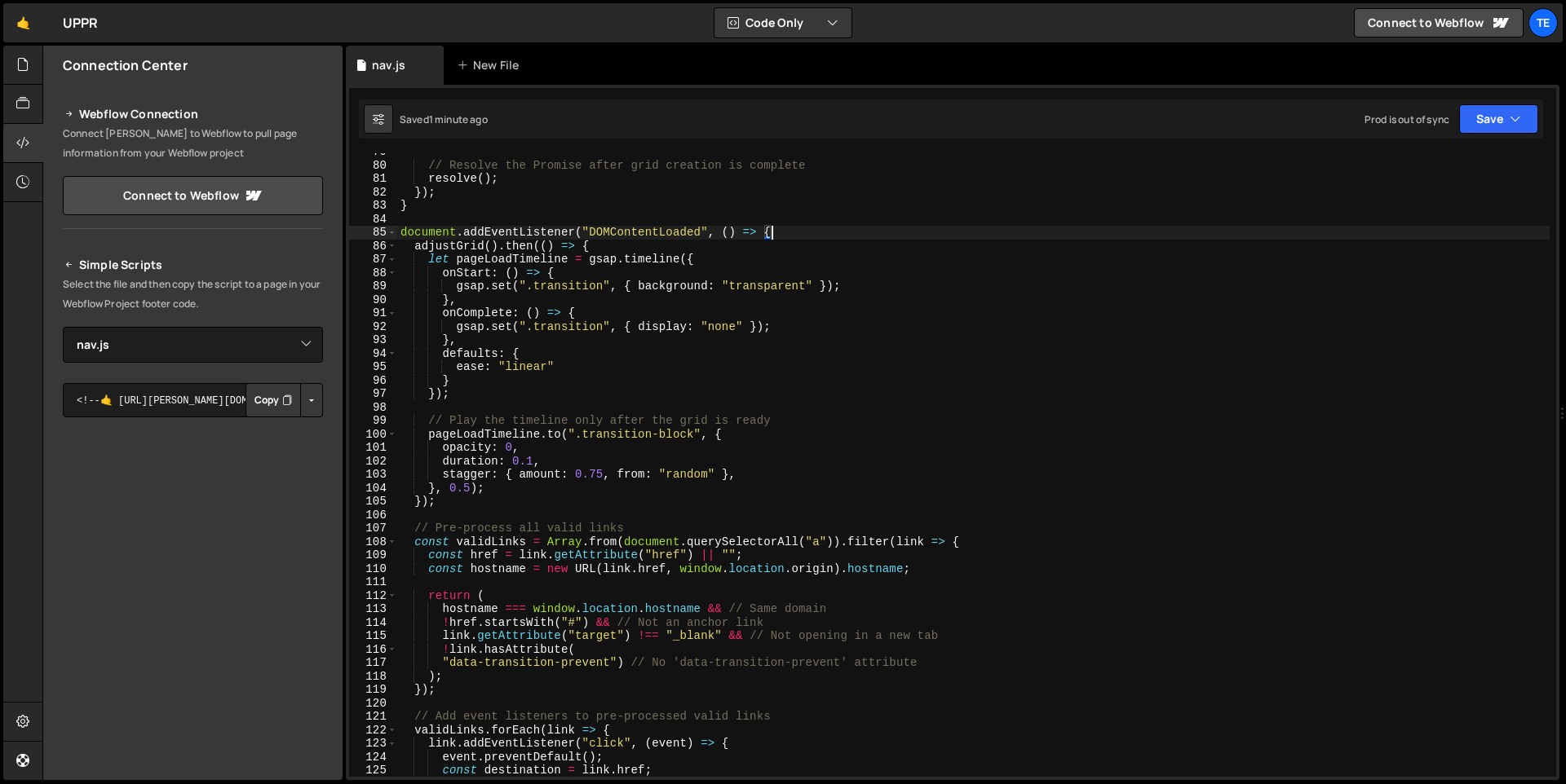
scroll to position [1058, 0]
click at [580, 232] on div "// Resolve the Promise after grid creation is complete resolve ( ) ; }) ; } doc…" at bounding box center [973, 470] width 1152 height 651
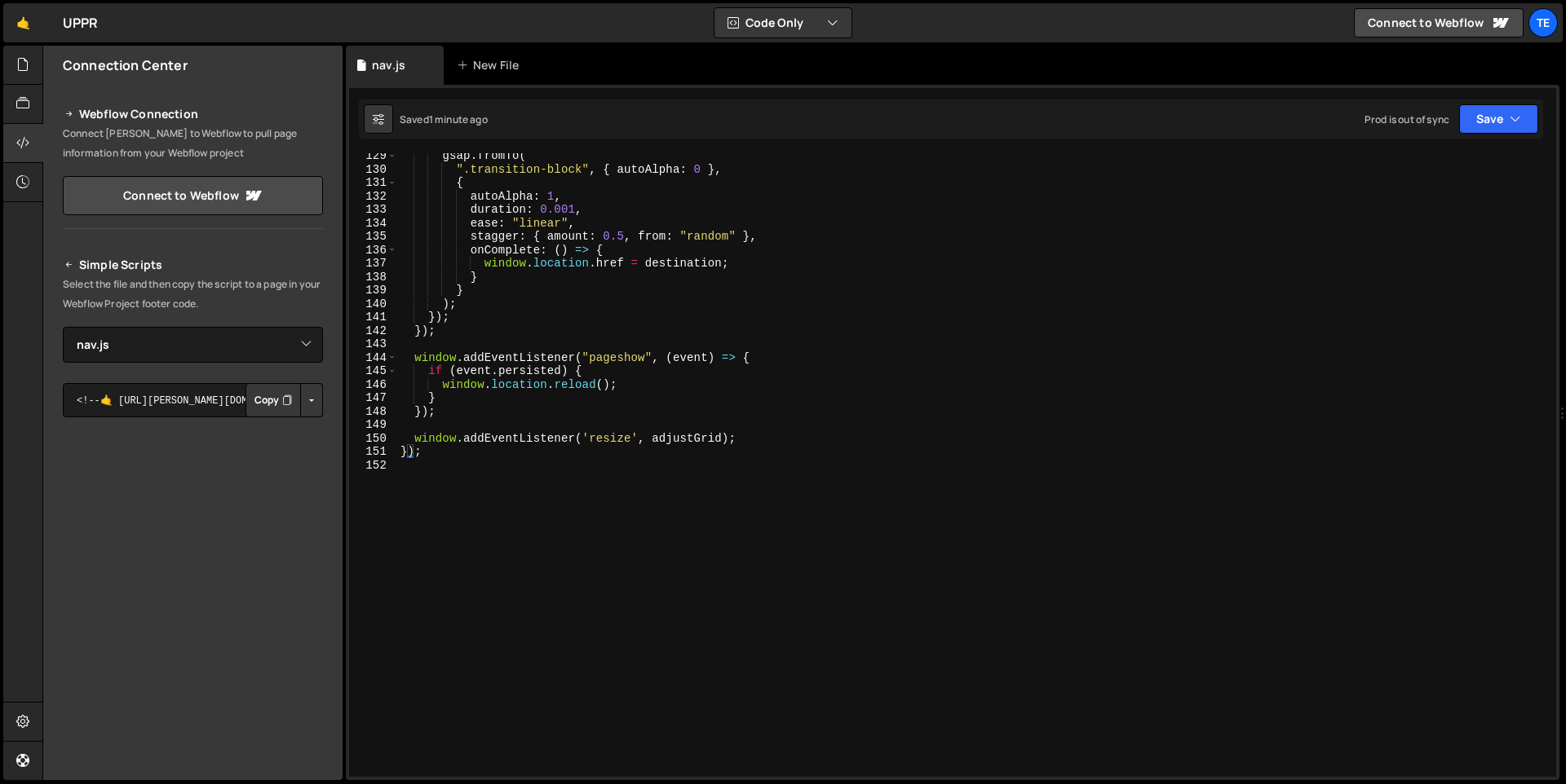
scroll to position [1725, 0]
drag, startPoint x: 414, startPoint y: 458, endPoint x: 394, endPoint y: 456, distance: 20.1
click at [394, 456] on div "document.addEventListener("DOMContentLoaded", () => { 129 130 131 132 133 134 1…" at bounding box center [952, 465] width 1207 height 624
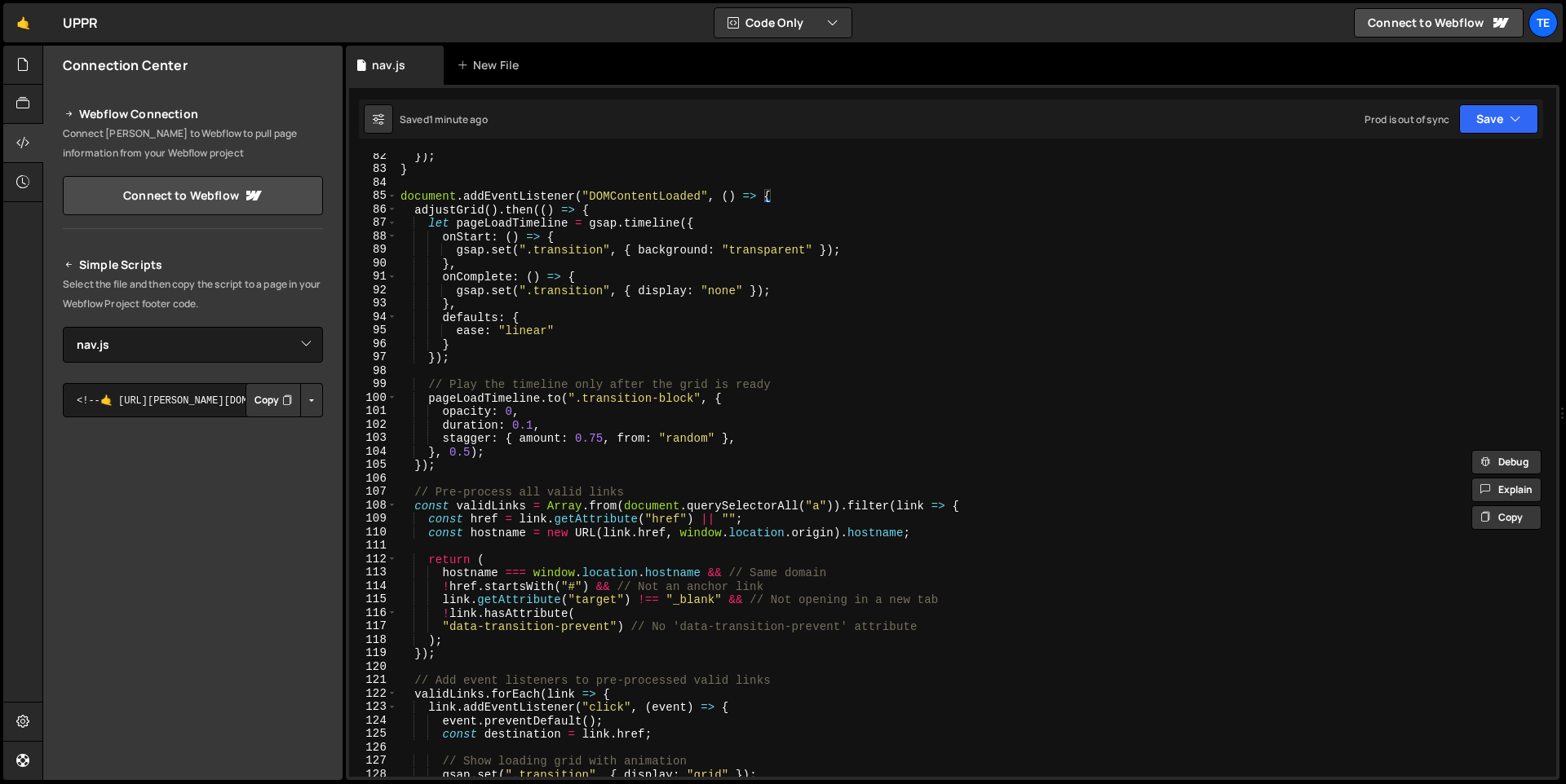
scroll to position [1075, 0]
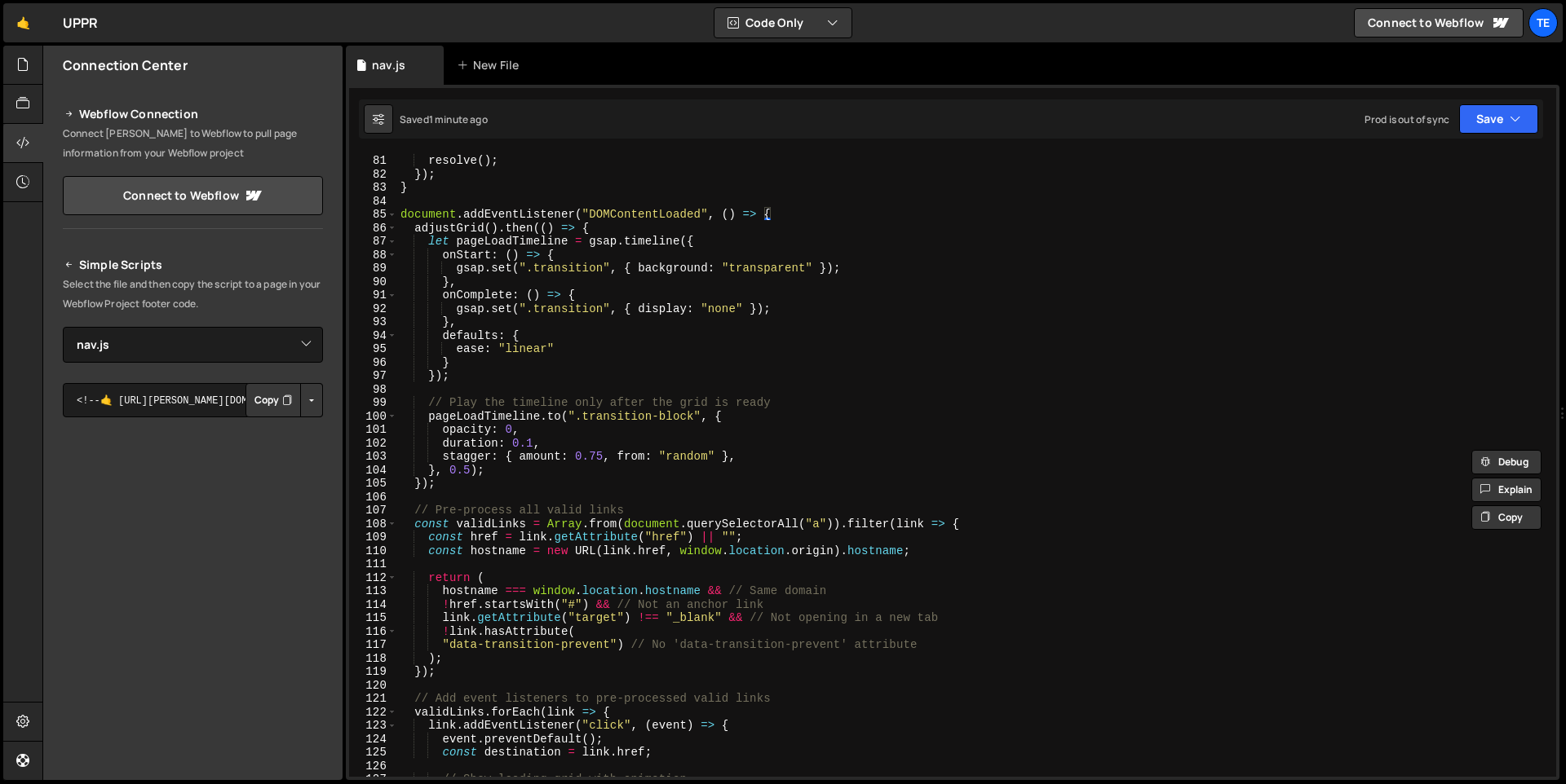
click at [796, 213] on div "// Resolve the Promise after grid creation is complete resolve ( ) ; }) ; } doc…" at bounding box center [973, 466] width 1152 height 651
type textarea "document.addEventListener("DOMContentLoaded", () => {"
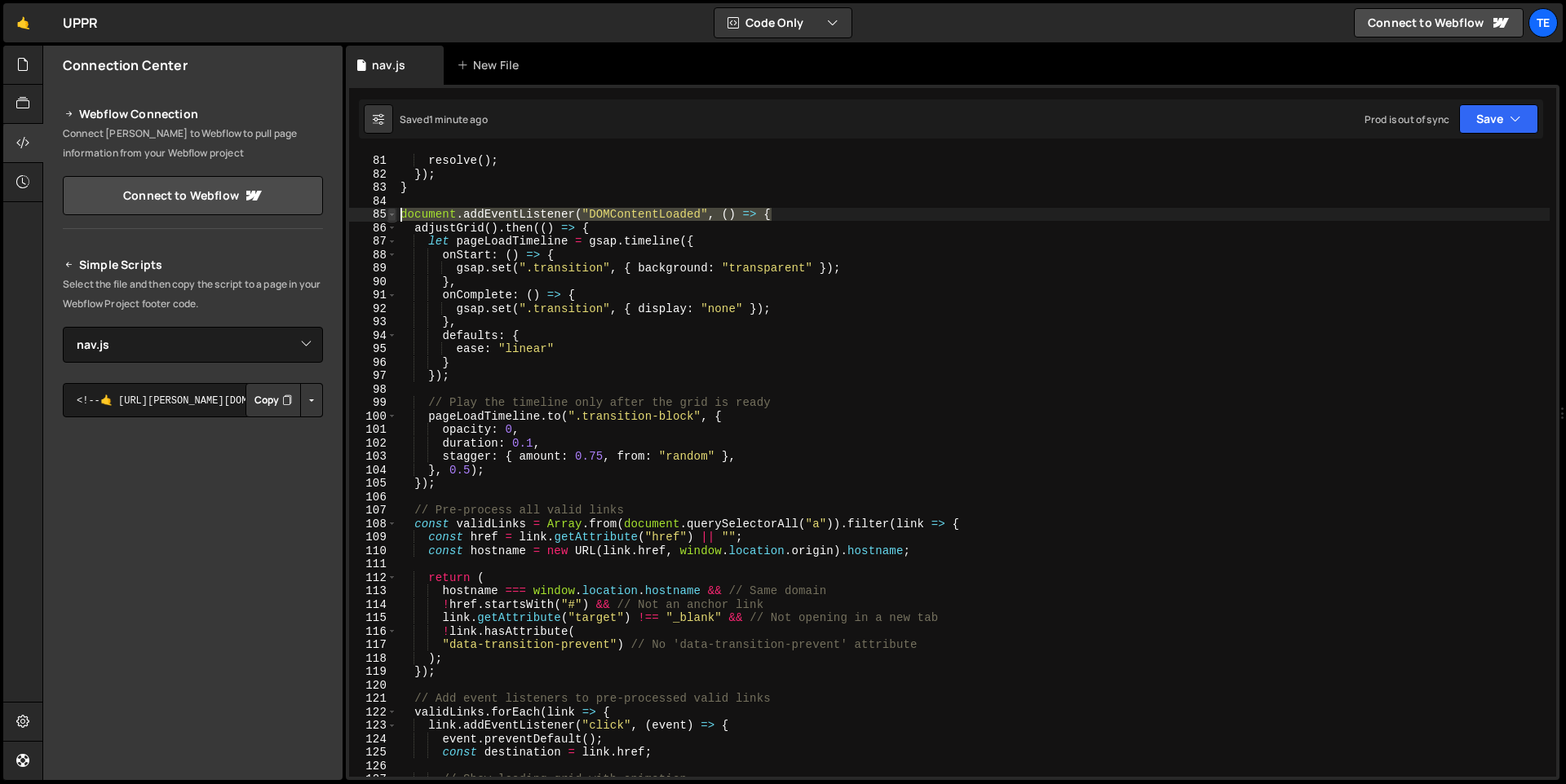
drag, startPoint x: 810, startPoint y: 208, endPoint x: 389, endPoint y: 210, distance: 421.0
click at [389, 210] on div "document.addEventListener("DOMContentLoaded", () => { 80 81 82 83 84 85 86 87 8…" at bounding box center [952, 465] width 1207 height 624
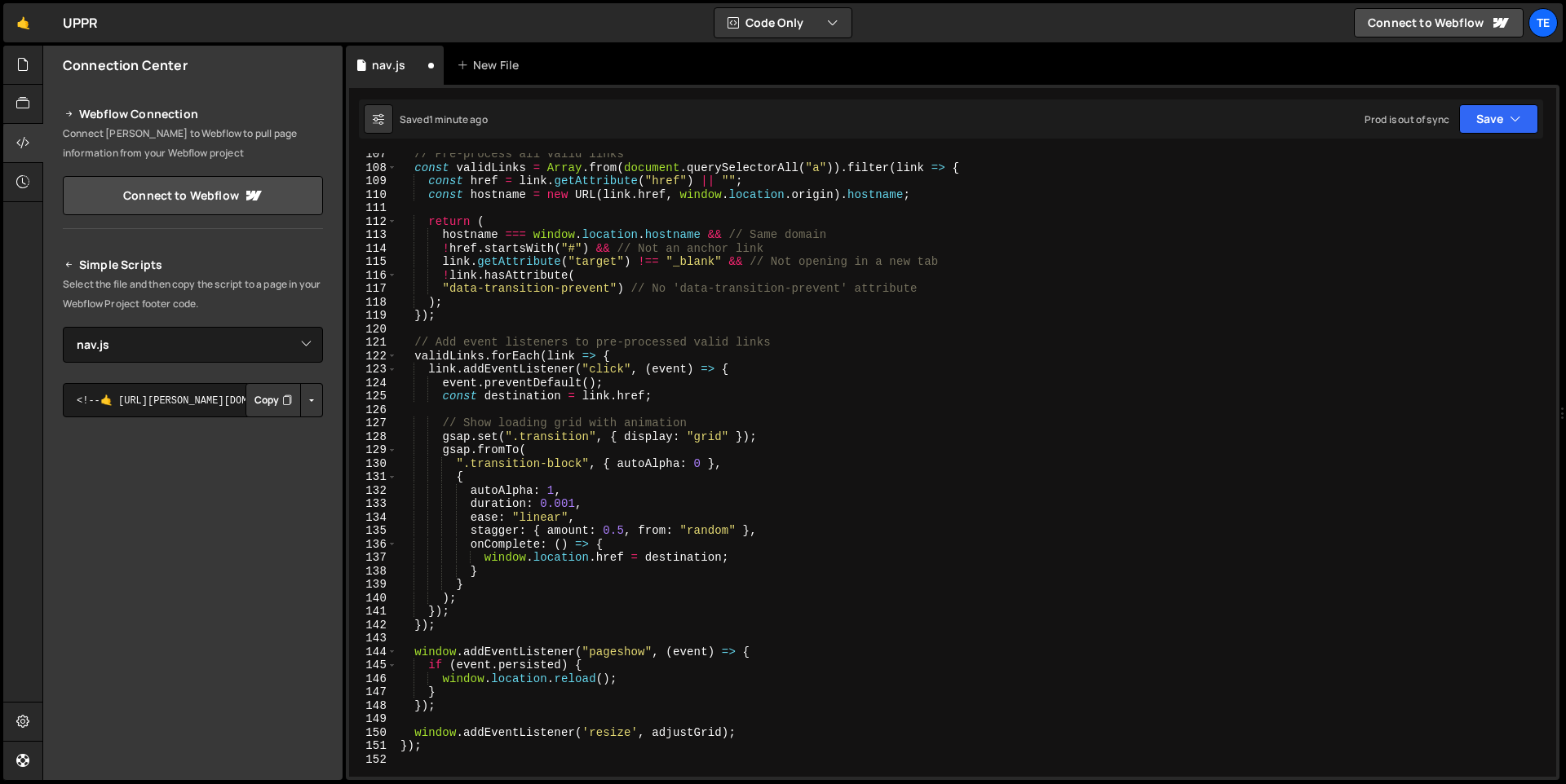
scroll to position [1725, 0]
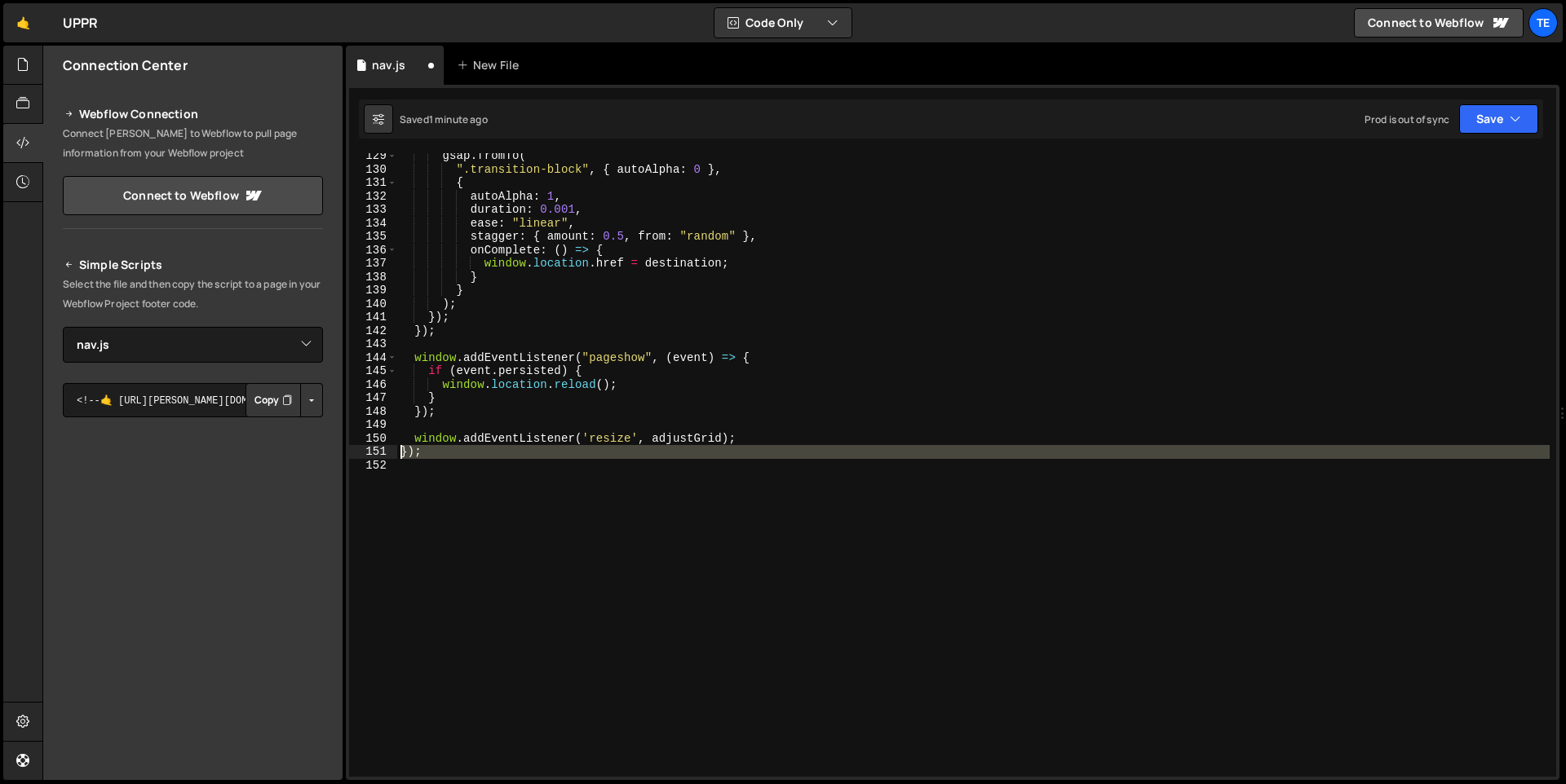
drag, startPoint x: 413, startPoint y: 459, endPoint x: 400, endPoint y: 458, distance: 13.0
click at [400, 458] on div "gsap . fromTo ( ".transition-block" , { autoAlpha : 0 } , { autoAlpha : 1 , dur…" at bounding box center [973, 474] width 1152 height 651
click at [457, 457] on div "gsap . fromTo ( ".transition-block" , { autoAlpha : 0 } , { autoAlpha : 1 , dur…" at bounding box center [973, 465] width 1152 height 624
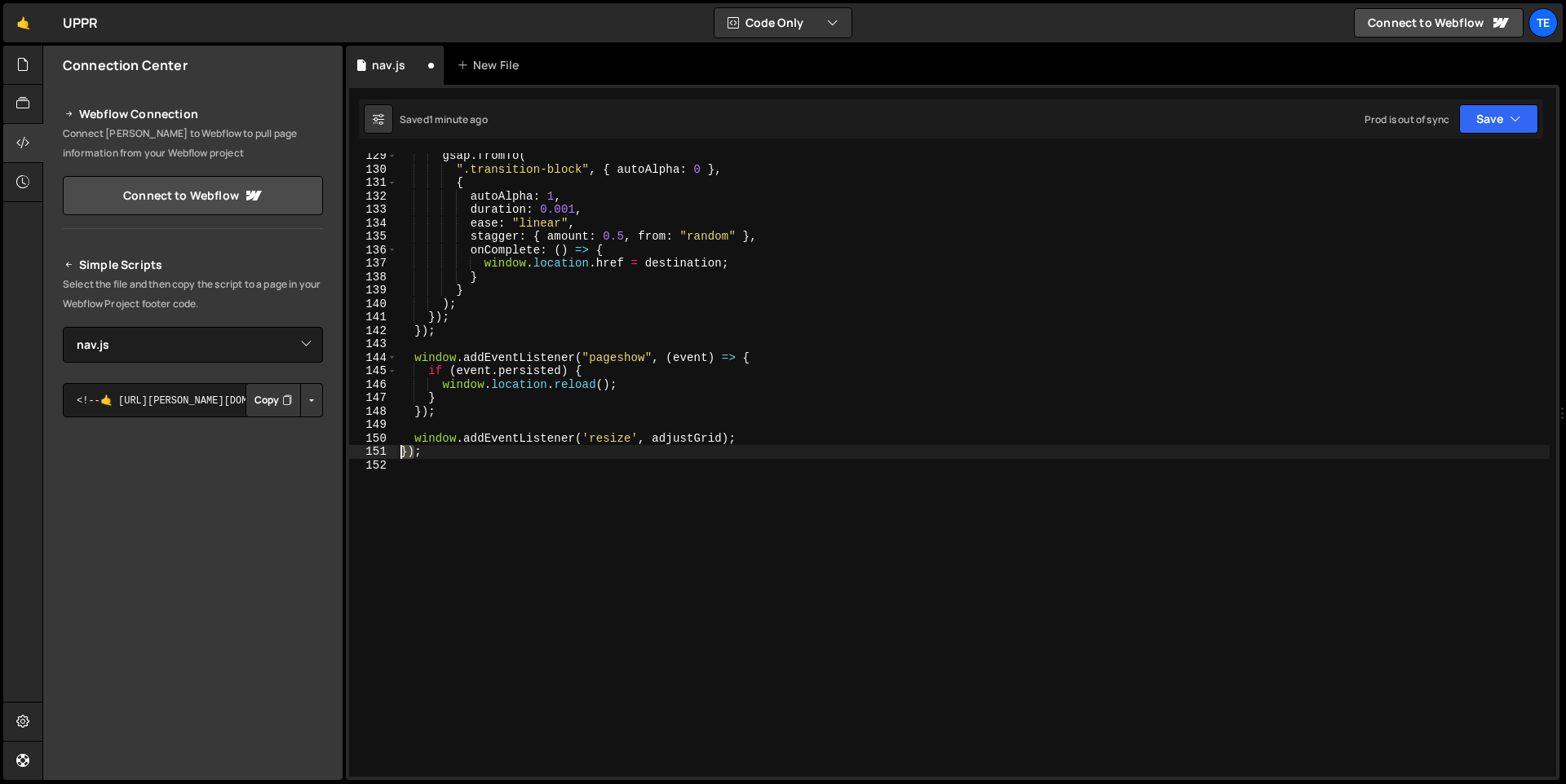
drag, startPoint x: 416, startPoint y: 455, endPoint x: 402, endPoint y: 456, distance: 14.0
click at [402, 456] on div "gsap . fromTo ( ".transition-block" , { autoAlpha : 0 } , { autoAlpha : 1 , dur…" at bounding box center [973, 474] width 1152 height 651
type textarea ";"
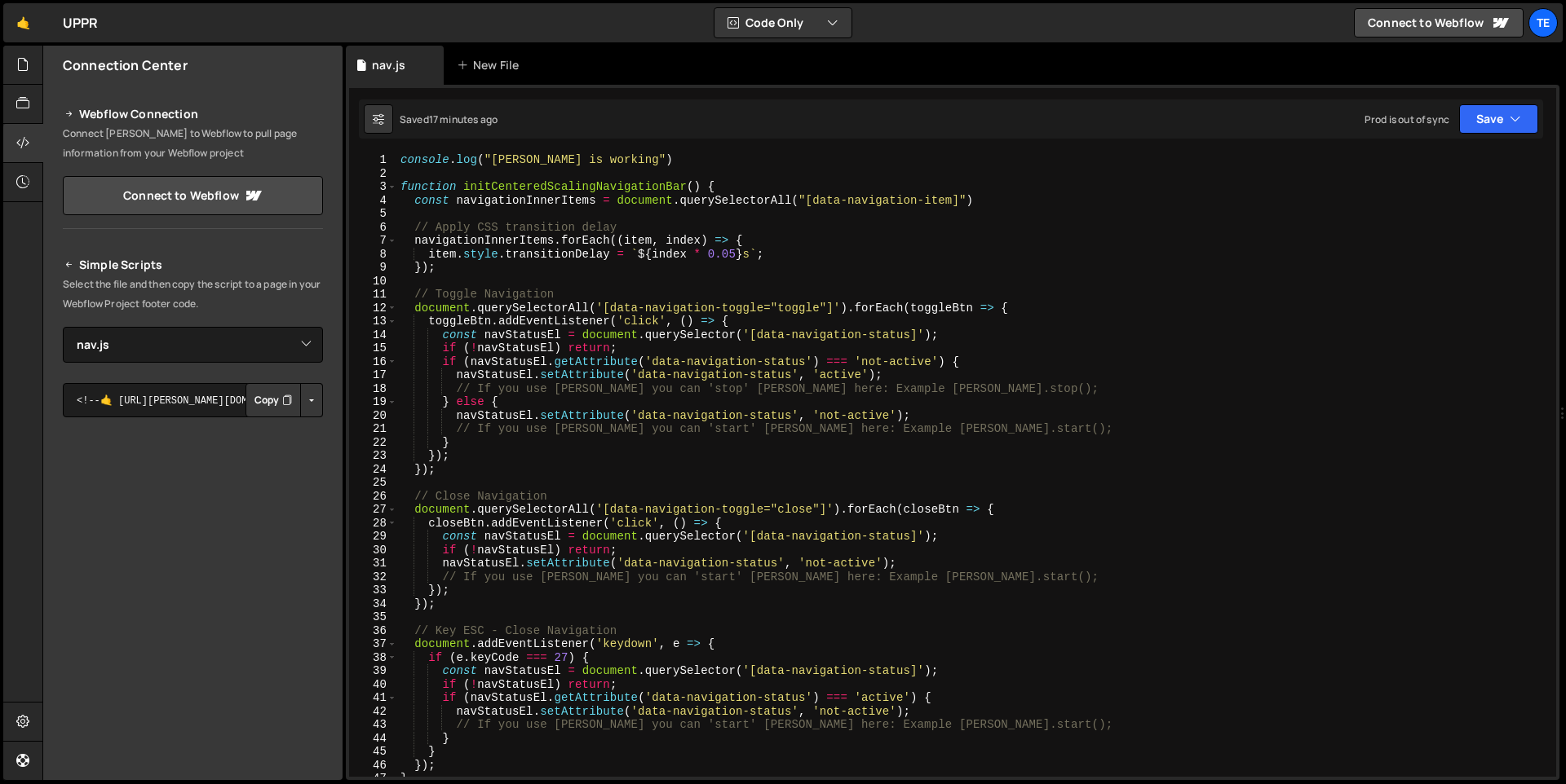
scroll to position [0, 0]
click at [268, 404] on button "Copy" at bounding box center [273, 400] width 56 height 35
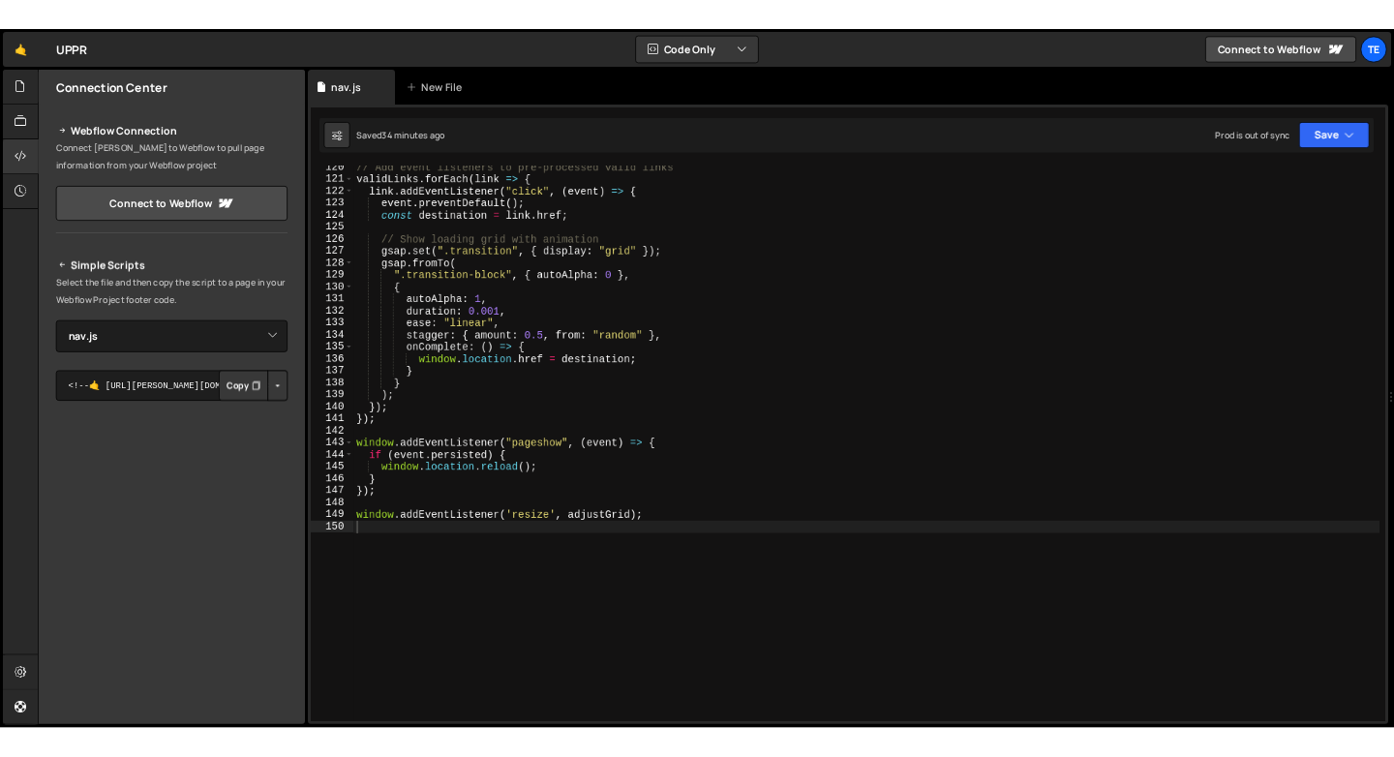
scroll to position [2017, 0]
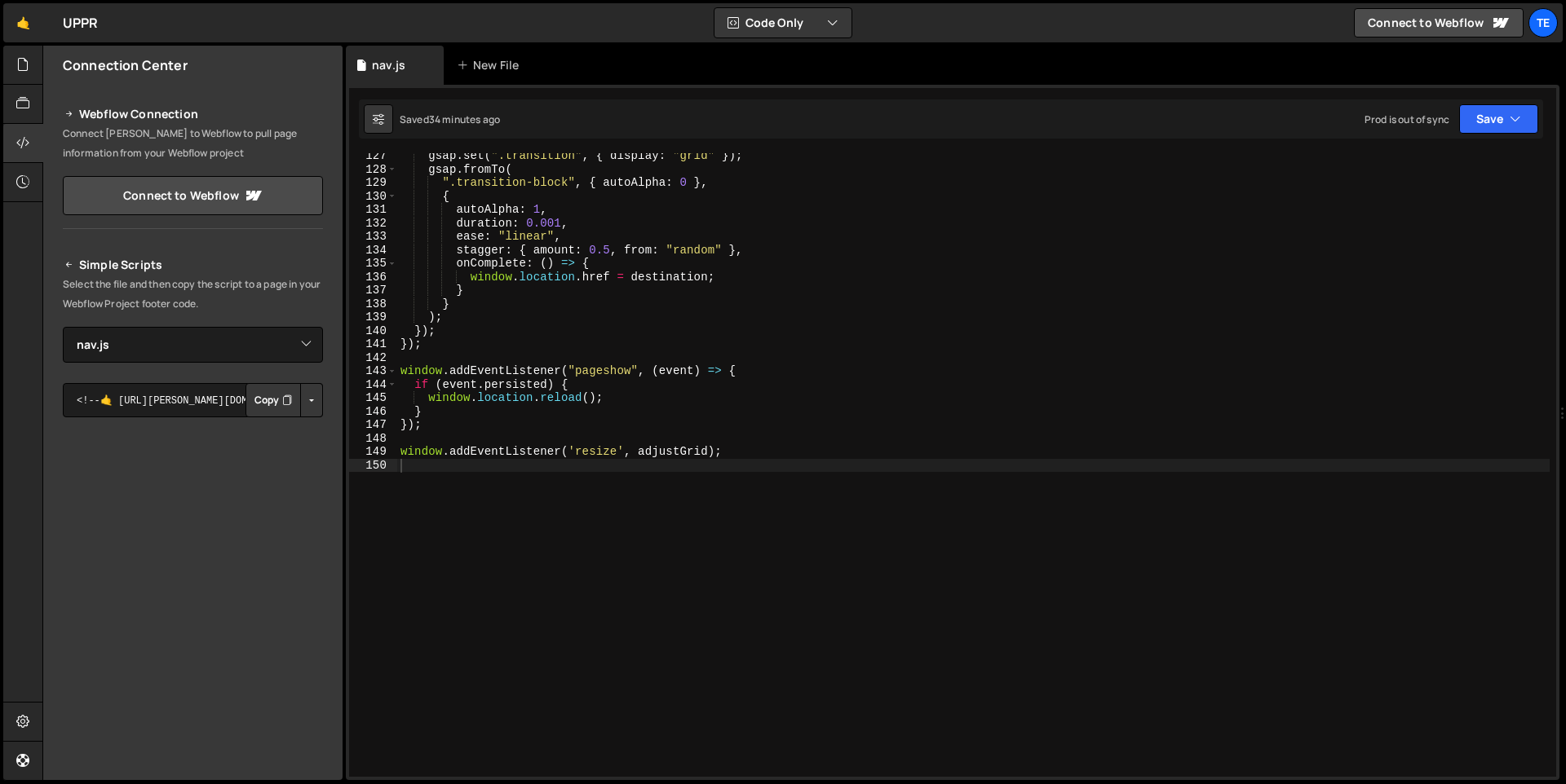
click at [430, 492] on div "gsap . set ( ".transition" , { display : "grid" }) ; gsap . fromTo ( ".transiti…" at bounding box center [973, 474] width 1152 height 651
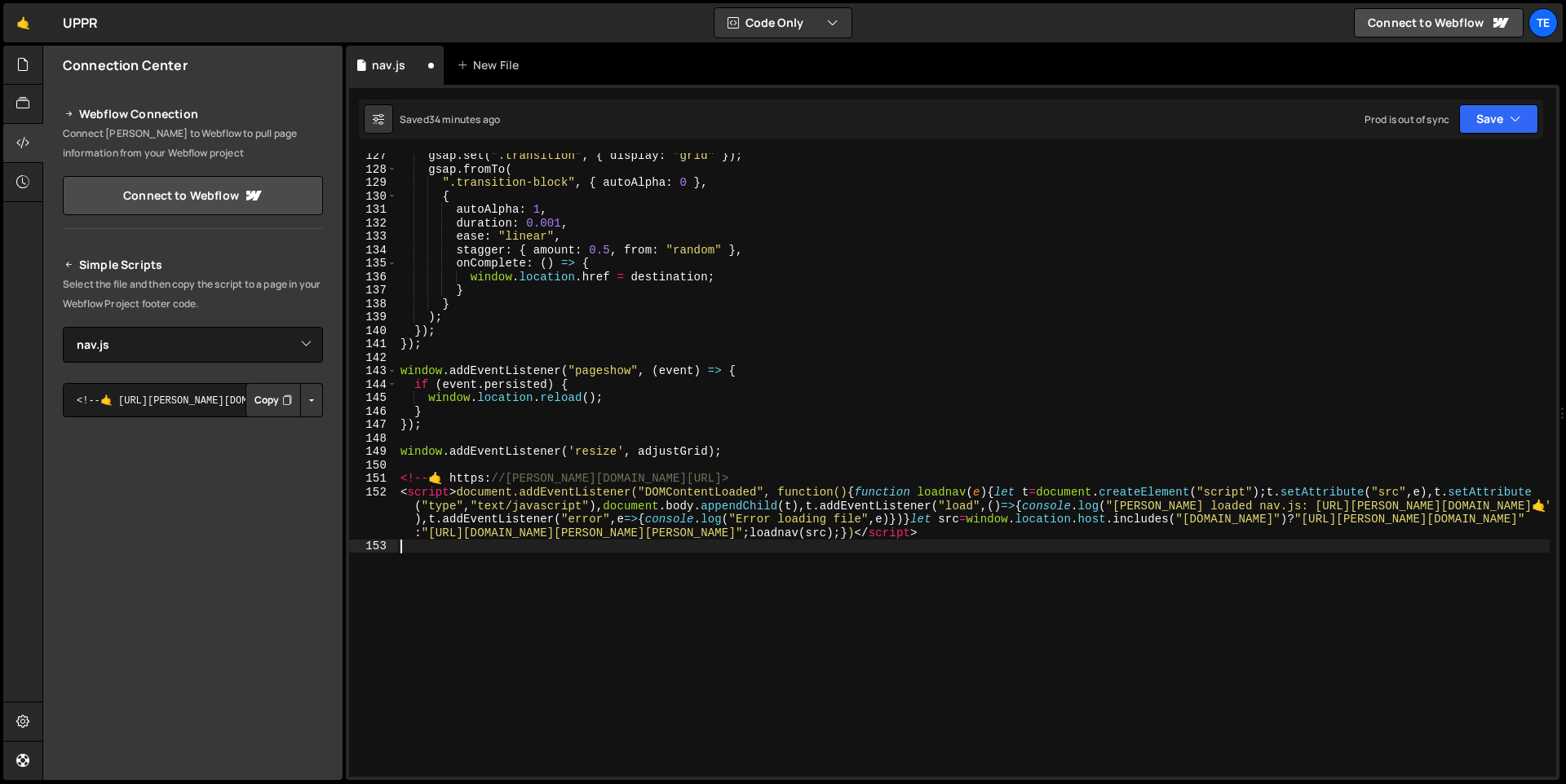
click at [510, 497] on div "gsap . set ( ".transition" , { display : "grid" }) ; gsap . fromTo ( ".transiti…" at bounding box center [973, 474] width 1152 height 651
click at [627, 497] on div "gsap . set ( ".transition" , { display : "grid" }) ; gsap . fromTo ( ".transiti…" at bounding box center [973, 474] width 1152 height 651
click at [821, 488] on div "gsap . set ( ".transition" , { display : "grid" }) ; gsap . fromTo ( ".transiti…" at bounding box center [973, 474] width 1152 height 651
click at [863, 488] on div "gsap . set ( ".transition" , { display : "grid" }) ; gsap . fromTo ( ".transiti…" at bounding box center [973, 474] width 1152 height 651
click at [818, 486] on div "gsap . set ( ".transition" , { display : "grid" }) ; gsap . fromTo ( ".transiti…" at bounding box center [973, 474] width 1152 height 651
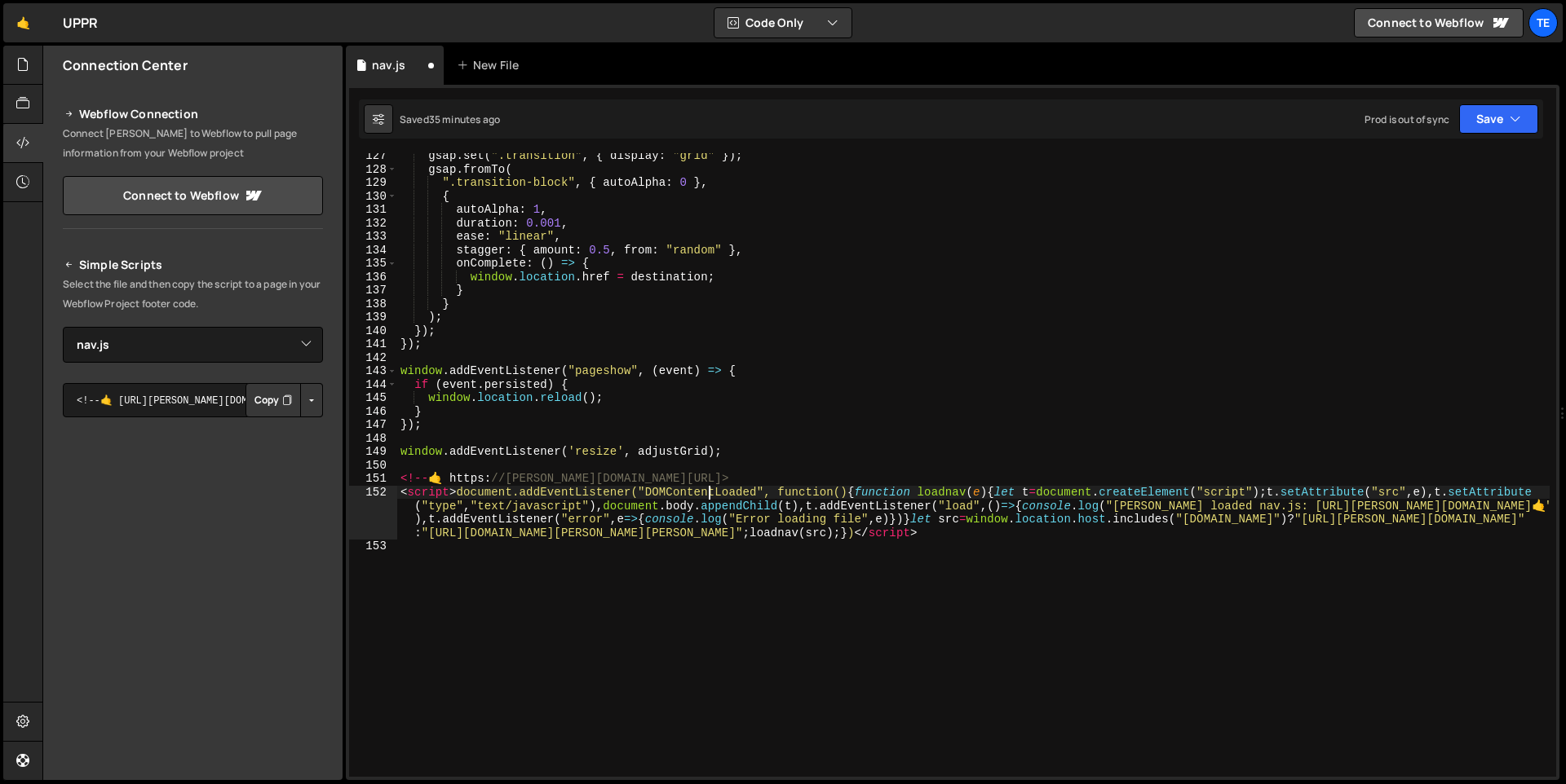
click at [710, 493] on div "gsap . set ( ".transition" , { display : "grid" }) ; gsap . fromTo ( ".transiti…" at bounding box center [973, 474] width 1152 height 651
type textarea "<script>document.addEventListener("DOMContentLoaded", function() {function load…"
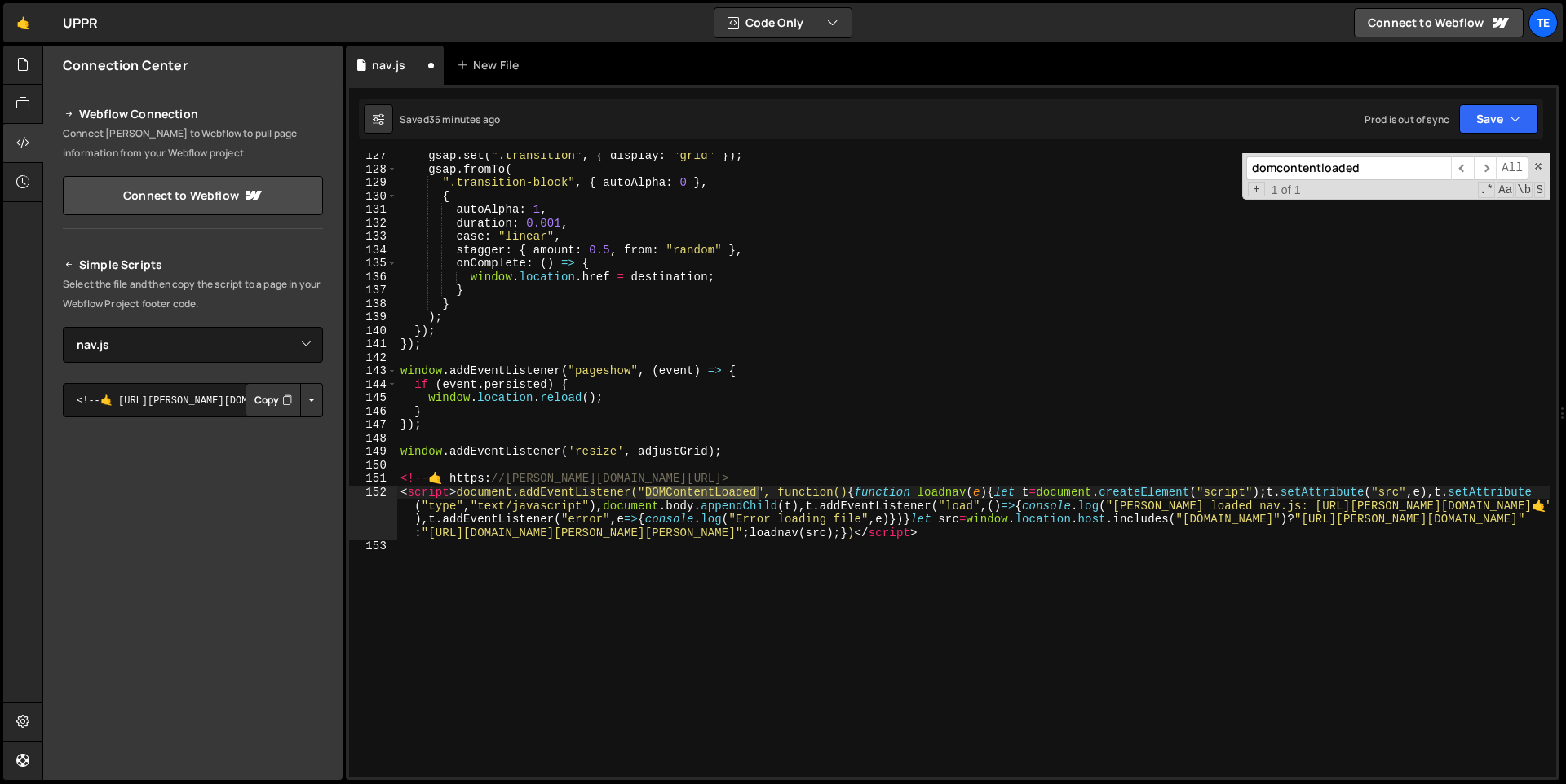
click at [740, 635] on div "gsap . set ( ".transition" , { display : "grid" }) ; gsap . fromTo ( ".transiti…" at bounding box center [973, 474] width 1152 height 651
click at [863, 492] on div "gsap . set ( ".transition" , { display : "grid" }) ; gsap . fromTo ( ".transiti…" at bounding box center [973, 474] width 1152 height 651
type textarea "<script>document.addEventListener("DOMContentLoaded", function() {function load…"
click at [639, 495] on div "gsap . set ( ".transition" , { display : "grid" }) ; gsap . fromTo ( ".transiti…" at bounding box center [973, 474] width 1152 height 651
click at [921, 536] on div "gsap . set ( ".transition" , { display : "grid" }) ; gsap . fromTo ( ".transiti…" at bounding box center [973, 474] width 1152 height 651
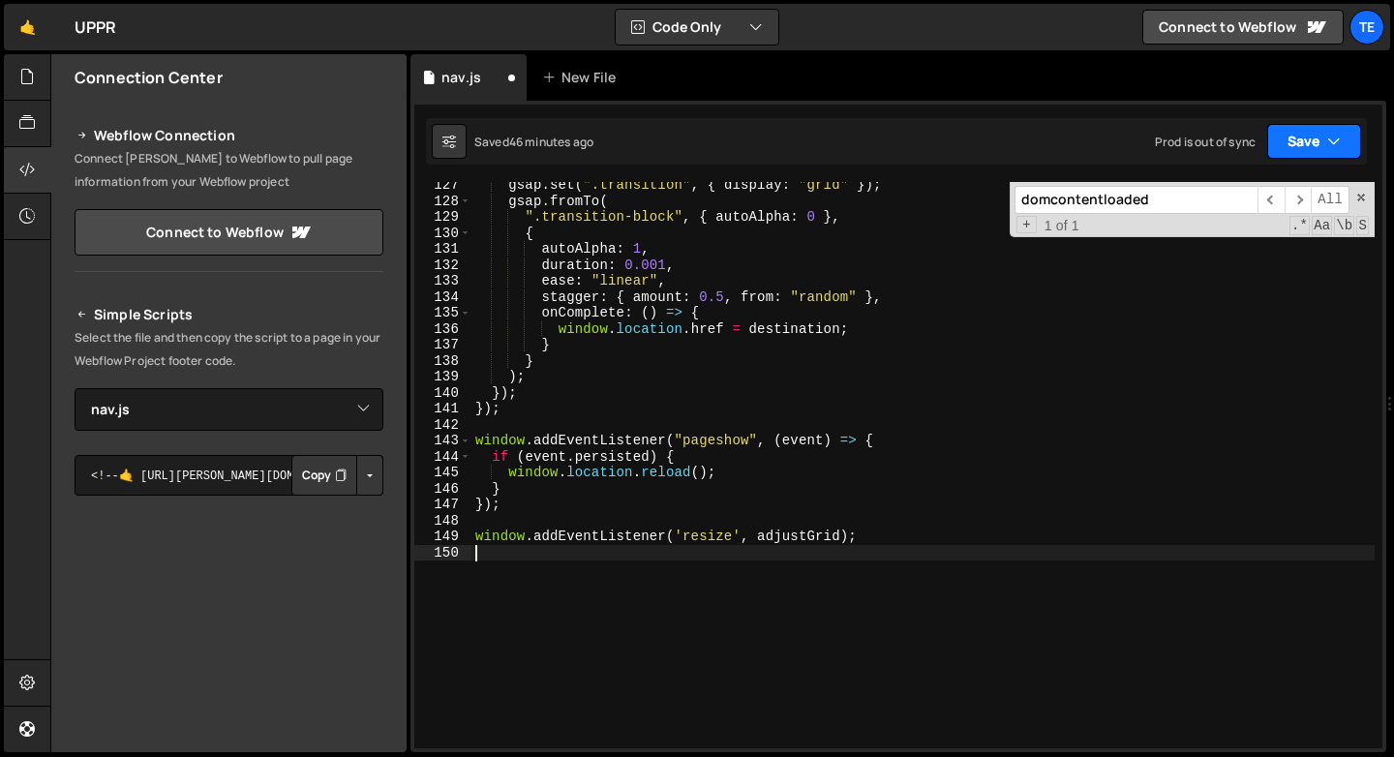
click at [1305, 140] on button "Save" at bounding box center [1314, 141] width 94 height 35
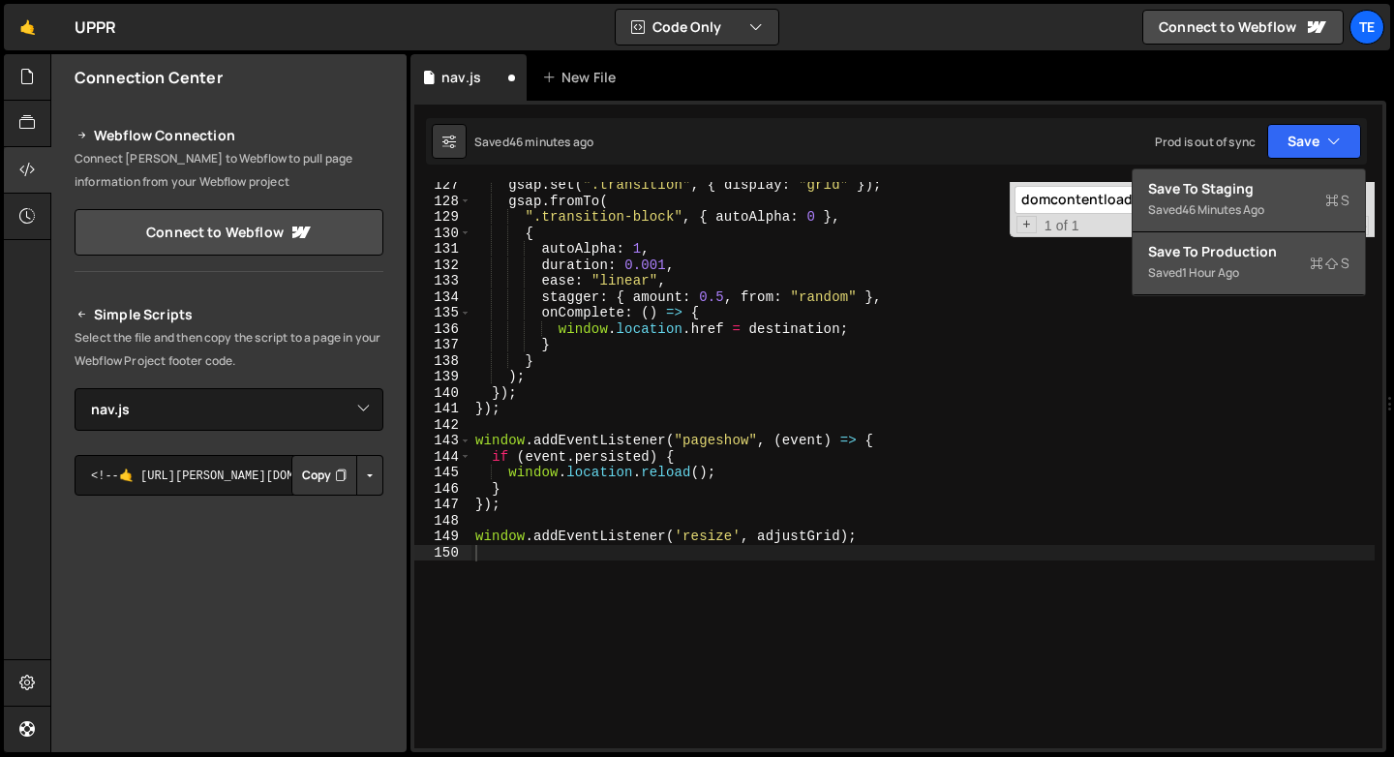
click at [1266, 194] on div "Save to Staging S" at bounding box center [1248, 188] width 201 height 19
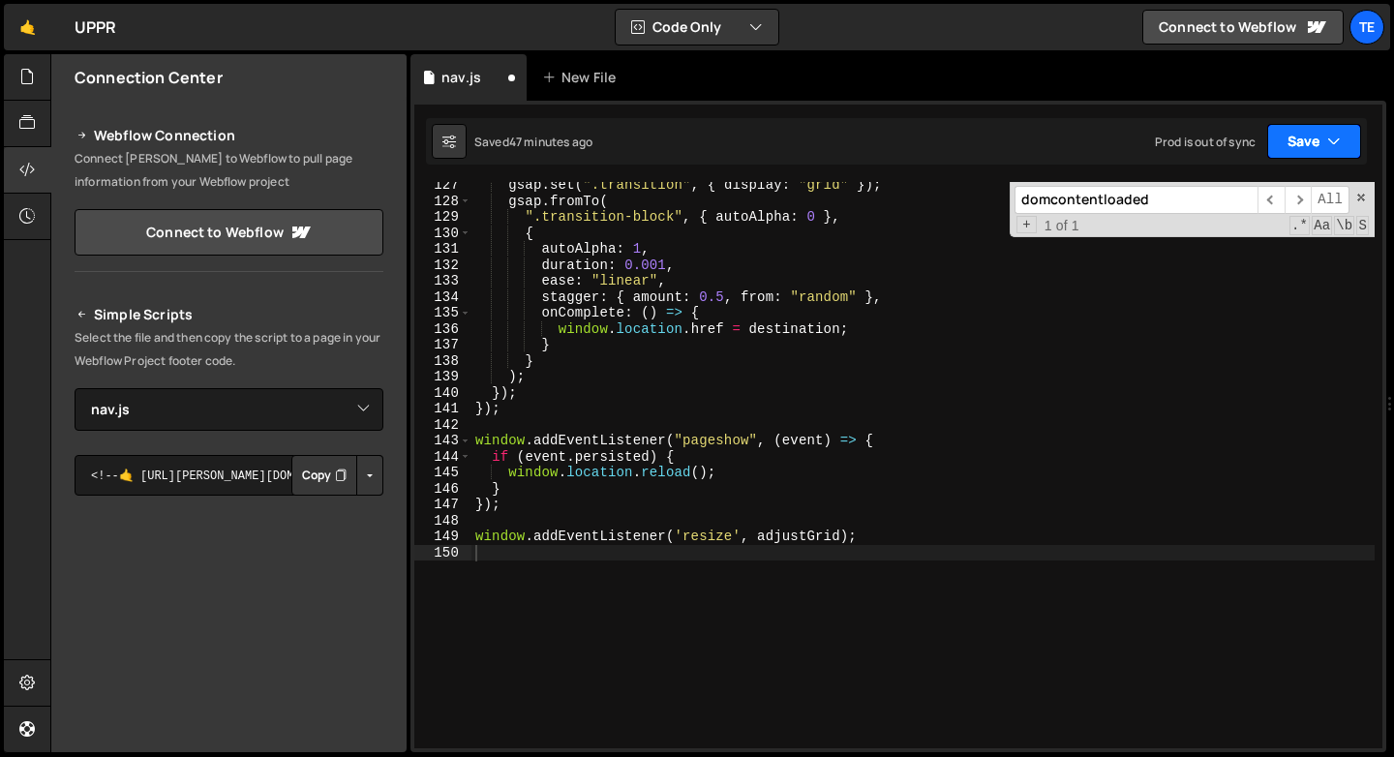
click at [1300, 154] on button "Save" at bounding box center [1314, 141] width 94 height 35
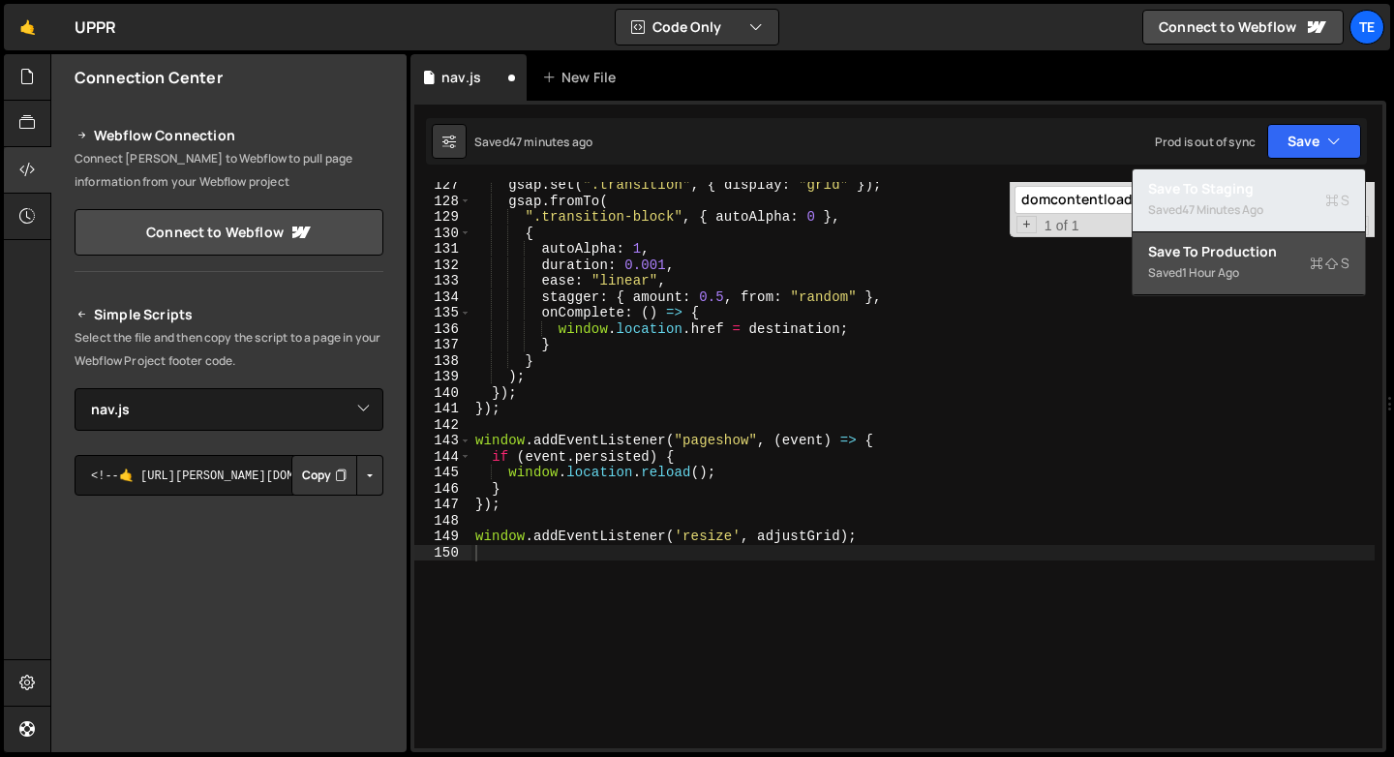
click at [1276, 213] on div "Saved 47 minutes ago" at bounding box center [1248, 209] width 201 height 23
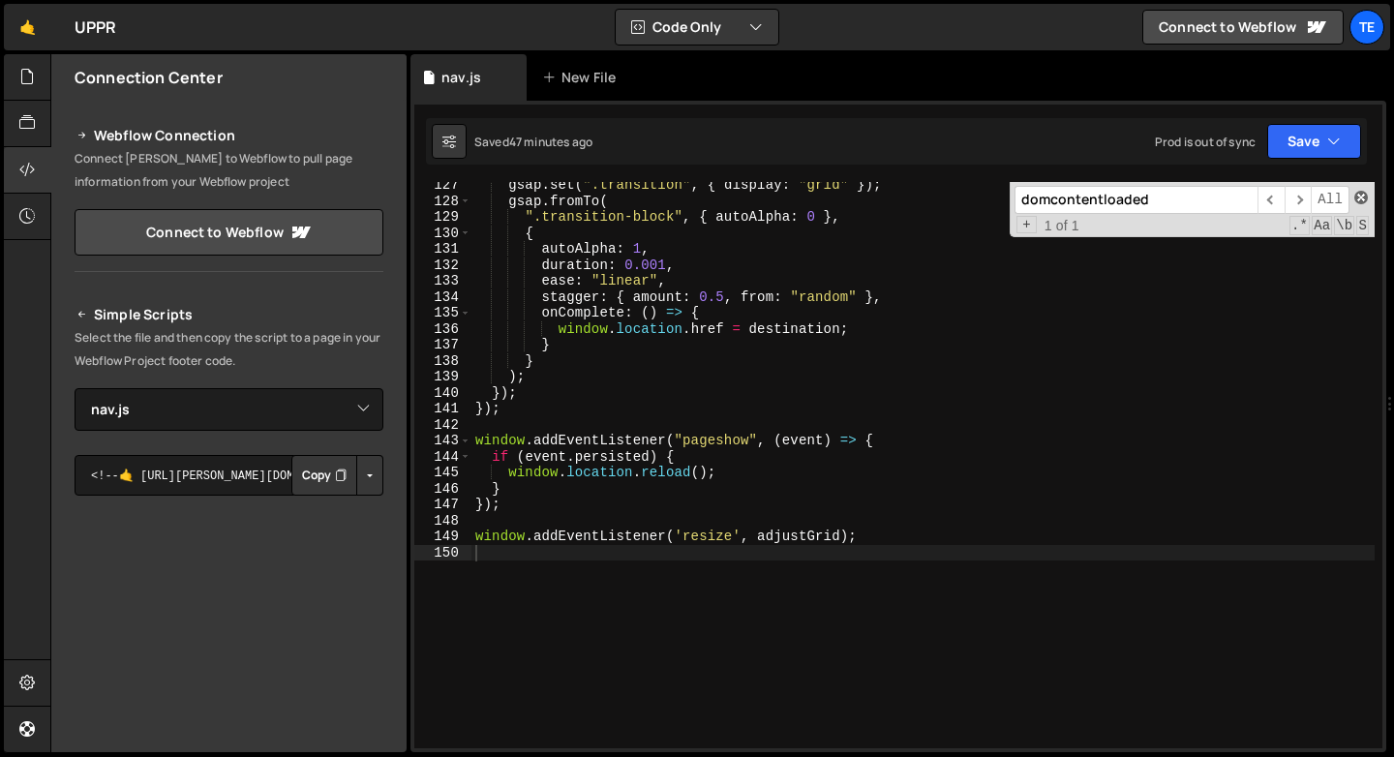
click at [1365, 199] on span at bounding box center [1361, 198] width 14 height 14
